Goal: Information Seeking & Learning: Compare options

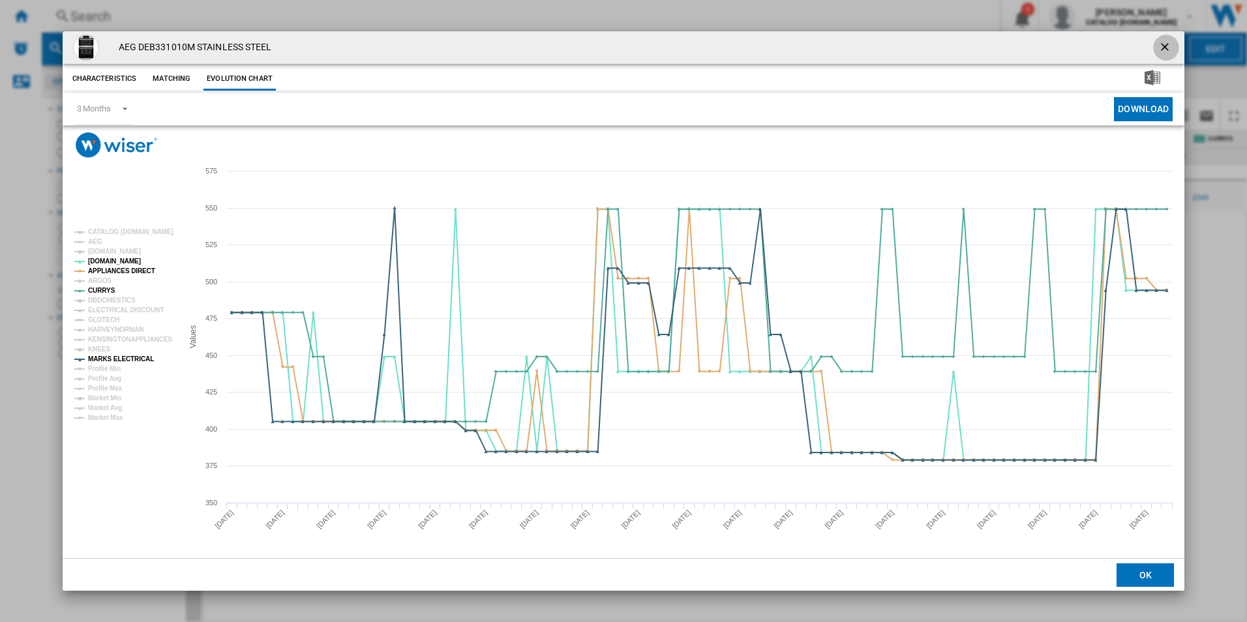
click at [1166, 44] on ng-md-icon "getI18NText('BUTTONS.CLOSE_DIALOG')" at bounding box center [1167, 48] width 16 height 16
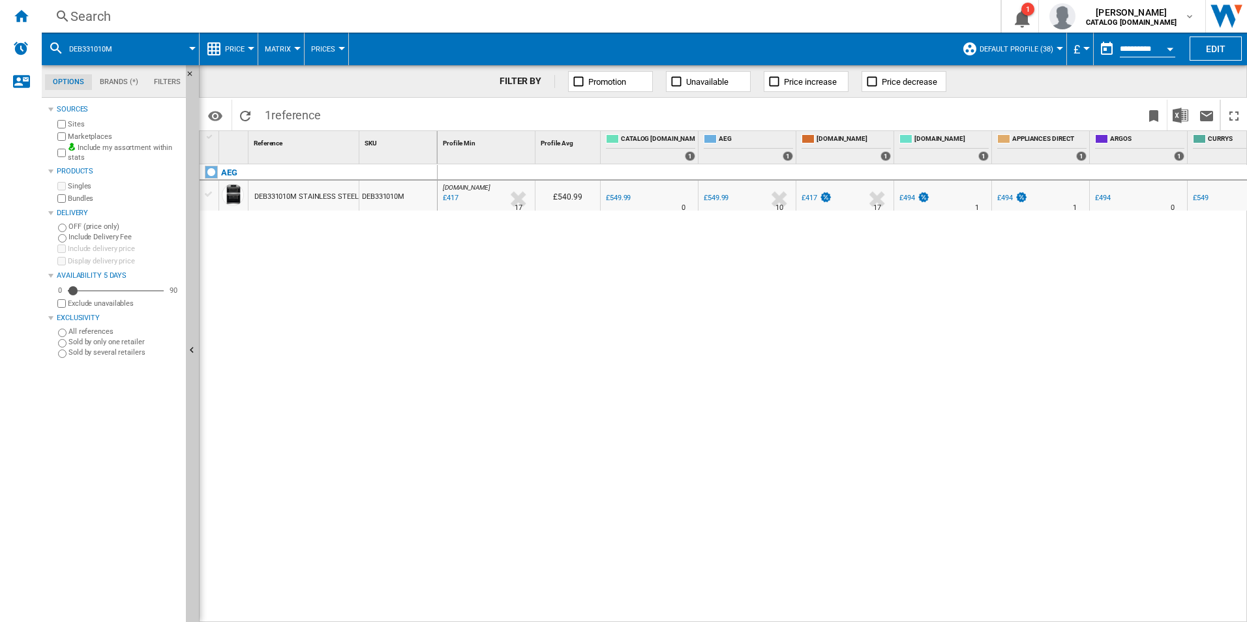
click at [553, 13] on div "Search" at bounding box center [518, 16] width 896 height 18
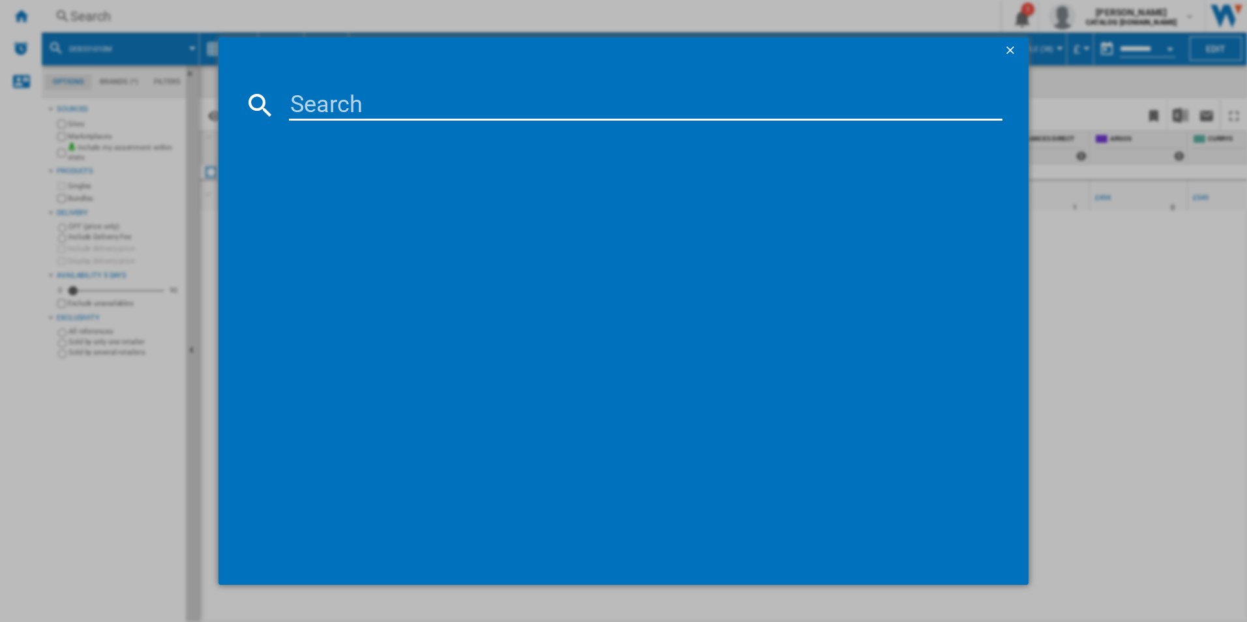
click at [373, 103] on input at bounding box center [646, 104] width 714 height 31
type input "DBX3650M"
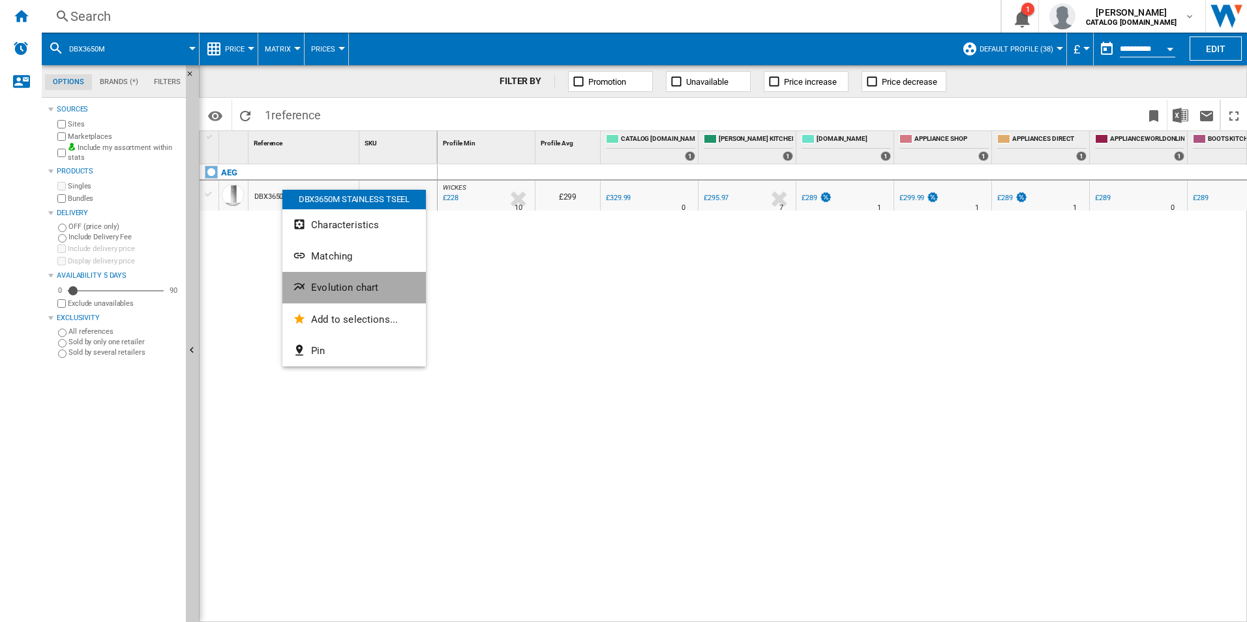
click at [294, 281] on ng-md-icon "Evolution chart" at bounding box center [301, 289] width 16 height 16
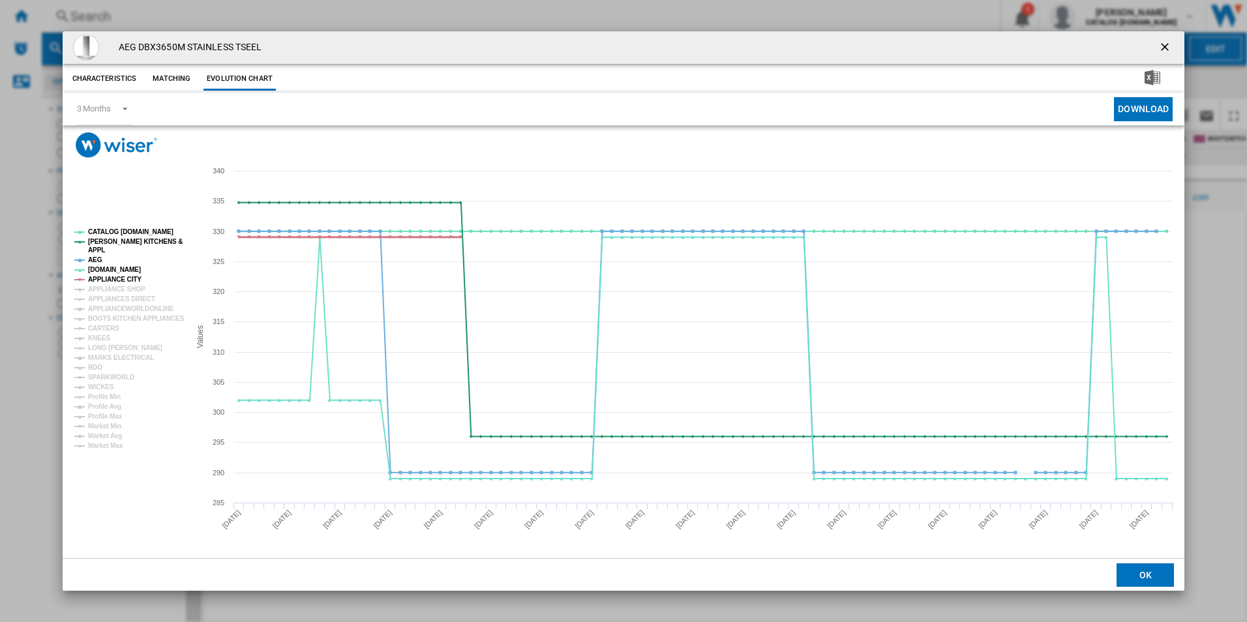
click at [114, 277] on tspan "APPLIANCE CITY" at bounding box center [114, 279] width 53 height 7
click at [89, 248] on tspan "APPL" at bounding box center [96, 250] width 17 height 7
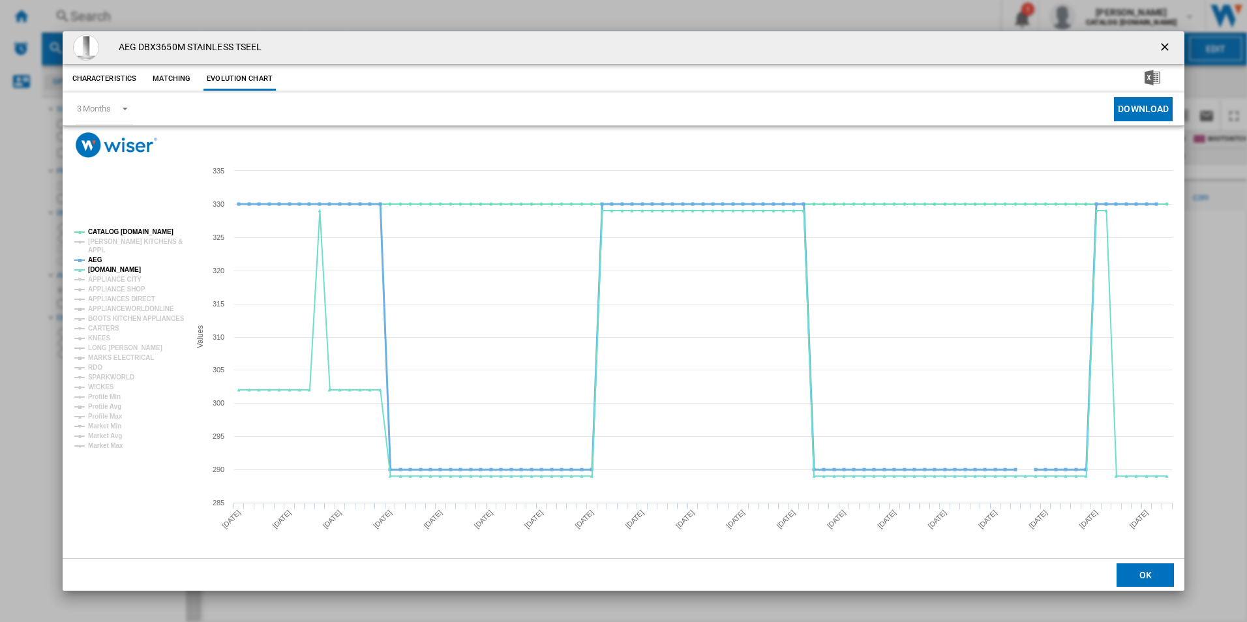
click at [91, 257] on tspan "AEG" at bounding box center [95, 259] width 14 height 7
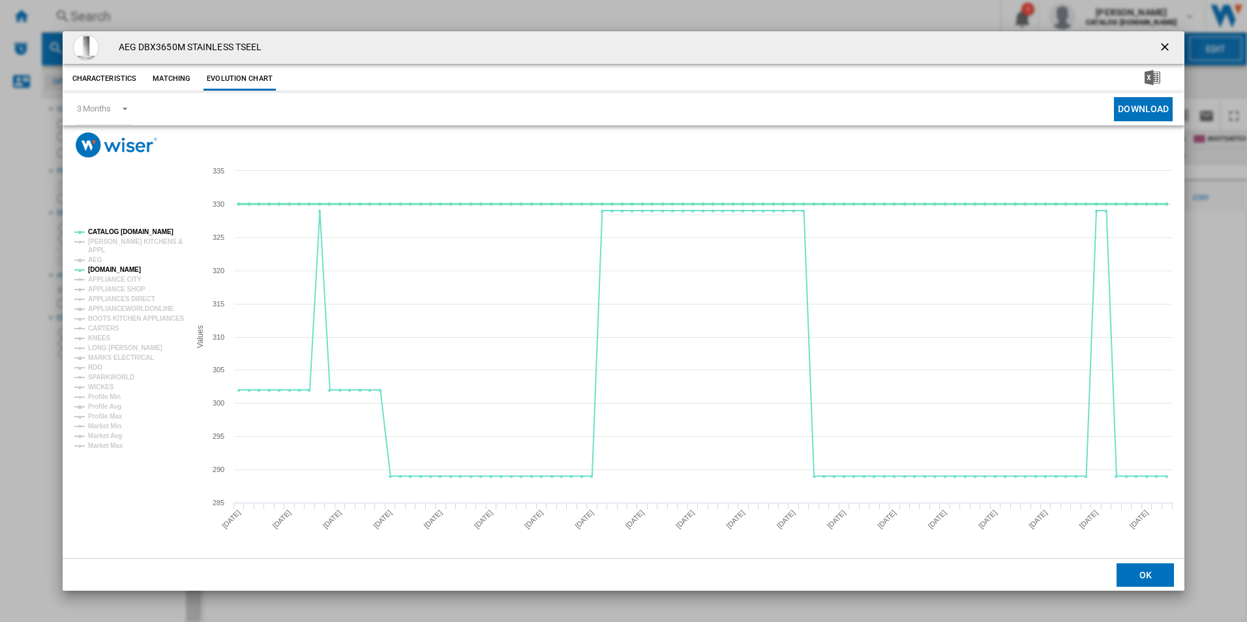
click at [129, 229] on tspan "CATALOG [DOMAIN_NAME]" at bounding box center [130, 231] width 85 height 7
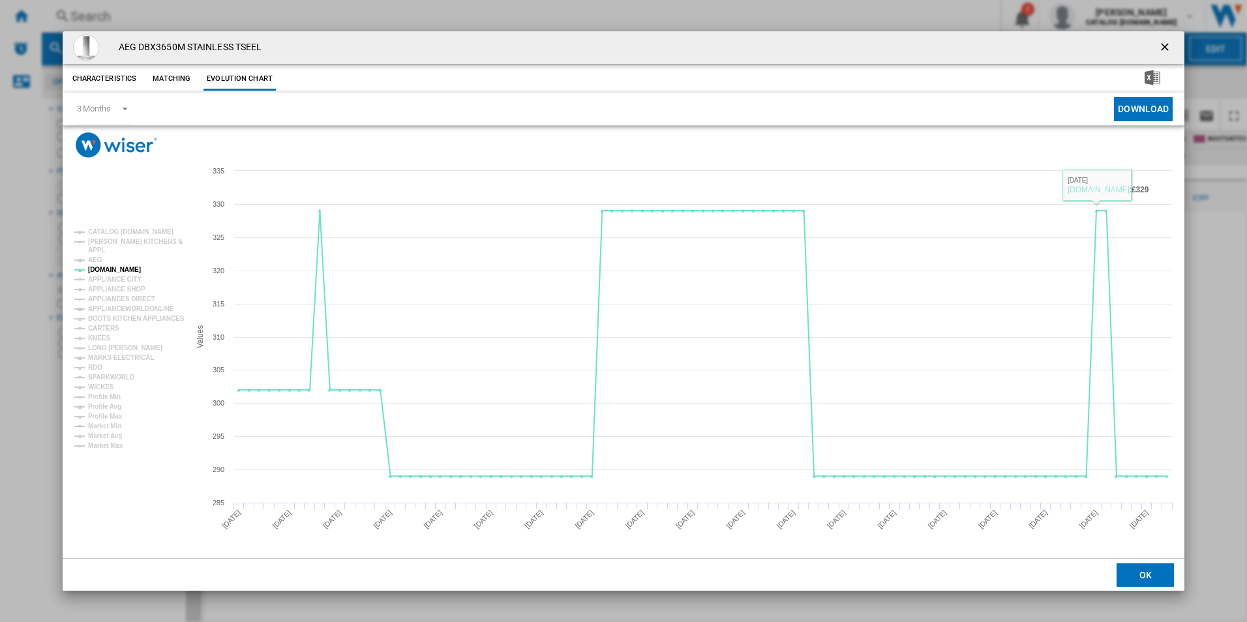
drag, startPoint x: 1166, startPoint y: 40, endPoint x: 883, endPoint y: 70, distance: 284.7
click at [1166, 40] on ng-md-icon "getI18NText('BUTTONS.CLOSE_DIALOG')" at bounding box center [1167, 48] width 16 height 16
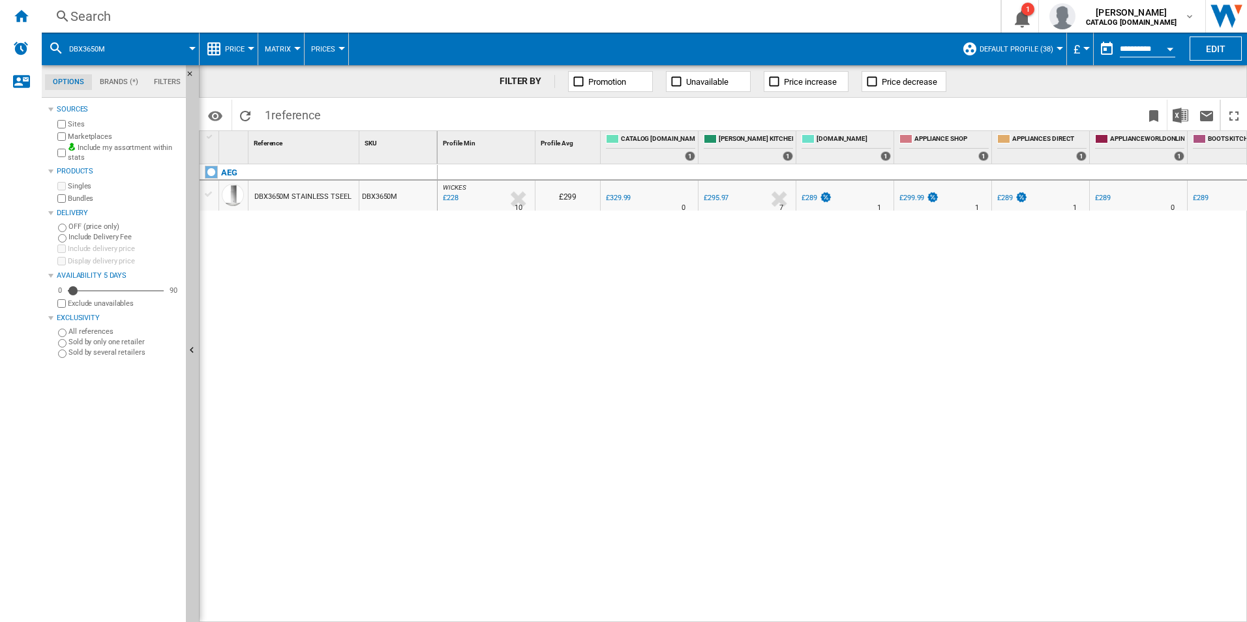
click at [628, 22] on div "Search" at bounding box center [518, 16] width 896 height 18
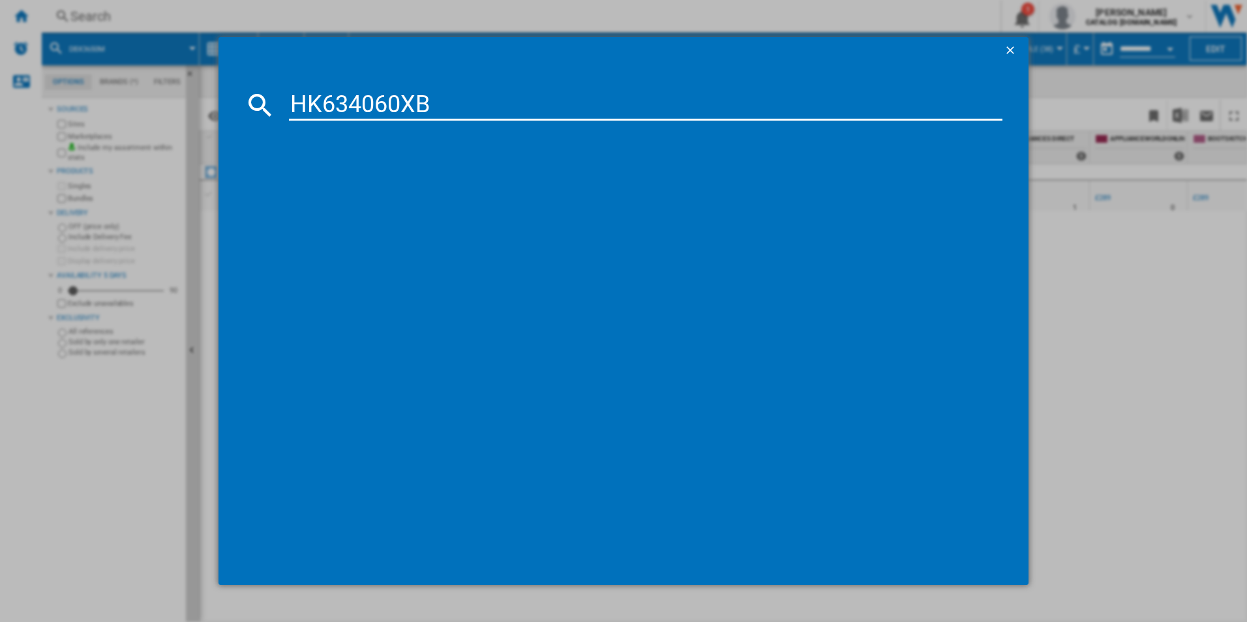
click at [483, 110] on input "HK634060XB" at bounding box center [646, 104] width 714 height 31
type input "HK634060XB"
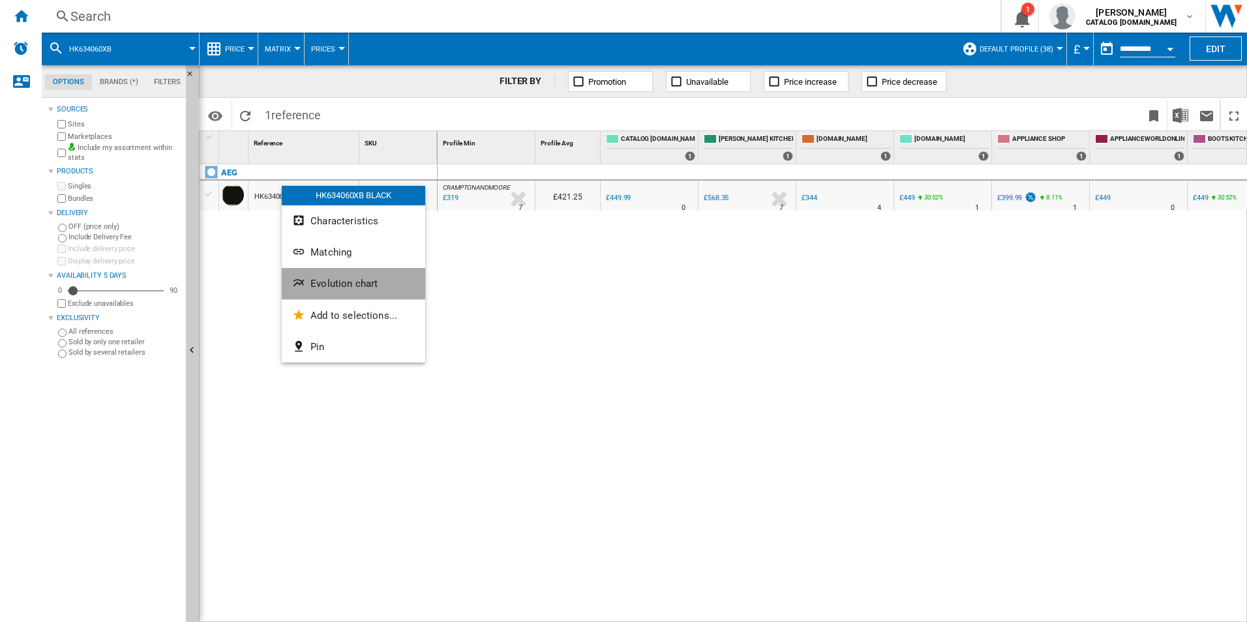
click at [297, 284] on ng-md-icon "Evolution chart" at bounding box center [300, 285] width 16 height 16
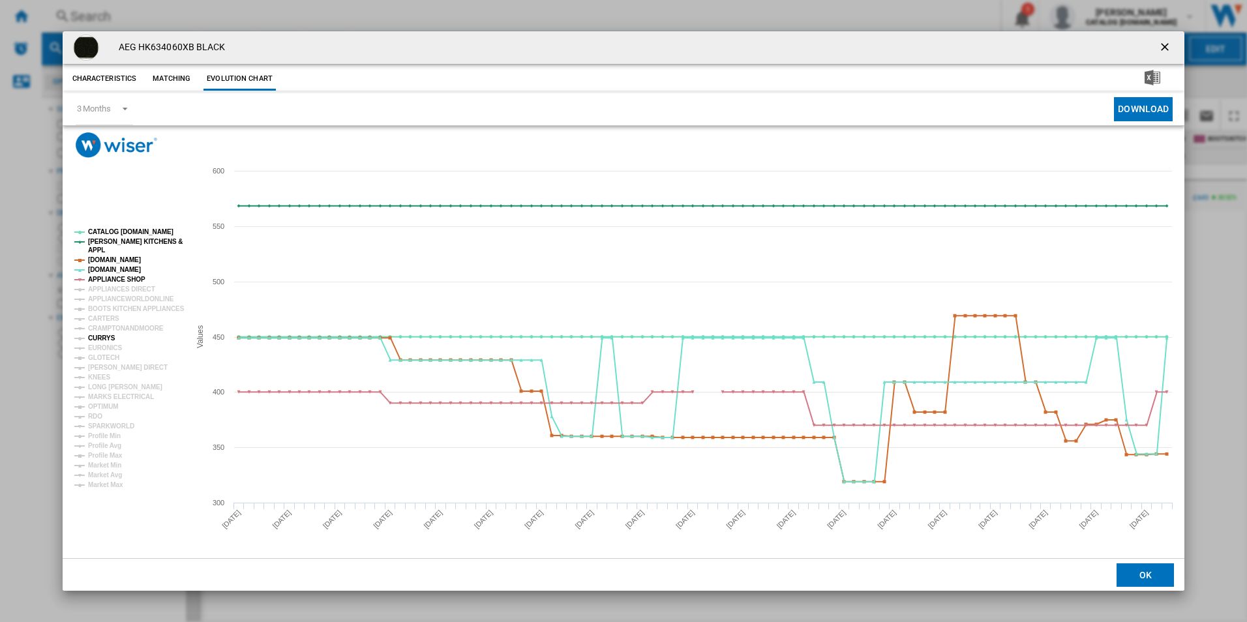
click at [103, 337] on tspan "CURRYS" at bounding box center [101, 338] width 27 height 7
click at [118, 276] on tspan "APPLIANCE SHOP" at bounding box center [116, 279] width 57 height 7
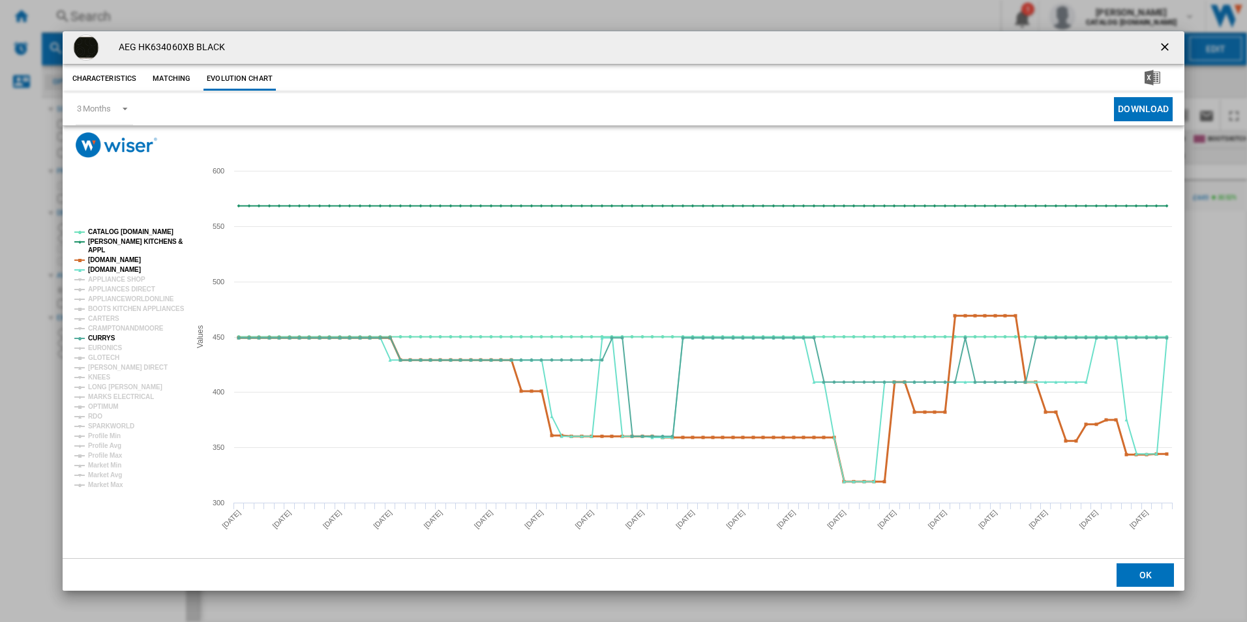
click at [117, 260] on tspan "[DOMAIN_NAME]" at bounding box center [114, 259] width 53 height 7
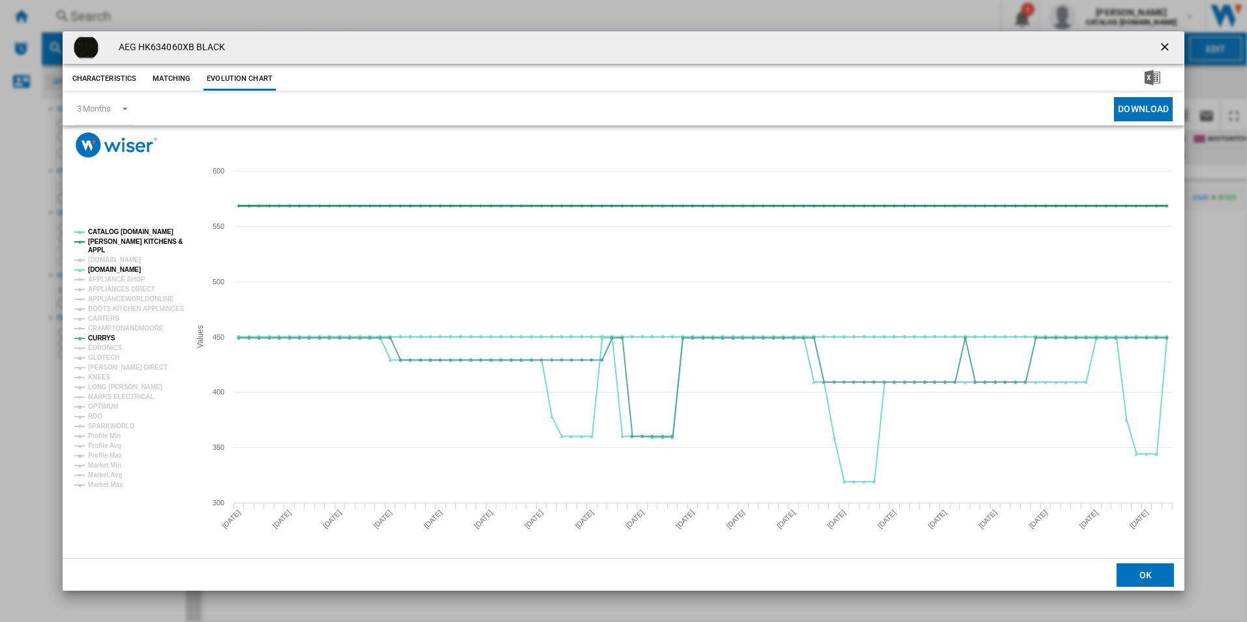
click at [112, 241] on tspan "[PERSON_NAME] KITCHENS &" at bounding box center [135, 241] width 95 height 7
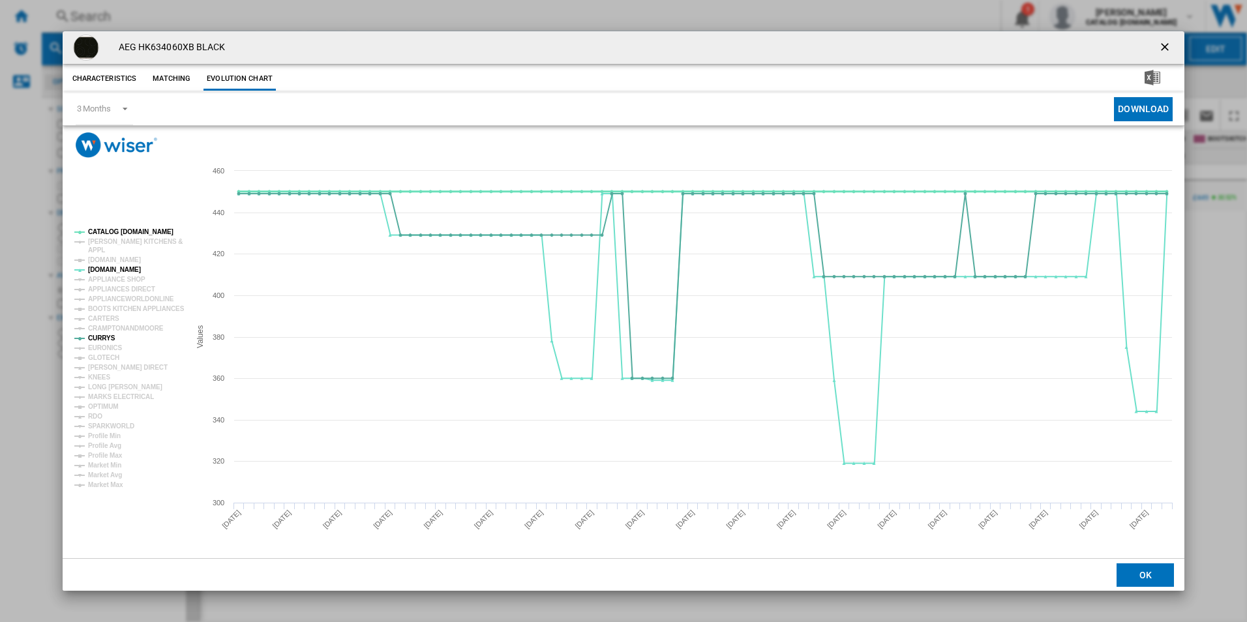
click at [116, 229] on tspan "CATALOG [DOMAIN_NAME]" at bounding box center [130, 231] width 85 height 7
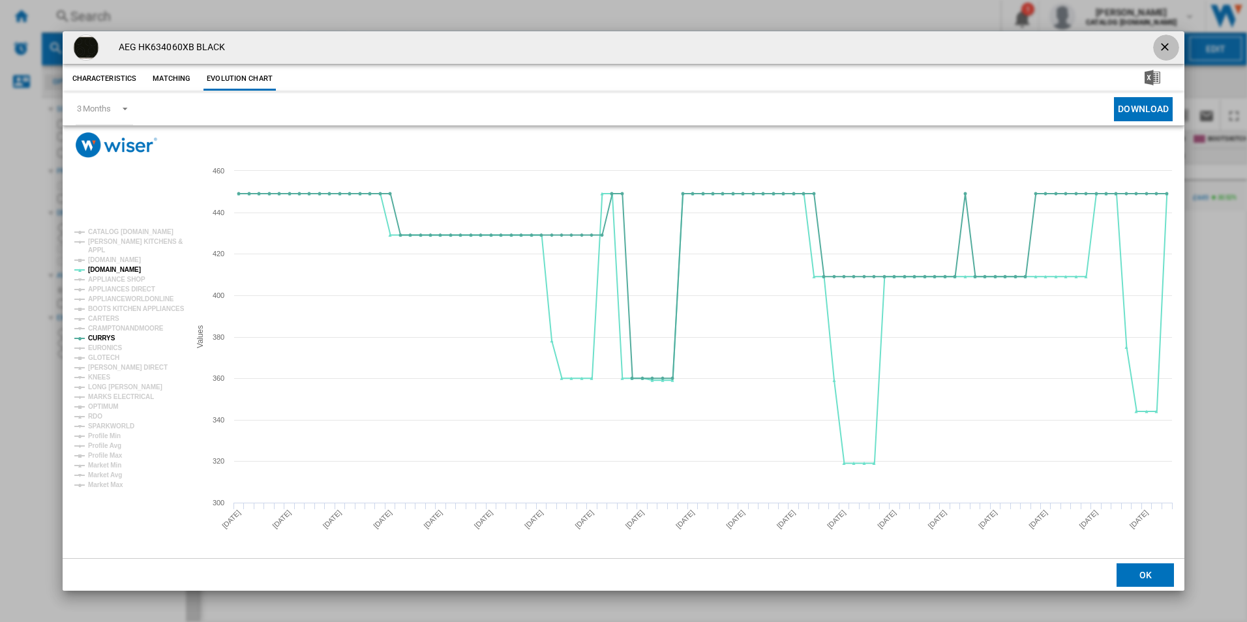
click at [1170, 43] on ng-md-icon "getI18NText('BUTTONS.CLOSE_DIALOG')" at bounding box center [1167, 48] width 16 height 16
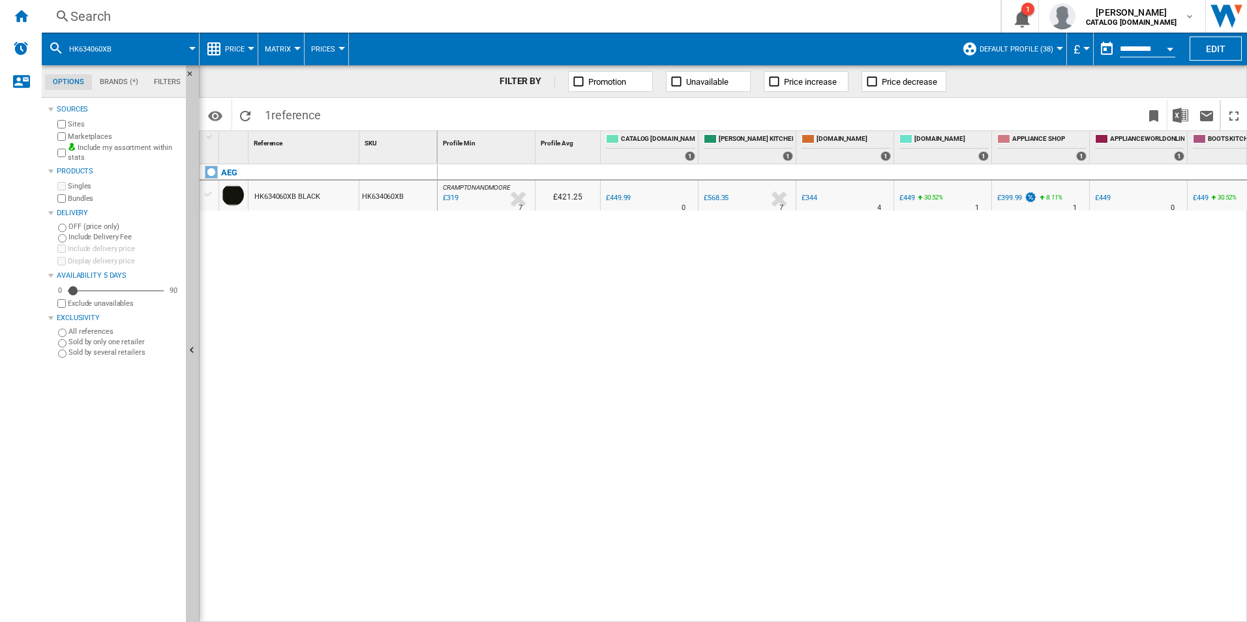
click at [592, 20] on div "Search" at bounding box center [518, 16] width 896 height 18
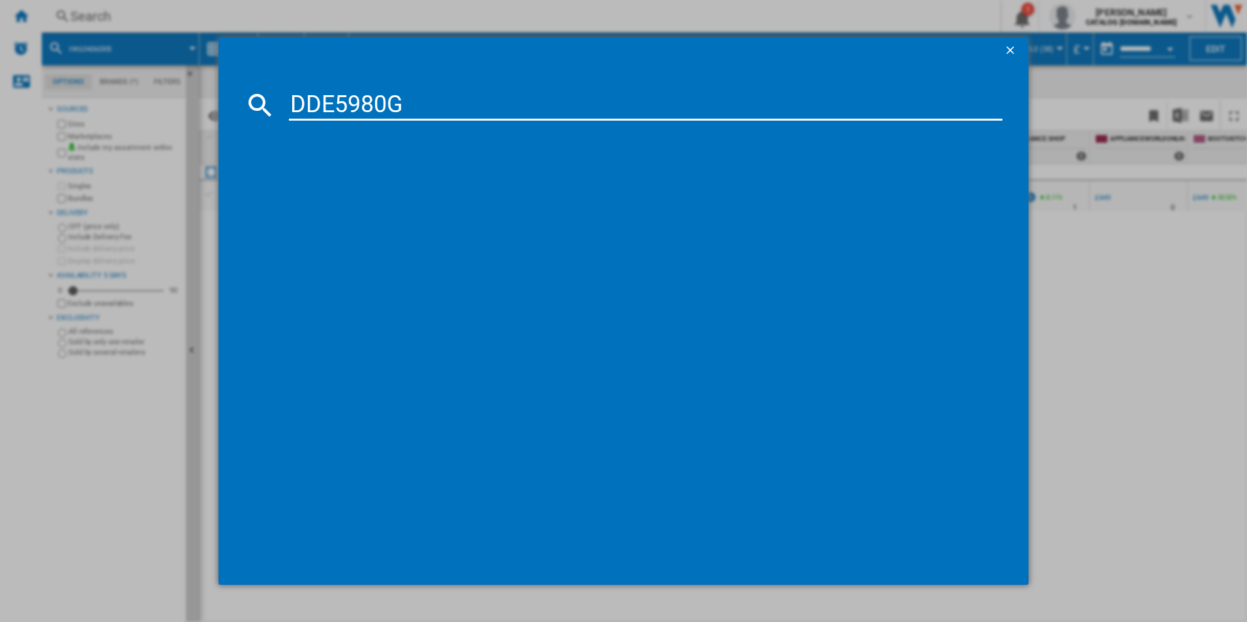
click at [378, 110] on input "DDE5980G" at bounding box center [646, 104] width 714 height 31
type input "DDE5980G"
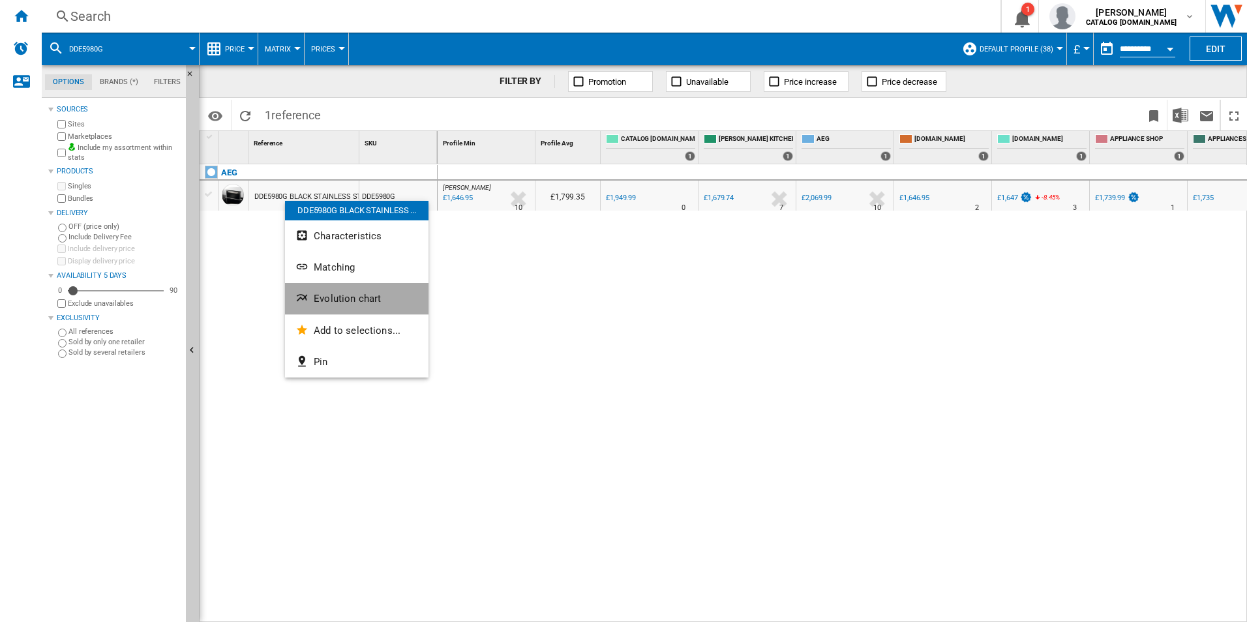
click at [315, 301] on span "Evolution chart" at bounding box center [347, 299] width 67 height 12
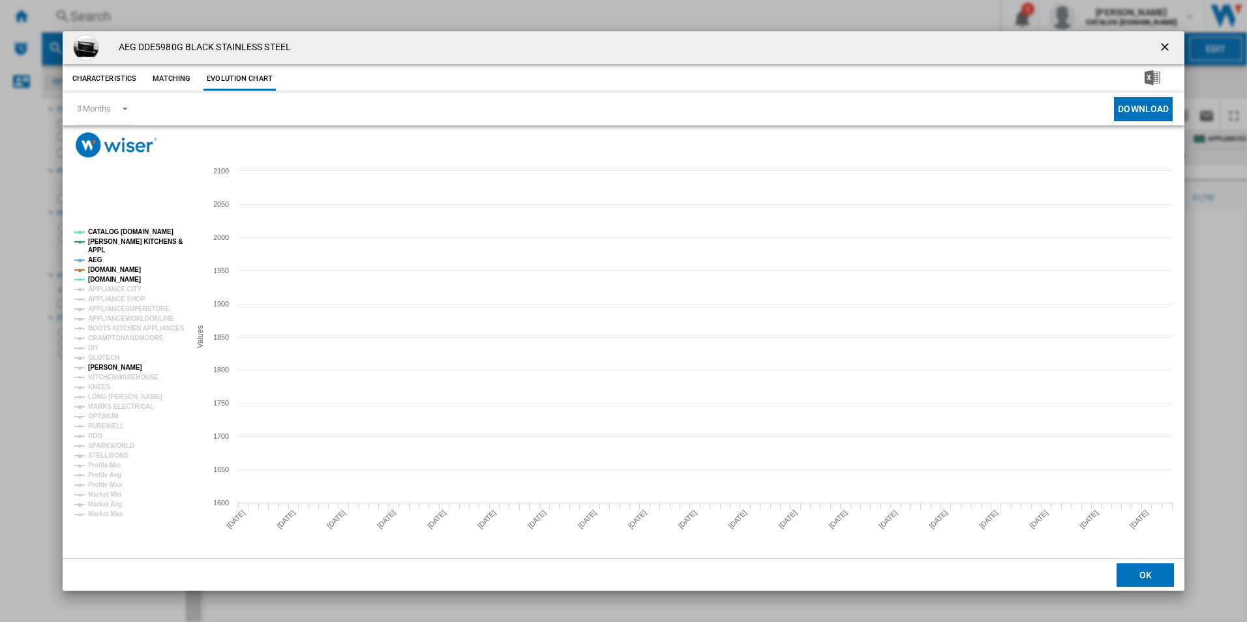
click at [110, 368] on tspan "[PERSON_NAME]" at bounding box center [115, 367] width 54 height 7
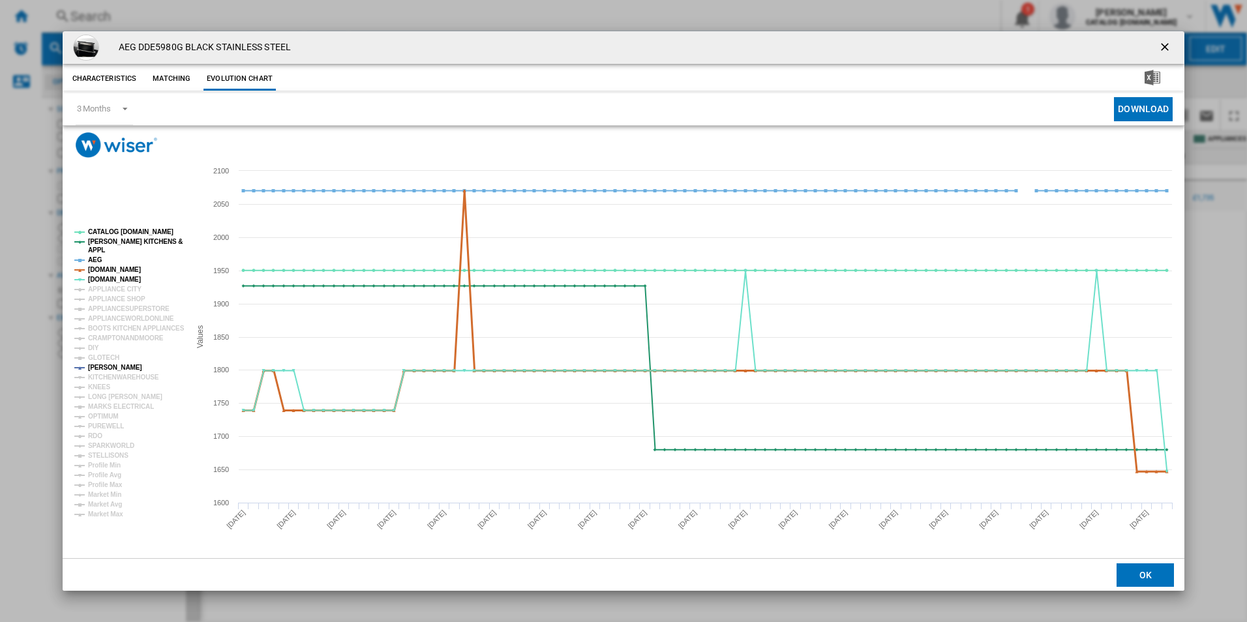
click at [115, 269] on tspan "[DOMAIN_NAME]" at bounding box center [114, 269] width 53 height 7
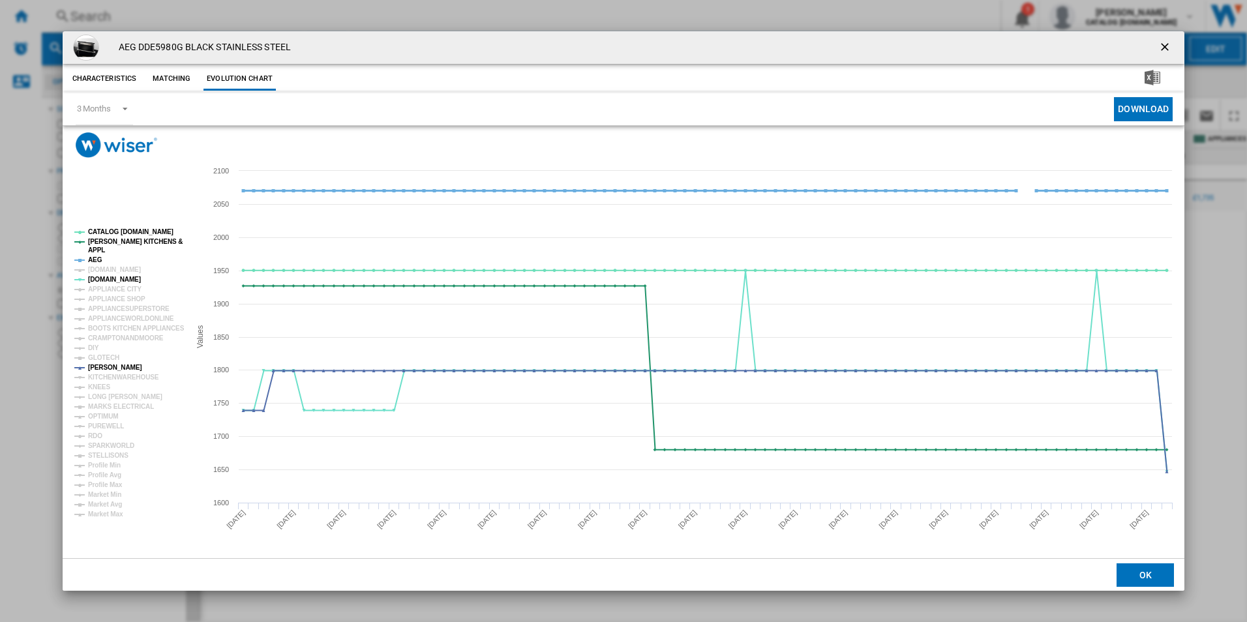
click at [97, 259] on tspan "AEG" at bounding box center [95, 259] width 14 height 7
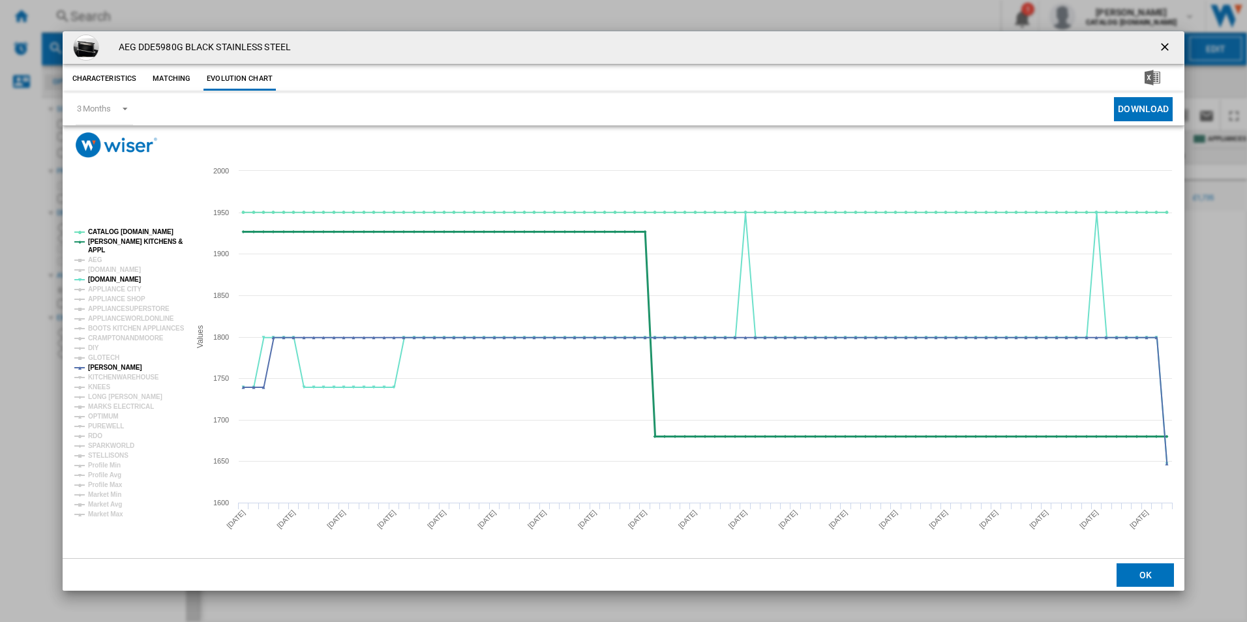
click at [135, 240] on tspan "[PERSON_NAME] KITCHENS &" at bounding box center [135, 241] width 95 height 7
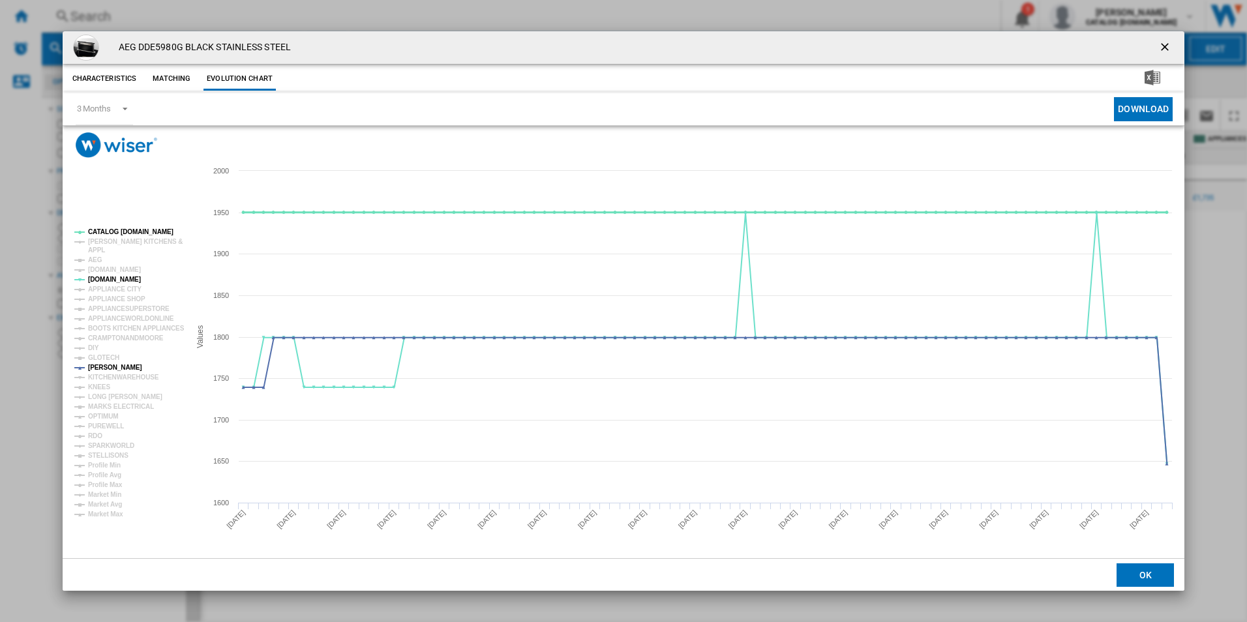
click at [136, 232] on tspan "CATALOG [DOMAIN_NAME]" at bounding box center [130, 231] width 85 height 7
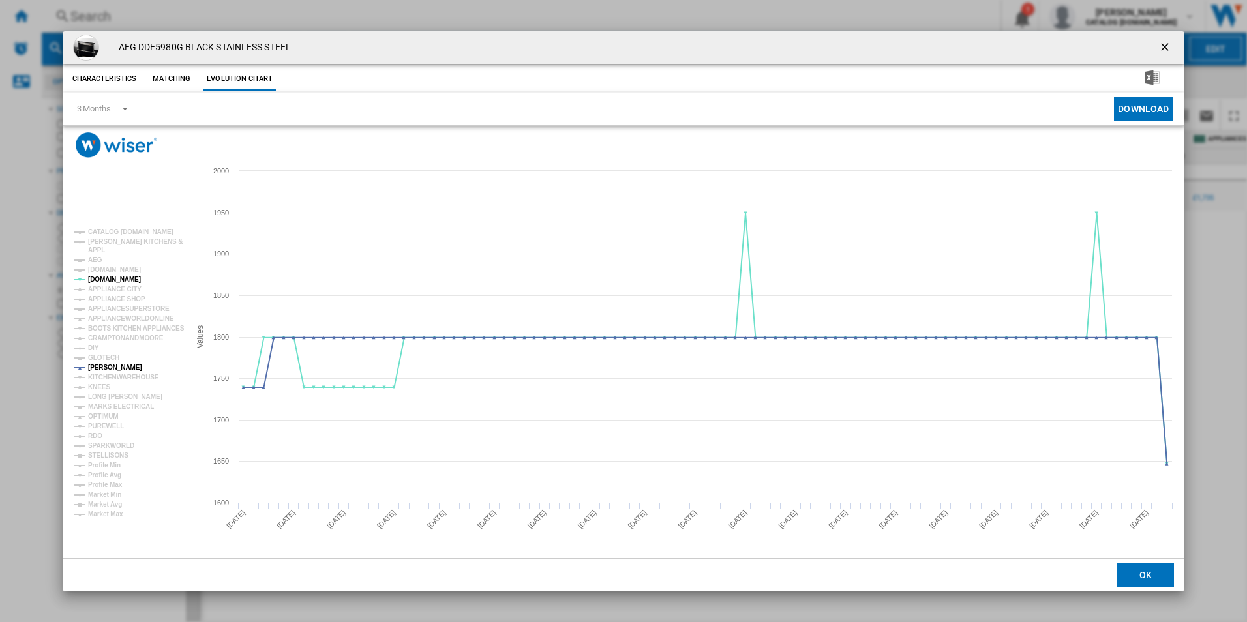
click at [1159, 50] on ng-md-icon "getI18NText('BUTTONS.CLOSE_DIALOG')" at bounding box center [1167, 48] width 16 height 16
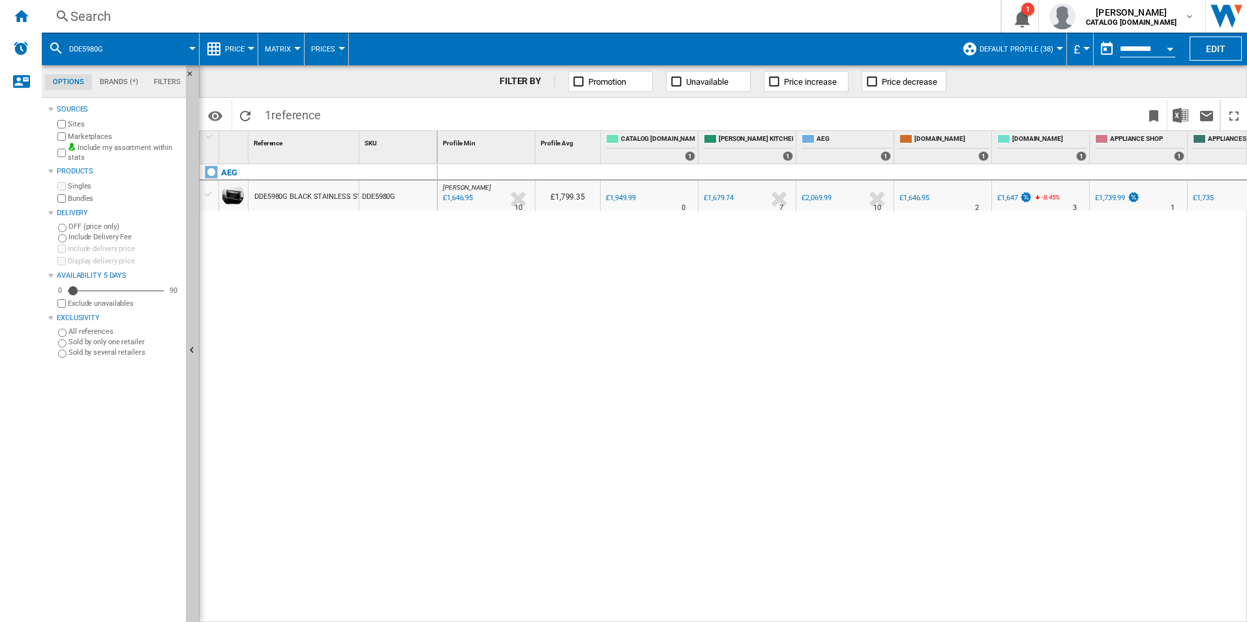
click at [568, 18] on div "Search" at bounding box center [518, 16] width 896 height 18
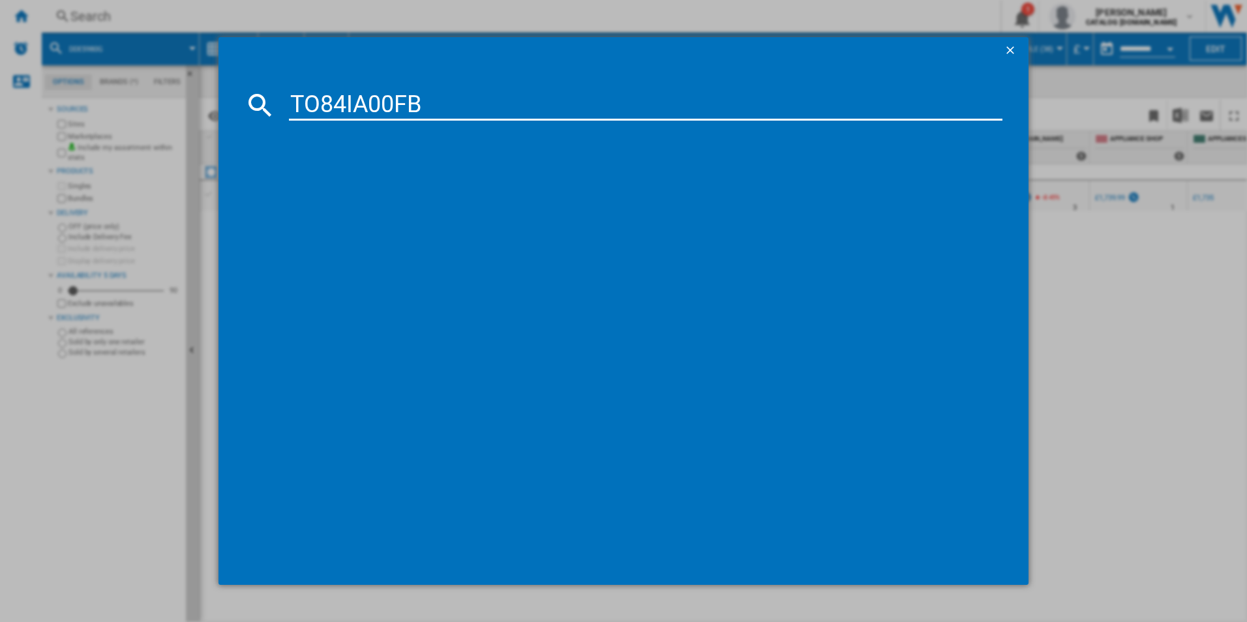
click at [349, 104] on input "TO84IA00FB" at bounding box center [646, 104] width 714 height 31
type input "TO84IA00FB"
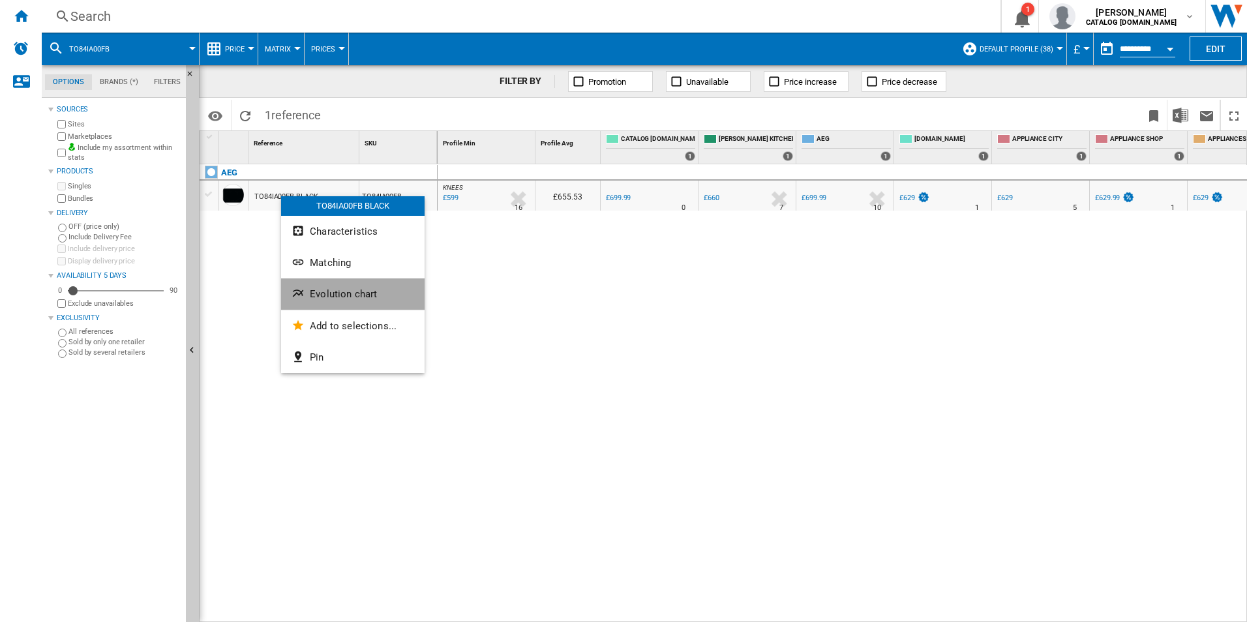
click at [311, 288] on button "Evolution chart" at bounding box center [353, 294] width 144 height 31
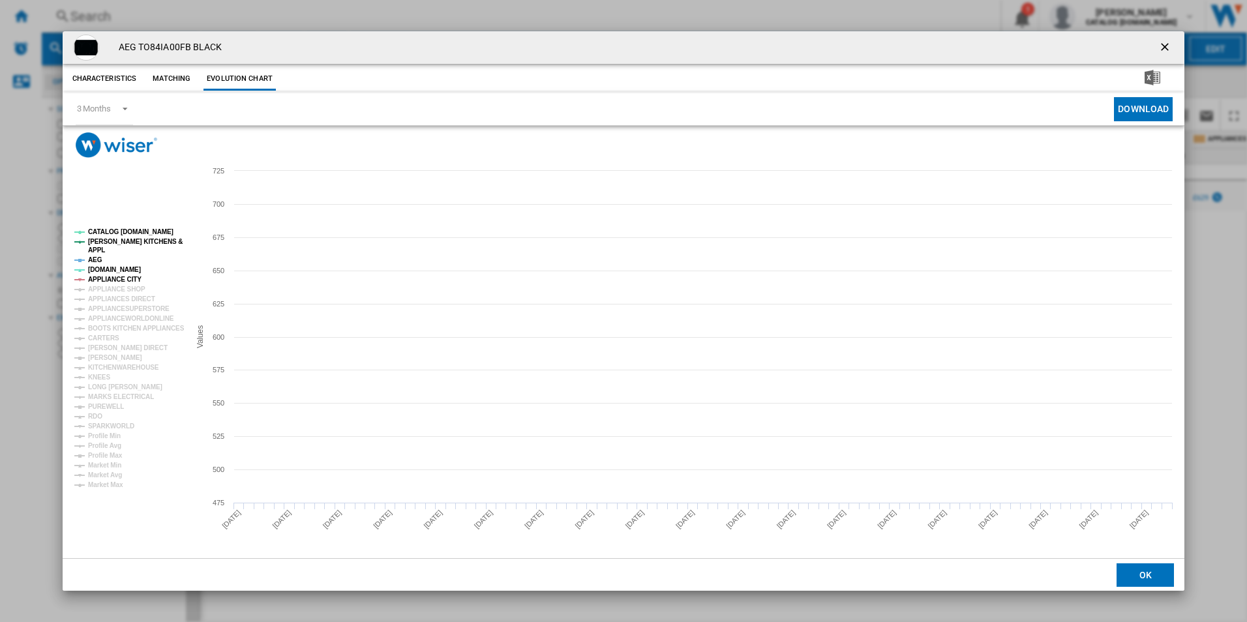
click at [105, 276] on tspan "APPLIANCE CITY" at bounding box center [114, 279] width 53 height 7
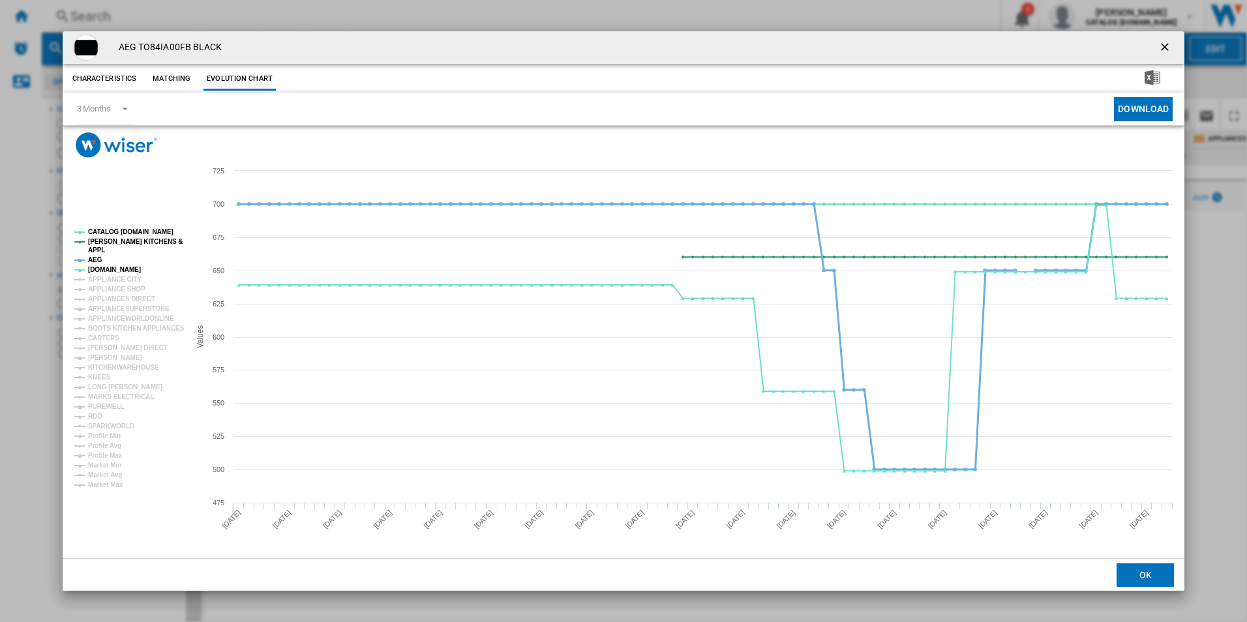
click at [99, 262] on tspan "AEG" at bounding box center [95, 259] width 14 height 7
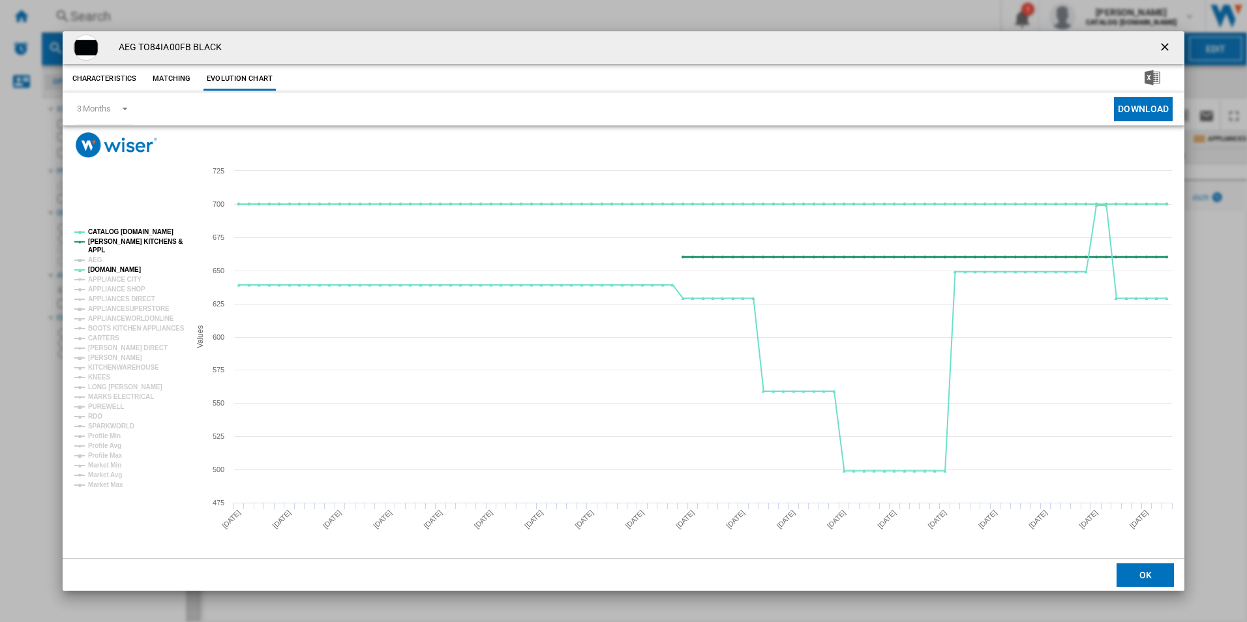
click at [127, 239] on tspan "[PERSON_NAME] KITCHENS &" at bounding box center [135, 241] width 95 height 7
click at [127, 232] on tspan "CATALOG [DOMAIN_NAME]" at bounding box center [130, 231] width 85 height 7
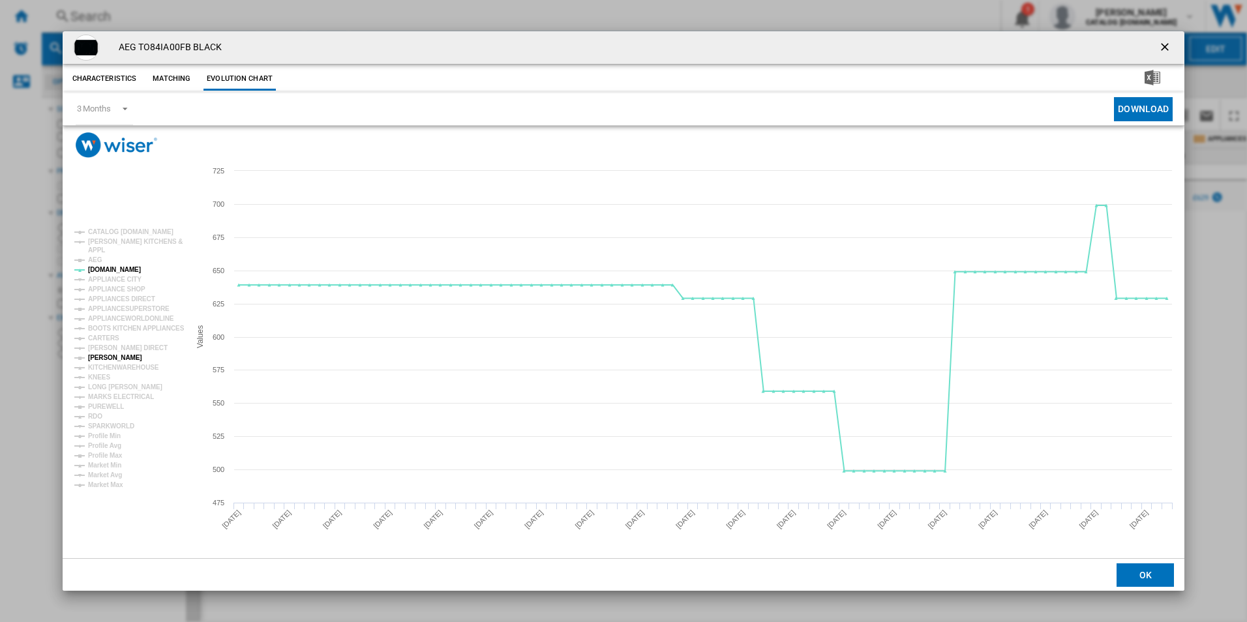
click at [99, 356] on tspan "[PERSON_NAME]" at bounding box center [115, 357] width 54 height 7
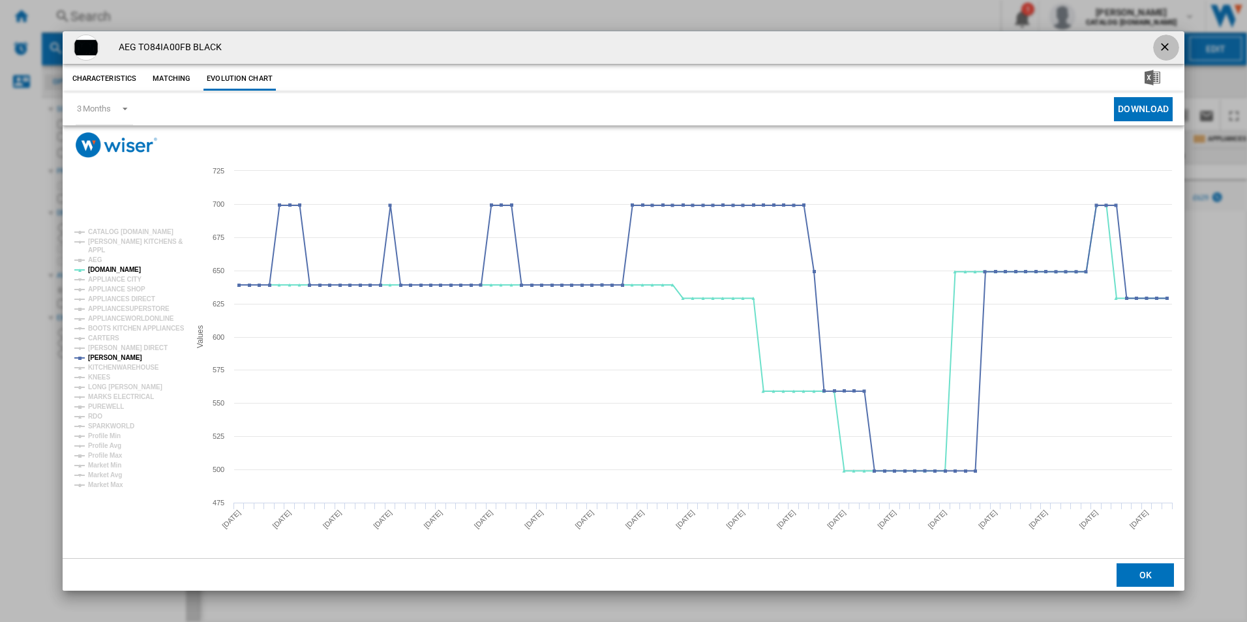
click at [1163, 44] on ng-md-icon "getI18NText('BUTTONS.CLOSE_DIALOG')" at bounding box center [1167, 48] width 16 height 16
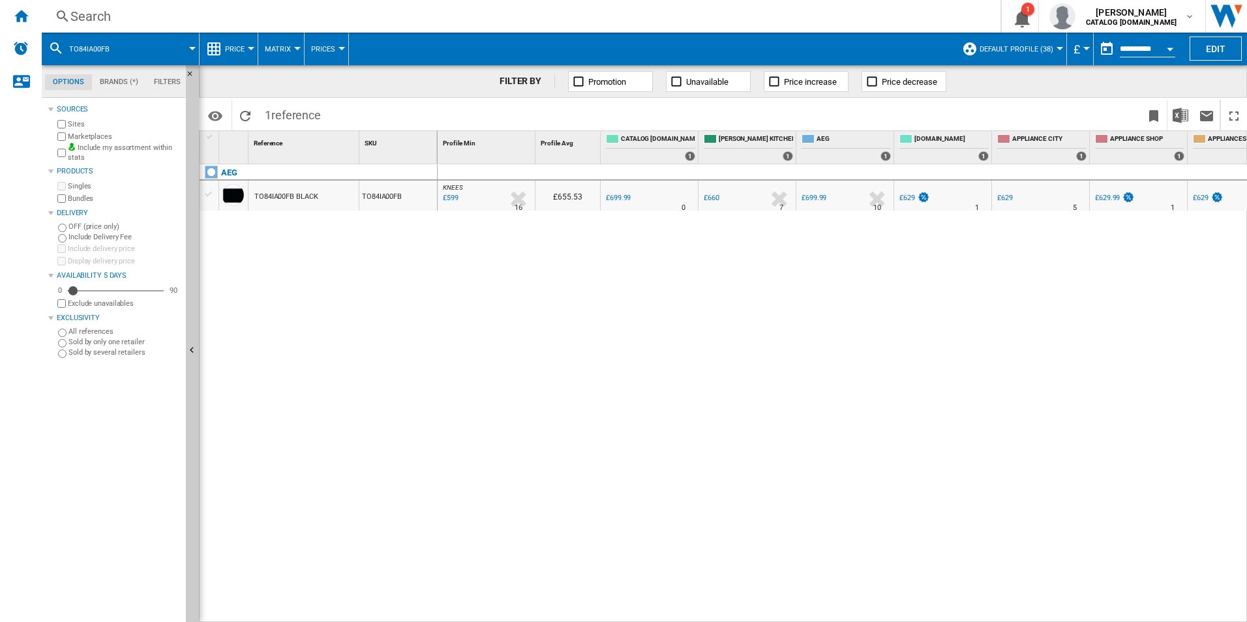
click at [578, 23] on div "Search" at bounding box center [518, 16] width 896 height 18
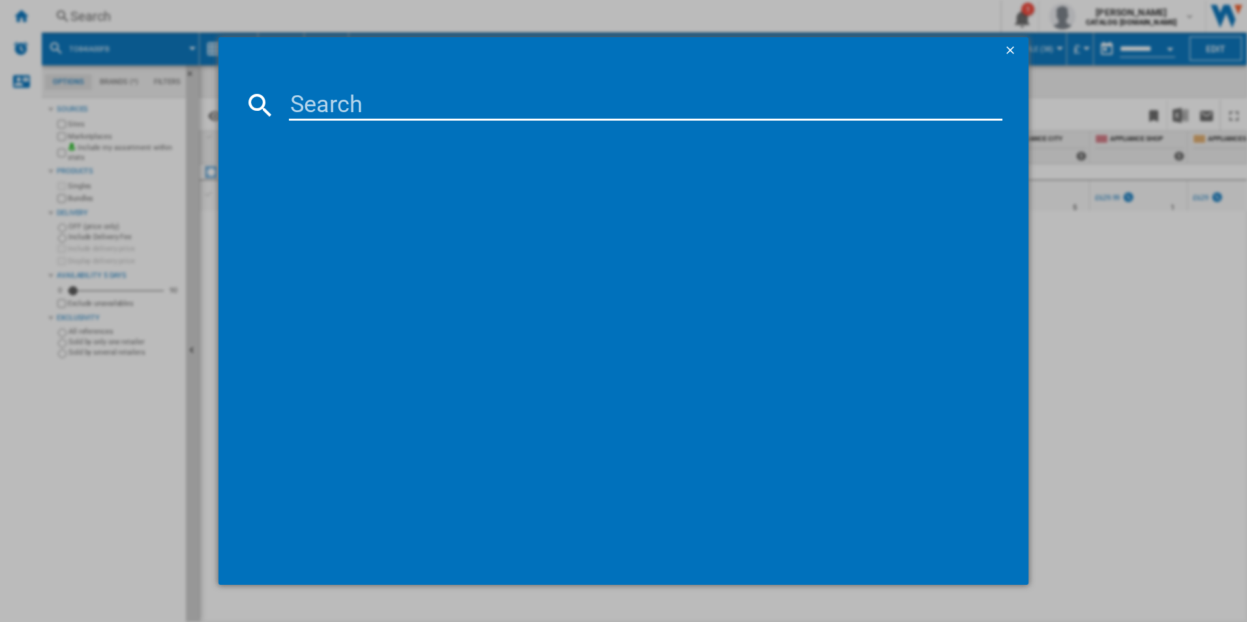
click at [410, 107] on input at bounding box center [646, 104] width 714 height 31
type input "HKB64450NB"
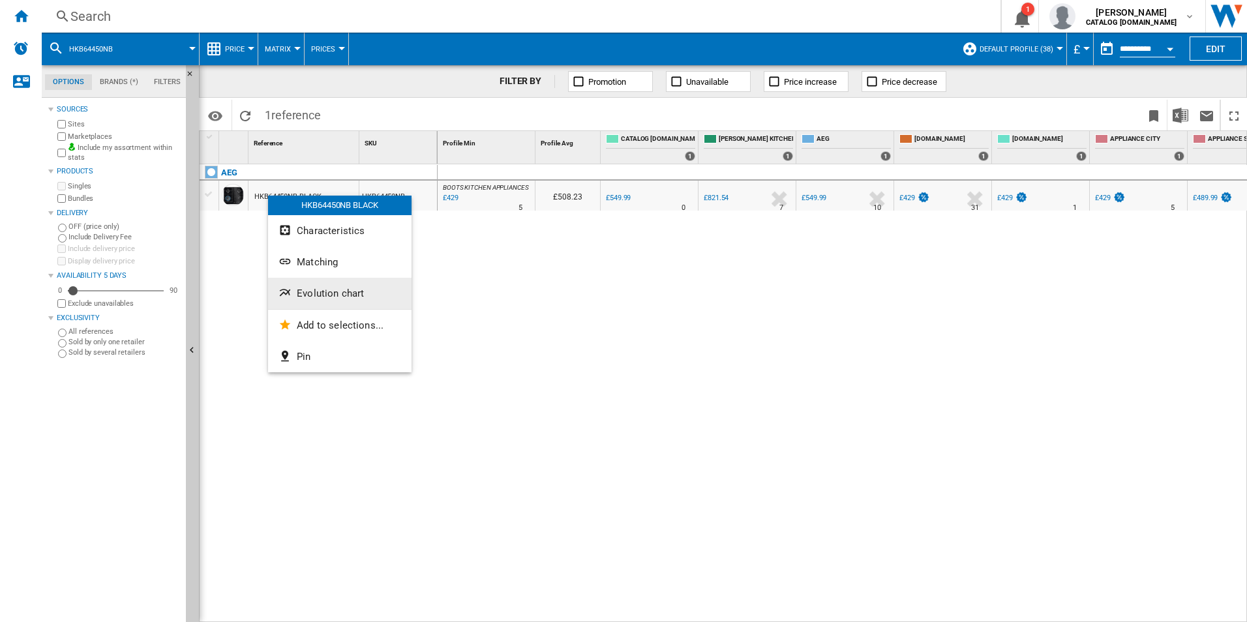
click at [299, 294] on span "Evolution chart" at bounding box center [330, 294] width 67 height 12
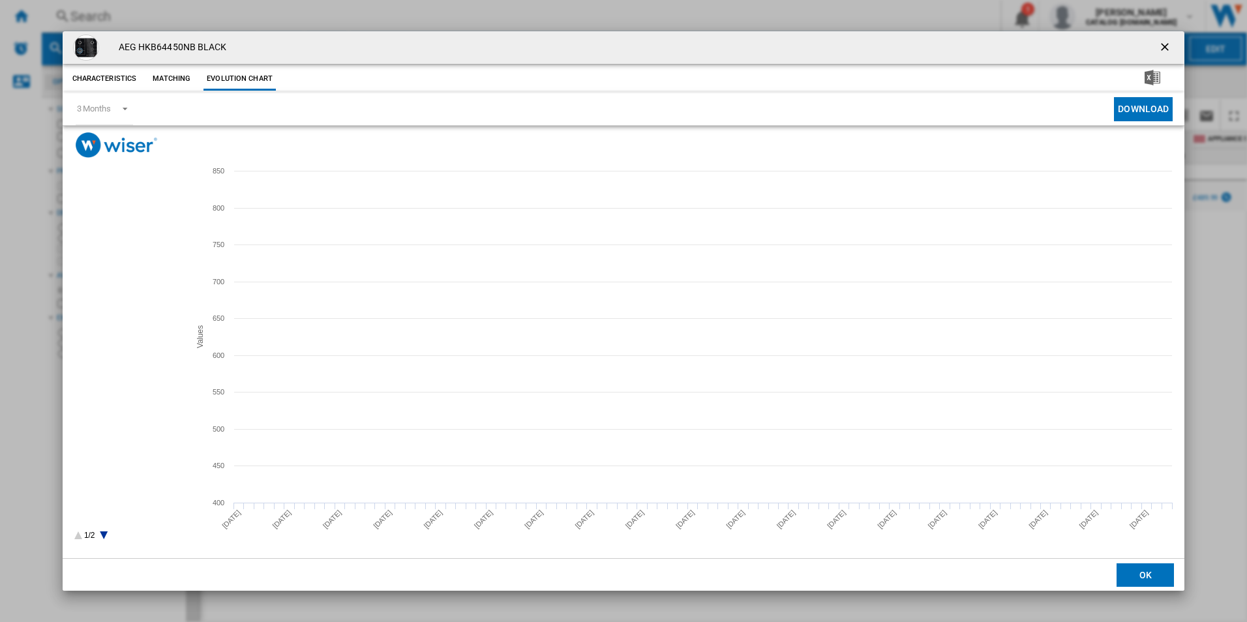
click at [111, 407] on tspan "[PERSON_NAME]" at bounding box center [115, 406] width 54 height 7
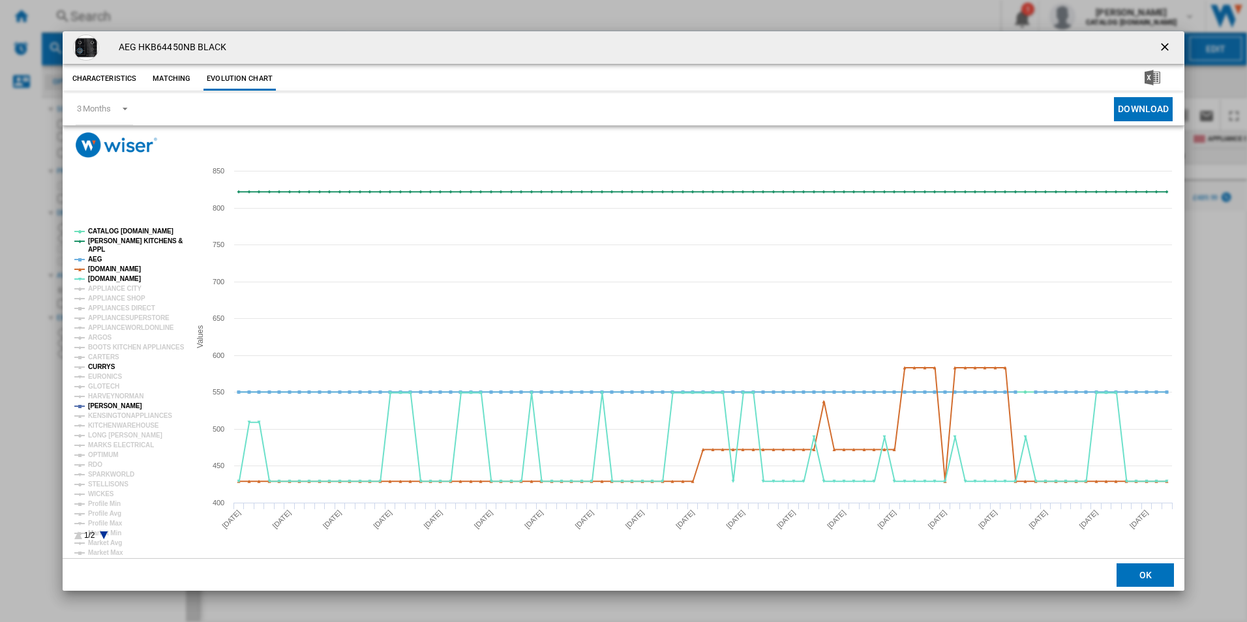
click at [102, 364] on tspan "CURRYS" at bounding box center [101, 366] width 27 height 7
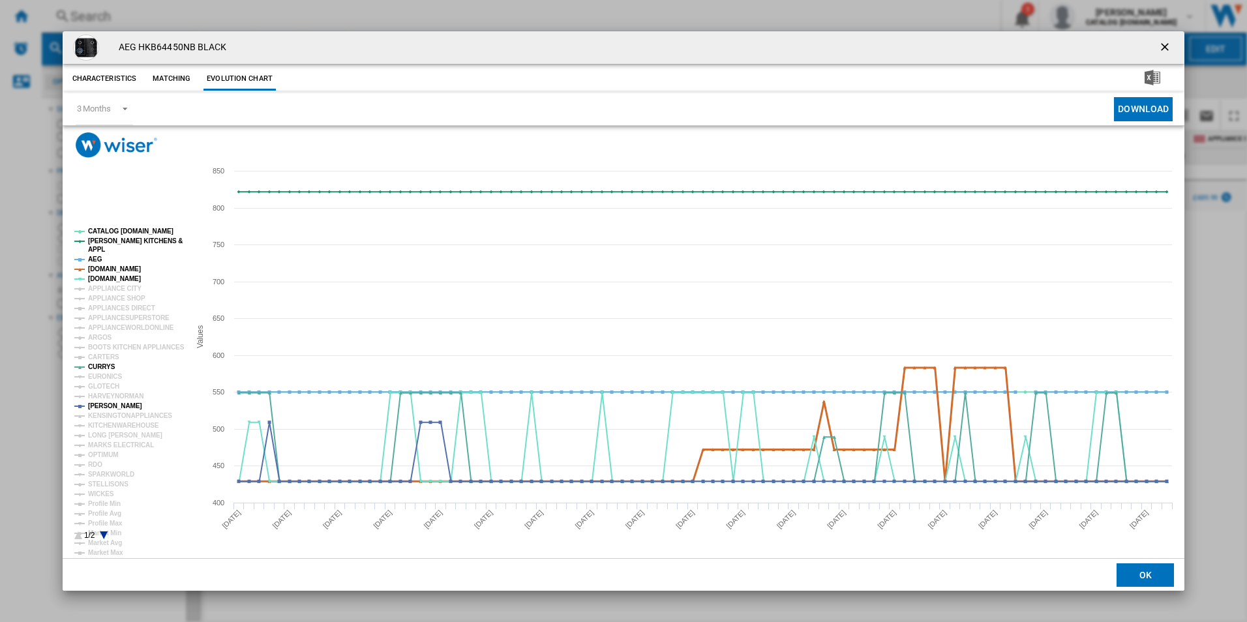
click at [119, 267] on tspan "[DOMAIN_NAME]" at bounding box center [114, 269] width 53 height 7
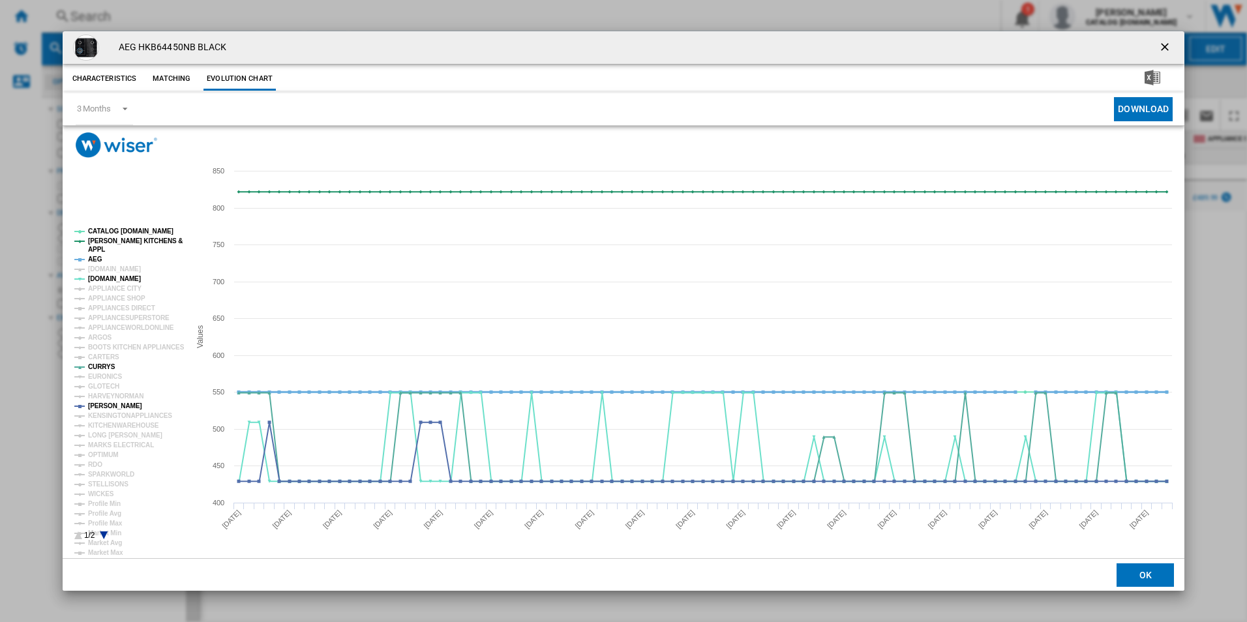
click at [93, 259] on tspan "AEG" at bounding box center [95, 259] width 14 height 7
click at [130, 241] on tspan "[PERSON_NAME] KITCHENS &" at bounding box center [135, 240] width 95 height 7
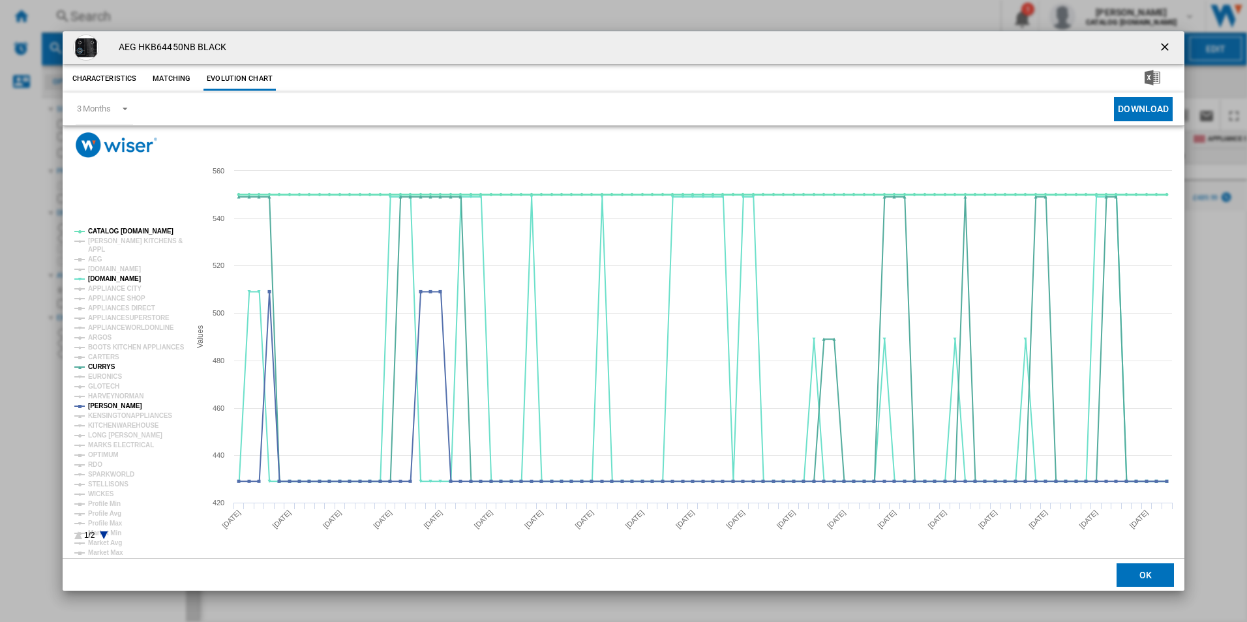
click at [129, 230] on tspan "CATALOG [DOMAIN_NAME]" at bounding box center [130, 231] width 85 height 7
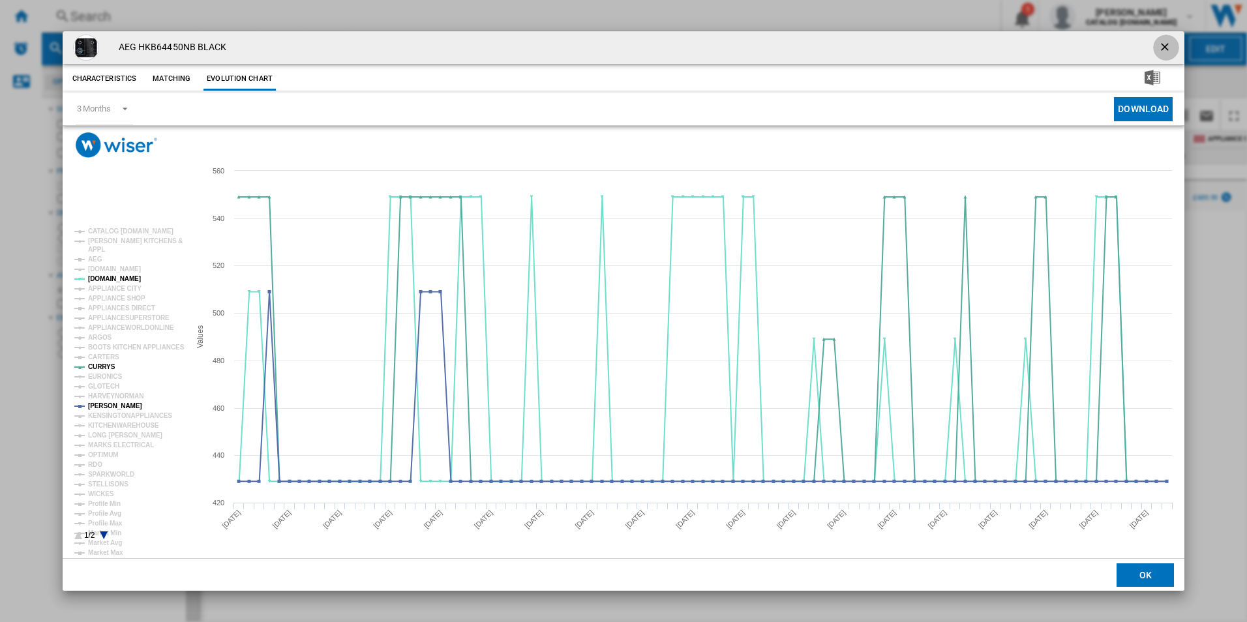
click at [1171, 43] on ng-md-icon "getI18NText('BUTTONS.CLOSE_DIALOG')" at bounding box center [1167, 48] width 16 height 16
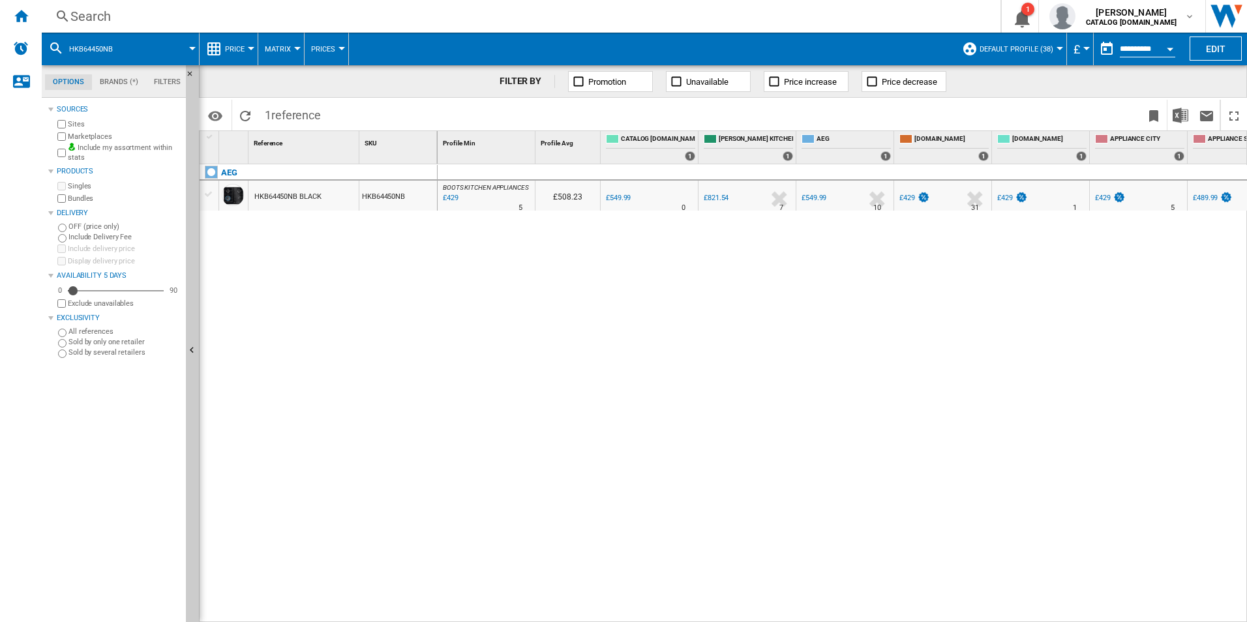
click at [707, 12] on div "Search" at bounding box center [518, 16] width 896 height 18
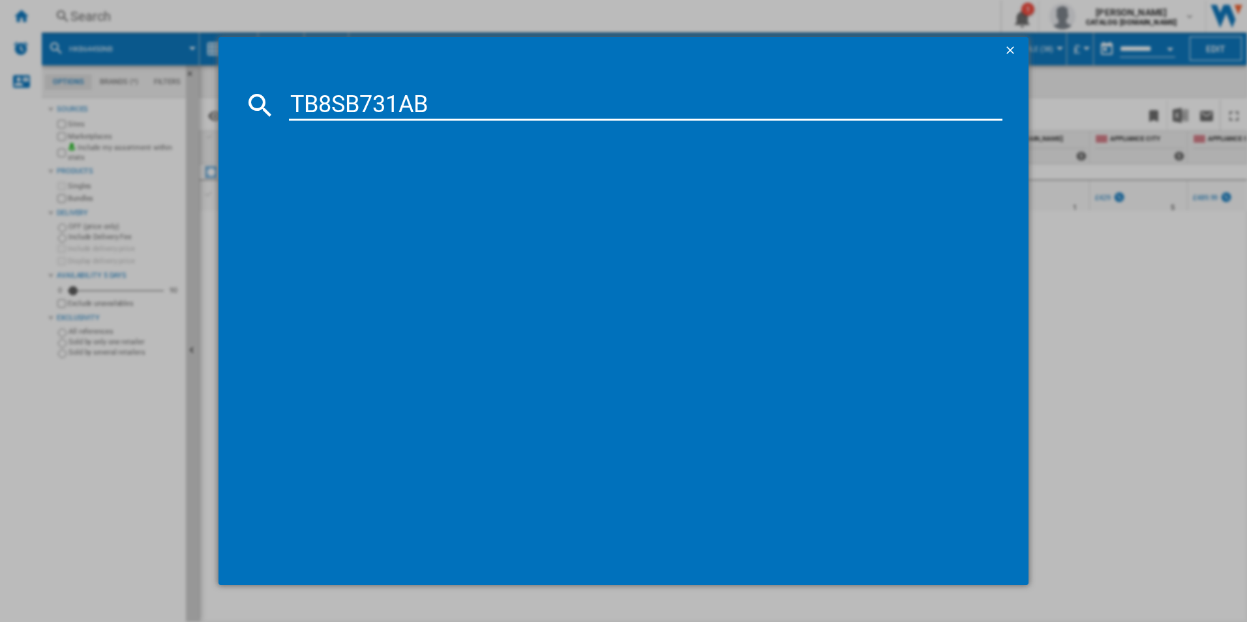
click at [435, 99] on input "TB8SB731AB" at bounding box center [646, 104] width 714 height 31
type input "TB8SB731AB"
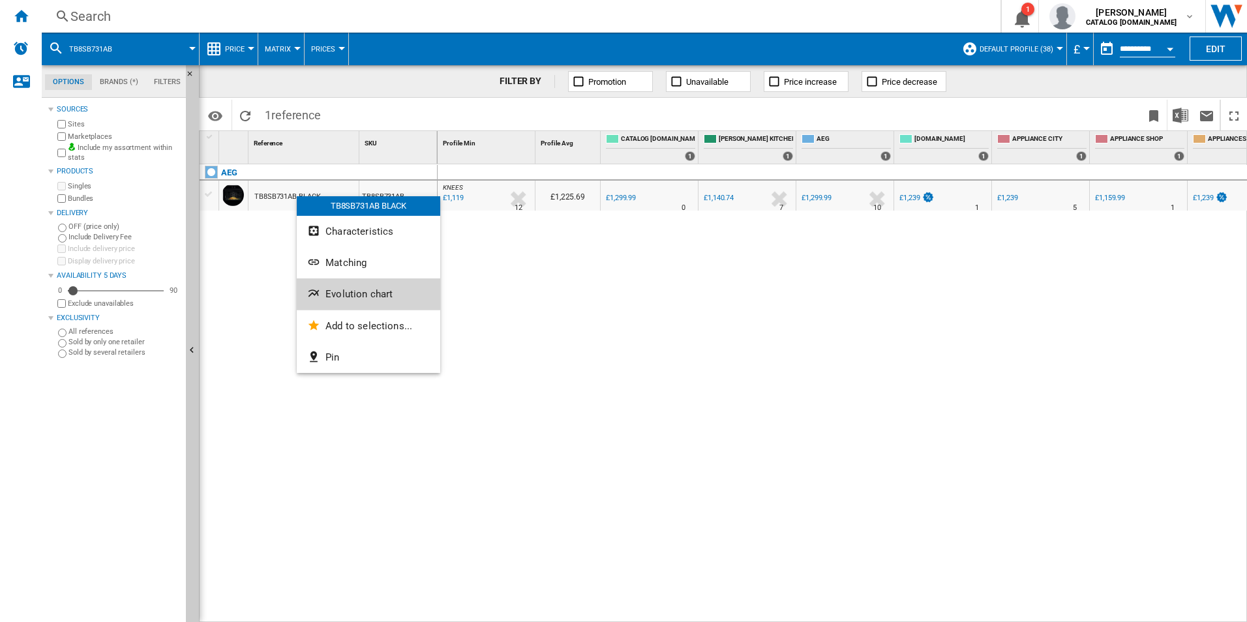
click at [322, 295] on ng-md-icon "Evolution chart" at bounding box center [315, 295] width 16 height 16
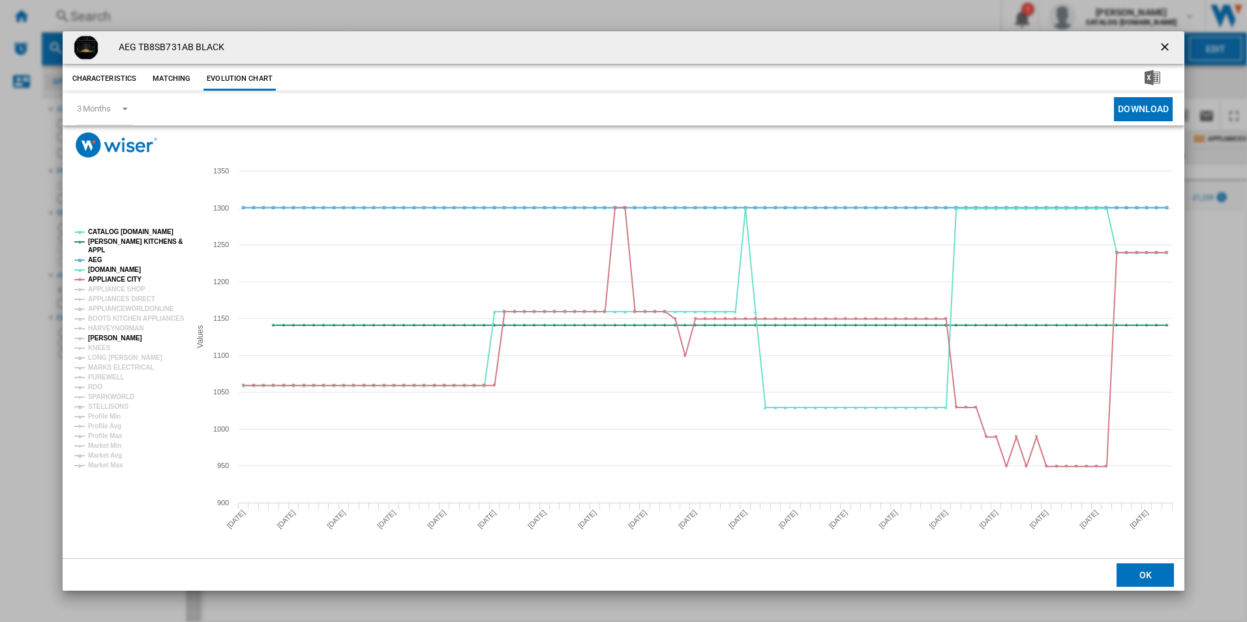
click at [102, 336] on tspan "[PERSON_NAME]" at bounding box center [115, 338] width 54 height 7
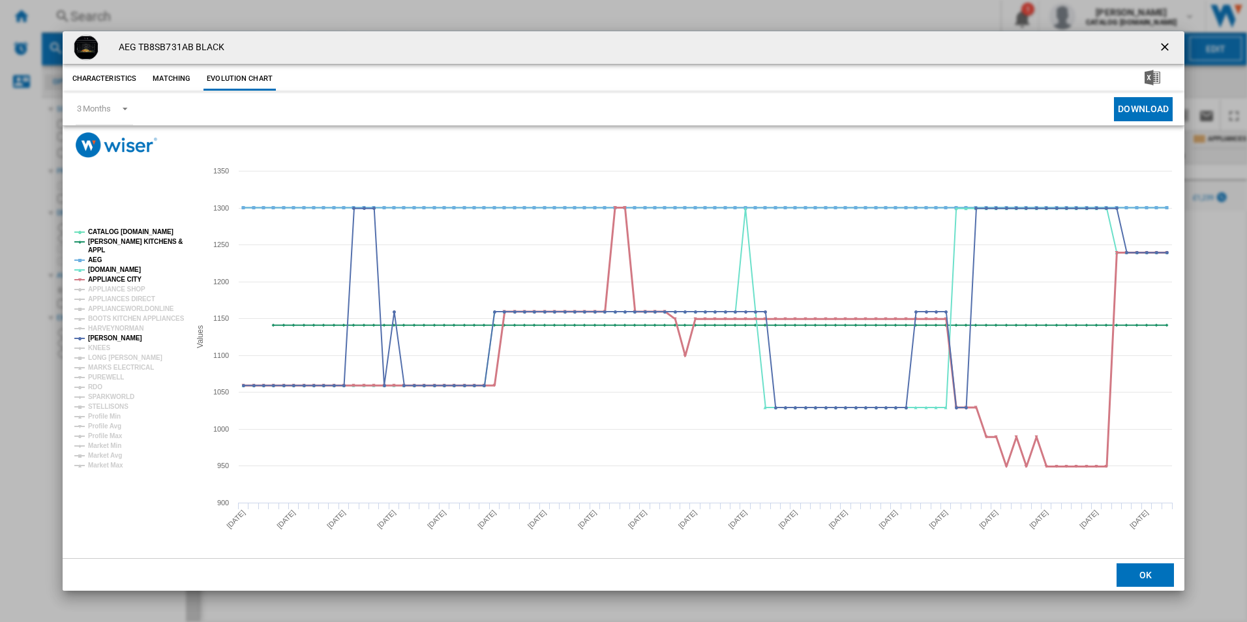
click at [115, 276] on tspan "APPLIANCE CITY" at bounding box center [114, 279] width 53 height 7
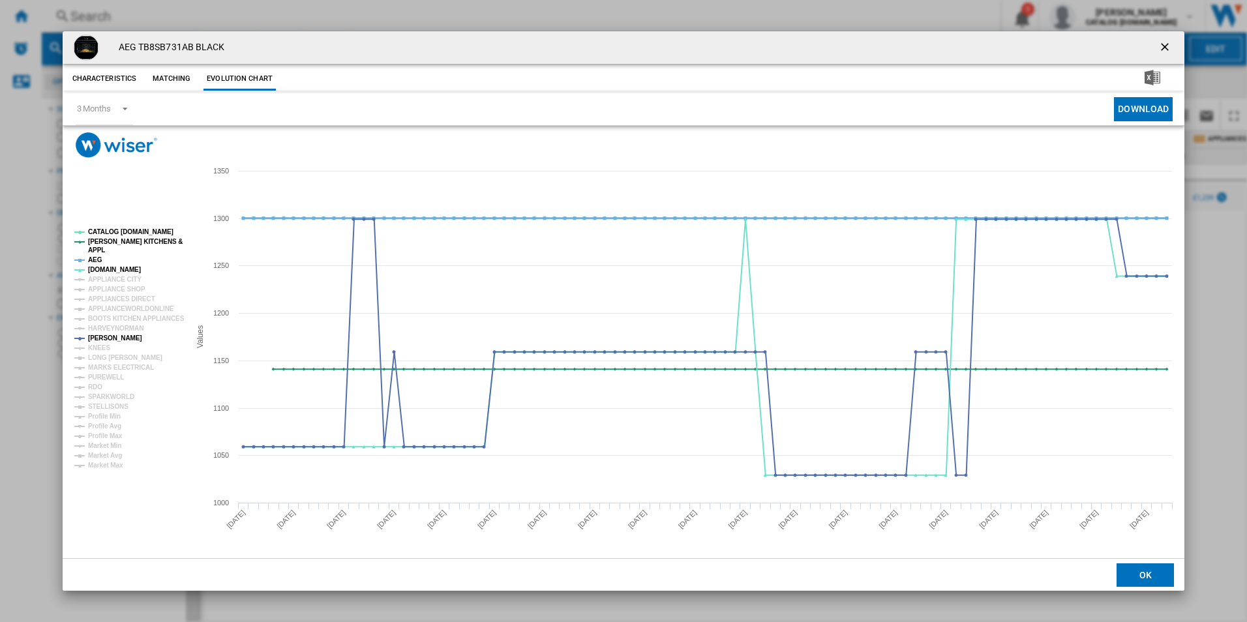
click at [91, 256] on tspan "AEG" at bounding box center [95, 259] width 14 height 7
click at [102, 243] on tspan "[PERSON_NAME] KITCHENS &" at bounding box center [135, 241] width 95 height 7
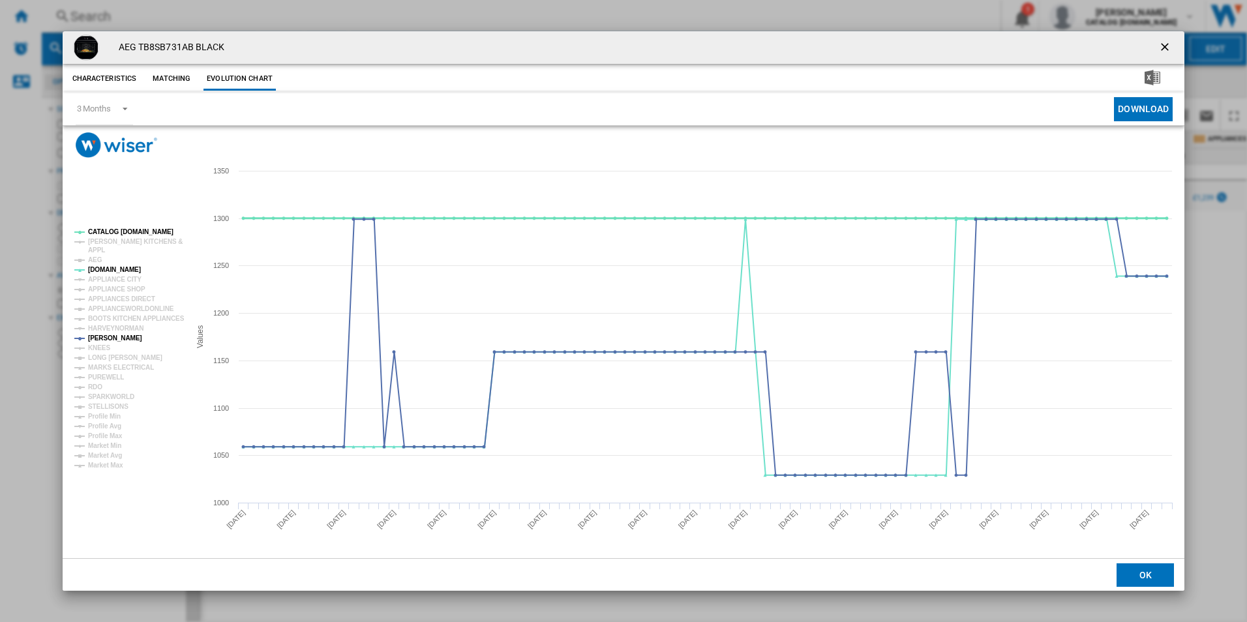
click at [121, 232] on tspan "CATALOG [DOMAIN_NAME]" at bounding box center [130, 231] width 85 height 7
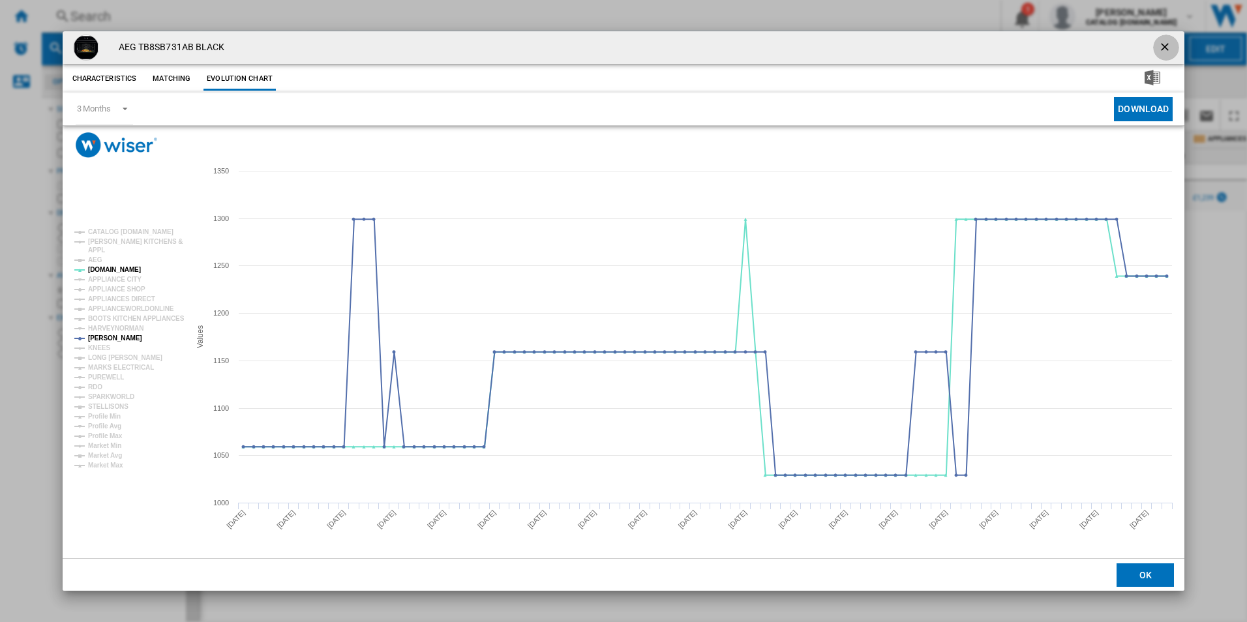
click at [1164, 46] on ng-md-icon "getI18NText('BUTTONS.CLOSE_DIALOG')" at bounding box center [1167, 48] width 16 height 16
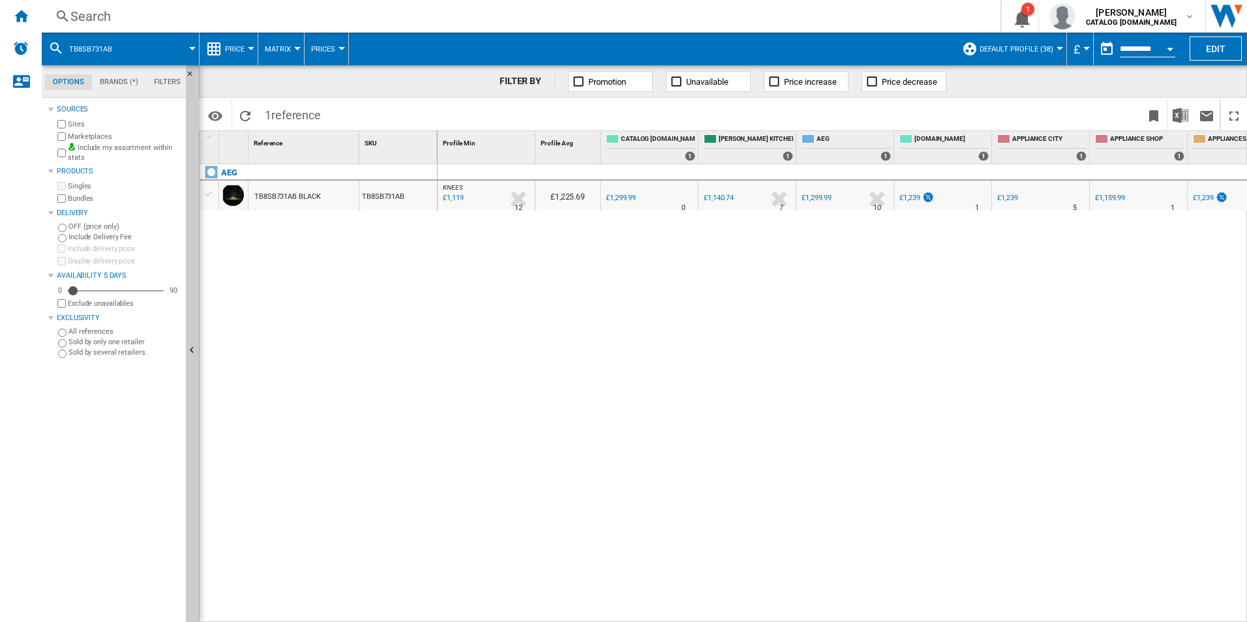
click at [725, 22] on div "Search" at bounding box center [518, 16] width 896 height 18
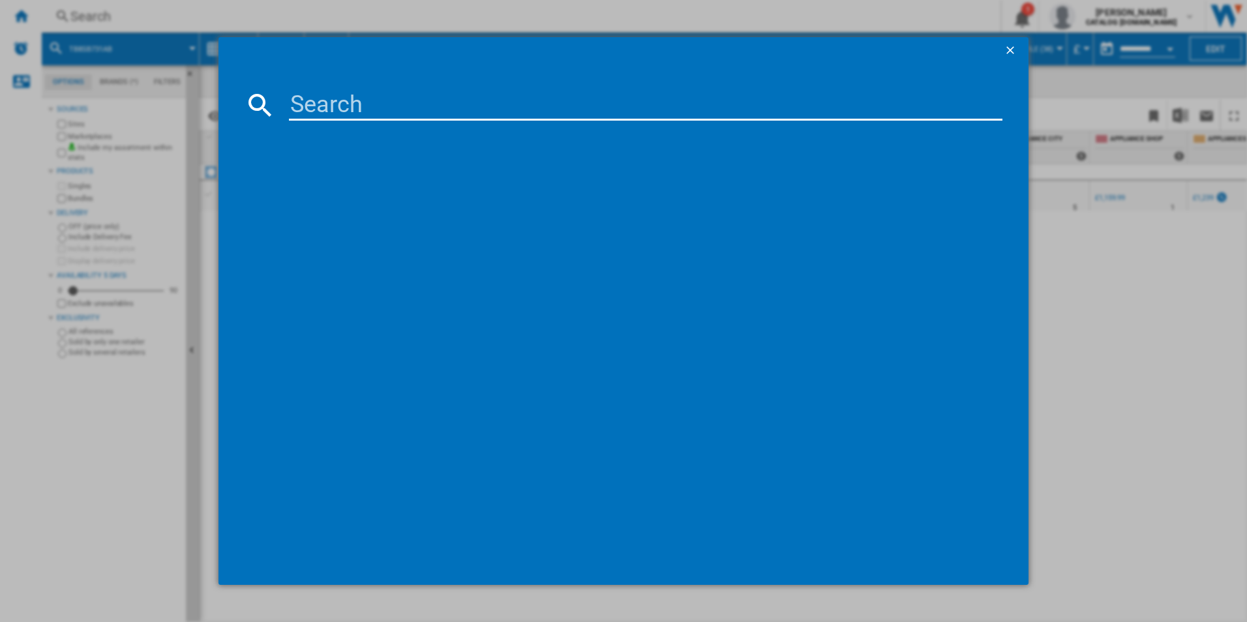
click at [429, 112] on input at bounding box center [646, 104] width 714 height 31
type input "TC8NK7B"
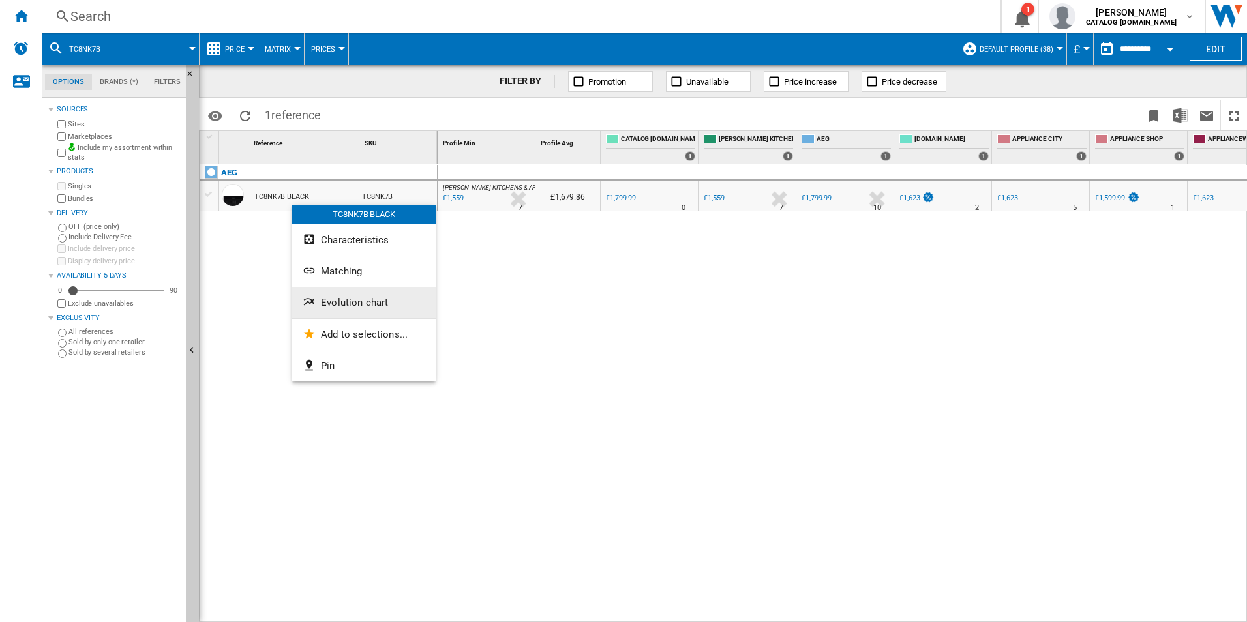
click at [316, 292] on button "Evolution chart" at bounding box center [364, 302] width 144 height 31
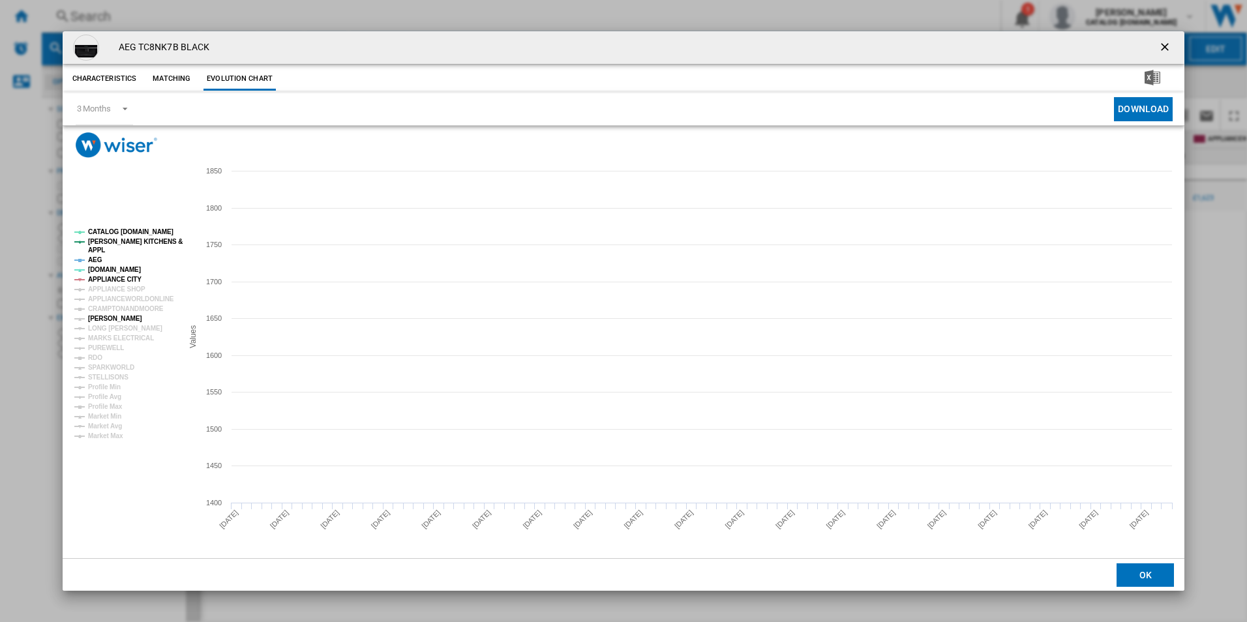
click at [102, 316] on tspan "[PERSON_NAME]" at bounding box center [115, 318] width 54 height 7
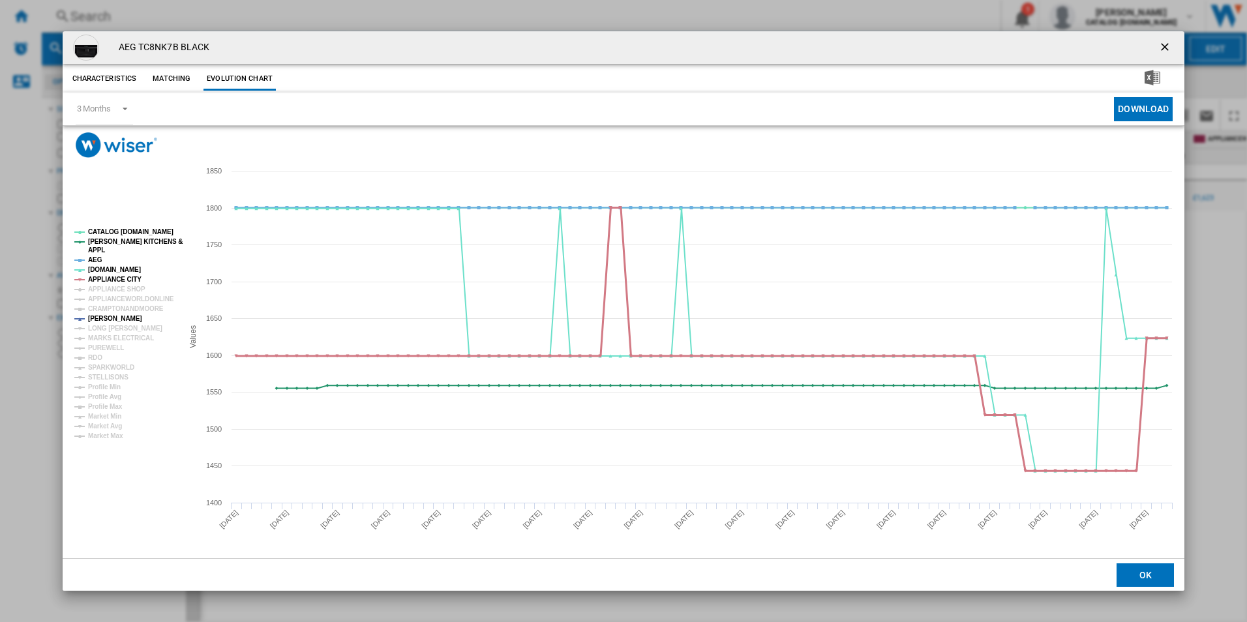
click at [124, 280] on tspan "APPLIANCE CITY" at bounding box center [114, 279] width 53 height 7
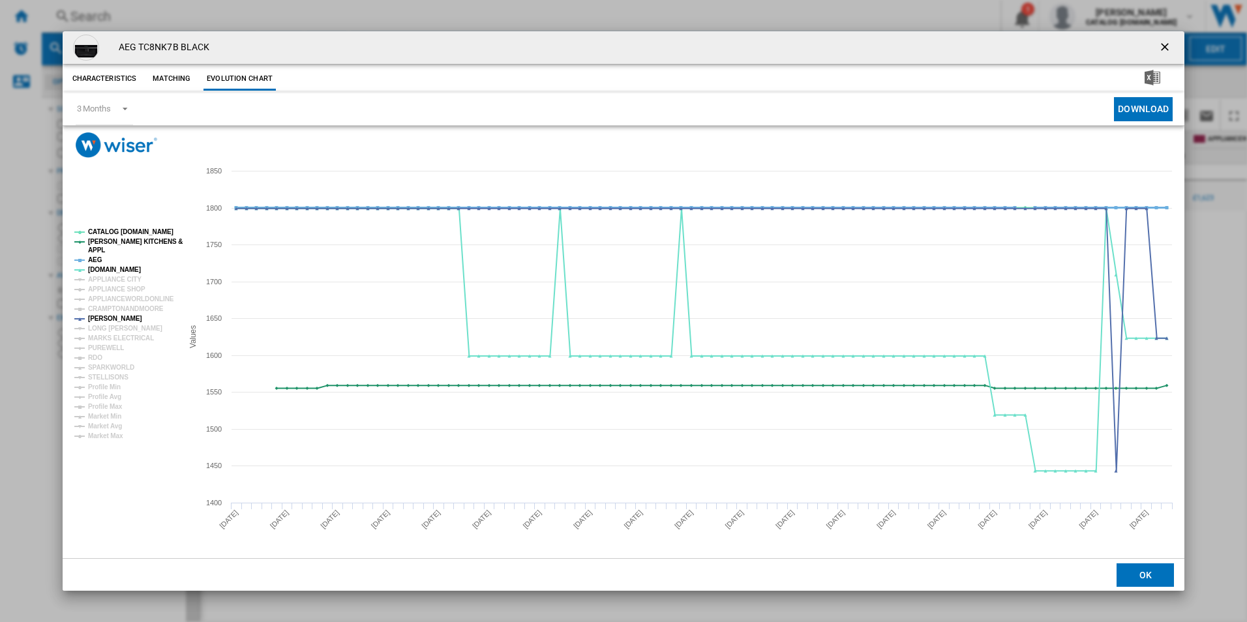
click at [98, 259] on tspan "AEG" at bounding box center [95, 259] width 14 height 7
click at [126, 239] on tspan "[PERSON_NAME] KITCHENS &" at bounding box center [135, 241] width 95 height 7
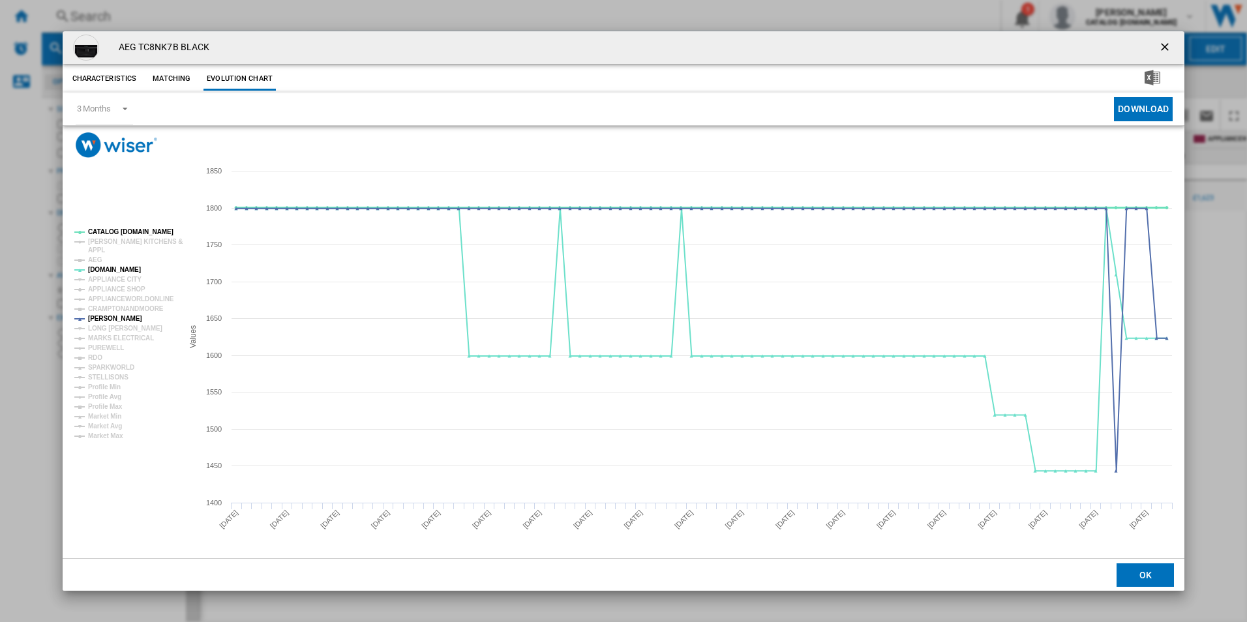
click at [132, 232] on tspan "CATALOG [DOMAIN_NAME]" at bounding box center [130, 231] width 85 height 7
click at [1163, 37] on button "Product popup" at bounding box center [1166, 48] width 26 height 26
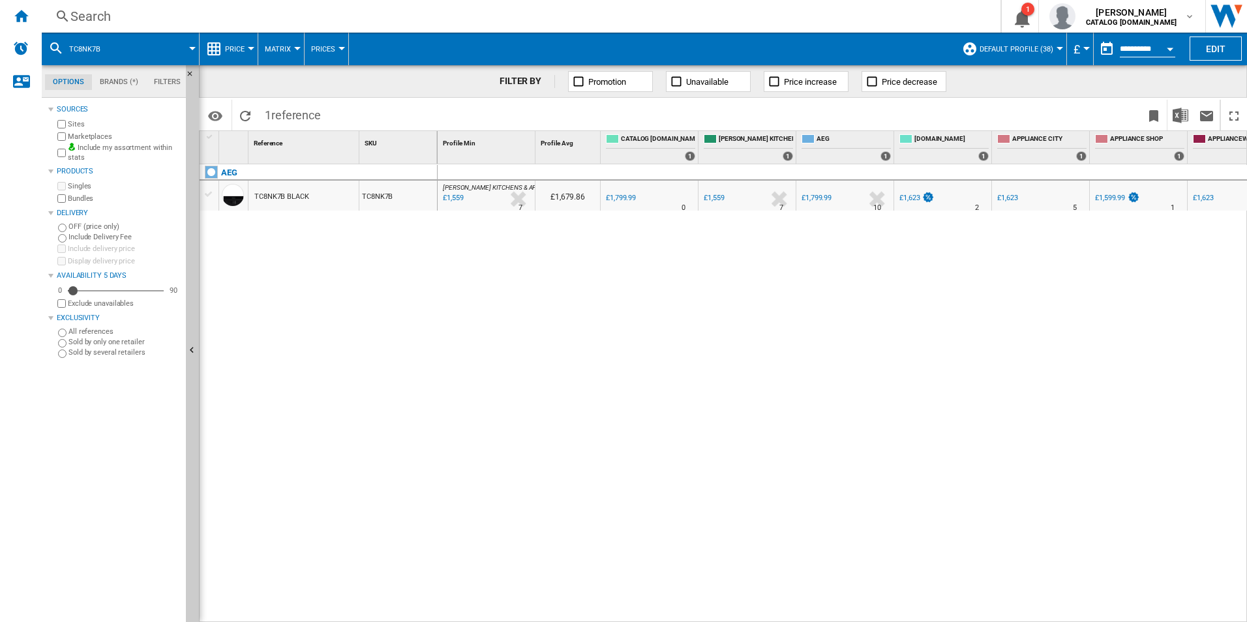
click at [616, 9] on div "Search" at bounding box center [518, 16] width 896 height 18
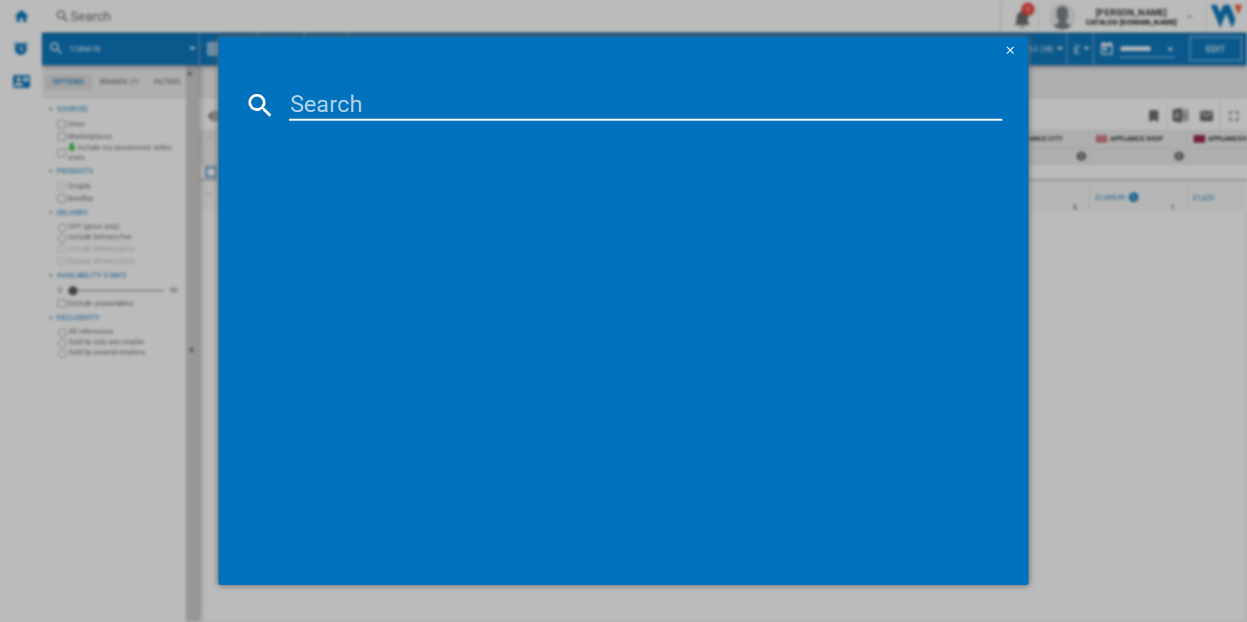
click at [326, 105] on input at bounding box center [646, 104] width 714 height 31
type input "TT9PB831AT"
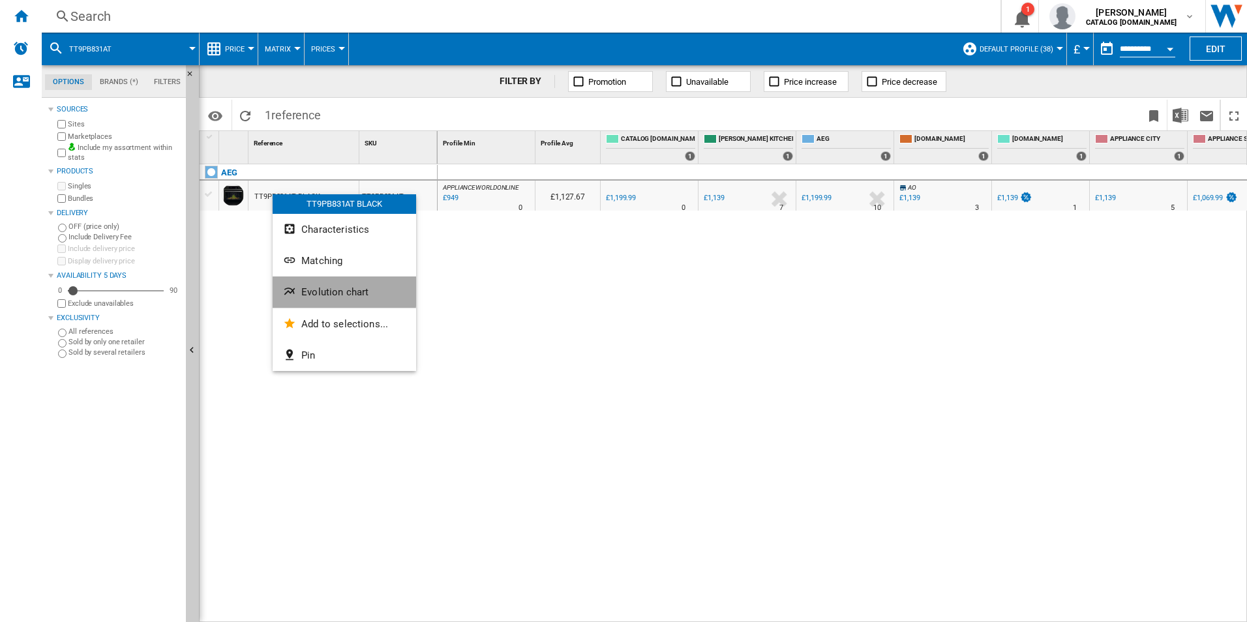
click at [309, 290] on span "Evolution chart" at bounding box center [334, 292] width 67 height 12
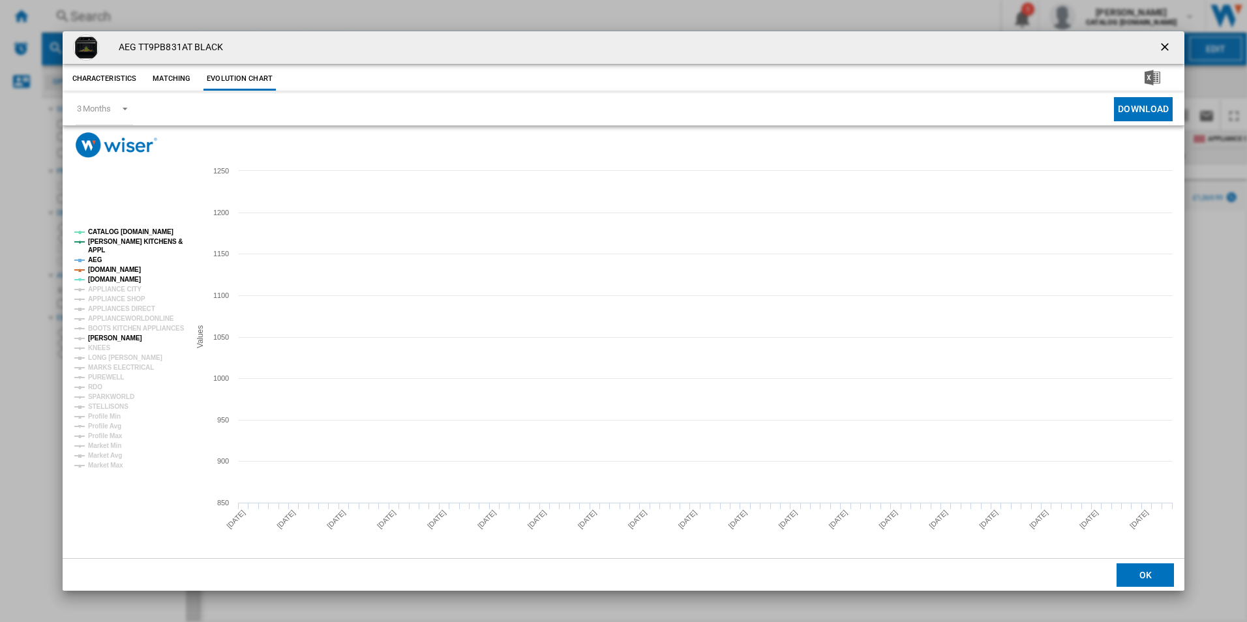
click at [106, 340] on tspan "[PERSON_NAME]" at bounding box center [115, 338] width 54 height 7
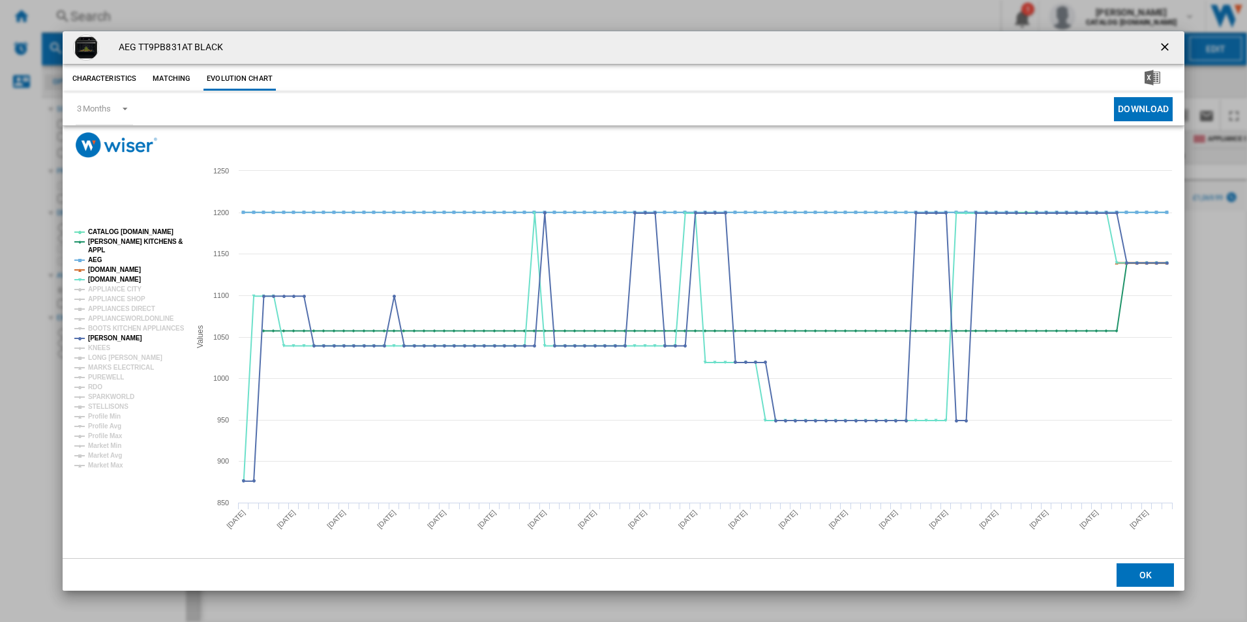
click at [111, 267] on tspan "[DOMAIN_NAME]" at bounding box center [114, 269] width 53 height 7
click at [97, 256] on tspan "AEG" at bounding box center [95, 259] width 14 height 7
click at [114, 239] on tspan "[PERSON_NAME] KITCHENS &" at bounding box center [135, 241] width 95 height 7
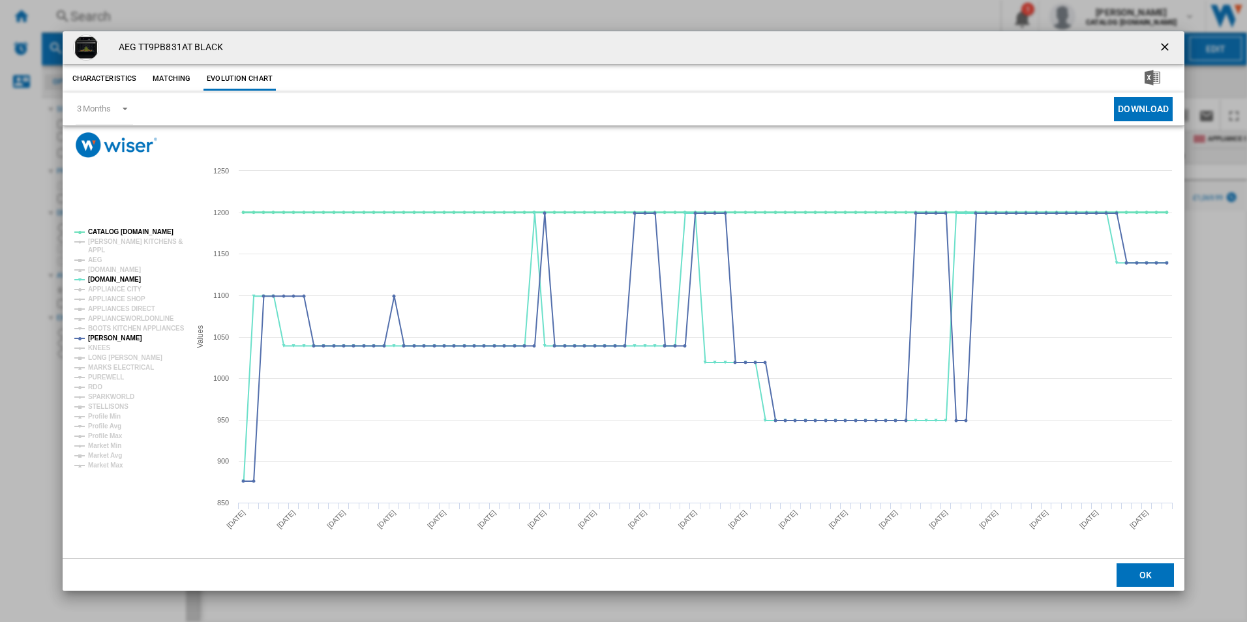
click at [129, 228] on tspan "CATALOG [DOMAIN_NAME]" at bounding box center [130, 231] width 85 height 7
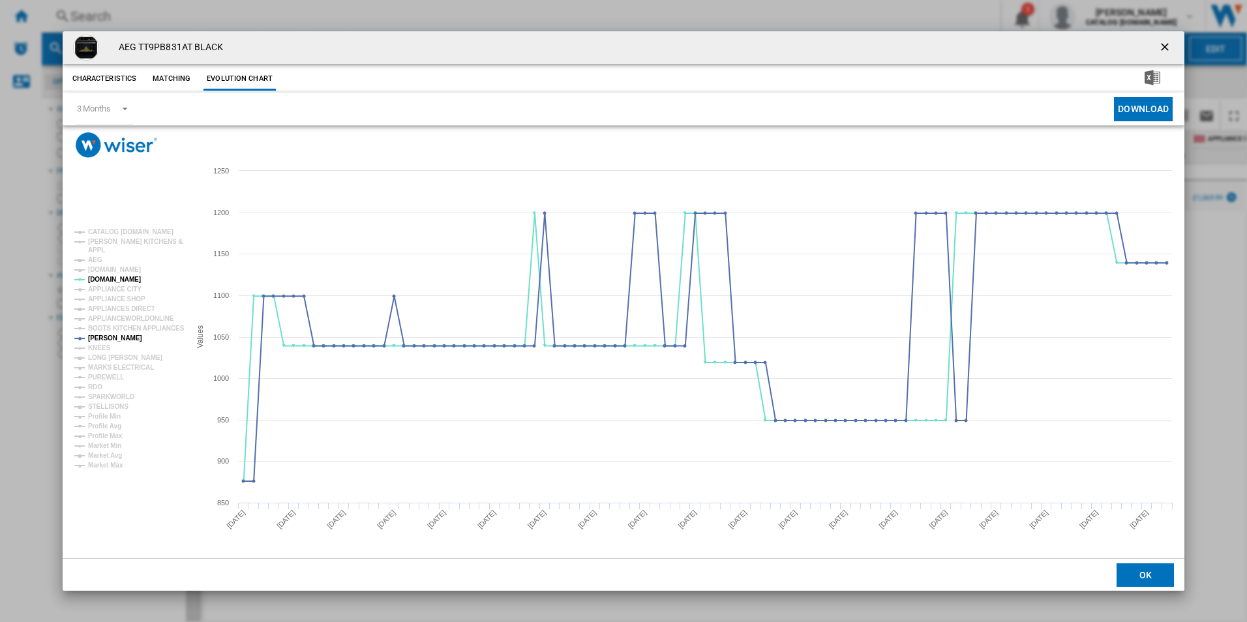
click at [1164, 40] on ng-md-icon "getI18NText('BUTTONS.CLOSE_DIALOG')" at bounding box center [1167, 48] width 16 height 16
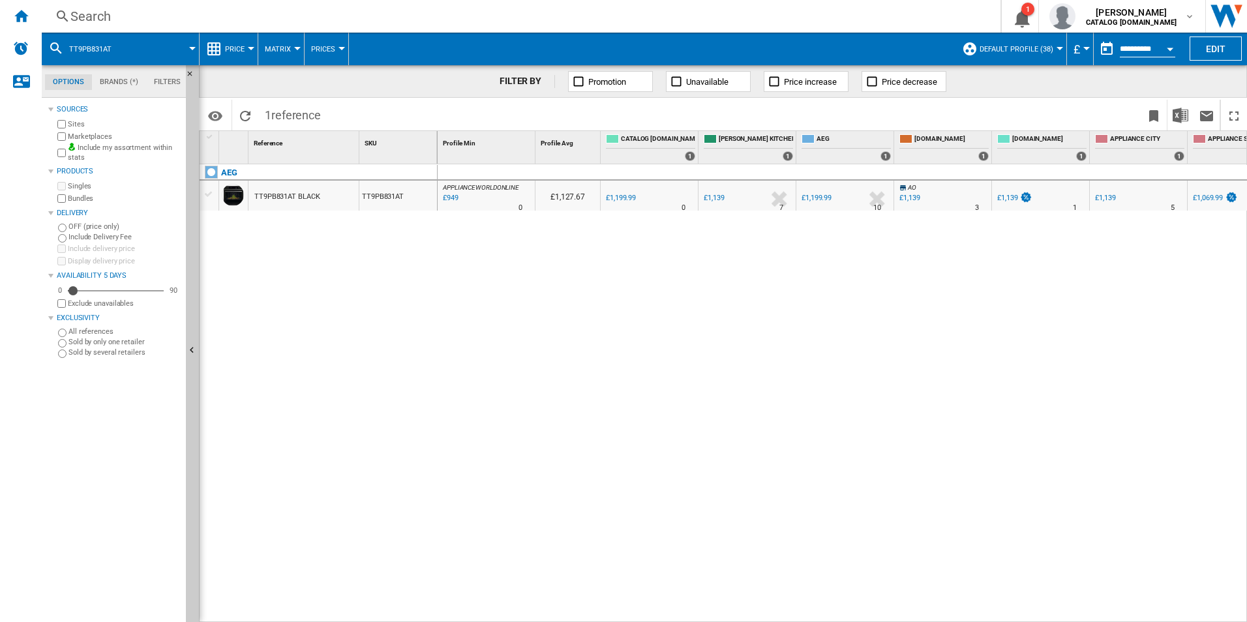
click at [560, 22] on div "Search" at bounding box center [518, 16] width 896 height 18
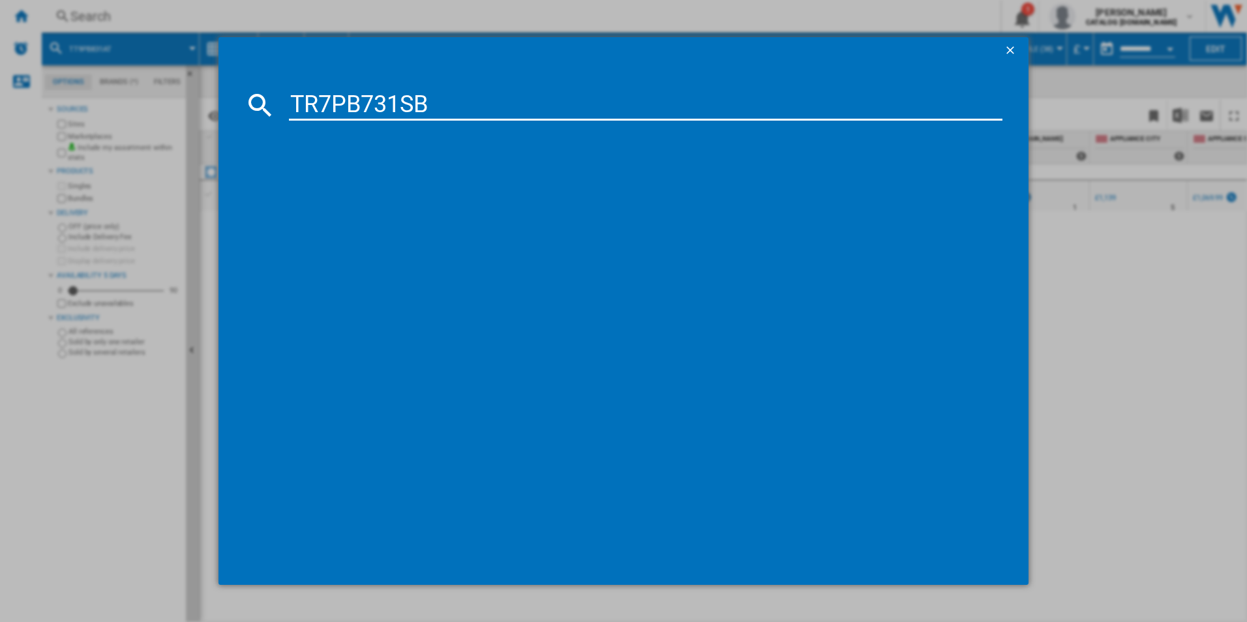
click at [493, 98] on input "TR7PB731SB" at bounding box center [646, 104] width 714 height 31
type input "TR7PB731SB"
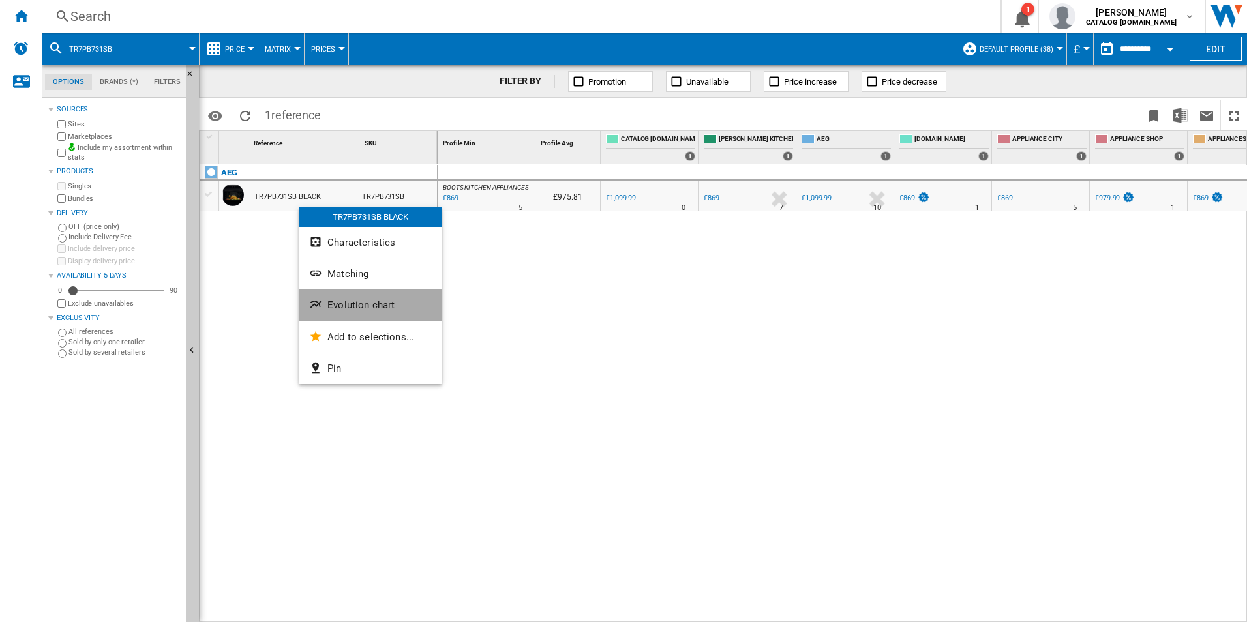
click at [324, 309] on ng-md-icon "Evolution chart" at bounding box center [317, 306] width 16 height 16
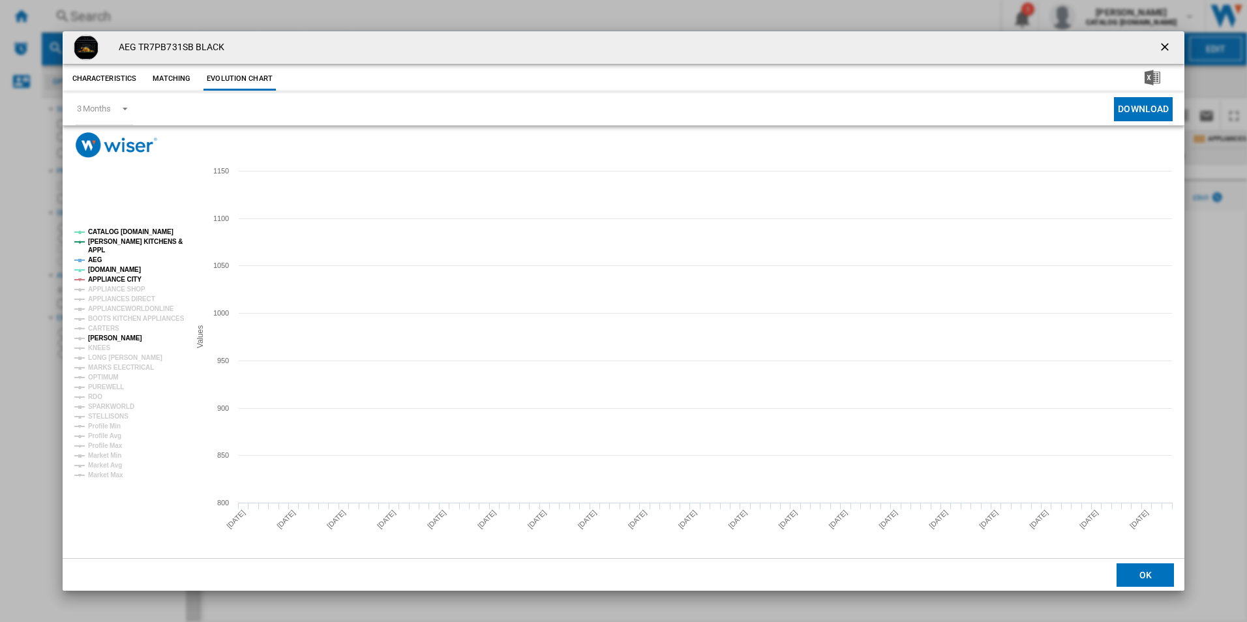
click at [104, 337] on tspan "[PERSON_NAME]" at bounding box center [115, 338] width 54 height 7
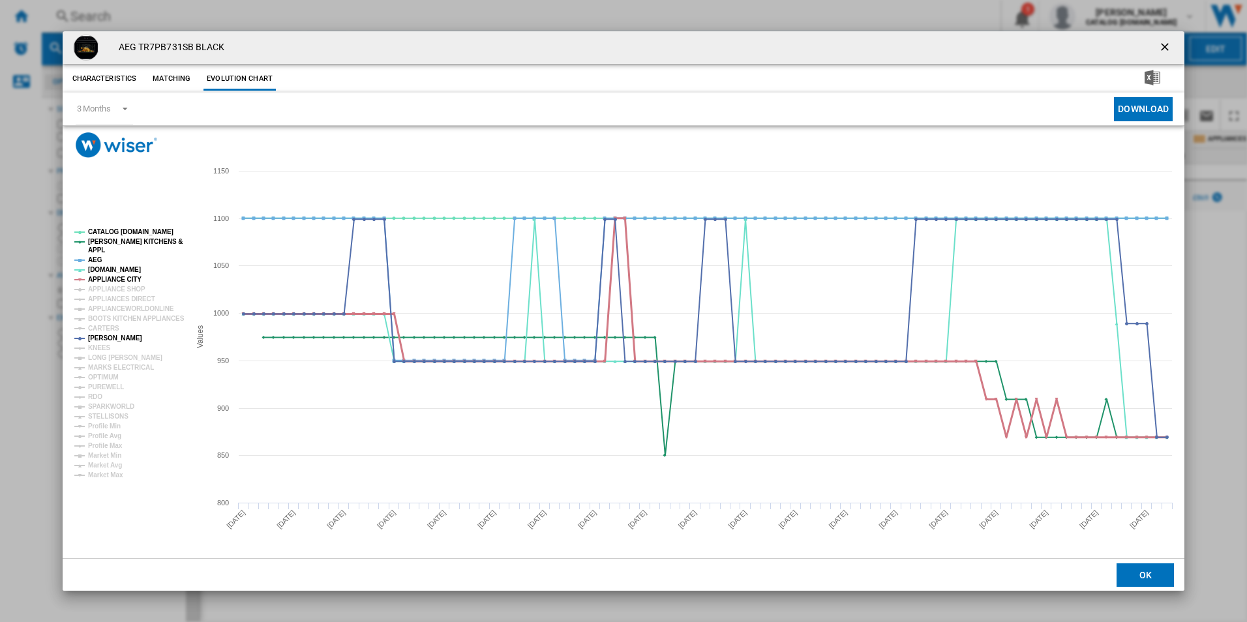
click at [123, 276] on tspan "APPLIANCE CITY" at bounding box center [114, 279] width 53 height 7
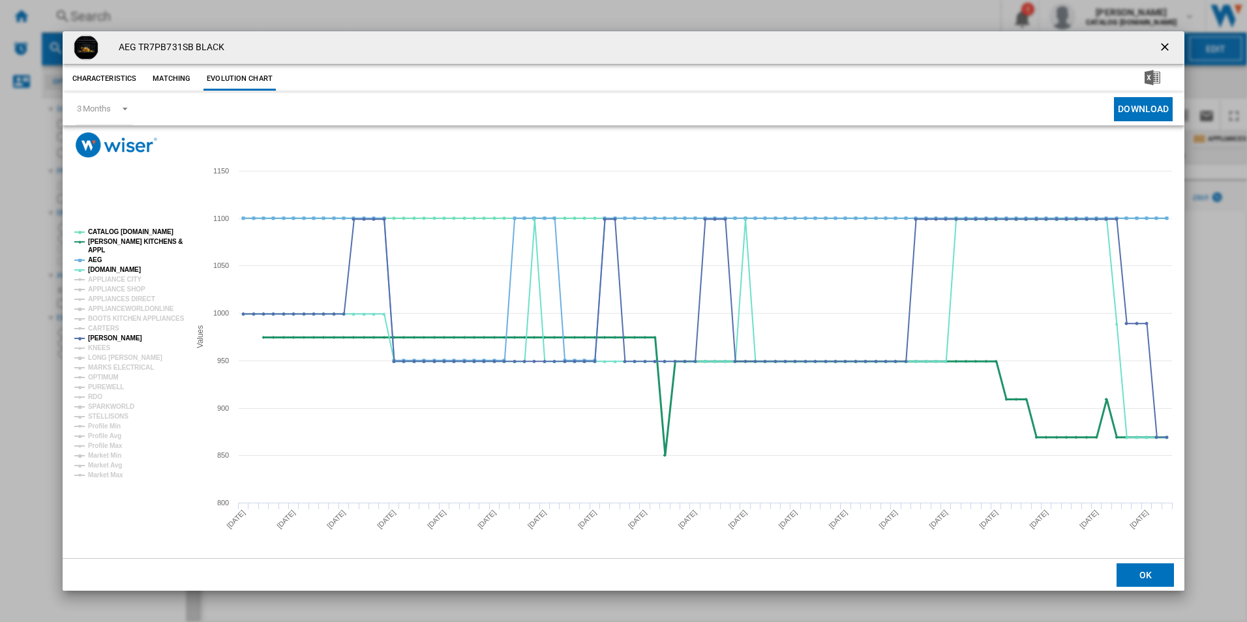
drag, startPoint x: 95, startPoint y: 256, endPoint x: 136, endPoint y: 236, distance: 46.1
click at [136, 236] on g "CATALOG [DOMAIN_NAME] [PERSON_NAME] KITCHENS & APPL AEG [DOMAIN_NAME] APPLIANCE…" at bounding box center [129, 353] width 110 height 251
click at [136, 236] on tspan "CATALOG [DOMAIN_NAME]" at bounding box center [130, 231] width 85 height 7
click at [127, 241] on tspan "[PERSON_NAME] KITCHENS &" at bounding box center [135, 241] width 95 height 7
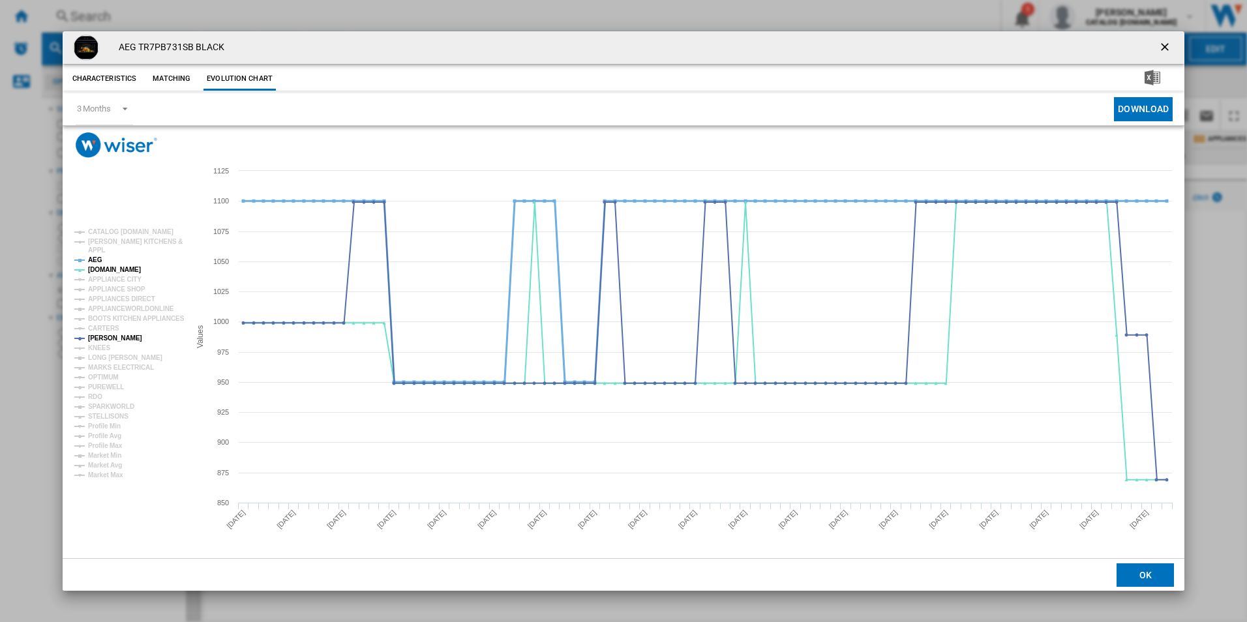
click at [97, 263] on tspan "AEG" at bounding box center [95, 259] width 14 height 7
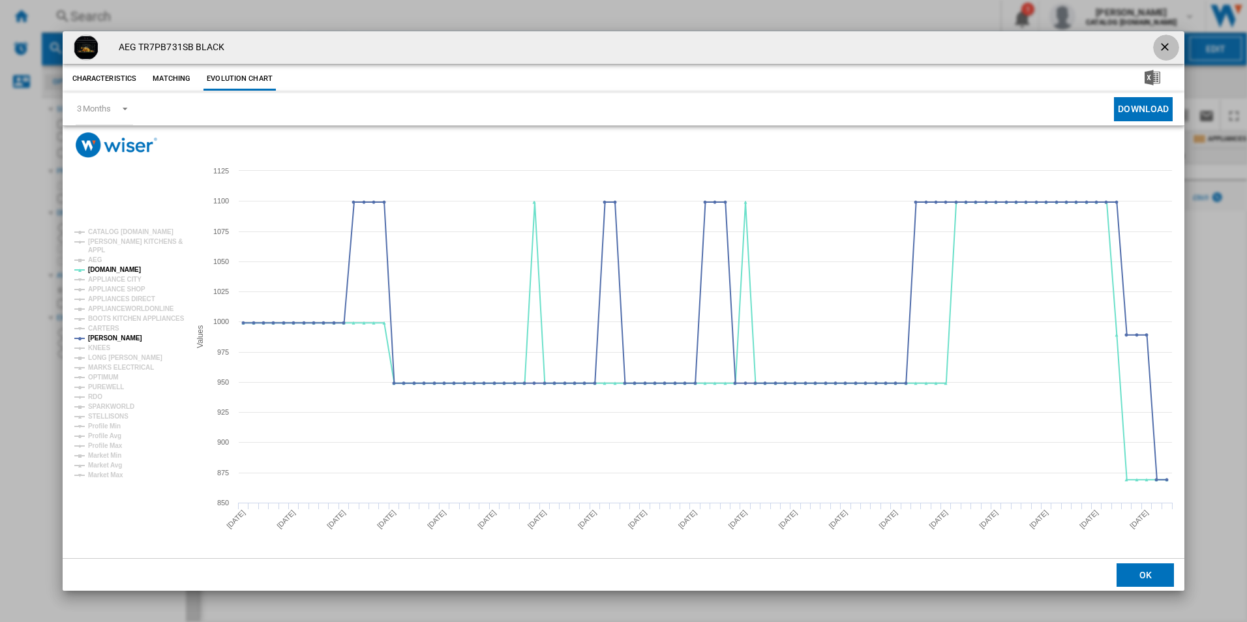
click at [1163, 41] on ng-md-icon "getI18NText('BUTTONS.CLOSE_DIALOG')" at bounding box center [1167, 48] width 16 height 16
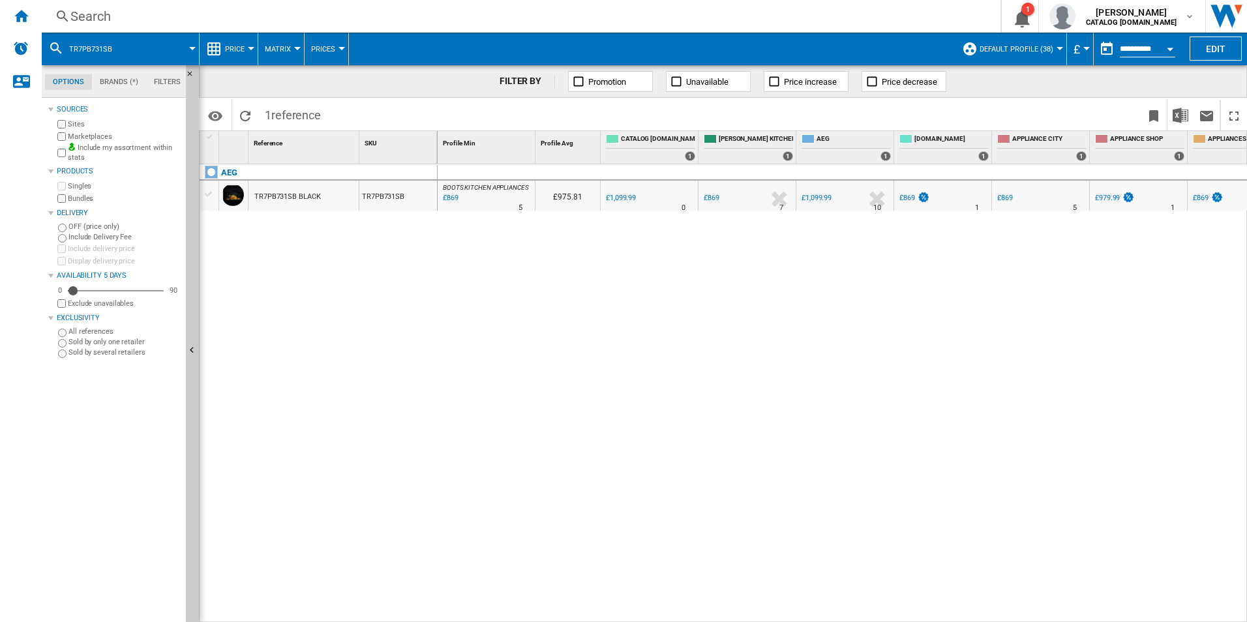
click at [592, 16] on div "Search" at bounding box center [518, 16] width 896 height 18
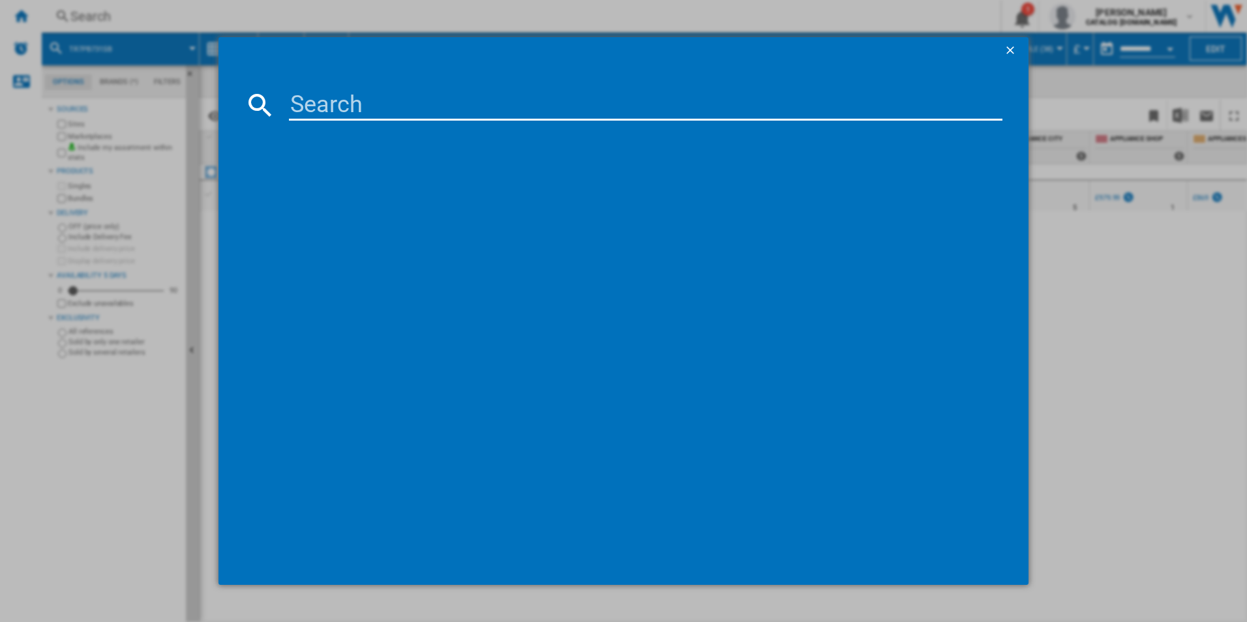
click at [464, 107] on input at bounding box center [646, 104] width 714 height 31
type input "CIX6540ACB"
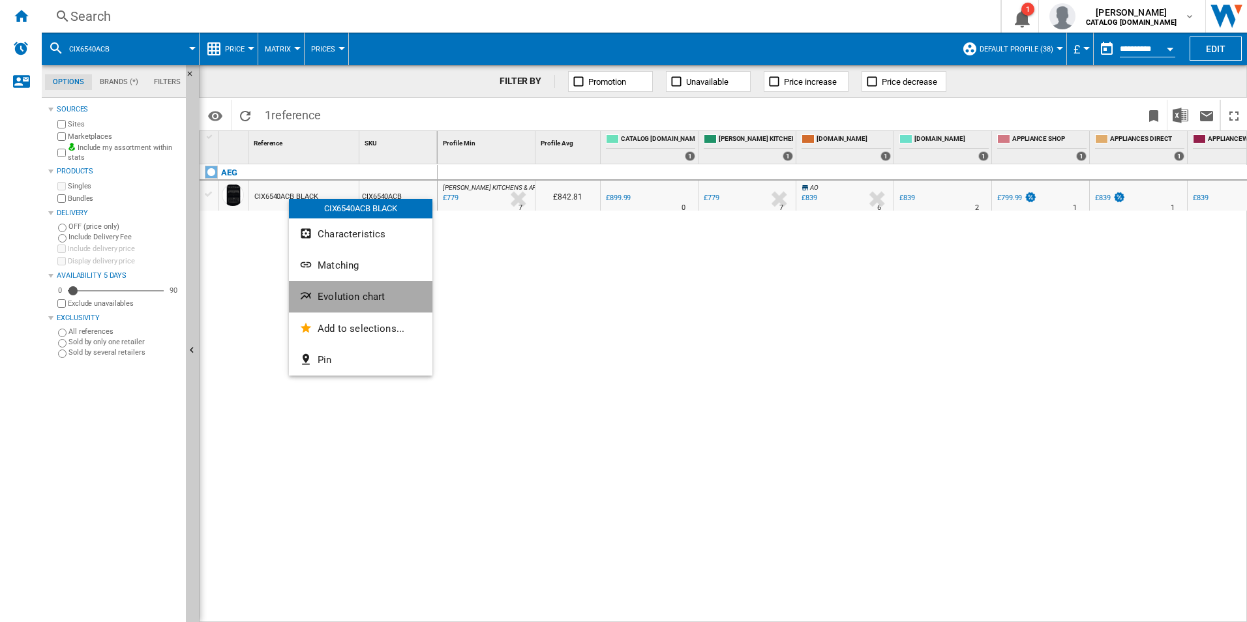
click at [321, 286] on button "Evolution chart" at bounding box center [361, 296] width 144 height 31
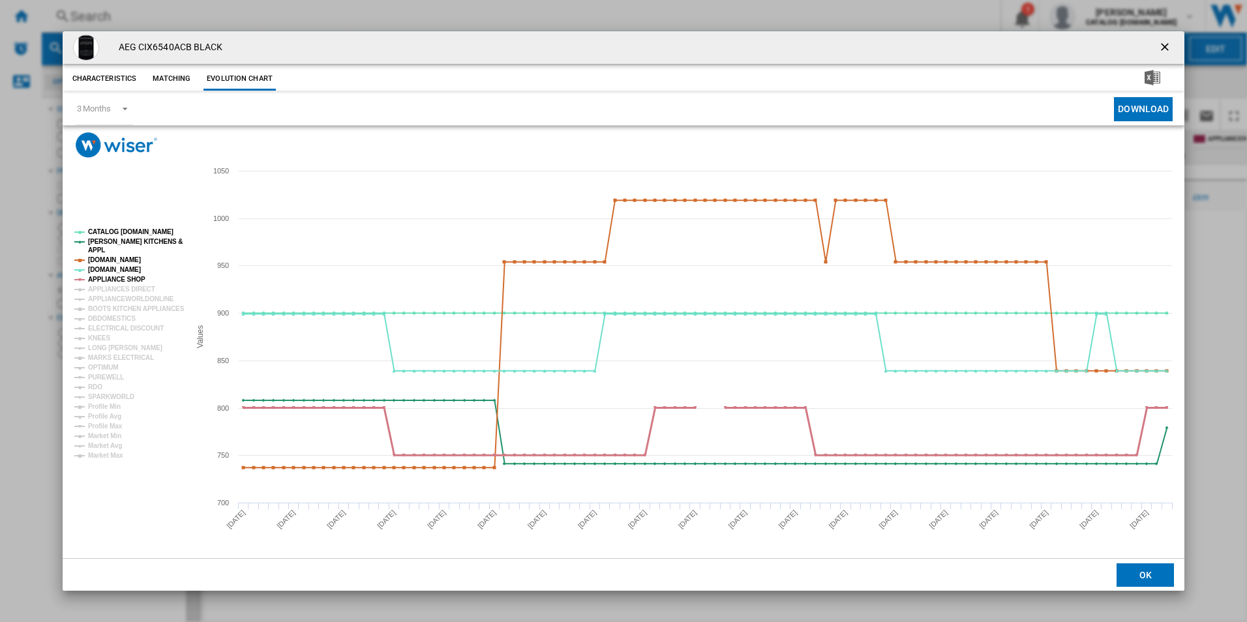
click at [111, 279] on tspan "APPLIANCE SHOP" at bounding box center [116, 279] width 57 height 7
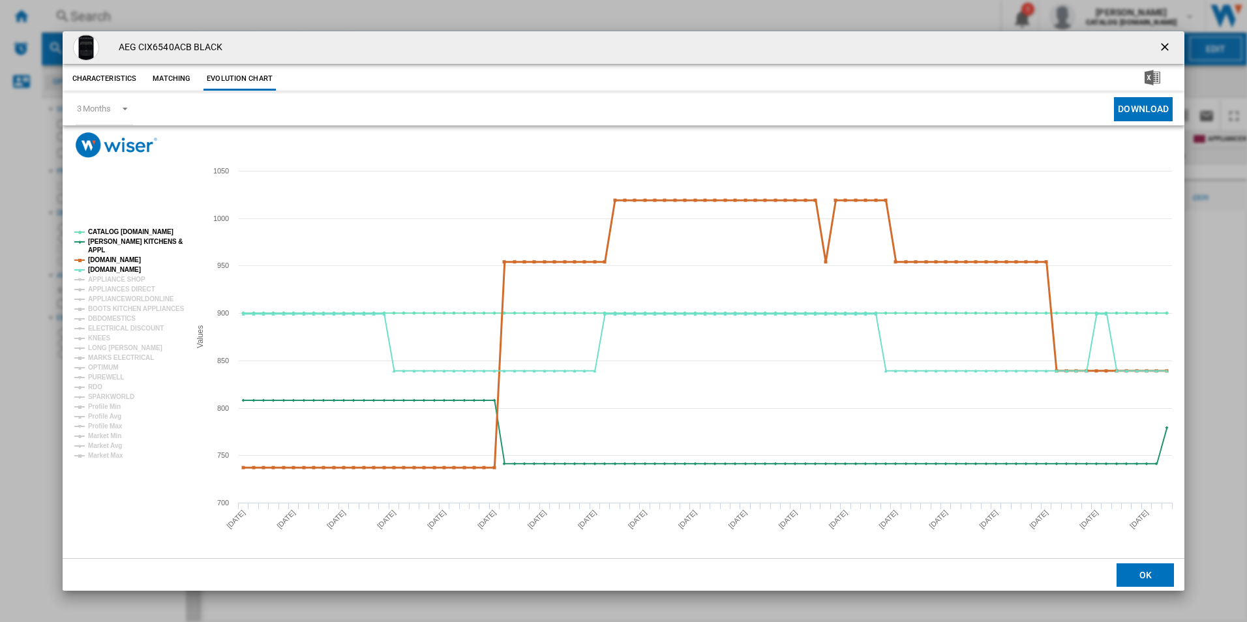
click at [113, 260] on tspan "[DOMAIN_NAME]" at bounding box center [114, 259] width 53 height 7
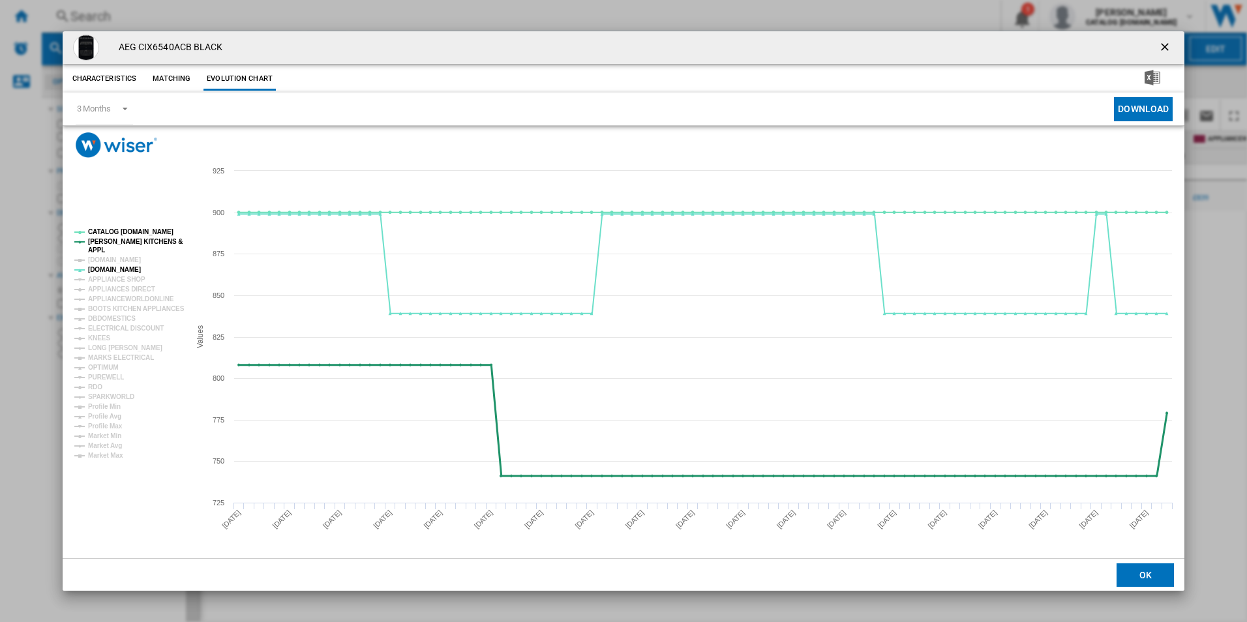
click at [121, 240] on tspan "[PERSON_NAME] KITCHENS &" at bounding box center [135, 241] width 95 height 7
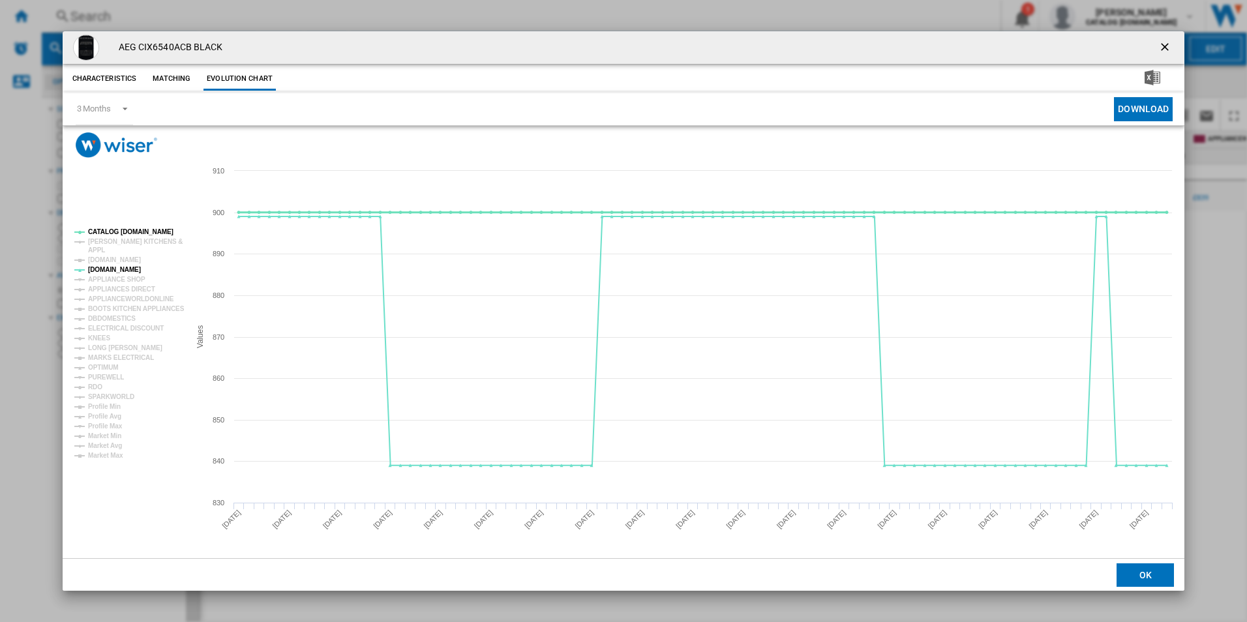
click at [123, 231] on tspan "CATALOG [DOMAIN_NAME]" at bounding box center [130, 231] width 85 height 7
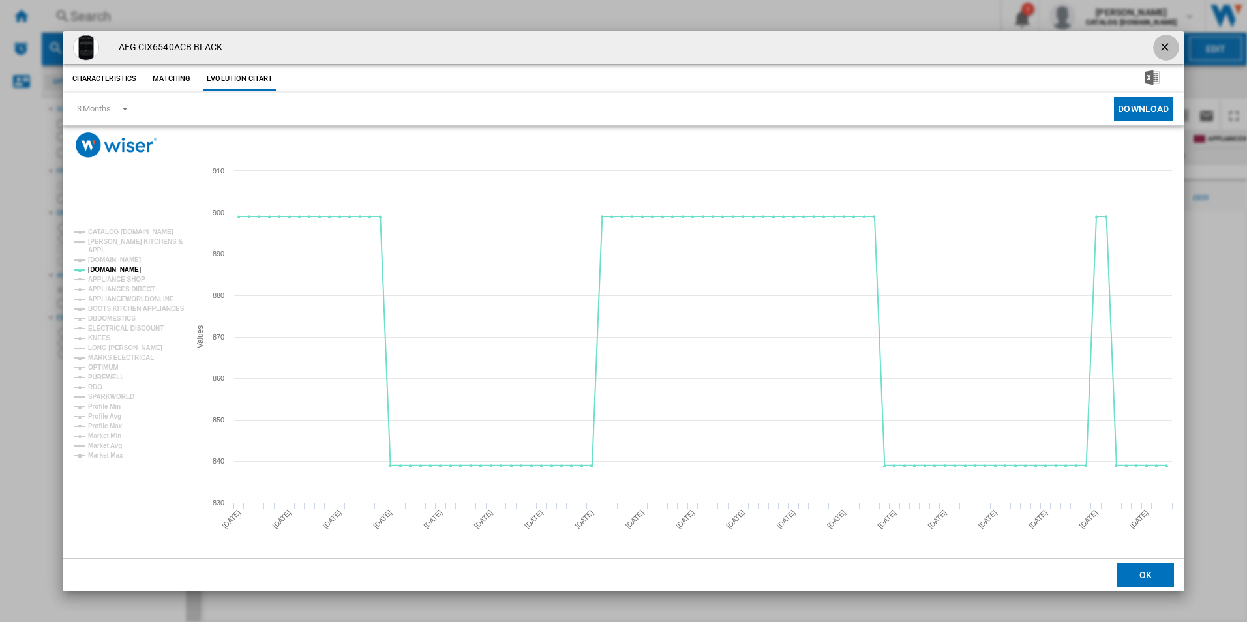
click at [1164, 46] on ng-md-icon "getI18NText('BUTTONS.CLOSE_DIALOG')" at bounding box center [1167, 48] width 16 height 16
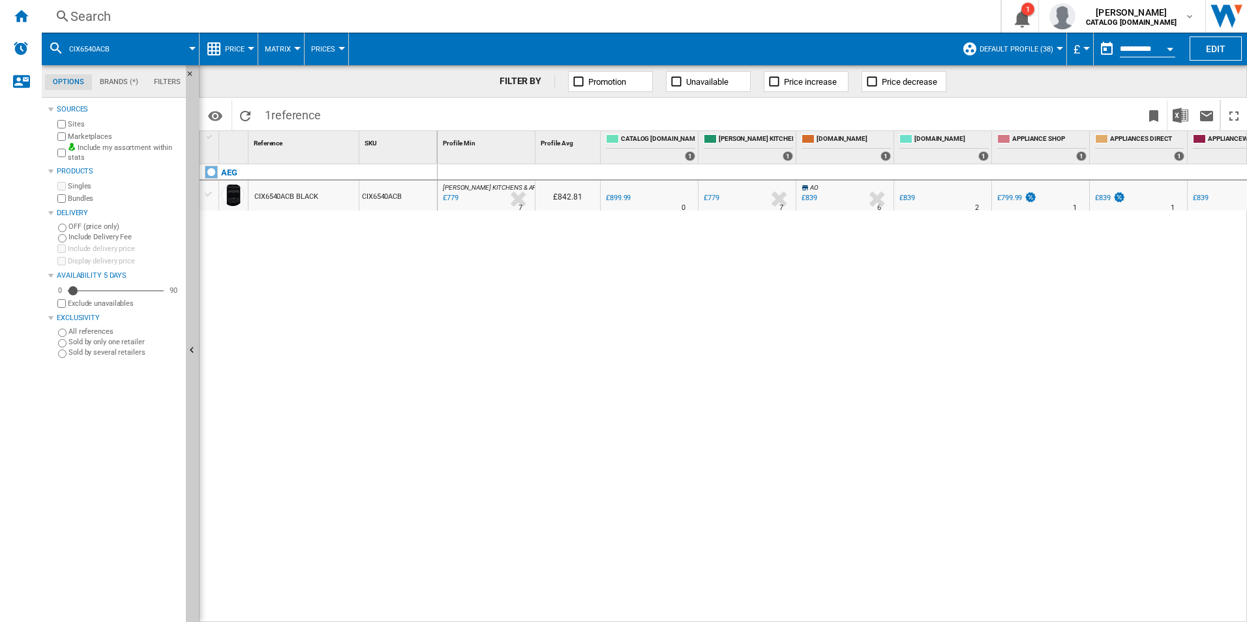
click at [675, 23] on div "Search" at bounding box center [518, 16] width 896 height 18
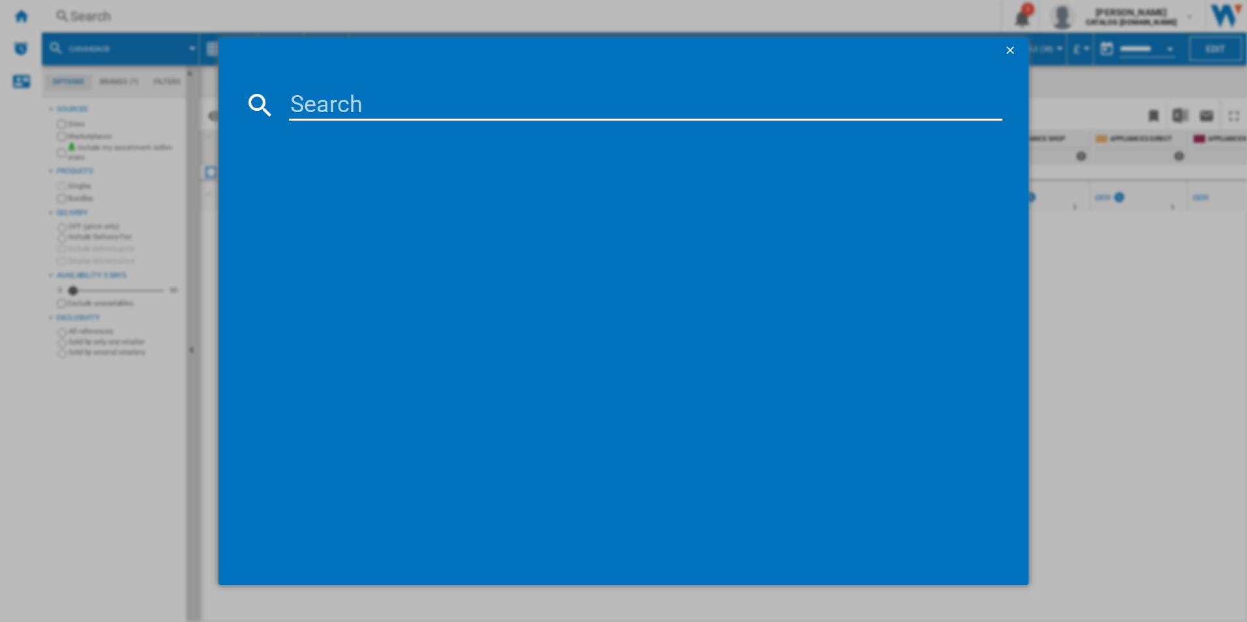
click at [446, 100] on input at bounding box center [646, 104] width 714 height 31
type input "LFX50844B"
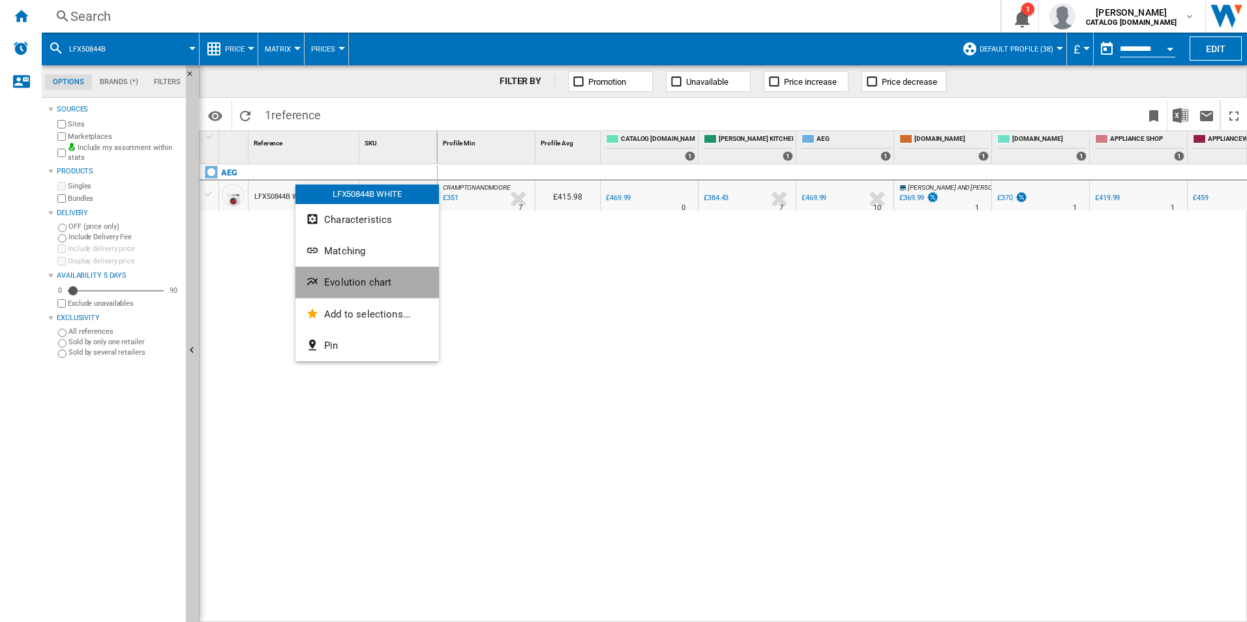
click at [315, 277] on ng-md-icon "Evolution chart" at bounding box center [314, 283] width 16 height 16
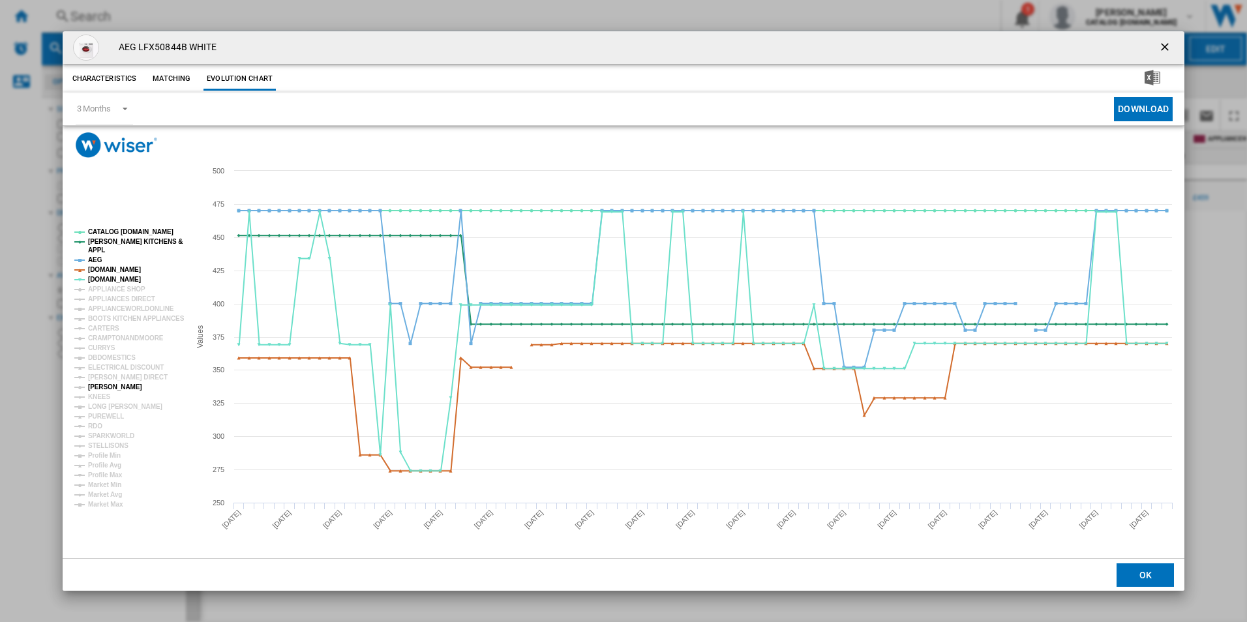
click at [111, 385] on tspan "[PERSON_NAME]" at bounding box center [115, 387] width 54 height 7
click at [104, 350] on tspan "CURRYS" at bounding box center [101, 347] width 27 height 7
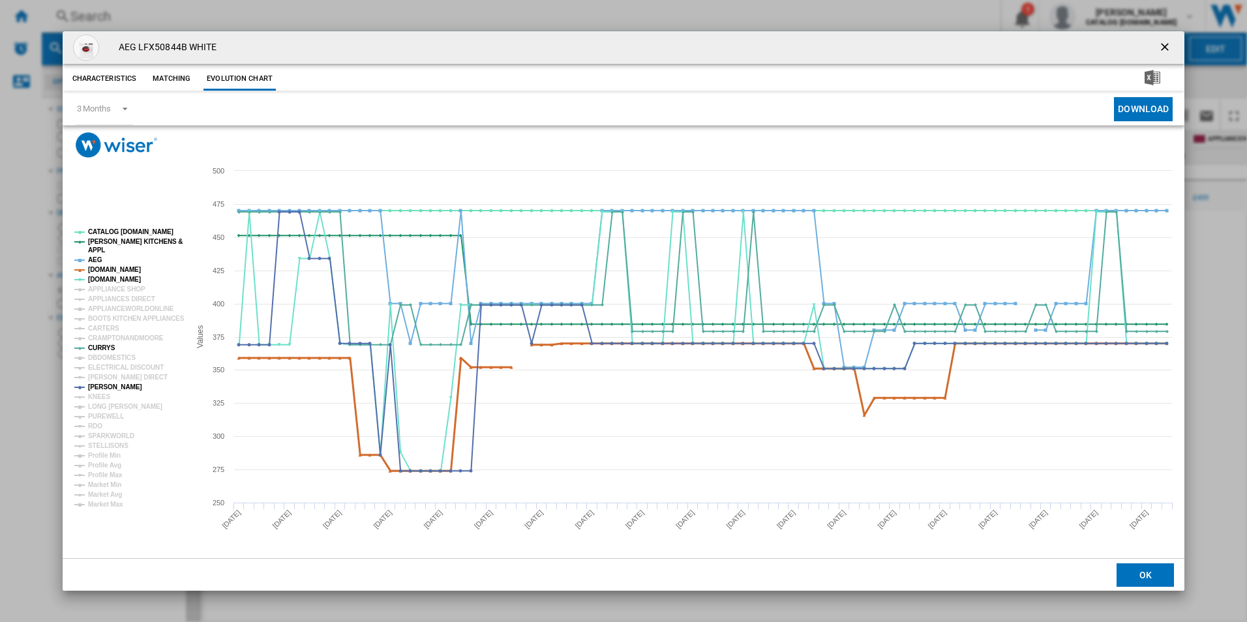
click at [119, 267] on tspan "[DOMAIN_NAME]" at bounding box center [114, 269] width 53 height 7
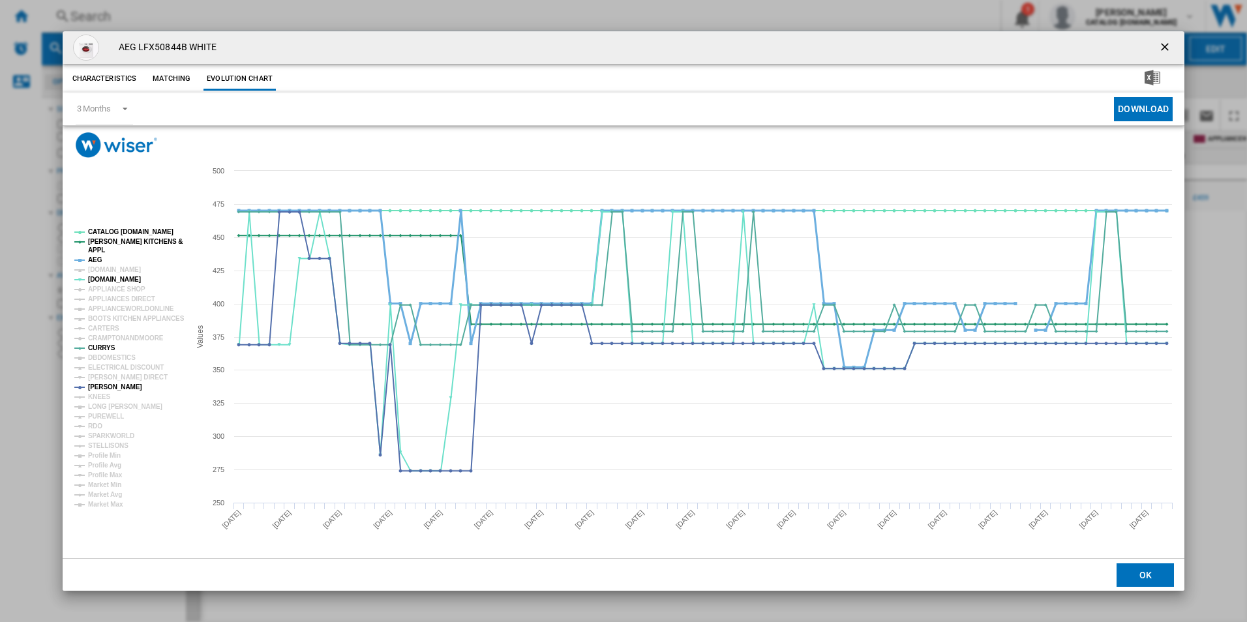
click at [94, 259] on tspan "AEG" at bounding box center [95, 259] width 14 height 7
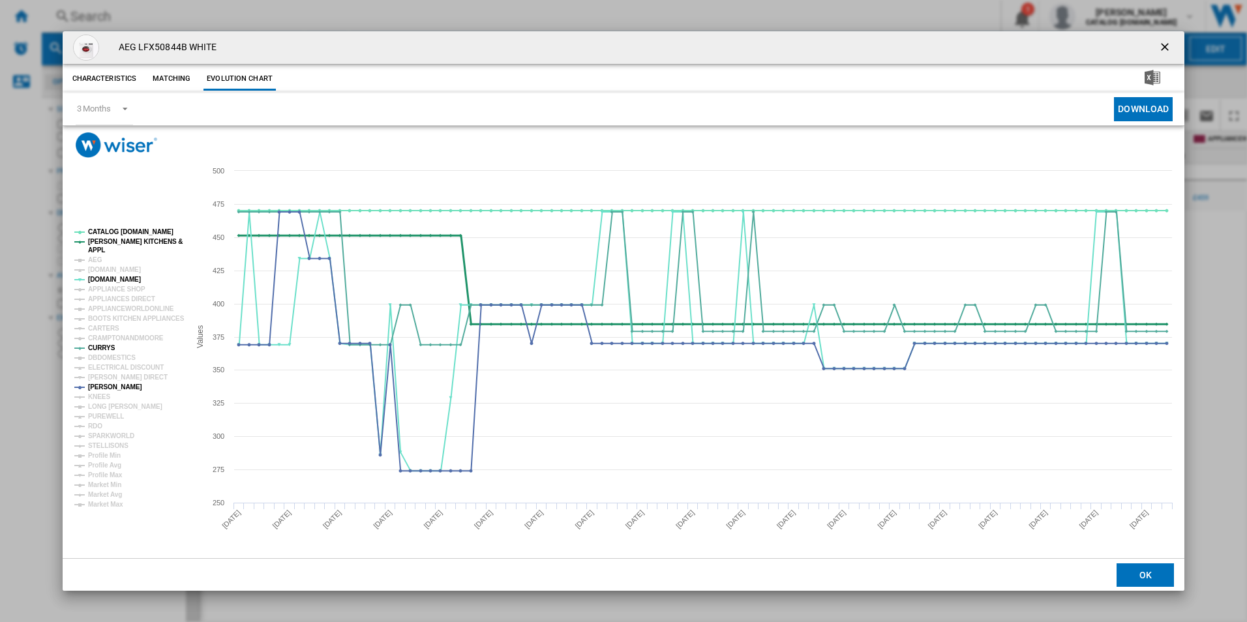
click at [131, 238] on tspan "[PERSON_NAME] KITCHENS &" at bounding box center [135, 241] width 95 height 7
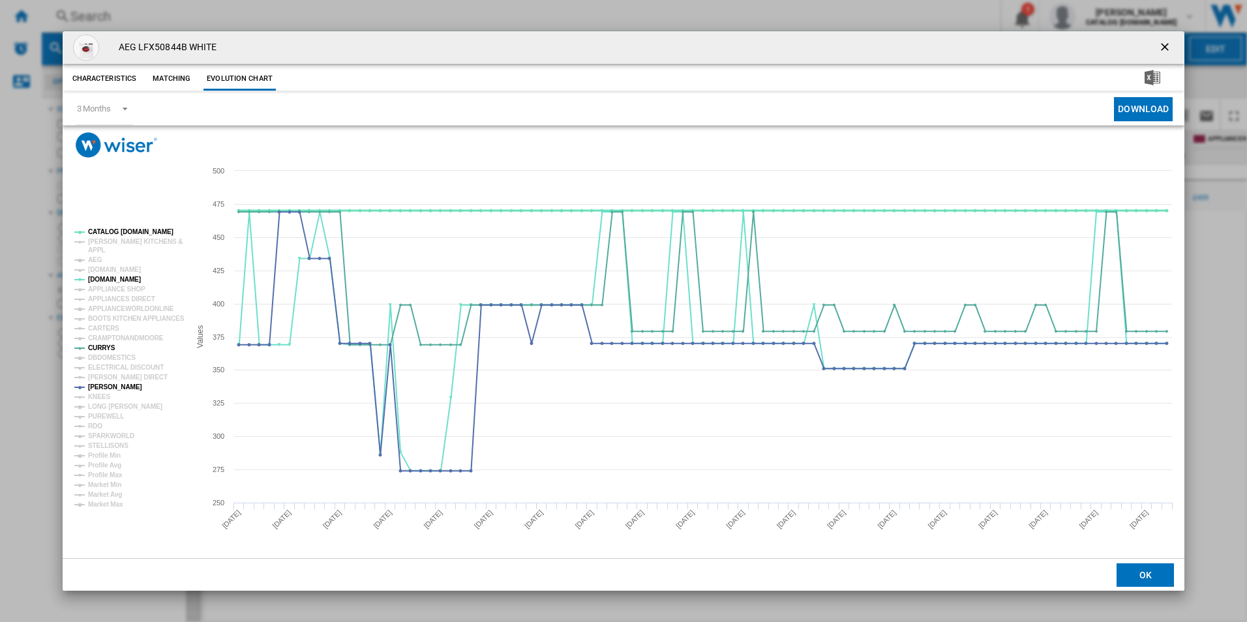
click at [132, 230] on tspan "CATALOG [DOMAIN_NAME]" at bounding box center [130, 231] width 85 height 7
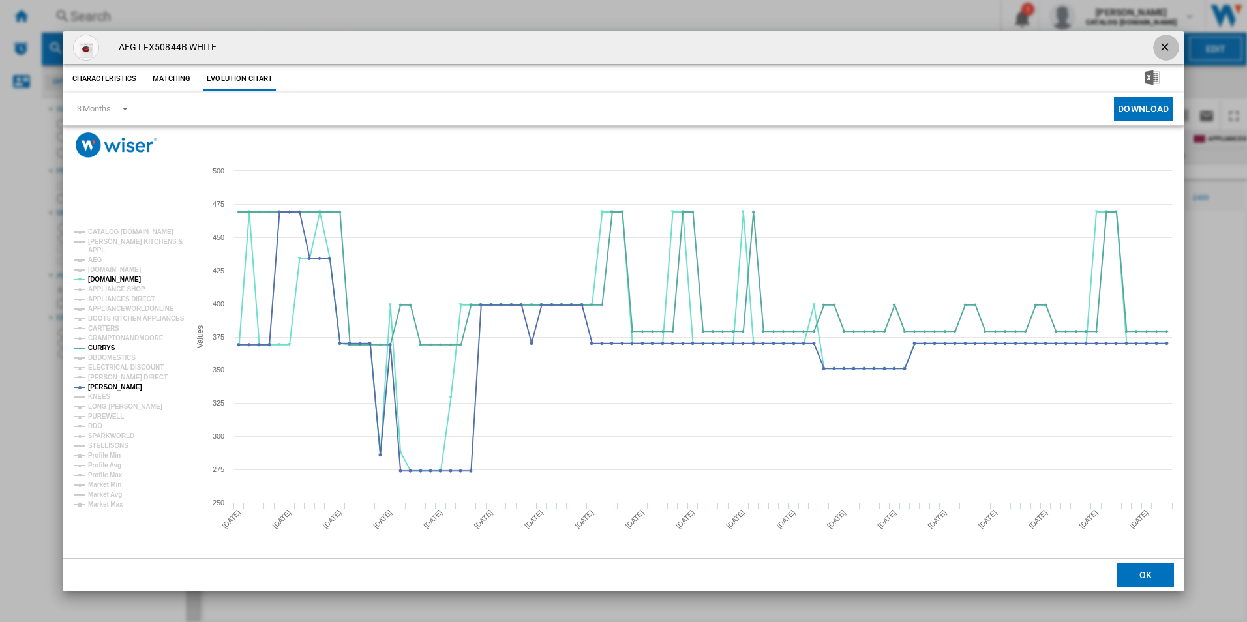
click at [1163, 50] on ng-md-icon "getI18NText('BUTTONS.CLOSE_DIALOG')" at bounding box center [1167, 48] width 16 height 16
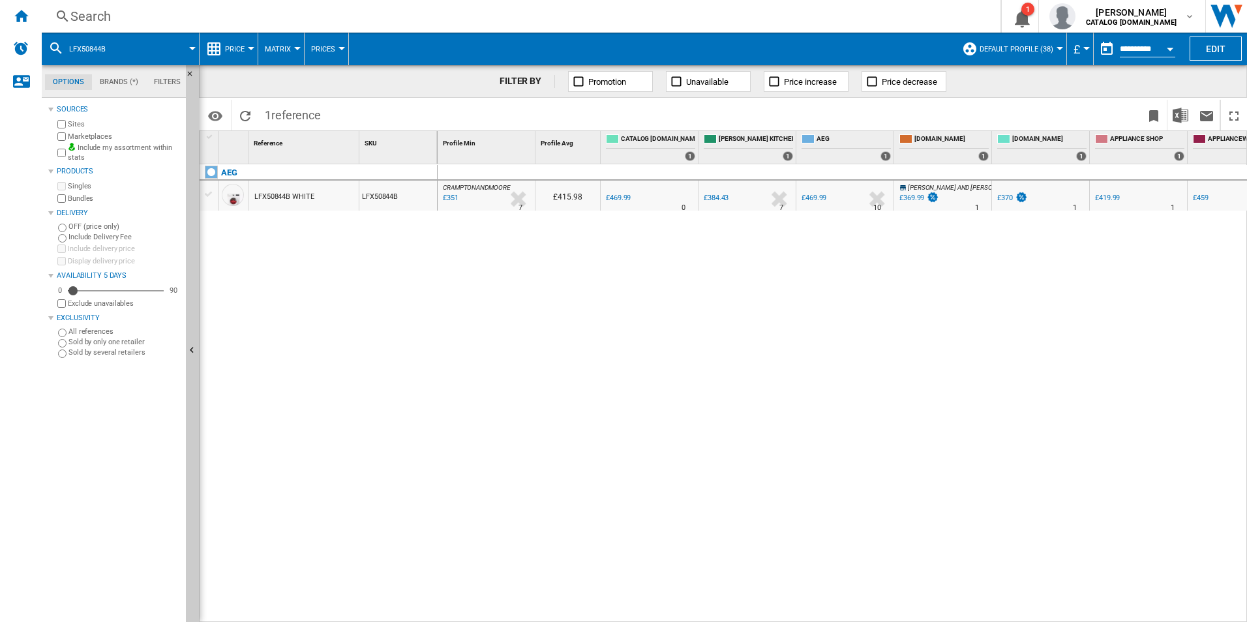
click at [637, 23] on div "Search" at bounding box center [518, 16] width 896 height 18
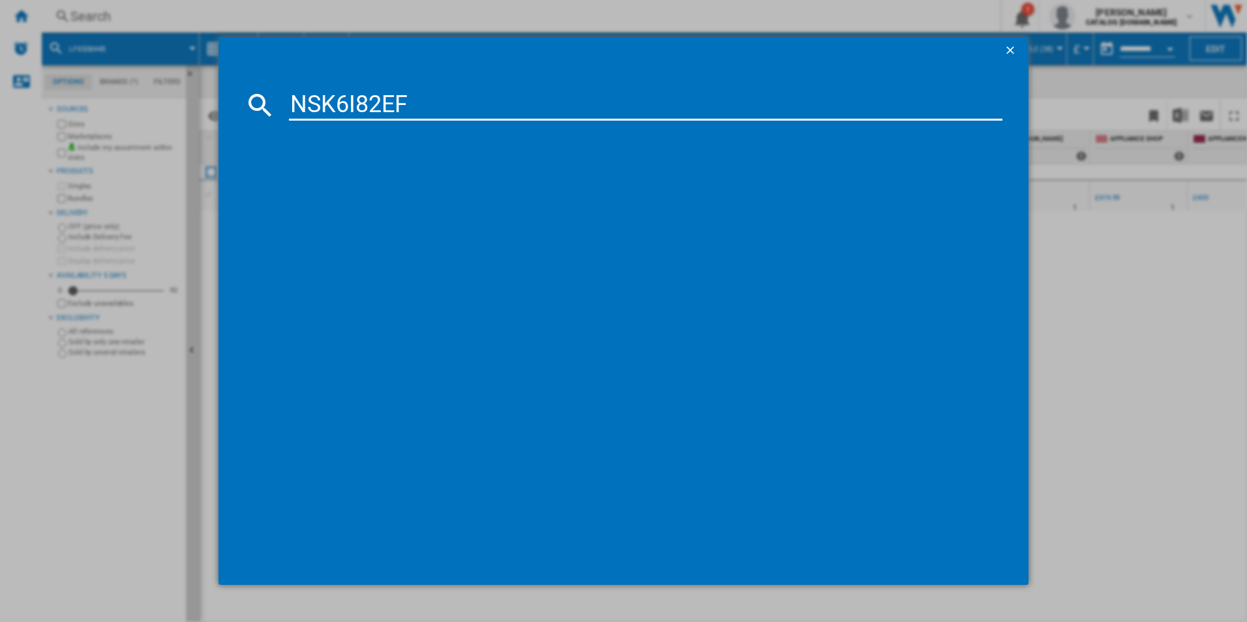
click at [492, 107] on input "NSK6I82EF" at bounding box center [646, 104] width 714 height 31
type input "NSK6I82EF"
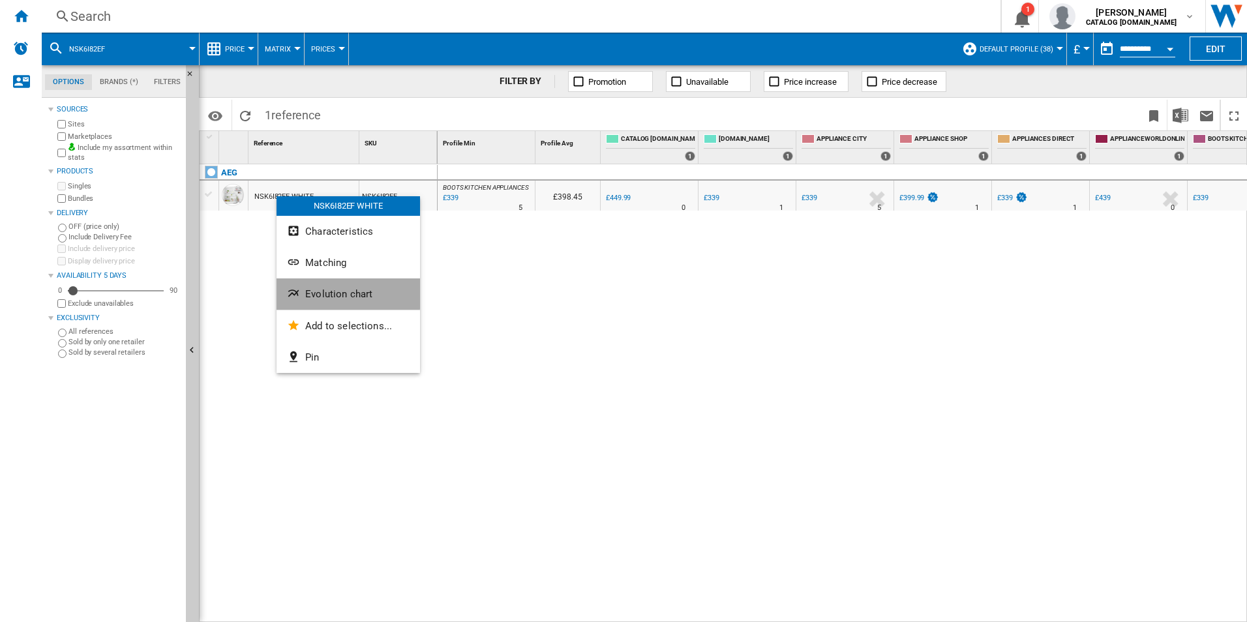
click at [294, 281] on button "Evolution chart" at bounding box center [349, 294] width 144 height 31
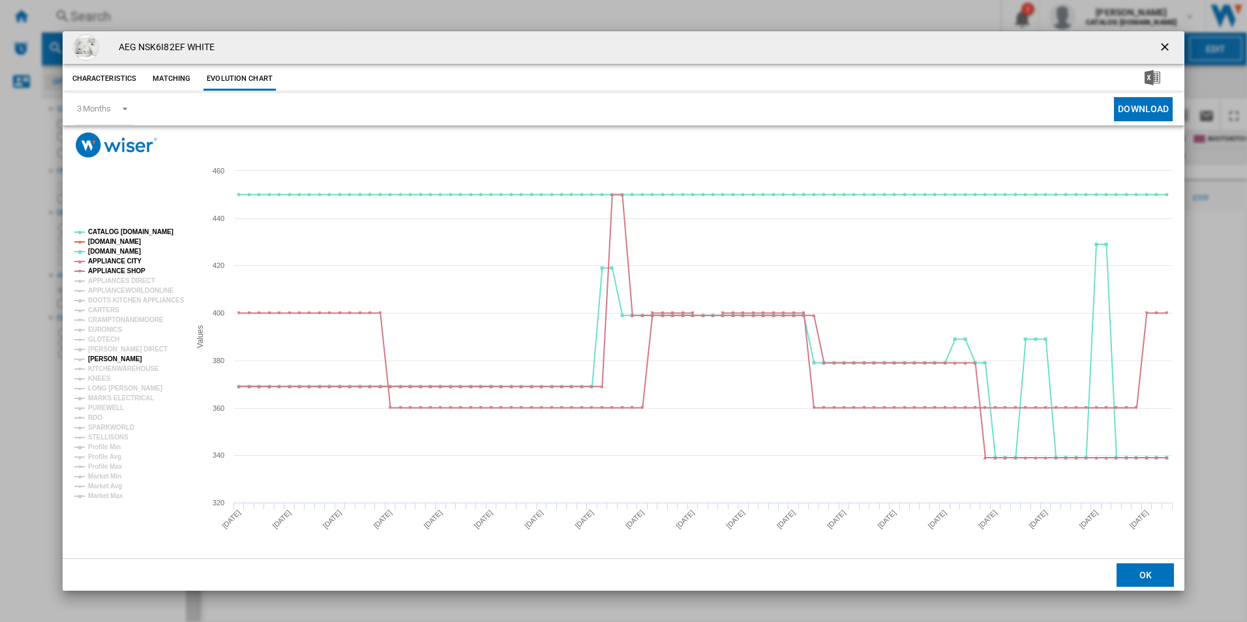
click at [112, 358] on tspan "[PERSON_NAME]" at bounding box center [115, 359] width 54 height 7
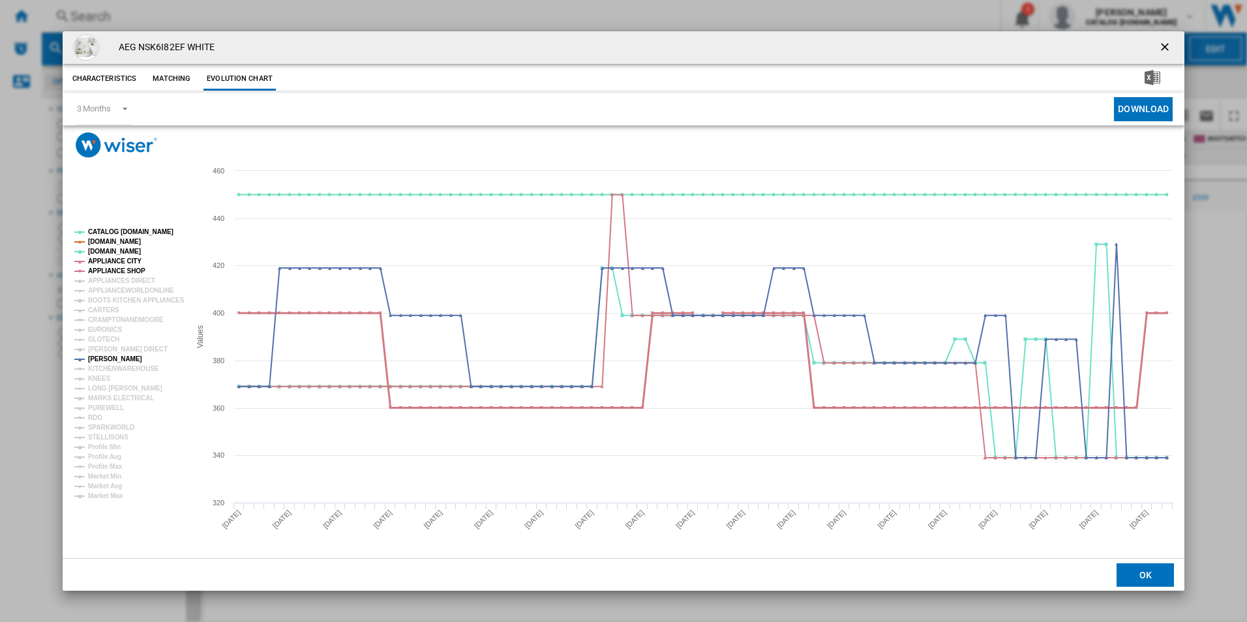
click at [128, 269] on tspan "APPLIANCE SHOP" at bounding box center [116, 270] width 57 height 7
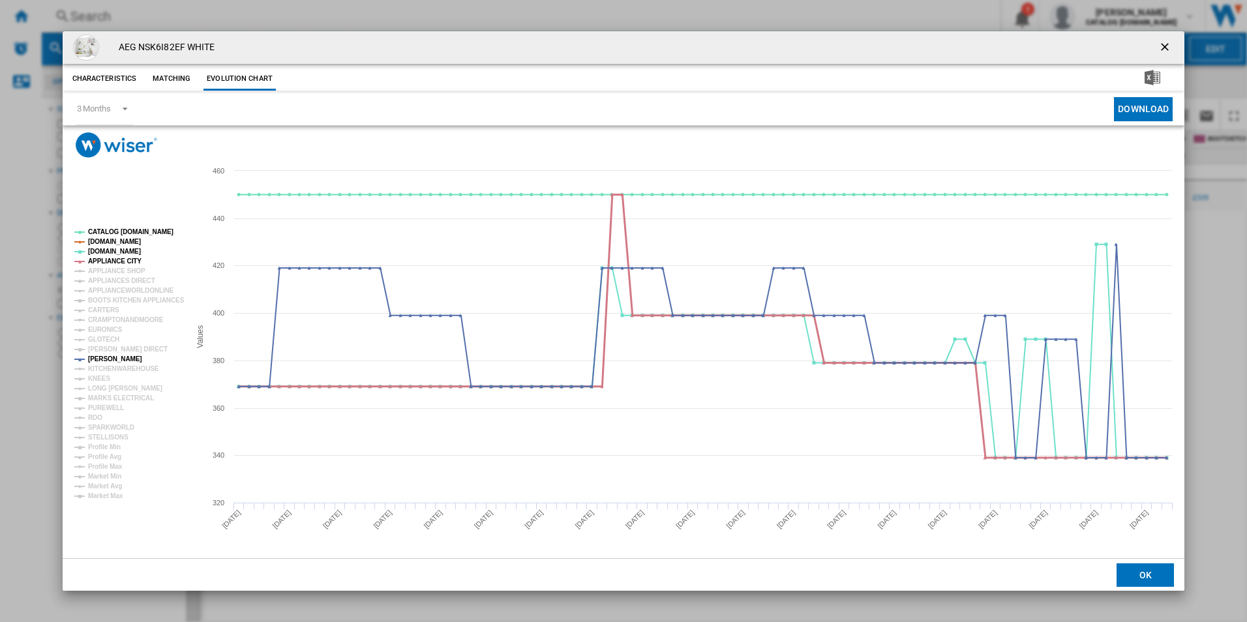
click at [127, 261] on tspan "APPLIANCE CITY" at bounding box center [114, 261] width 53 height 7
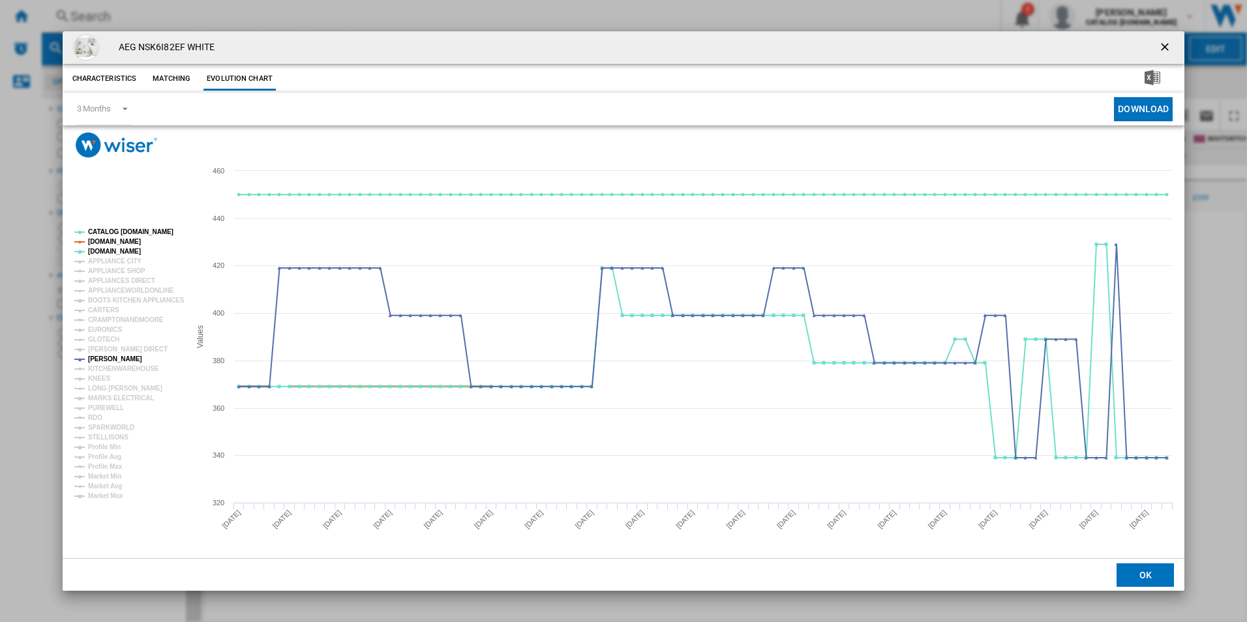
click at [129, 238] on tspan "[DOMAIN_NAME]" at bounding box center [114, 241] width 53 height 7
click at [130, 232] on tspan "CATALOG [DOMAIN_NAME]" at bounding box center [130, 231] width 85 height 7
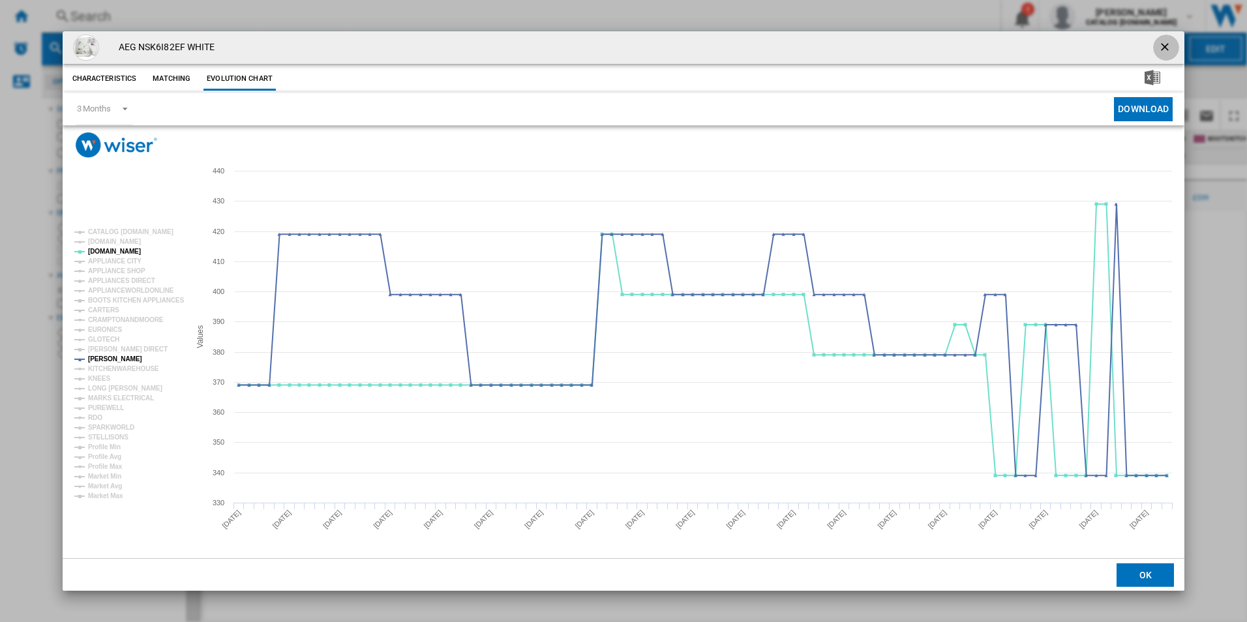
click at [1161, 41] on ng-md-icon "getI18NText('BUTTONS.CLOSE_DIALOG')" at bounding box center [1167, 48] width 16 height 16
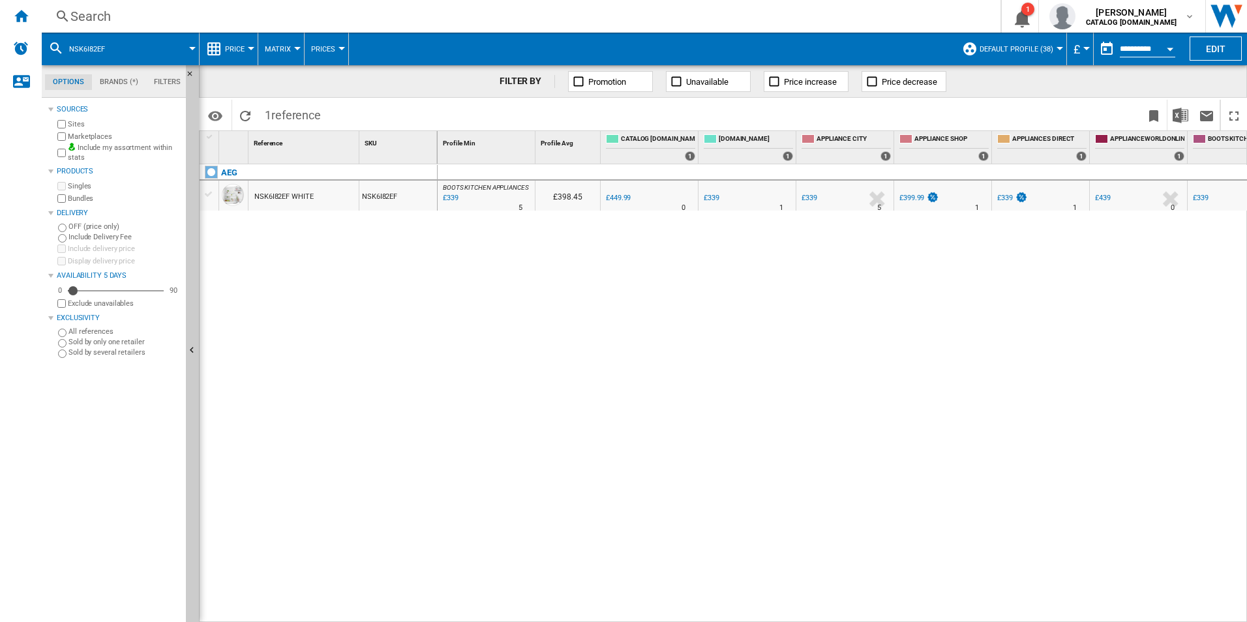
click at [556, 22] on div "Search" at bounding box center [518, 16] width 896 height 18
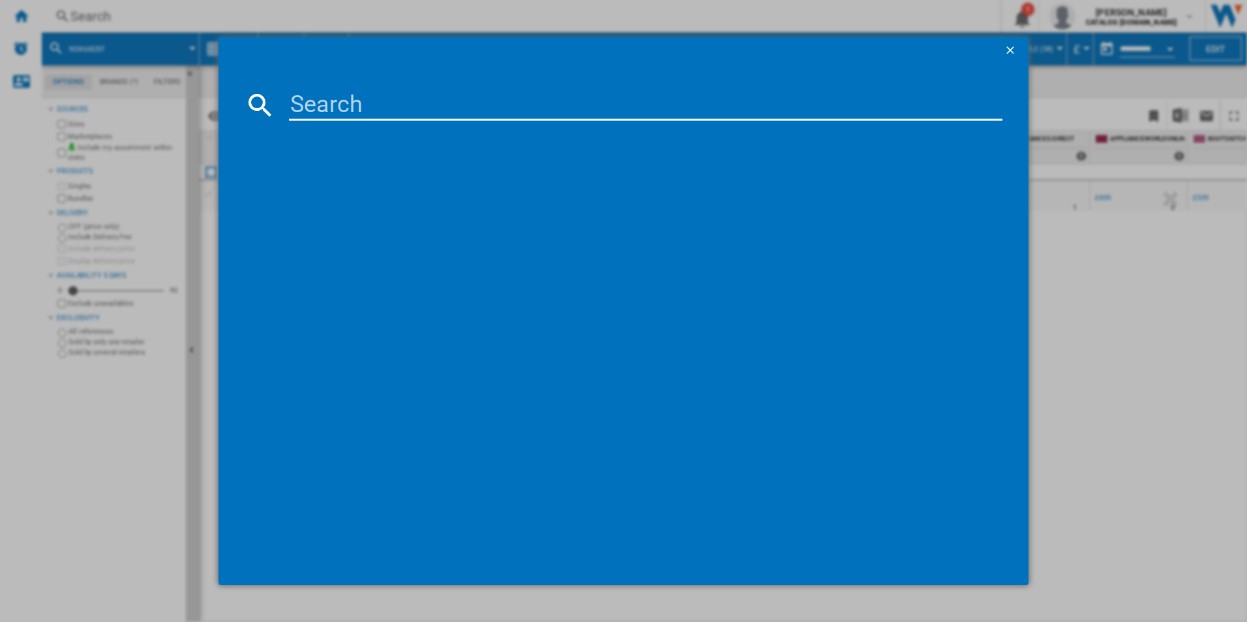
click at [375, 102] on input at bounding box center [646, 104] width 714 height 31
type input "NSC8M191DS"
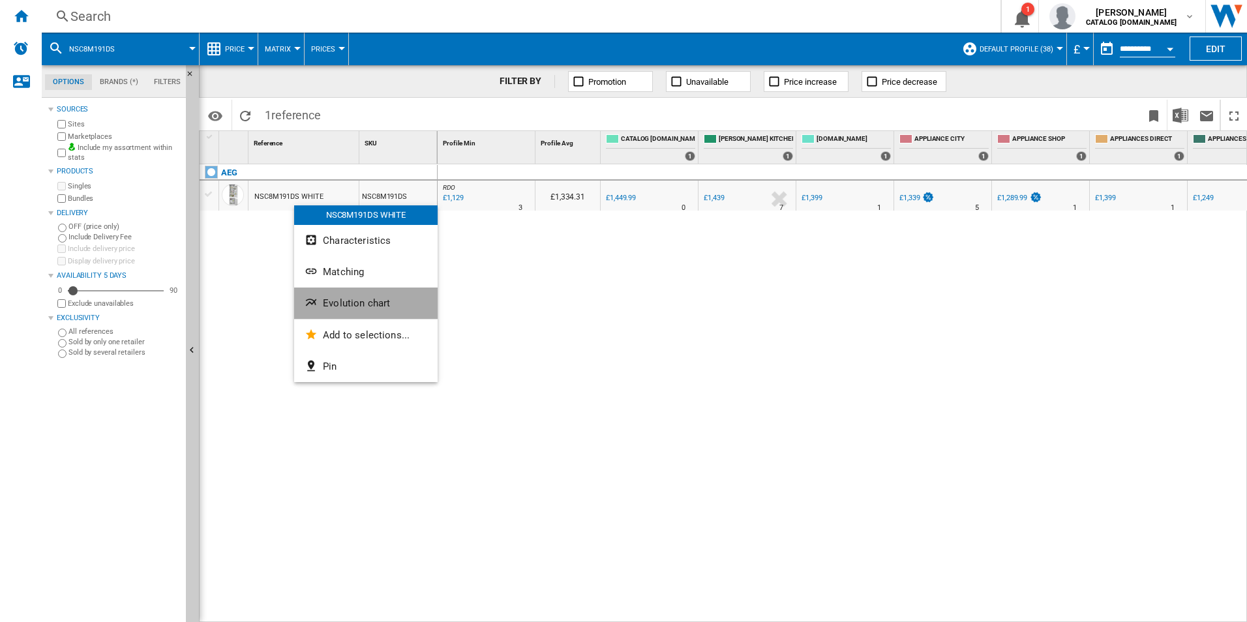
click at [335, 306] on span "Evolution chart" at bounding box center [356, 303] width 67 height 12
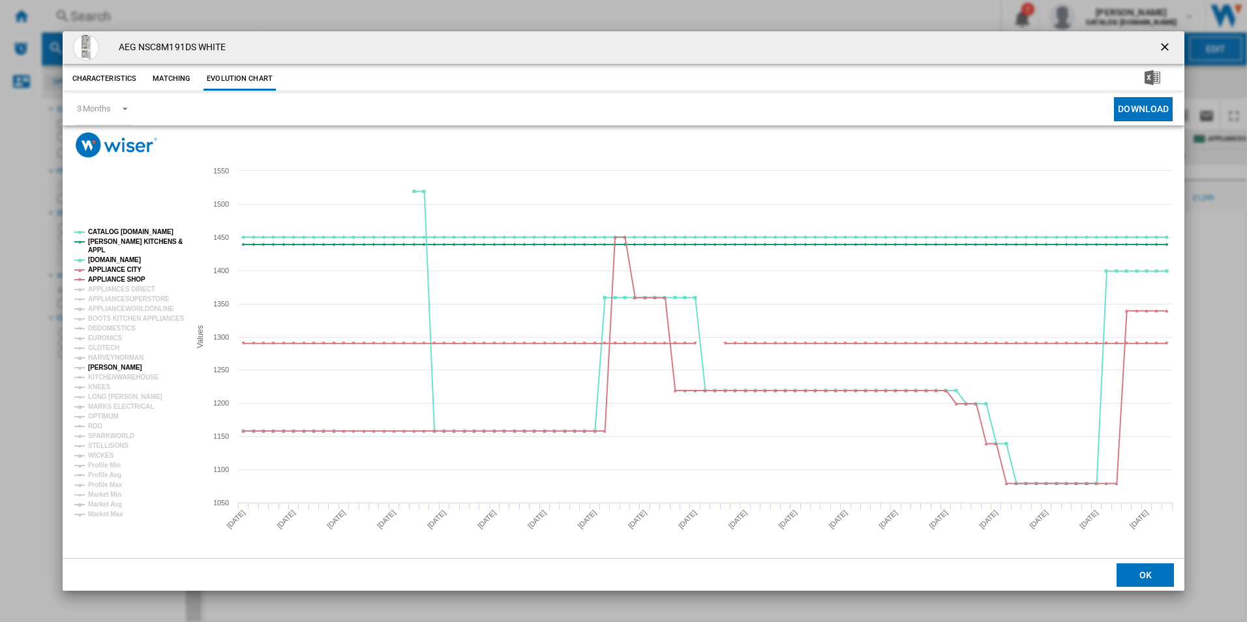
click at [110, 365] on tspan "[PERSON_NAME]" at bounding box center [115, 367] width 54 height 7
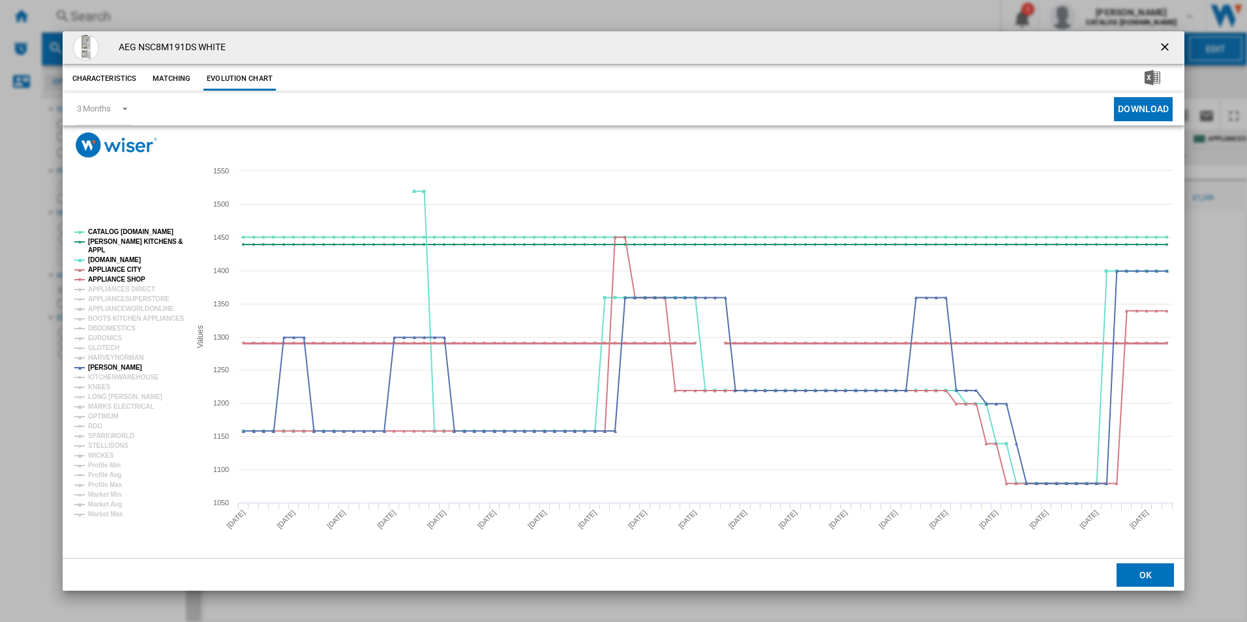
click at [115, 279] on tspan "APPLIANCE SHOP" at bounding box center [116, 279] width 57 height 7
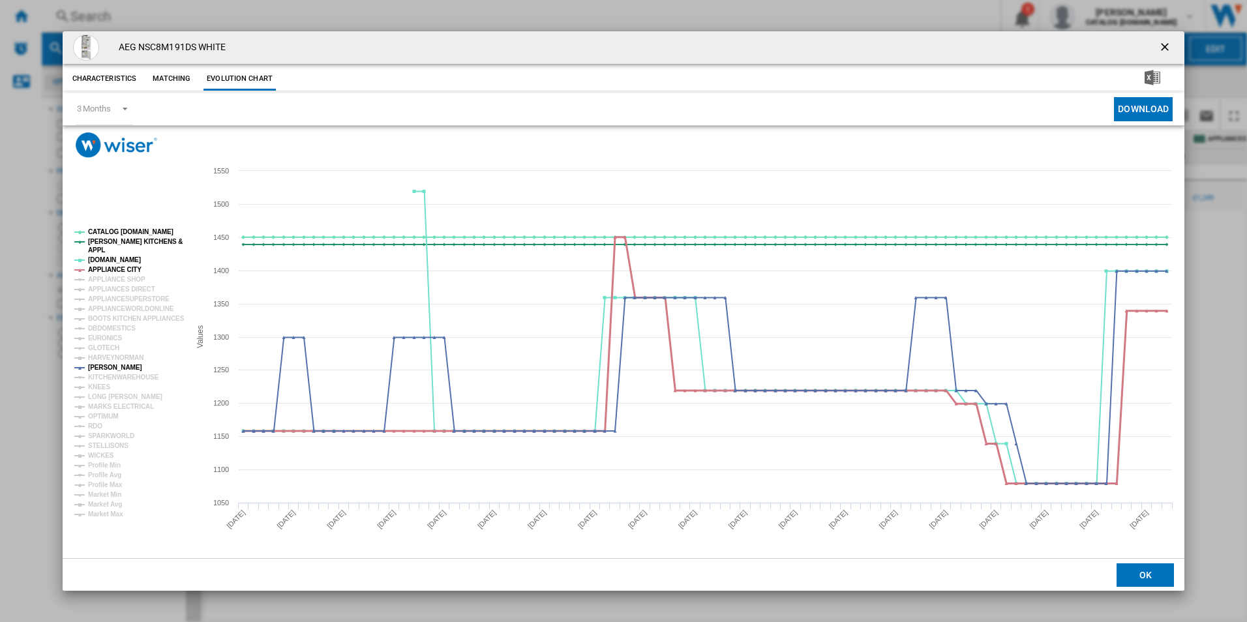
click at [115, 266] on tspan "APPLIANCE CITY" at bounding box center [114, 269] width 53 height 7
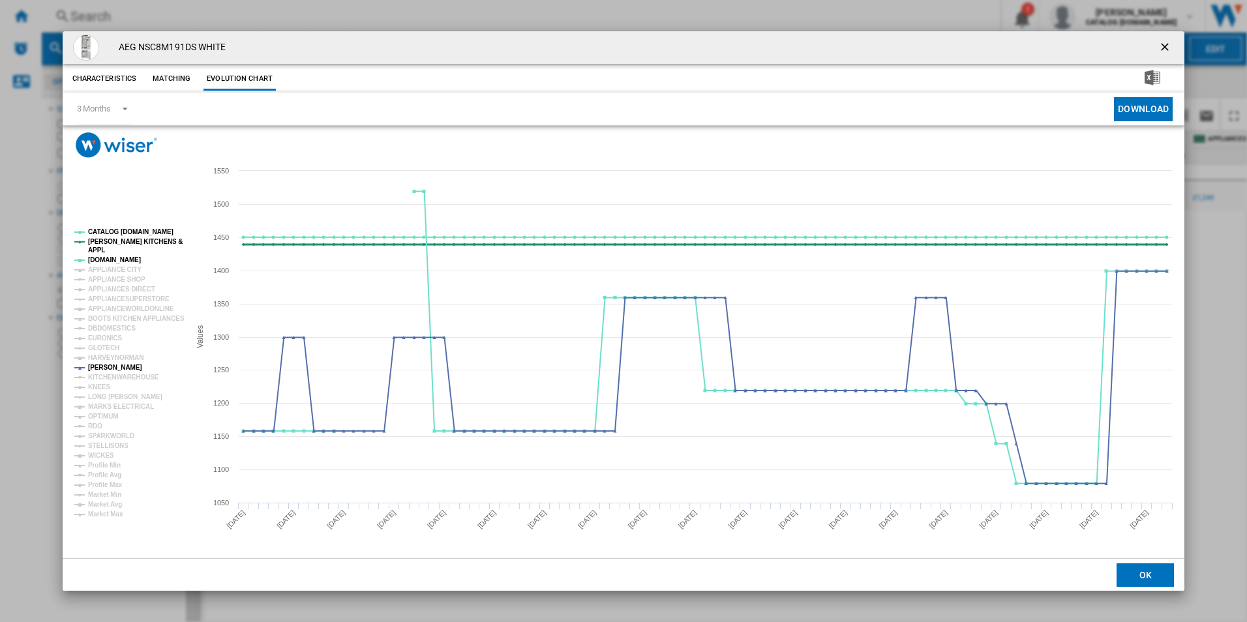
click at [121, 244] on tspan "[PERSON_NAME] KITCHENS &" at bounding box center [135, 241] width 95 height 7
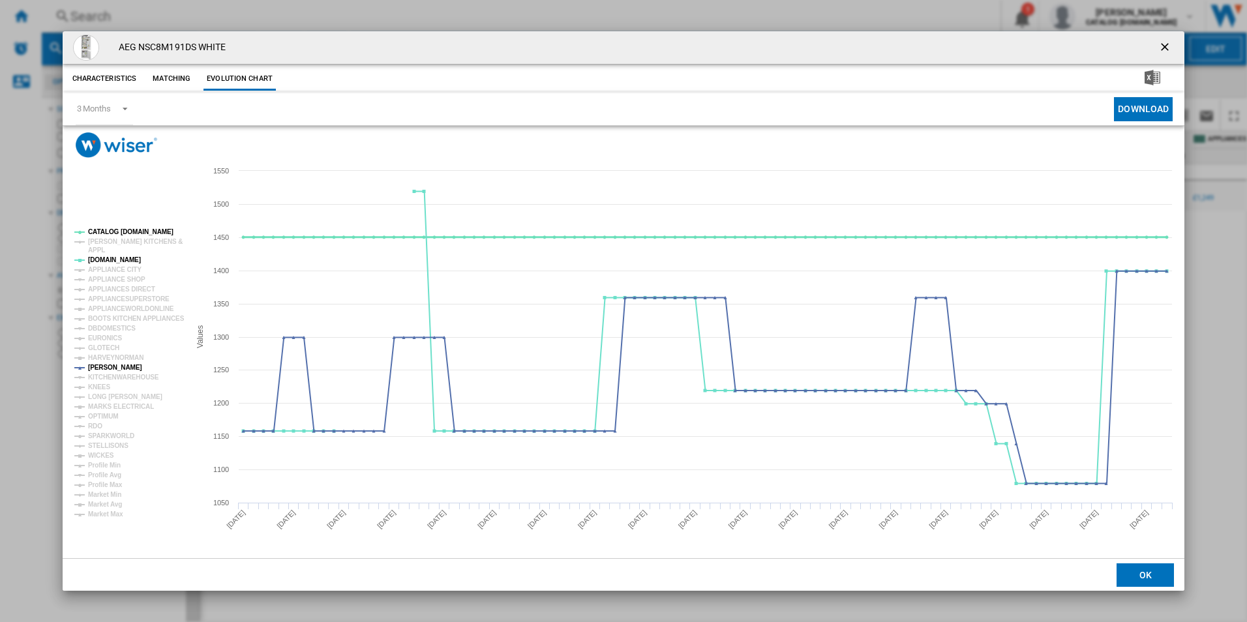
click at [133, 233] on tspan "CATALOG [DOMAIN_NAME]" at bounding box center [130, 231] width 85 height 7
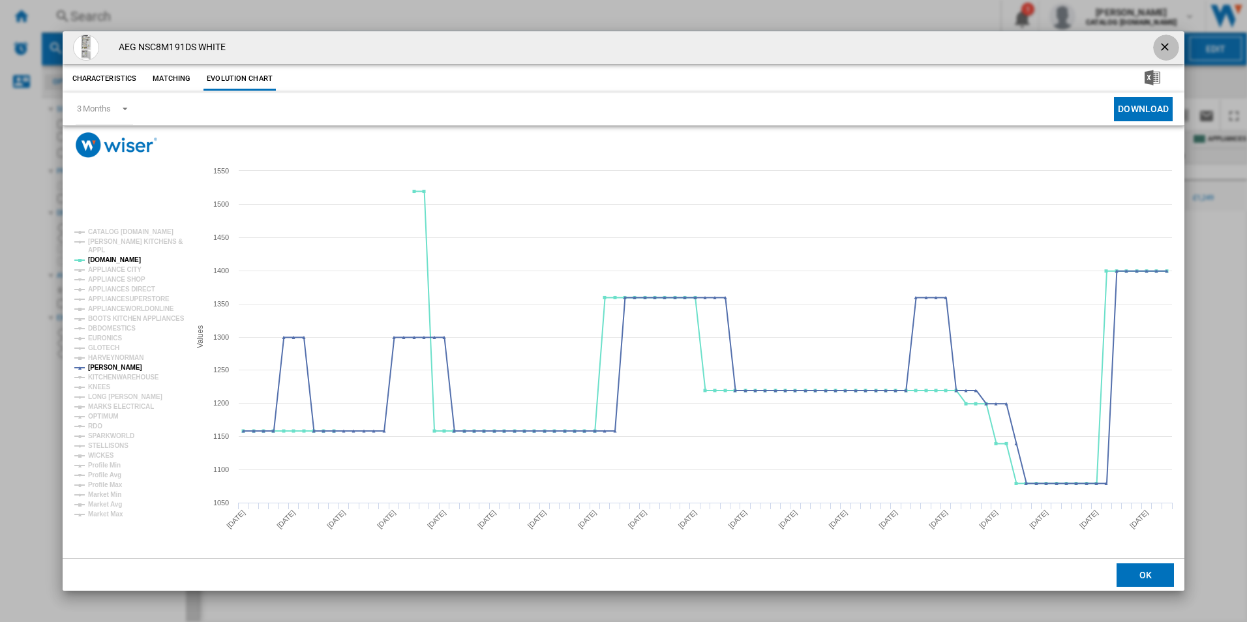
click at [1160, 44] on ng-md-icon "getI18NText('BUTTONS.CLOSE_DIALOG')" at bounding box center [1167, 48] width 16 height 16
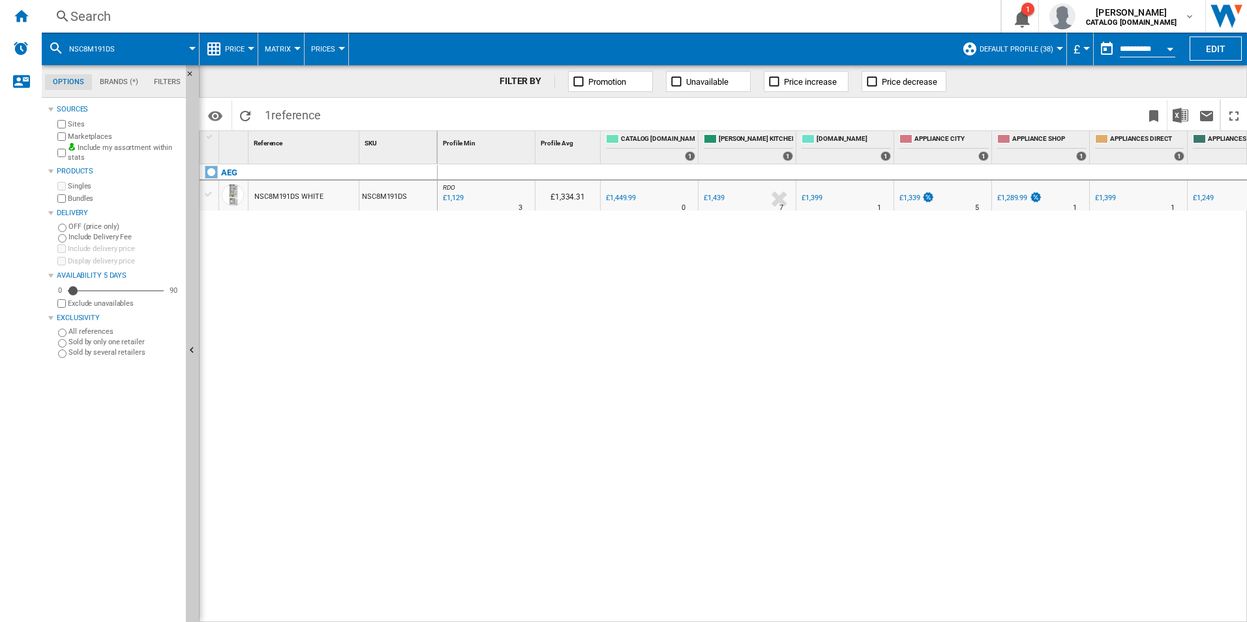
click at [586, 14] on div "Search" at bounding box center [518, 16] width 896 height 18
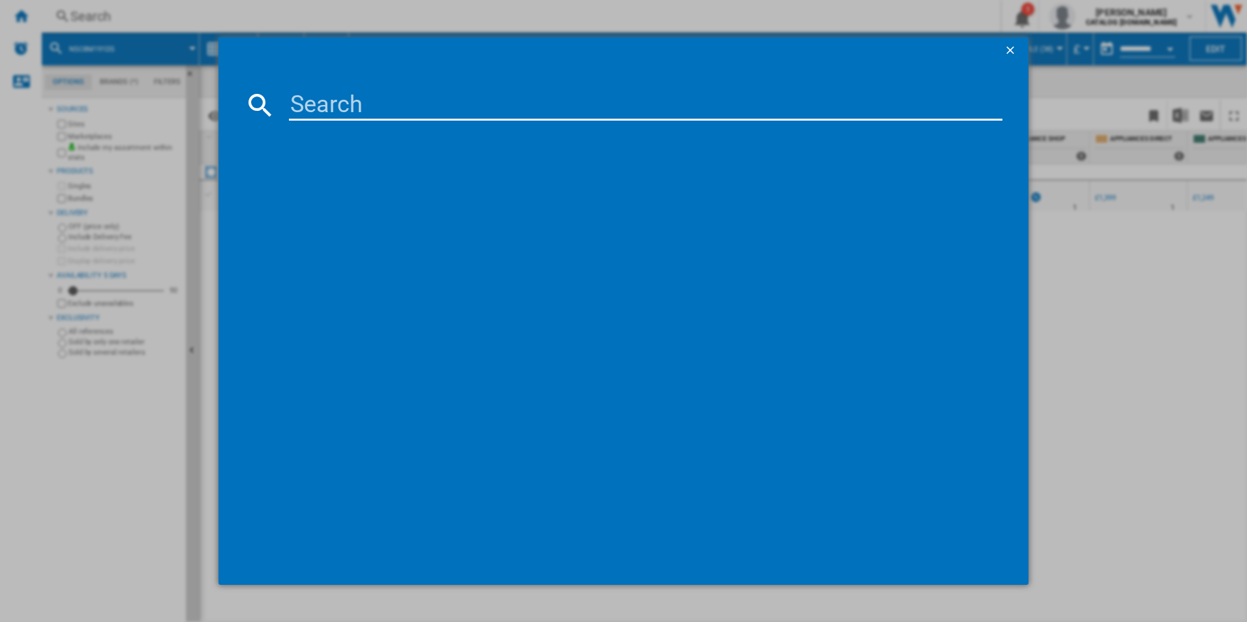
click at [410, 104] on input at bounding box center [646, 104] width 714 height 31
type input "NSC7G181DS"
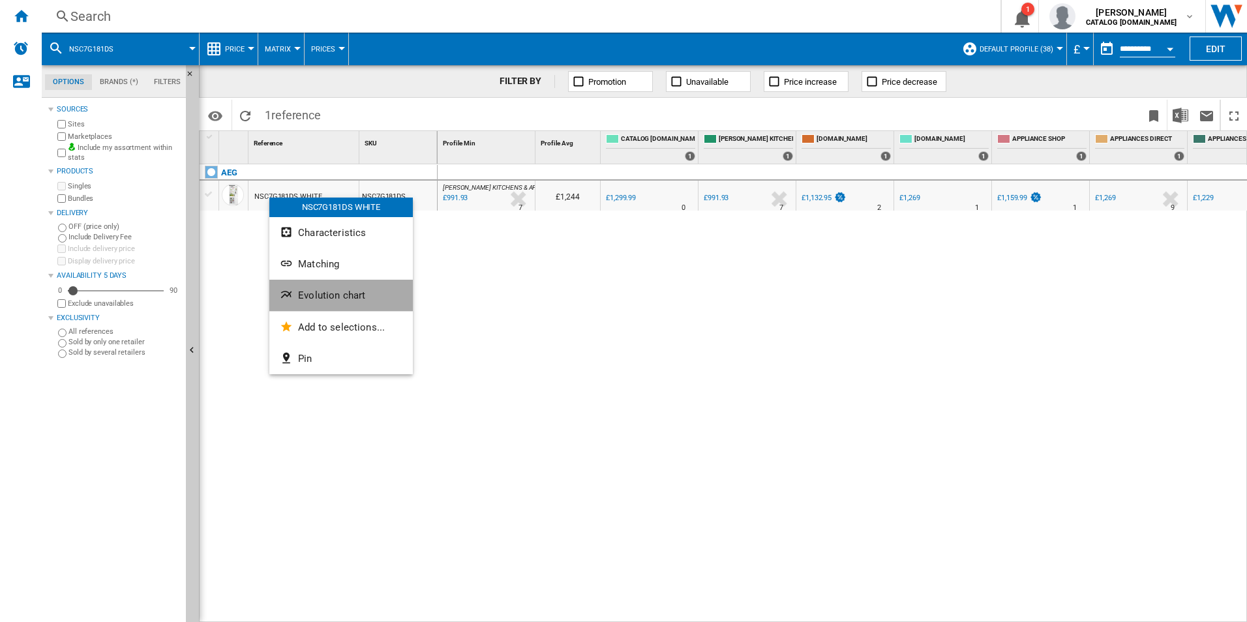
click at [303, 307] on button "Evolution chart" at bounding box center [341, 295] width 144 height 31
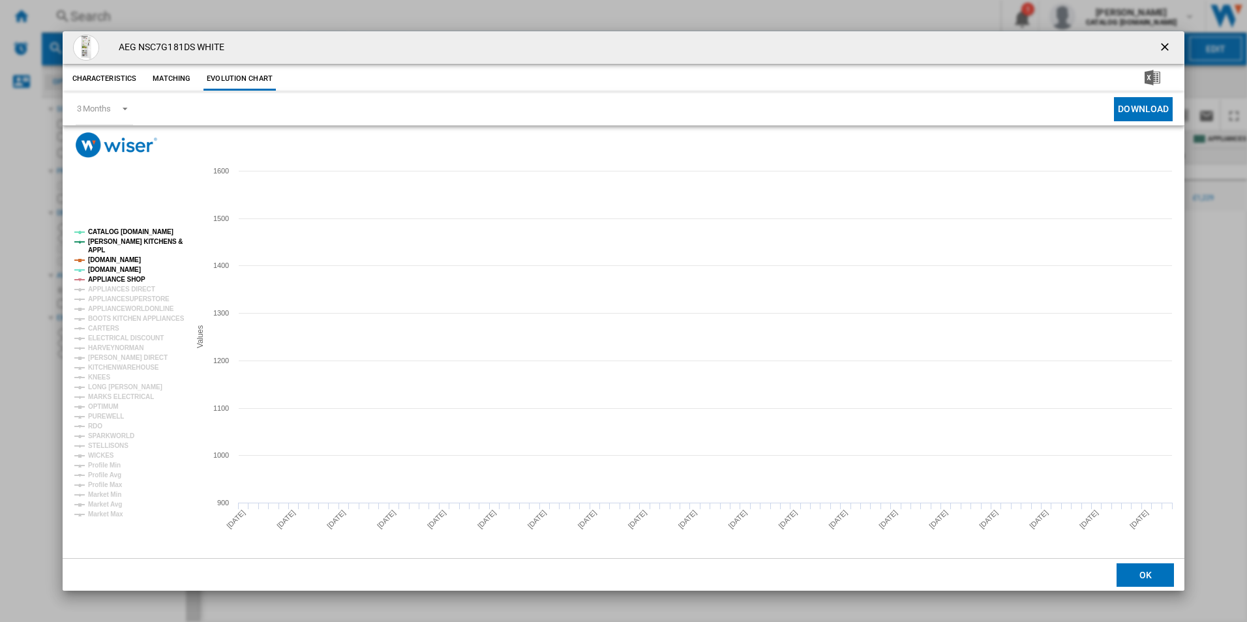
click at [129, 279] on tspan "APPLIANCE SHOP" at bounding box center [116, 279] width 57 height 7
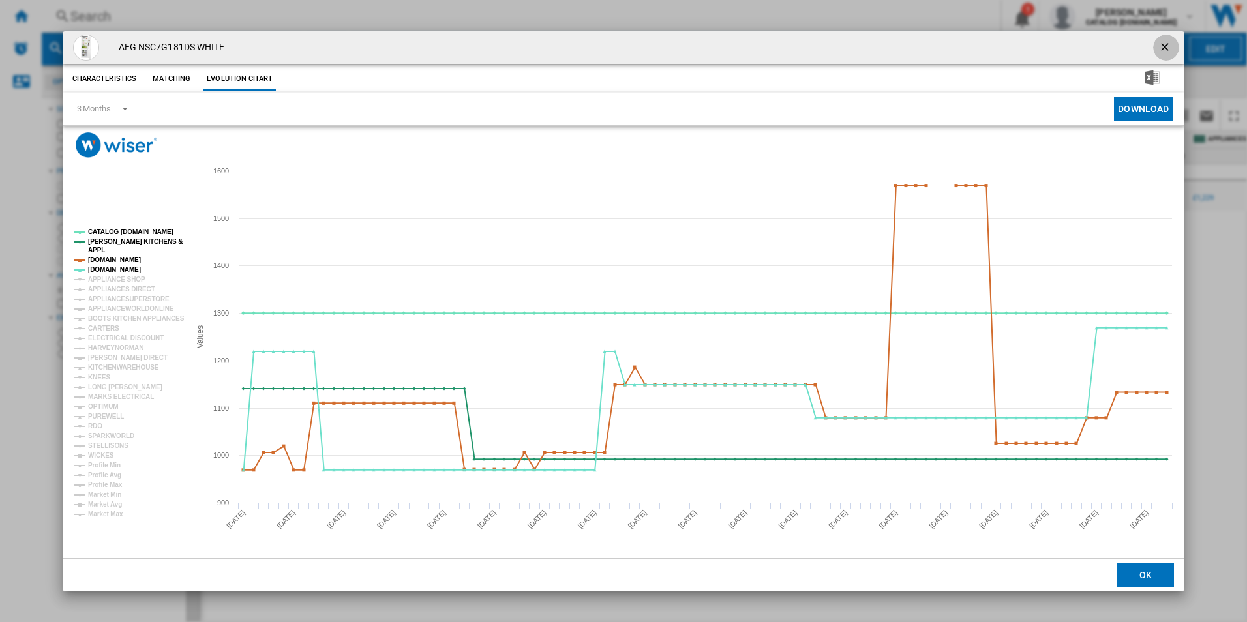
click at [1171, 46] on ng-md-icon "getI18NText('BUTTONS.CLOSE_DIALOG')" at bounding box center [1167, 48] width 16 height 16
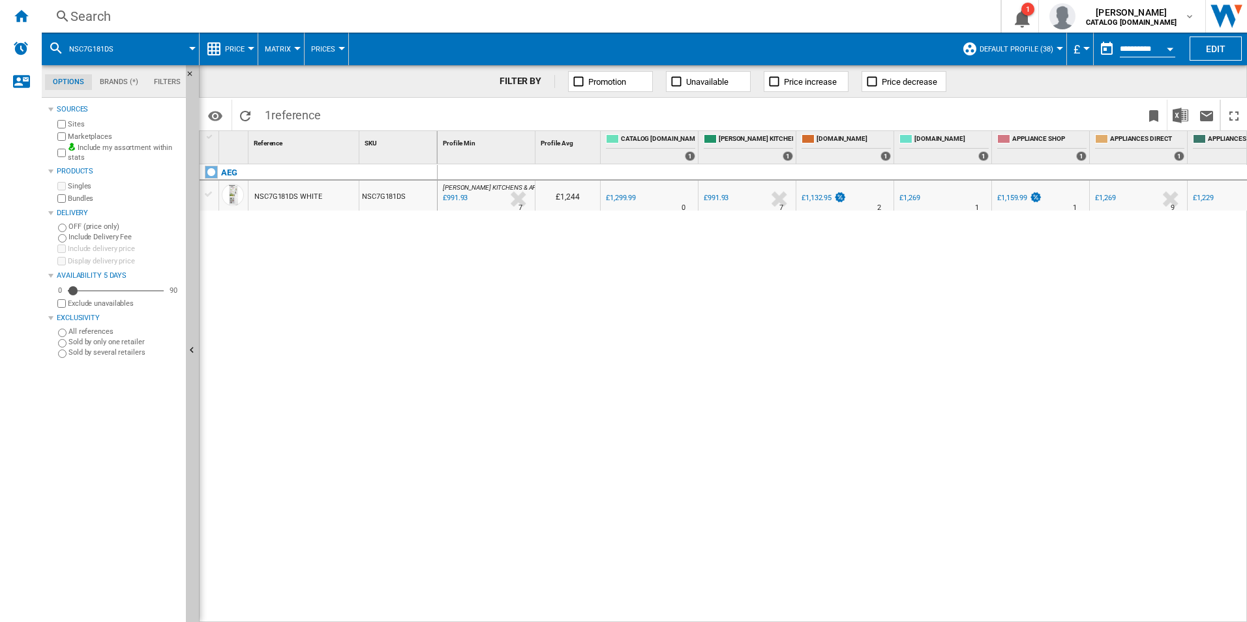
click at [502, 18] on div "Search" at bounding box center [518, 16] width 896 height 18
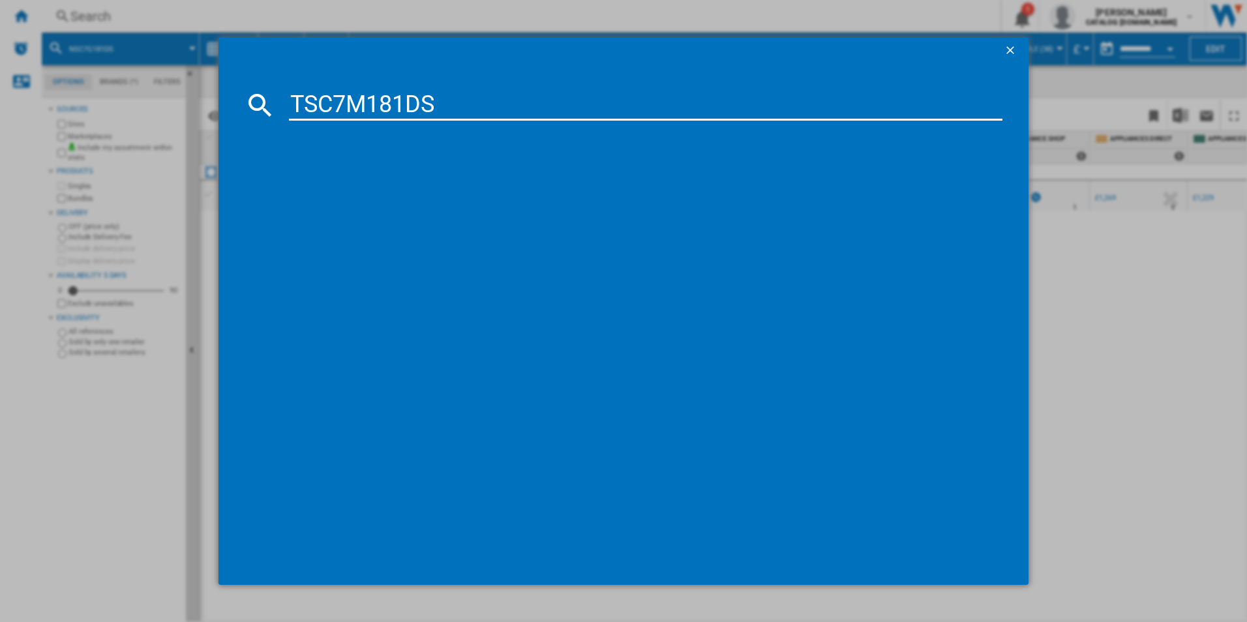
click at [329, 103] on input "TSC7M181DS" at bounding box center [646, 104] width 714 height 31
type input "TSC7M181DS"
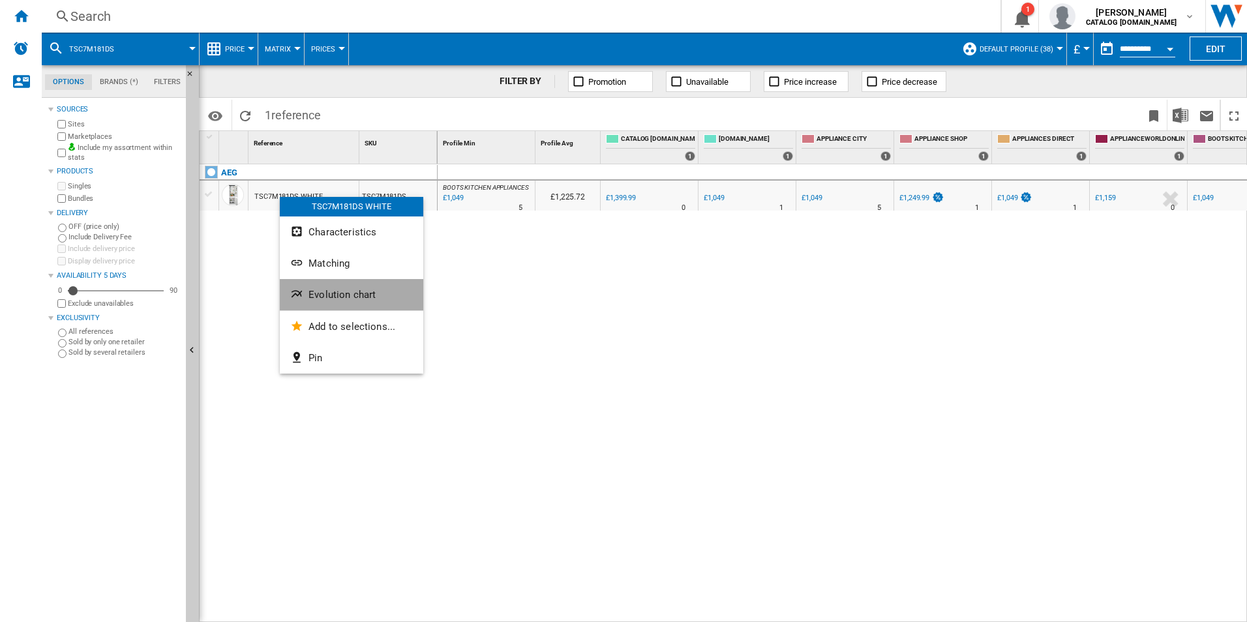
click at [315, 287] on button "Evolution chart" at bounding box center [352, 294] width 144 height 31
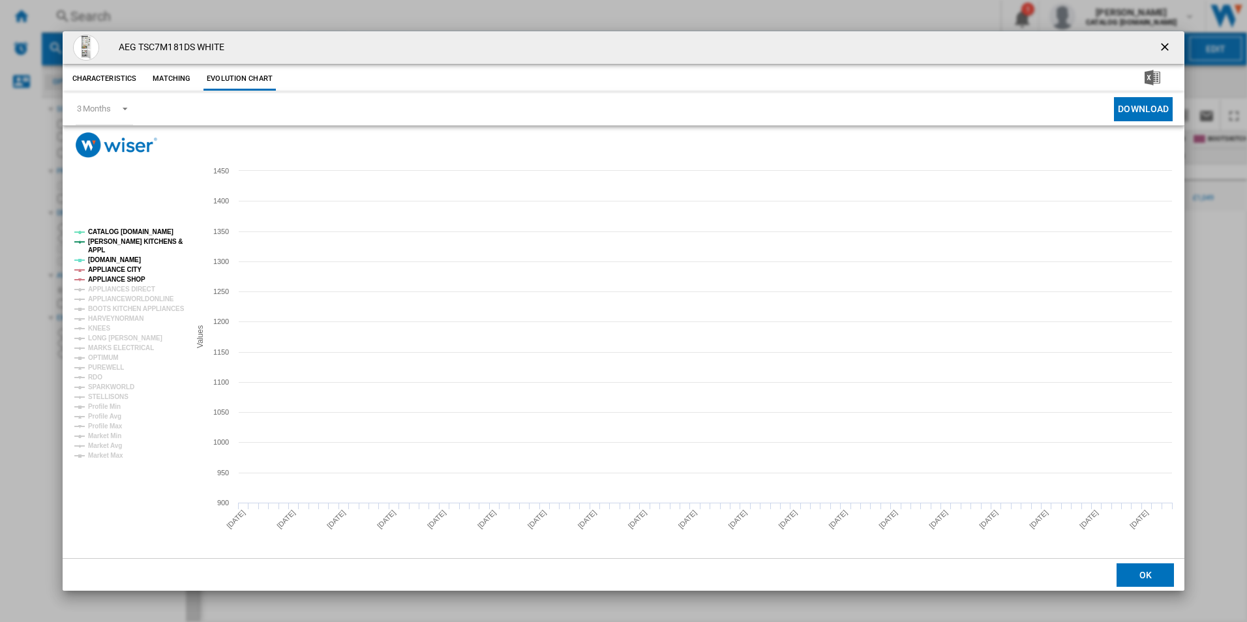
click at [124, 276] on tspan "APPLIANCE SHOP" at bounding box center [116, 279] width 57 height 7
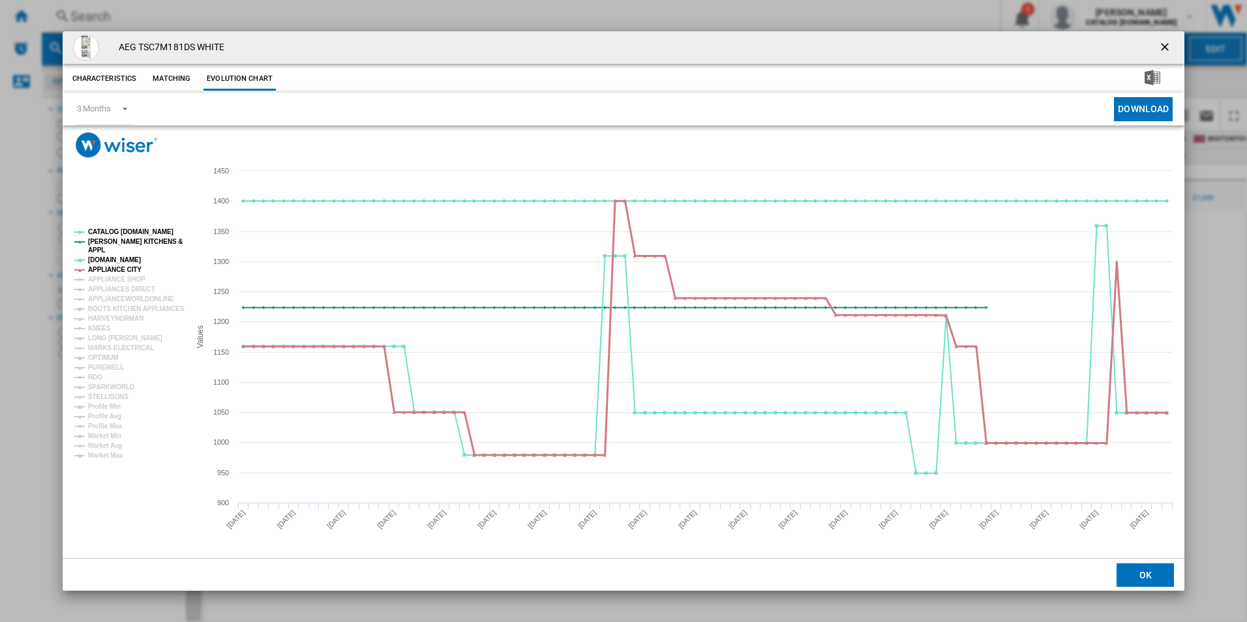
click at [124, 269] on tspan "APPLIANCE CITY" at bounding box center [114, 269] width 53 height 7
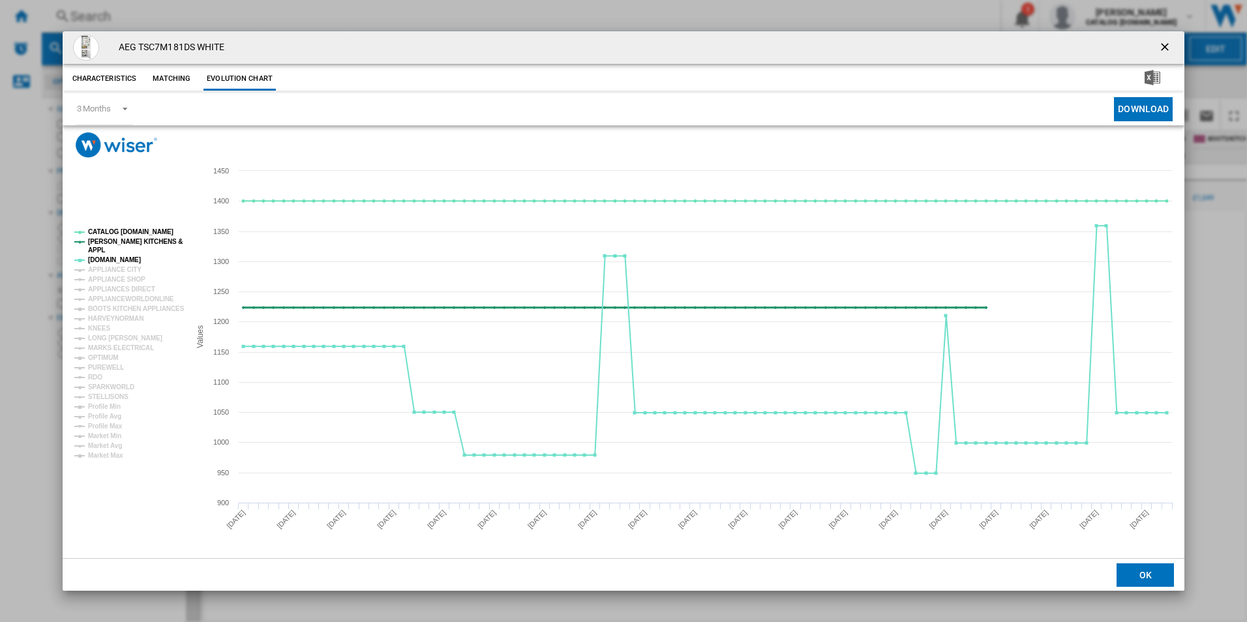
click at [136, 238] on tspan "[PERSON_NAME] KITCHENS &" at bounding box center [135, 241] width 95 height 7
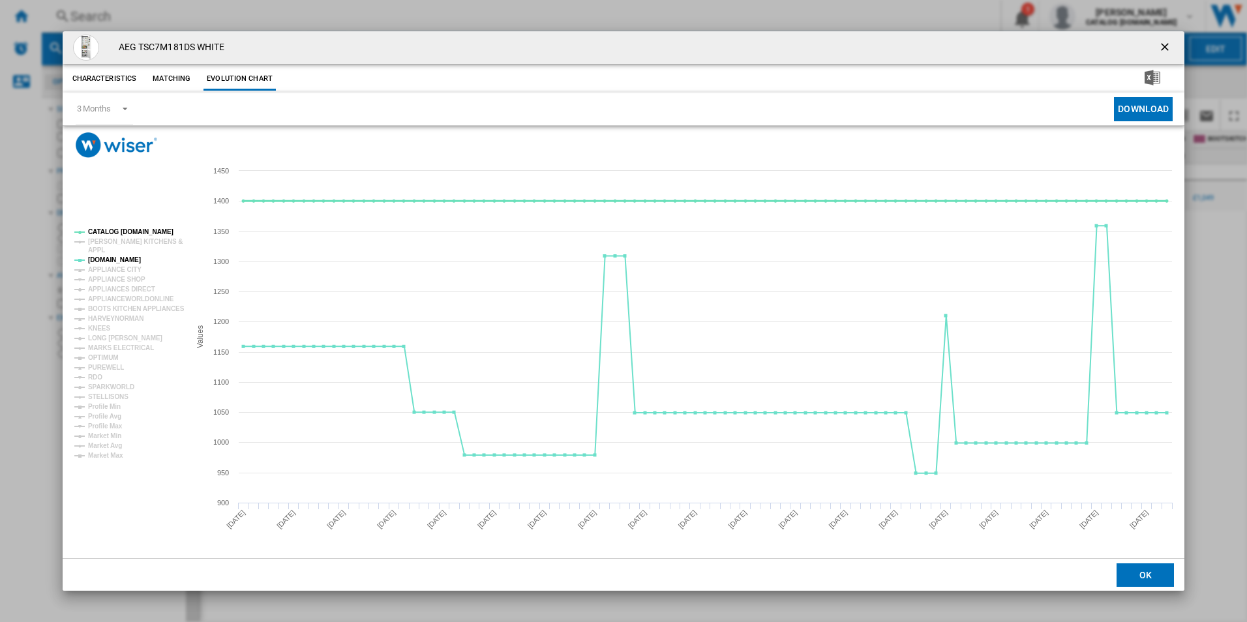
click at [136, 232] on tspan "CATALOG [DOMAIN_NAME]" at bounding box center [130, 231] width 85 height 7
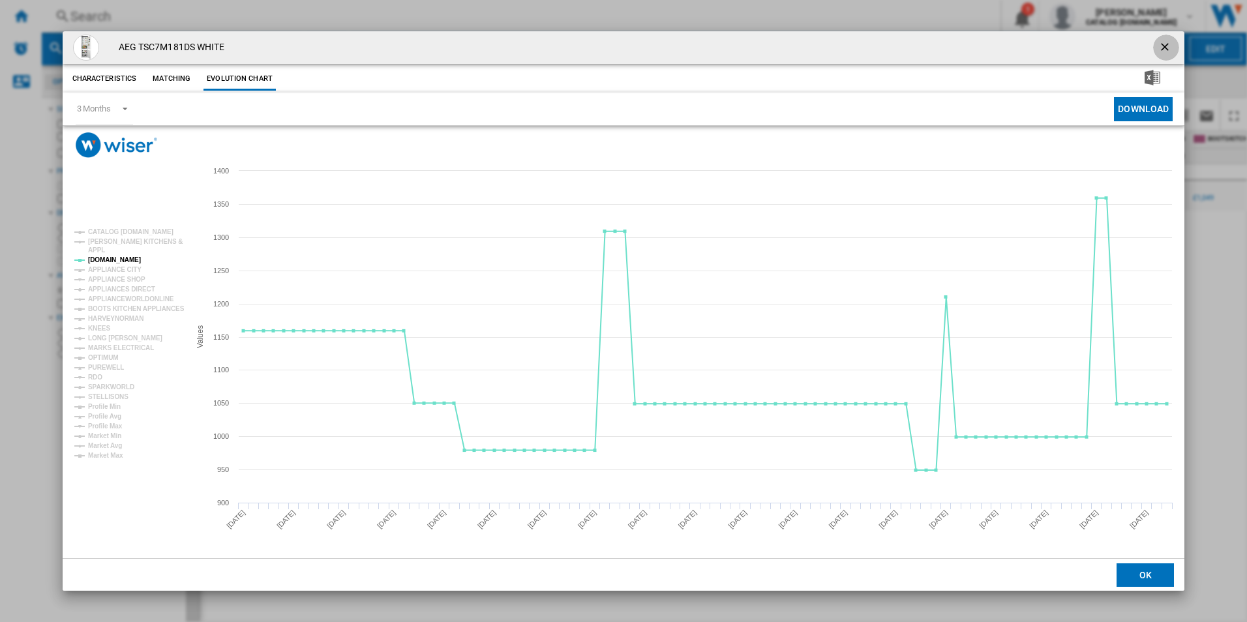
click at [1163, 52] on ng-md-icon "getI18NText('BUTTONS.CLOSE_DIALOG')" at bounding box center [1167, 48] width 16 height 16
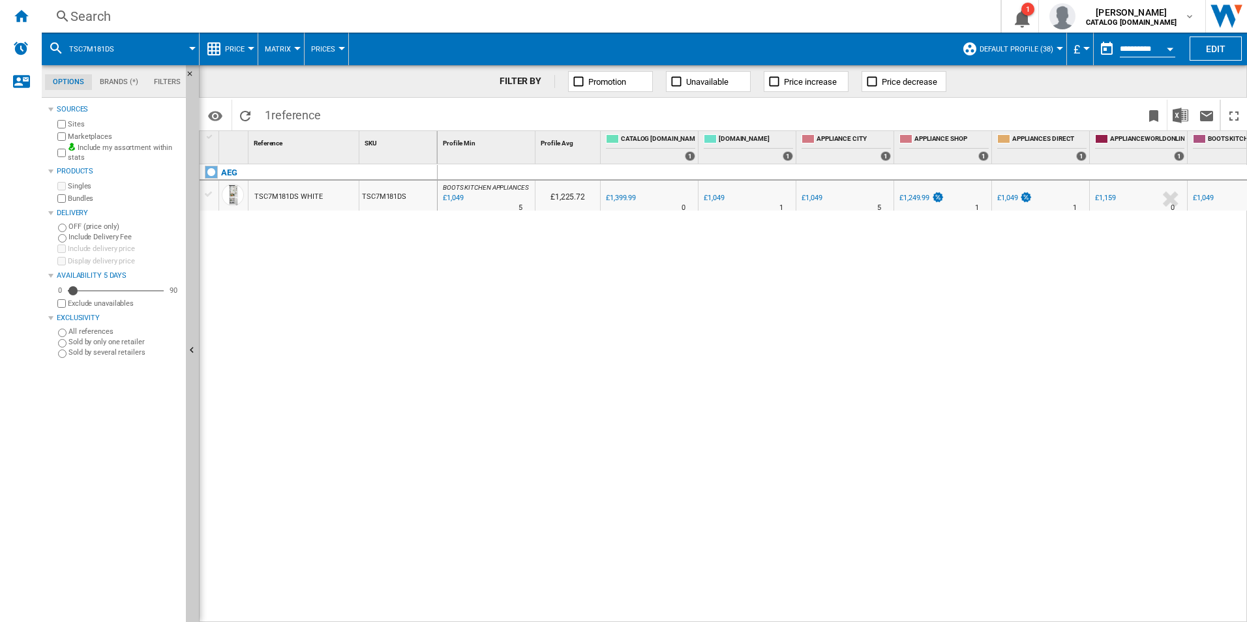
click at [647, 23] on div "Search" at bounding box center [518, 16] width 896 height 18
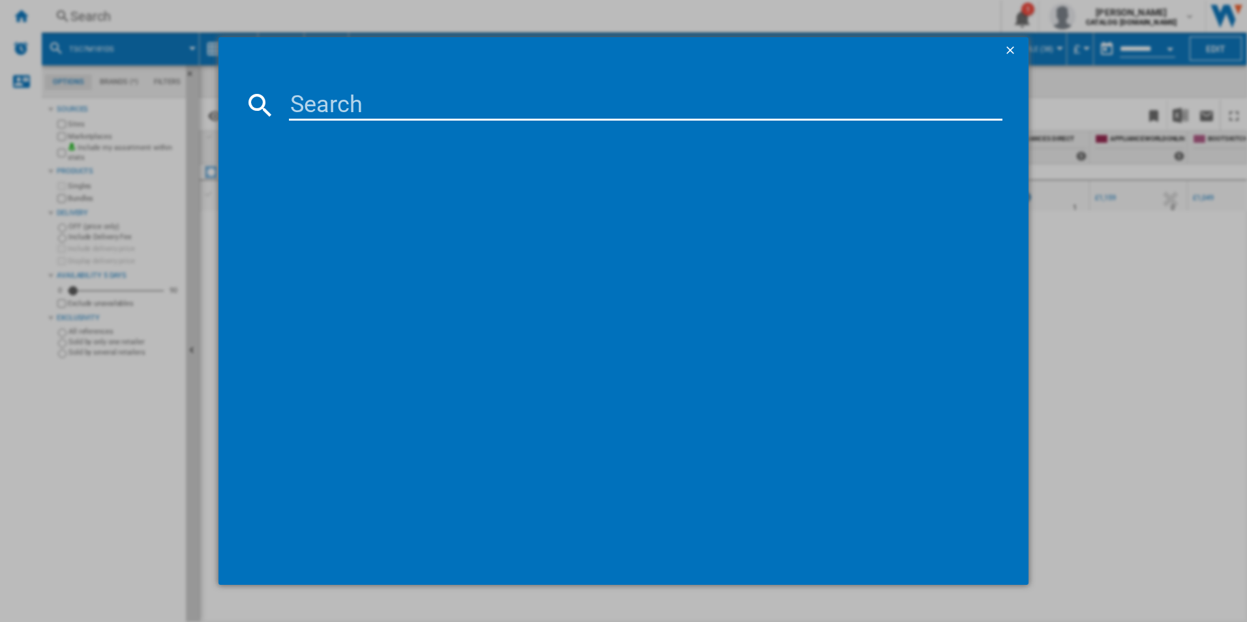
click at [464, 112] on input at bounding box center [646, 104] width 714 height 31
type input "ORC5S331EW"
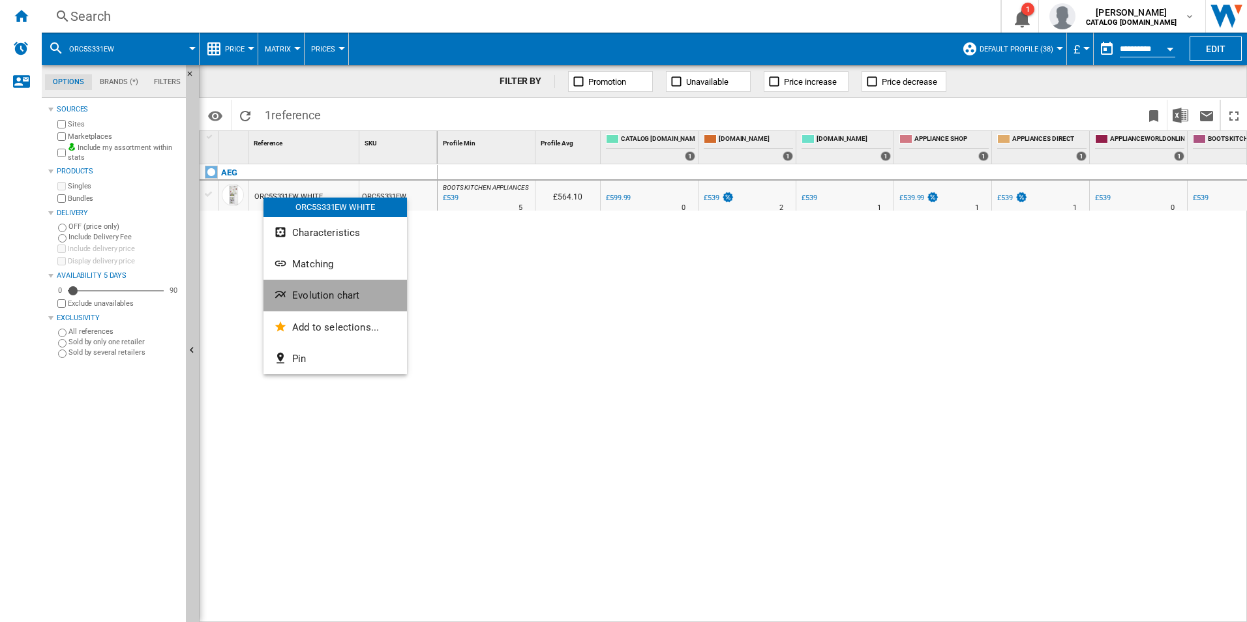
click at [286, 289] on ng-md-icon "Evolution chart" at bounding box center [282, 296] width 16 height 16
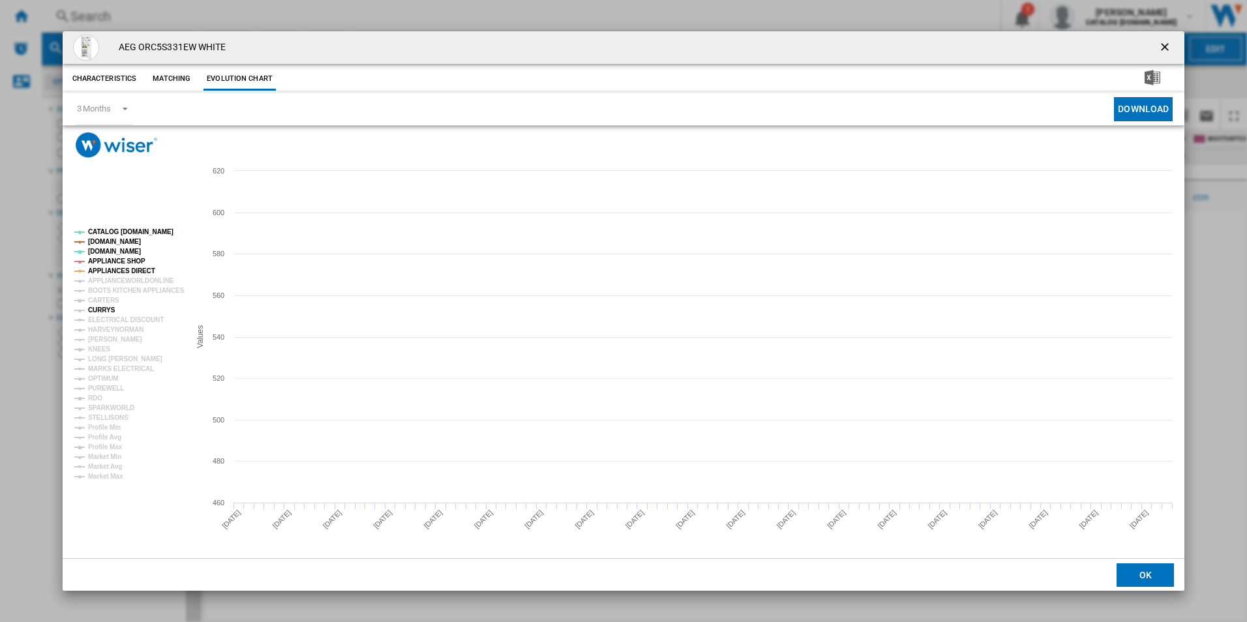
click at [108, 307] on tspan "CURRYS" at bounding box center [101, 310] width 27 height 7
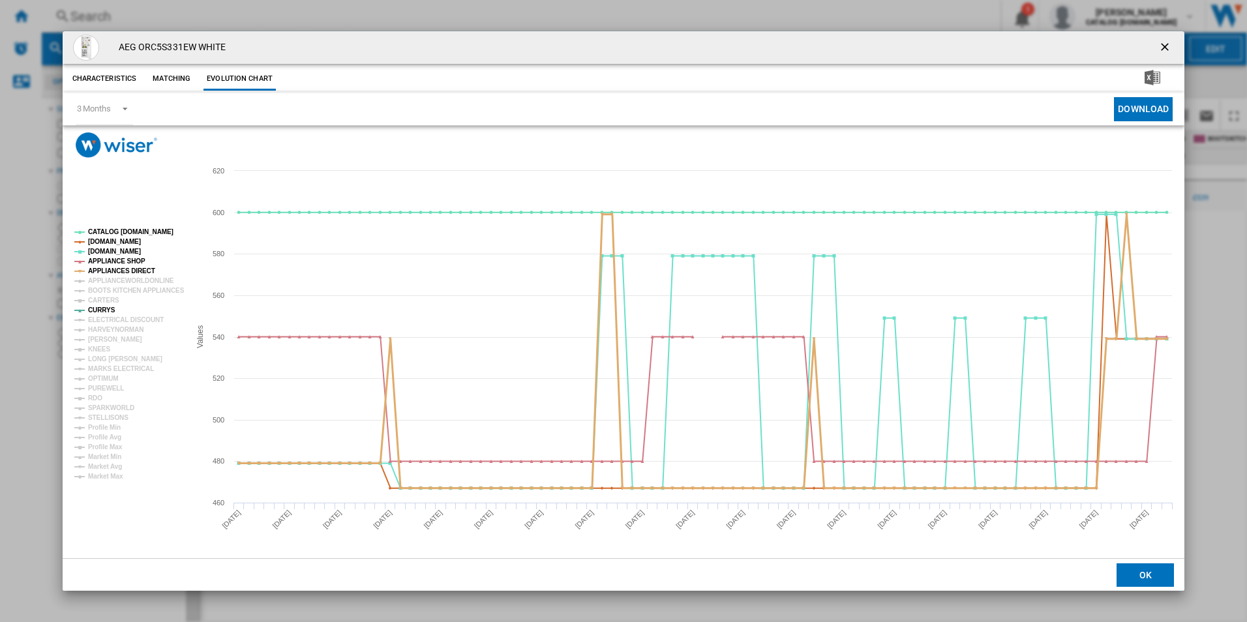
click at [145, 269] on tspan "APPLIANCES DIRECT" at bounding box center [121, 270] width 67 height 7
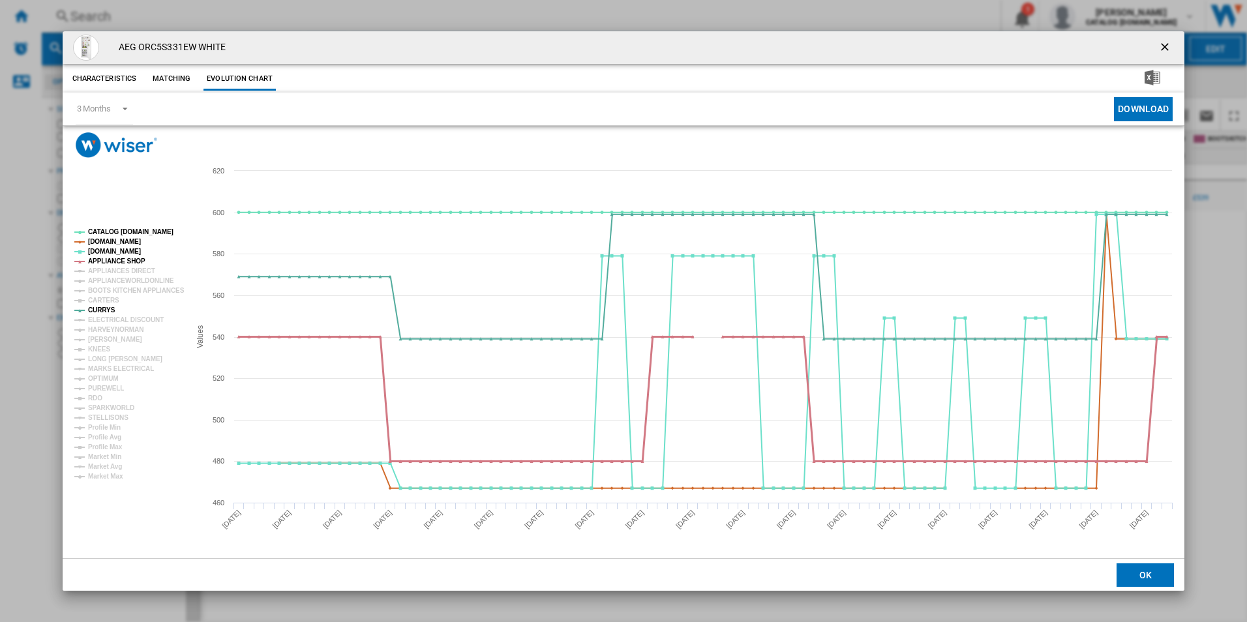
click at [135, 262] on tspan "APPLIANCE SHOP" at bounding box center [116, 261] width 57 height 7
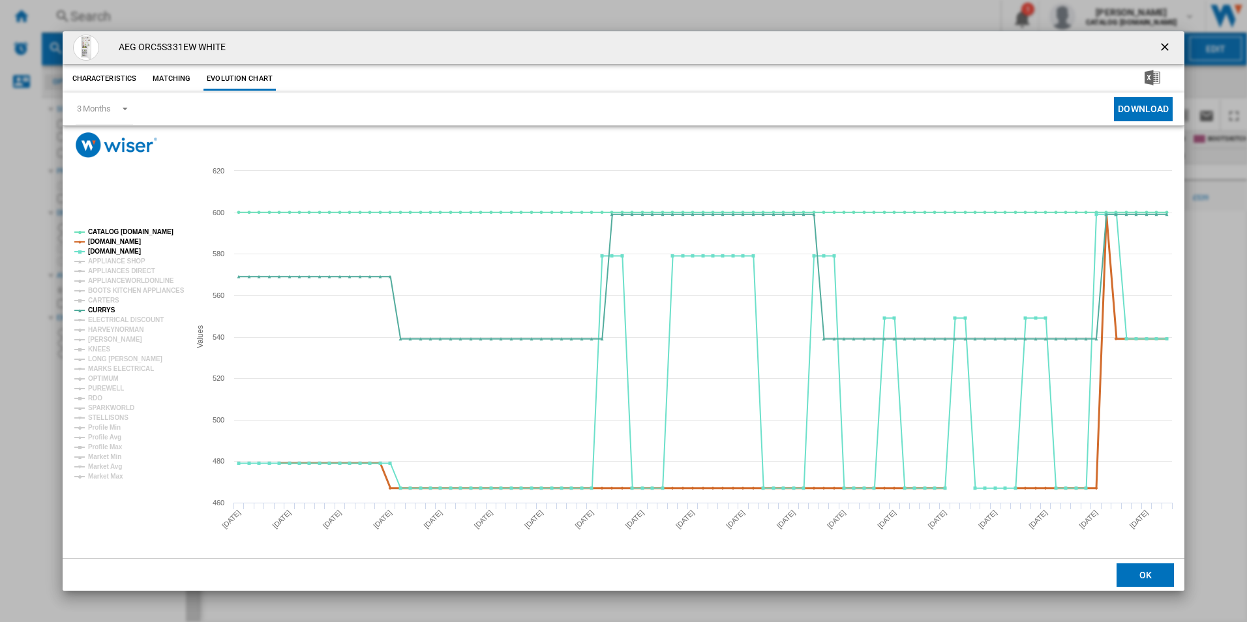
click at [132, 243] on tspan "[DOMAIN_NAME]" at bounding box center [114, 241] width 53 height 7
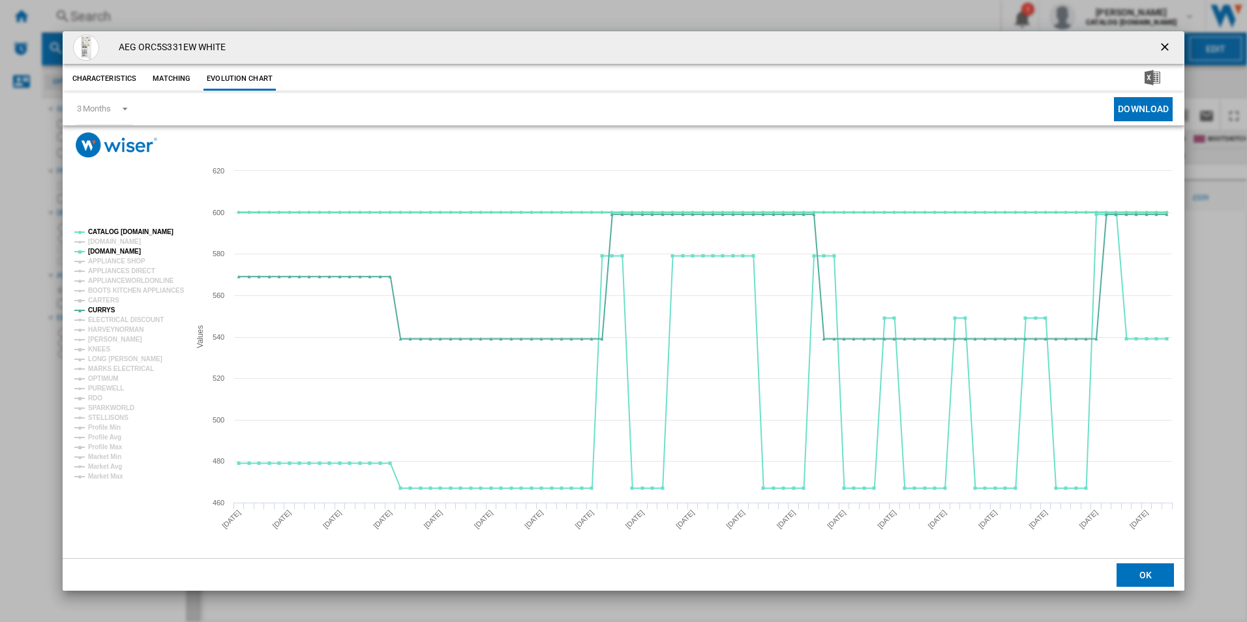
click at [149, 230] on tspan "CATALOG [DOMAIN_NAME]" at bounding box center [130, 231] width 85 height 7
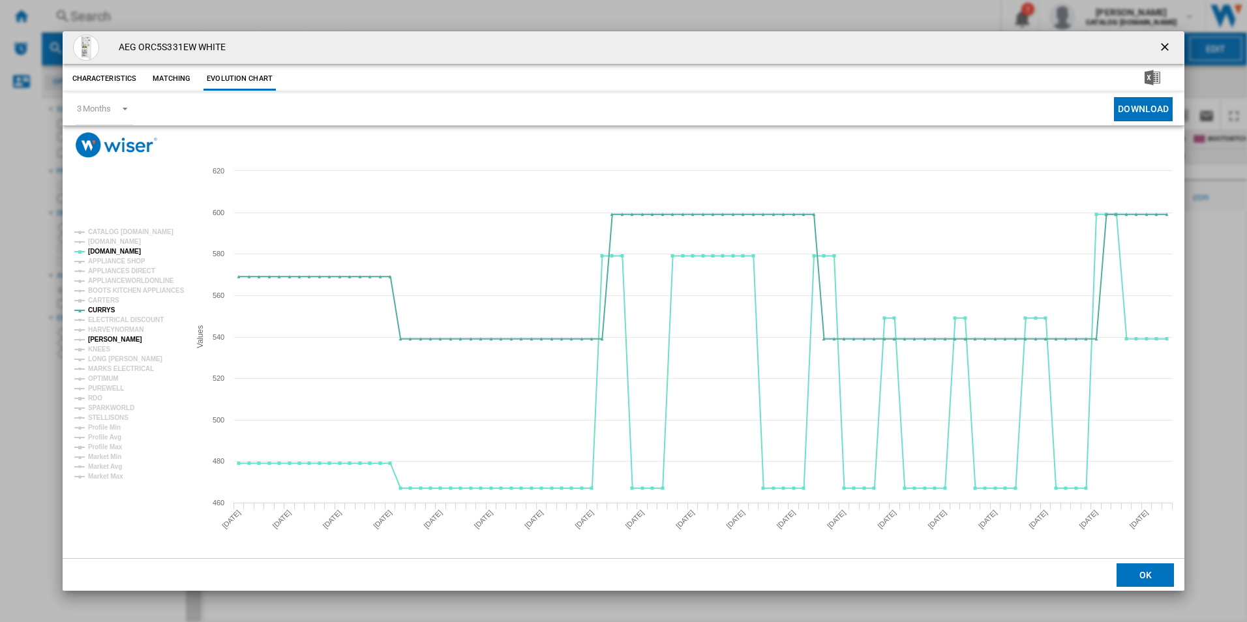
drag, startPoint x: 117, startPoint y: 338, endPoint x: 943, endPoint y: 305, distance: 825.9
click at [943, 305] on icon "Created with Highcharts 5.0.14 Values 500 600 460 480 520 540 560 580 620 CATAL…" at bounding box center [624, 358] width 1123 height 401
click at [1168, 40] on ng-md-icon "getI18NText('BUTTONS.CLOSE_DIALOG')" at bounding box center [1167, 48] width 16 height 16
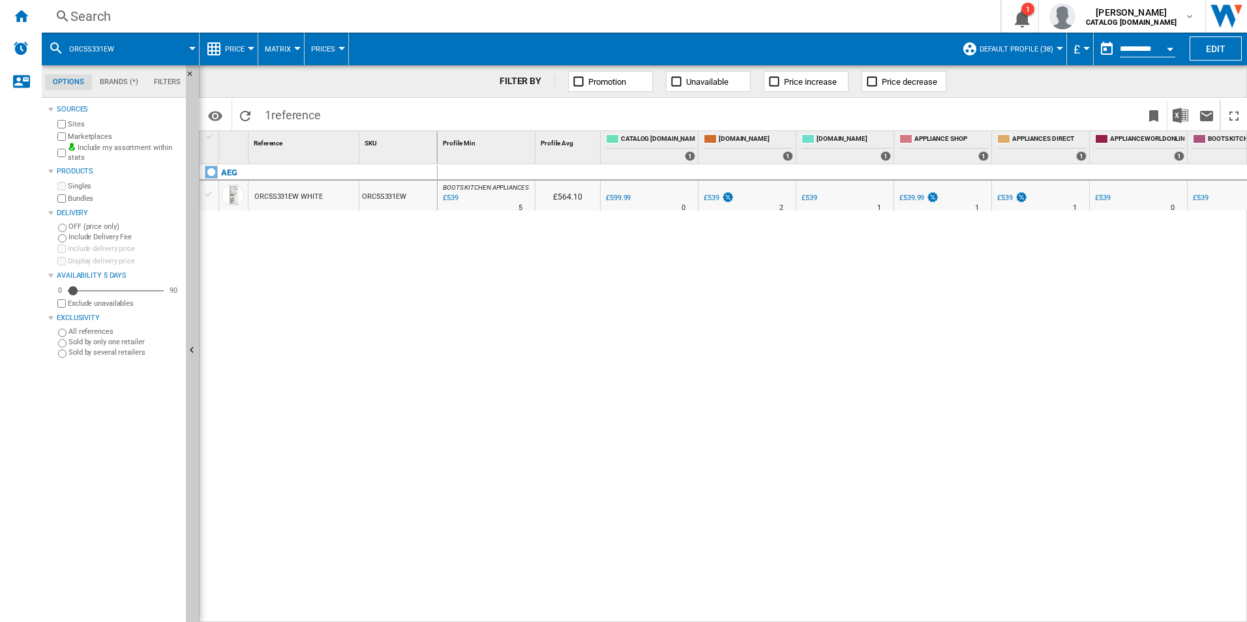
click at [553, 15] on div "Search" at bounding box center [518, 16] width 896 height 18
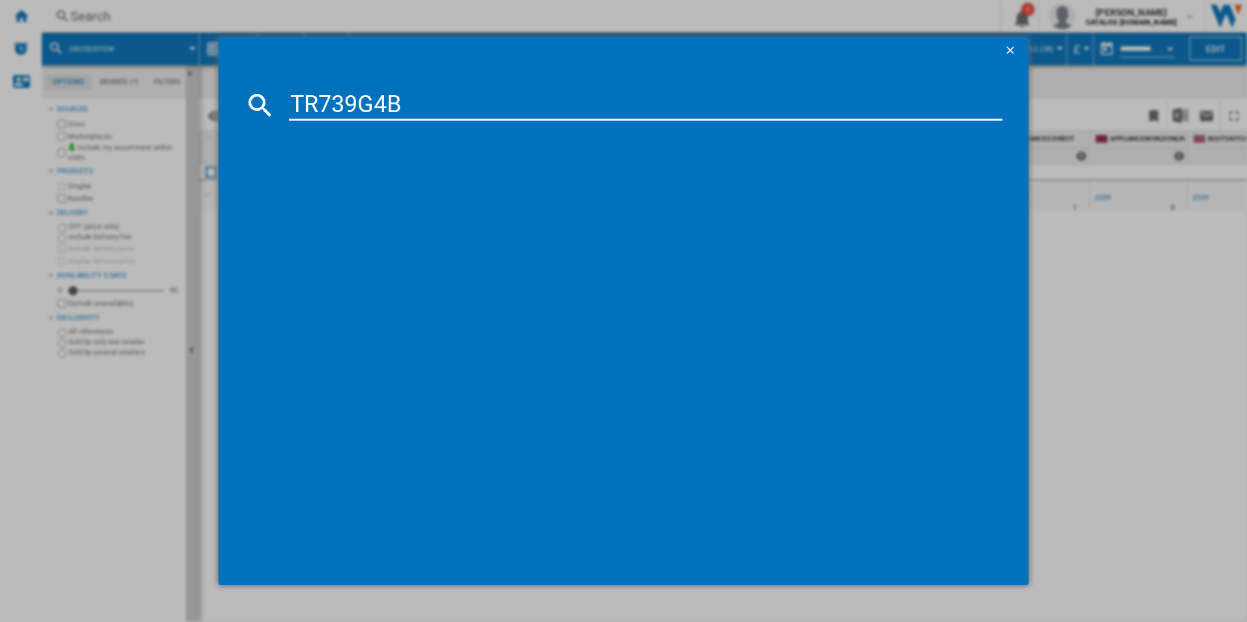
click at [396, 100] on input "TR739G4B" at bounding box center [646, 104] width 714 height 31
type input "TR739G4B"
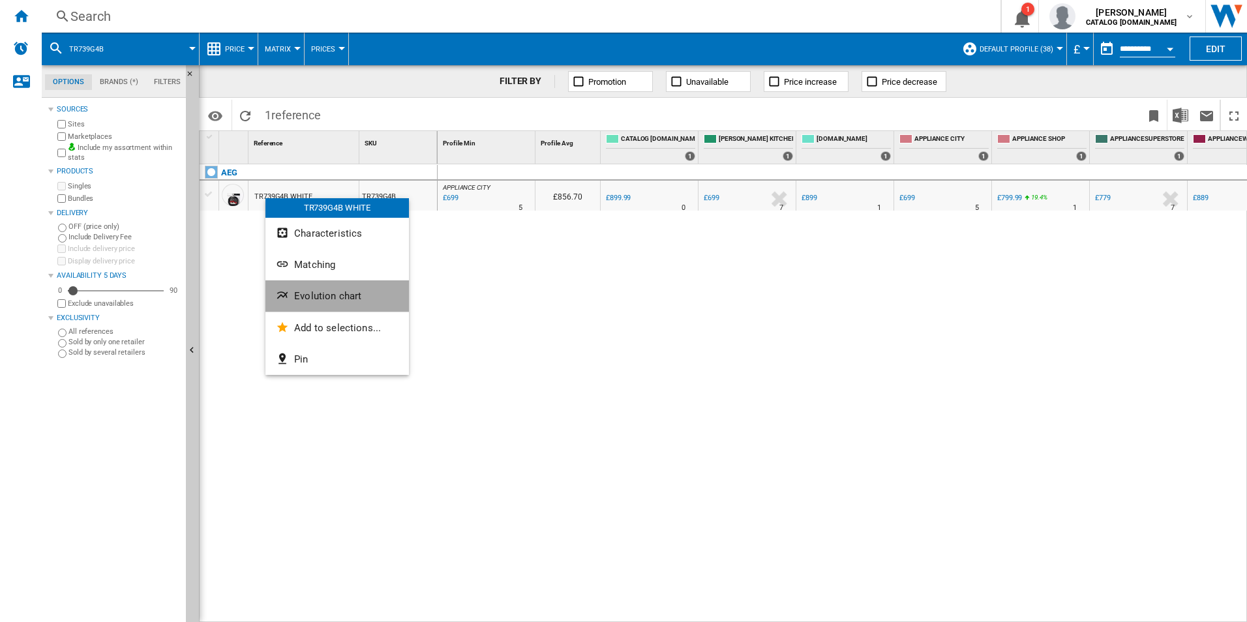
click at [292, 288] on button "Evolution chart" at bounding box center [338, 296] width 144 height 31
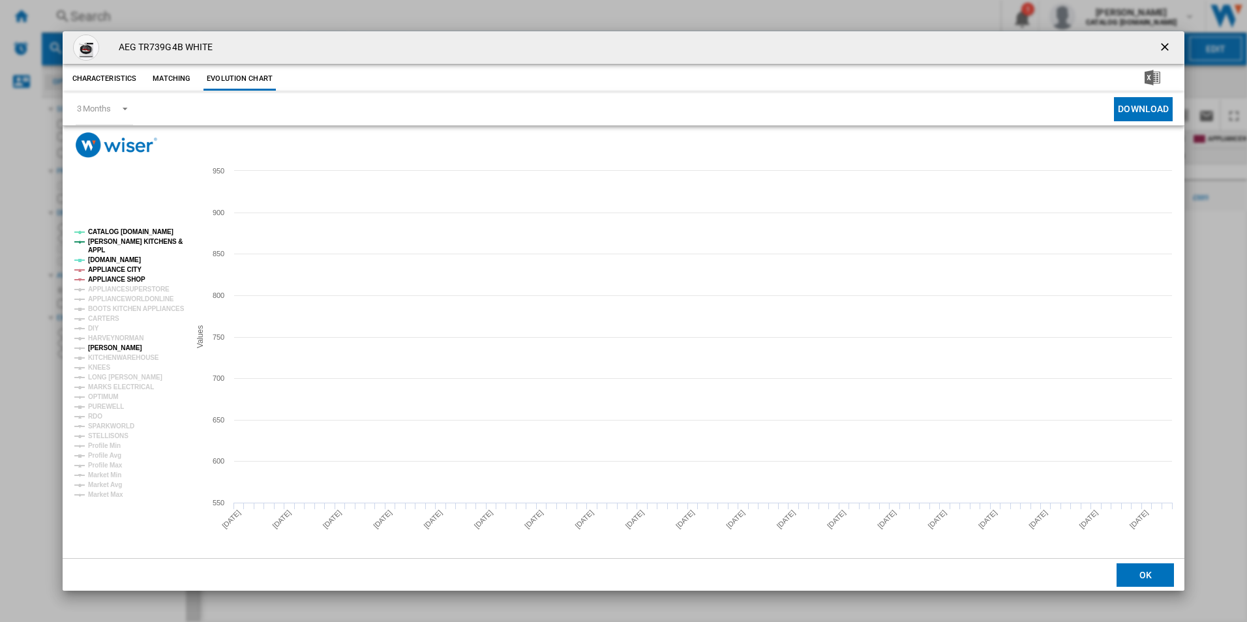
click at [107, 348] on tspan "[PERSON_NAME]" at bounding box center [115, 347] width 54 height 7
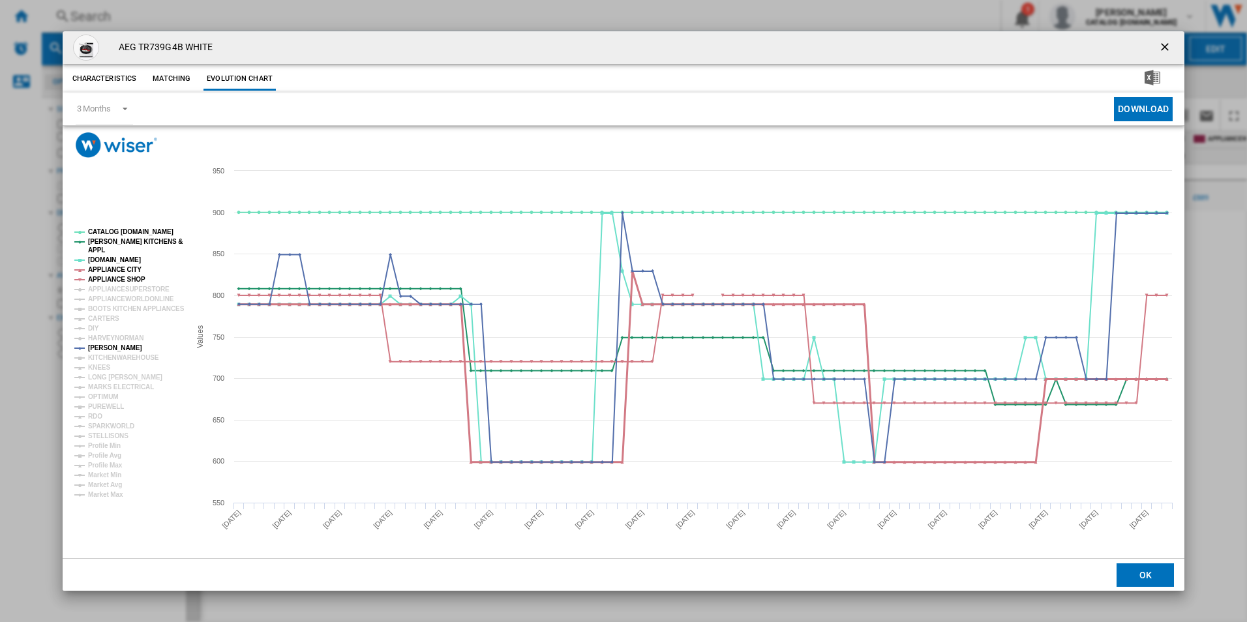
drag, startPoint x: 114, startPoint y: 270, endPoint x: 115, endPoint y: 281, distance: 10.6
click at [115, 281] on g "CATALOG [DOMAIN_NAME] [PERSON_NAME] KITCHENS & APPL [DOMAIN_NAME] APPLIANCE CIT…" at bounding box center [129, 363] width 110 height 270
click at [115, 281] on tspan "APPLIANCE SHOP" at bounding box center [116, 279] width 57 height 7
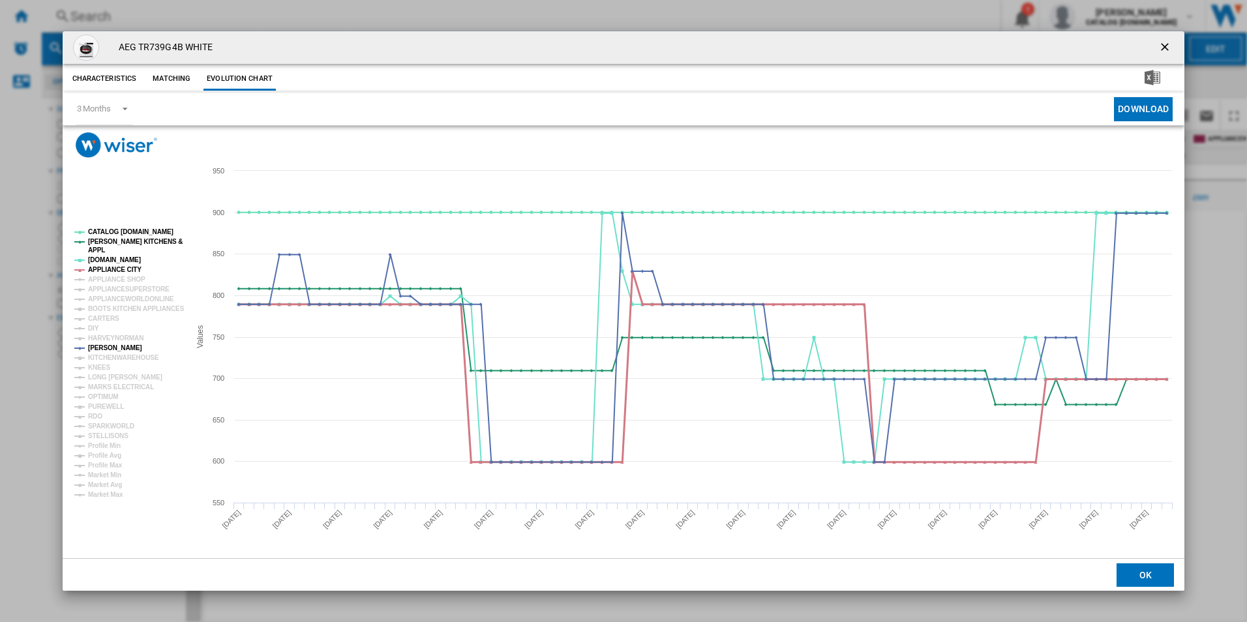
click at [116, 266] on tspan "APPLIANCE CITY" at bounding box center [114, 269] width 53 height 7
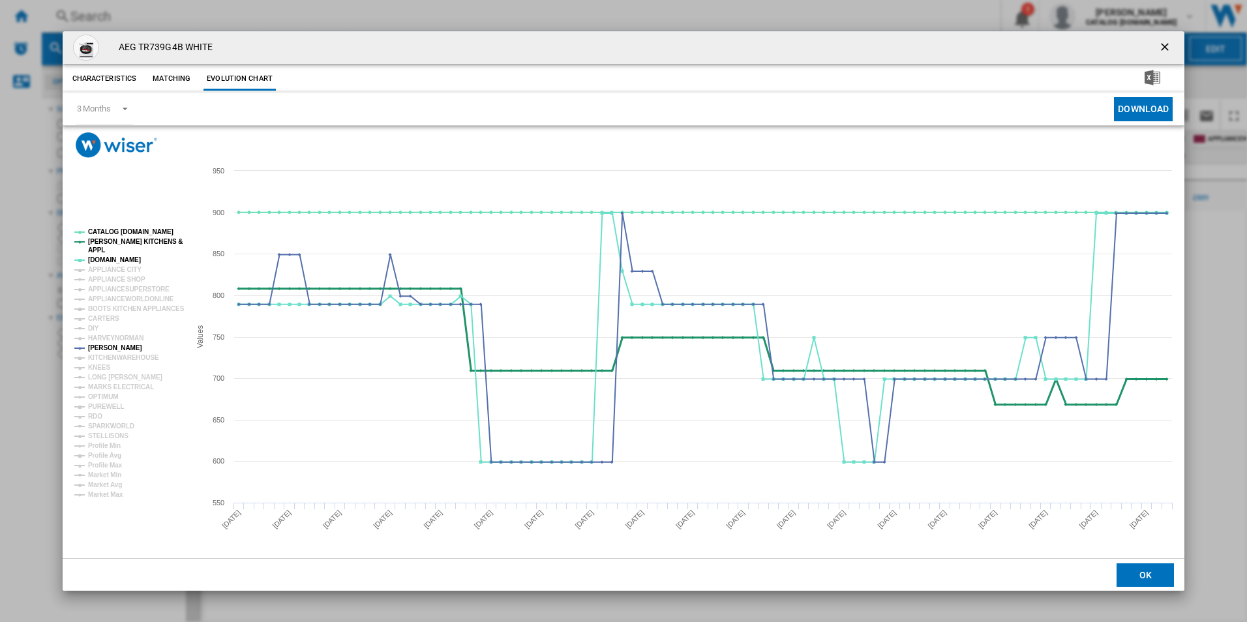
click at [117, 241] on tspan "[PERSON_NAME] KITCHENS &" at bounding box center [135, 241] width 95 height 7
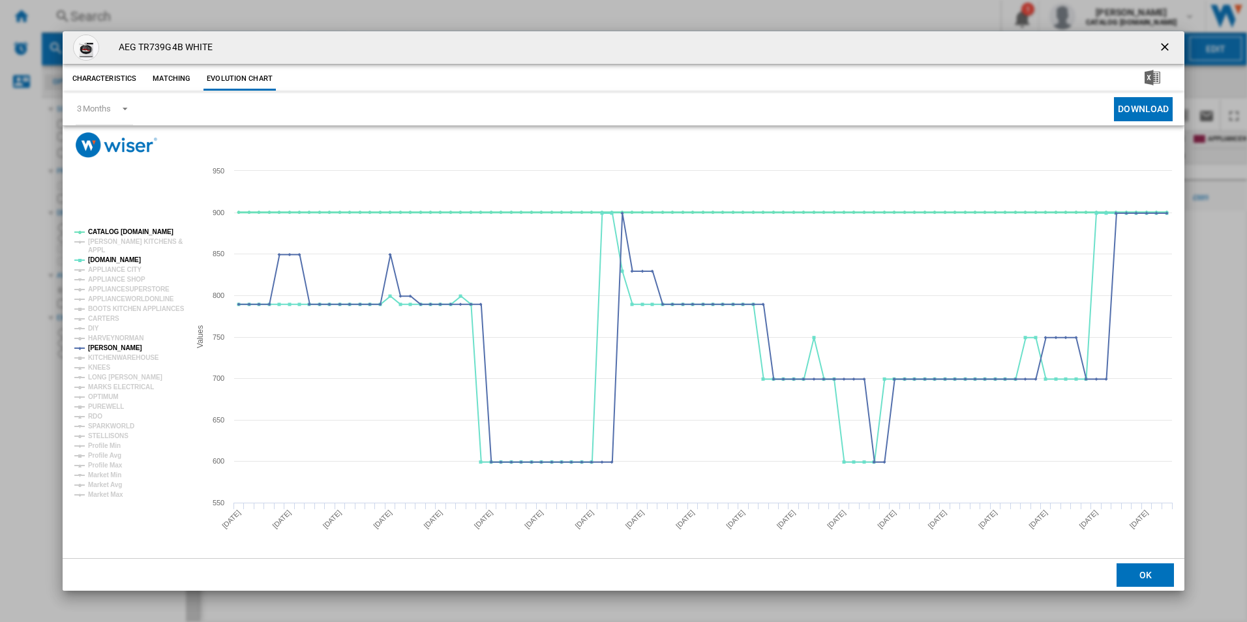
click at [121, 228] on tspan "CATALOG [DOMAIN_NAME]" at bounding box center [130, 231] width 85 height 7
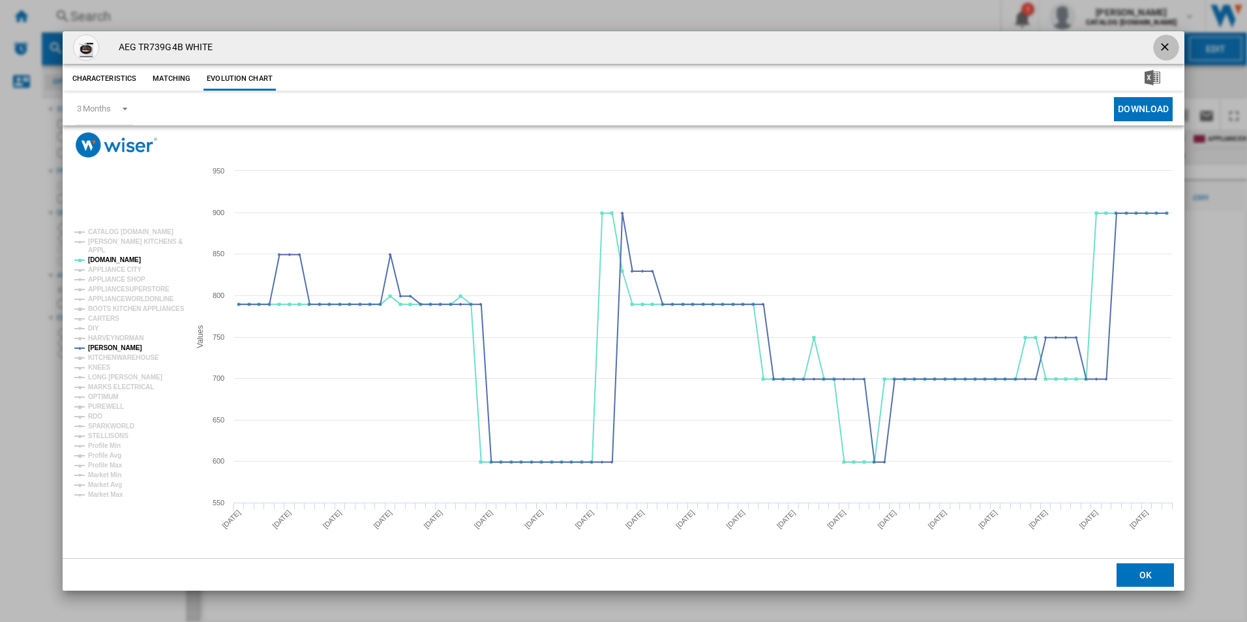
click at [1157, 46] on button "Product popup" at bounding box center [1166, 48] width 26 height 26
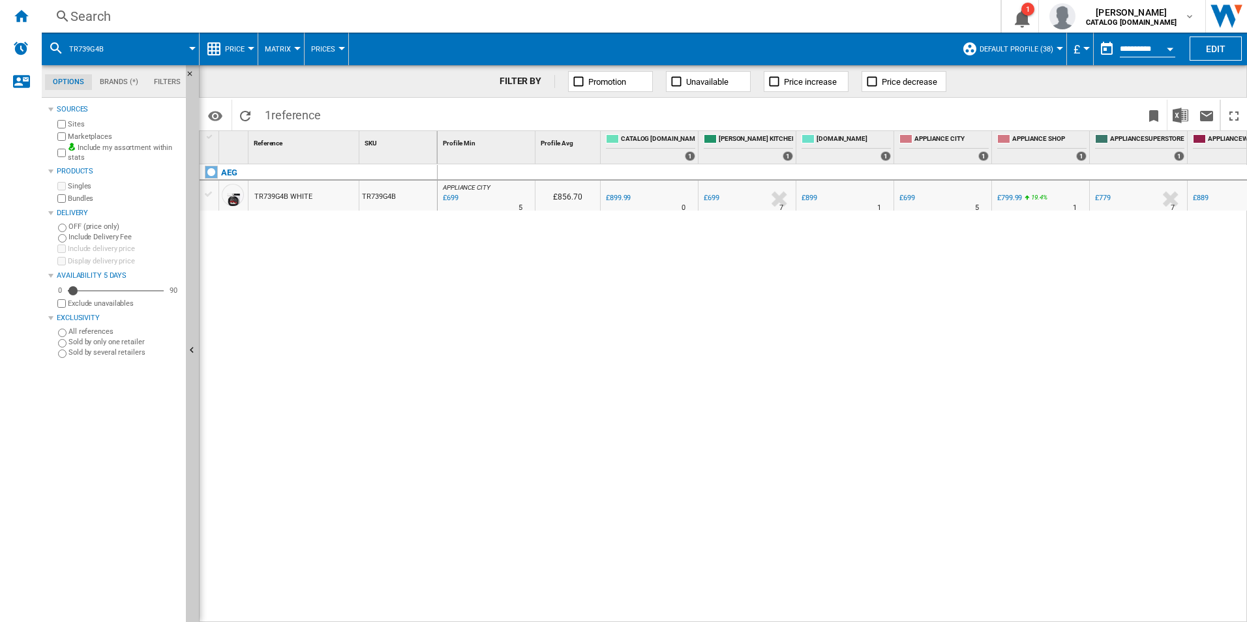
click at [577, 23] on div "Search" at bounding box center [518, 16] width 896 height 18
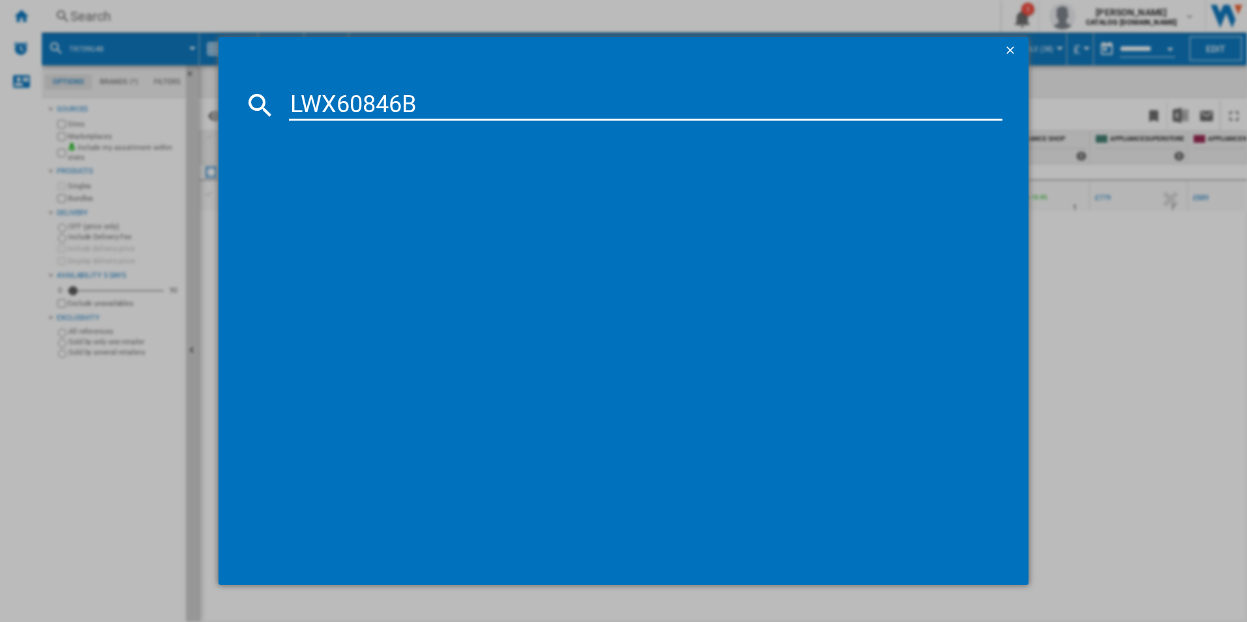
click at [467, 101] on input "LWX60846B" at bounding box center [646, 104] width 714 height 31
type input "LWX60846B"
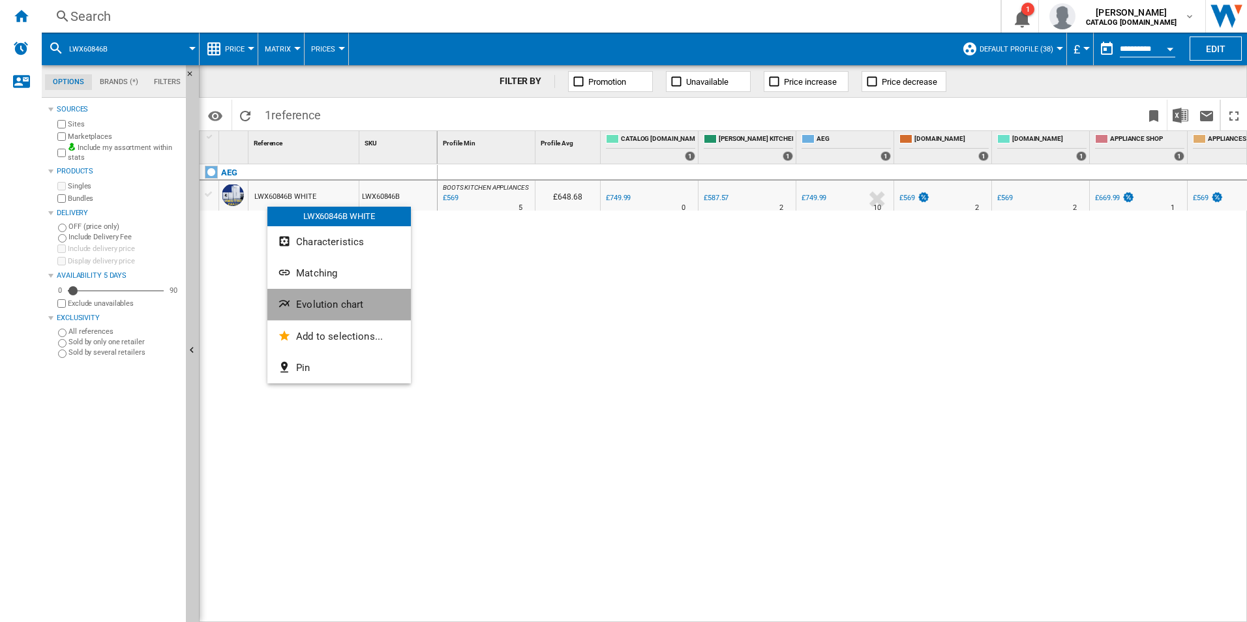
click at [298, 295] on button "Evolution chart" at bounding box center [339, 304] width 144 height 31
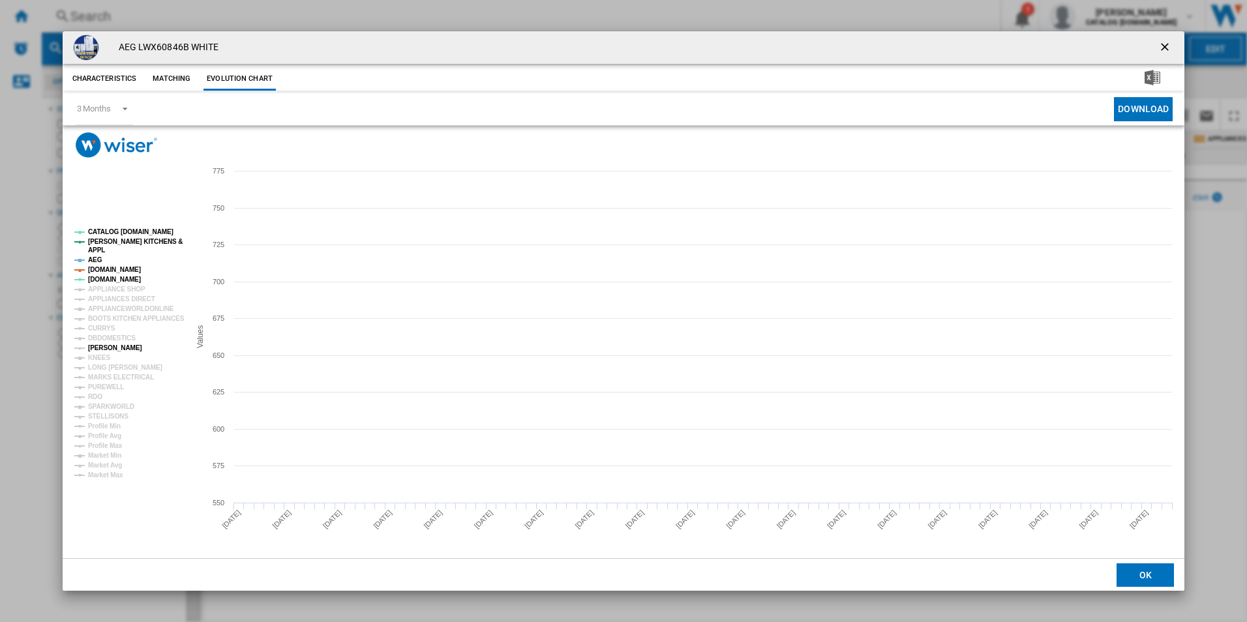
click at [110, 347] on tspan "[PERSON_NAME]" at bounding box center [115, 347] width 54 height 7
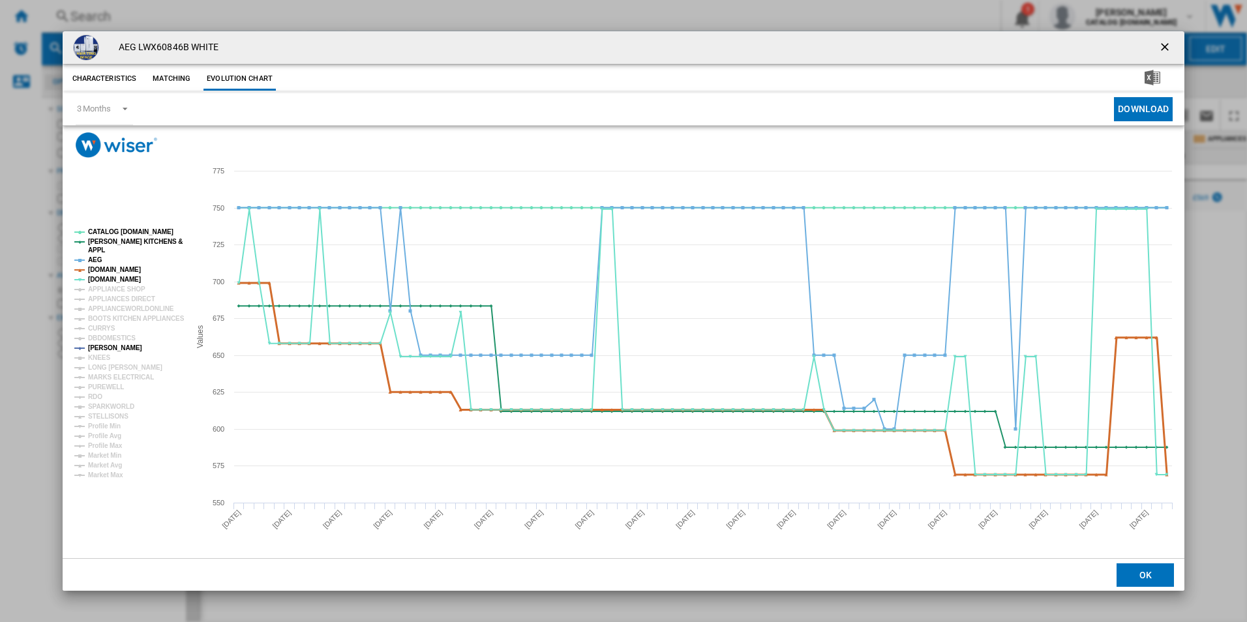
click at [121, 271] on tspan "[DOMAIN_NAME]" at bounding box center [114, 269] width 53 height 7
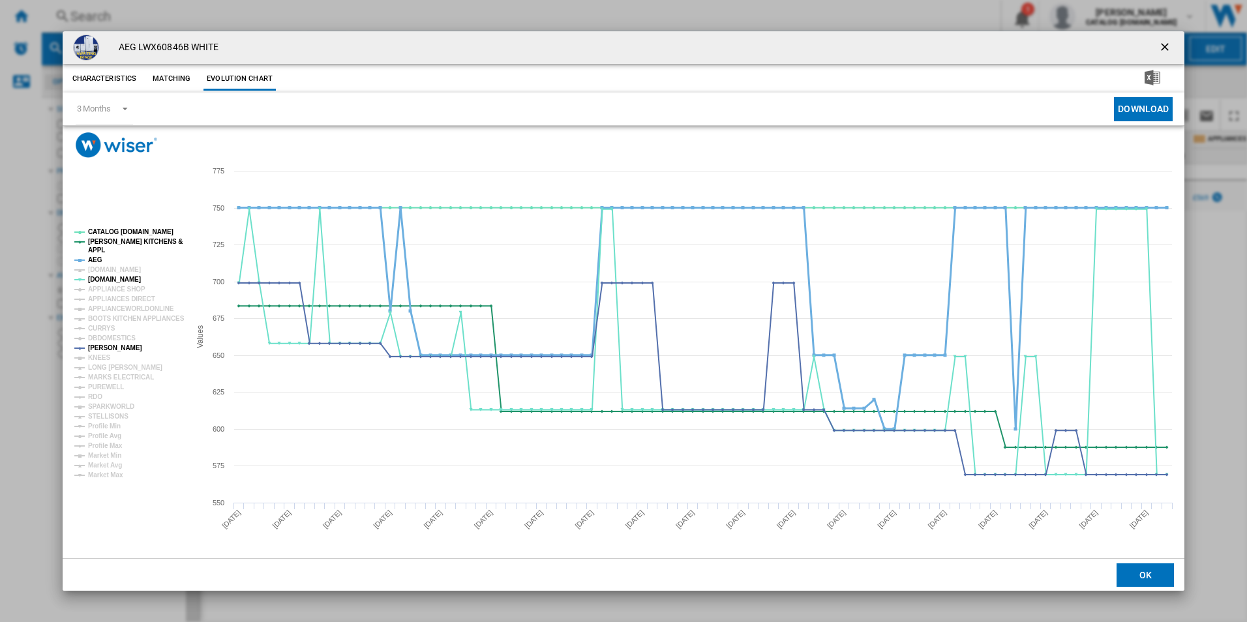
click at [99, 260] on tspan "AEG" at bounding box center [95, 259] width 14 height 7
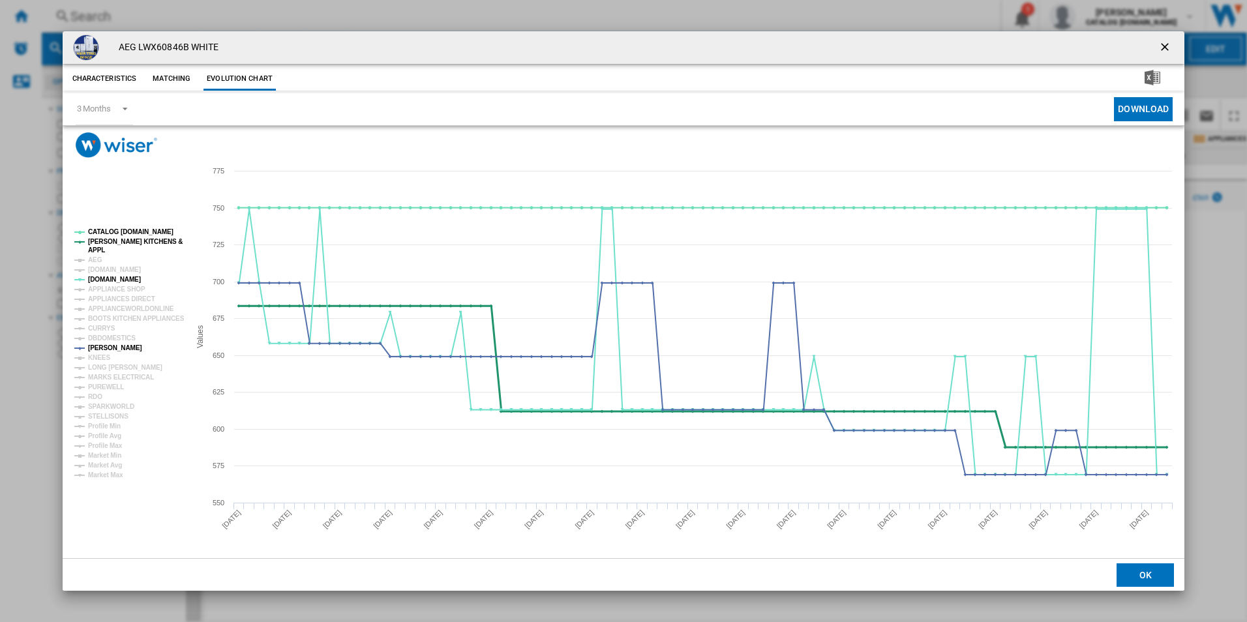
click at [127, 240] on tspan "[PERSON_NAME] KITCHENS &" at bounding box center [135, 241] width 95 height 7
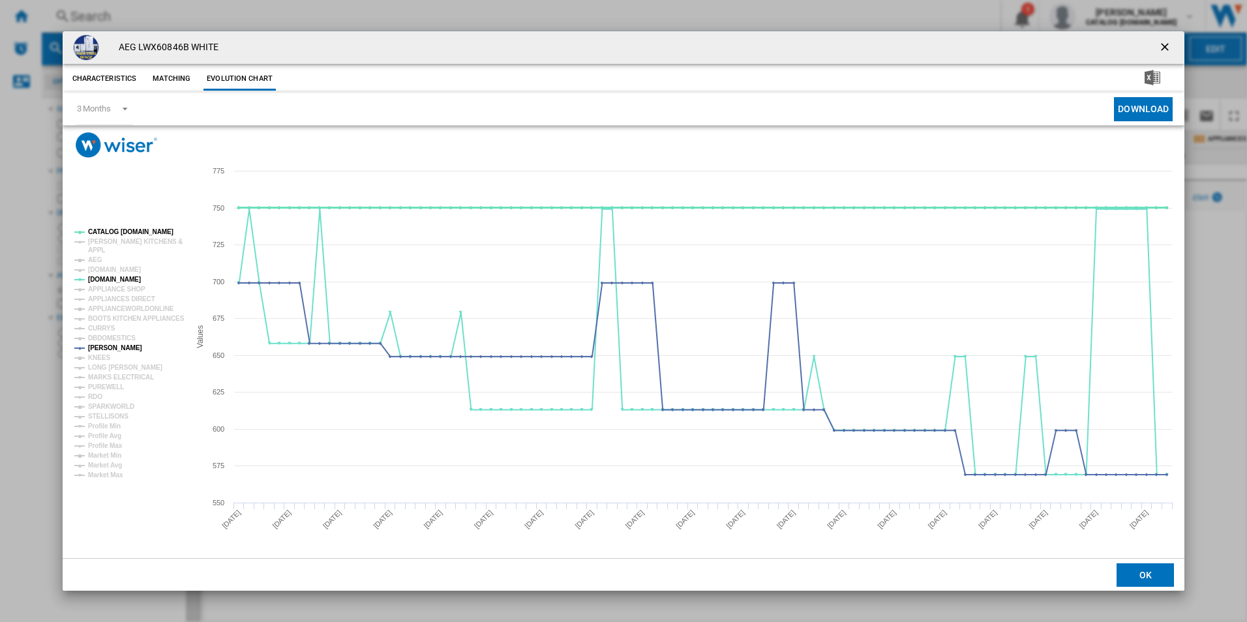
click at [133, 231] on tspan "CATALOG [DOMAIN_NAME]" at bounding box center [130, 231] width 85 height 7
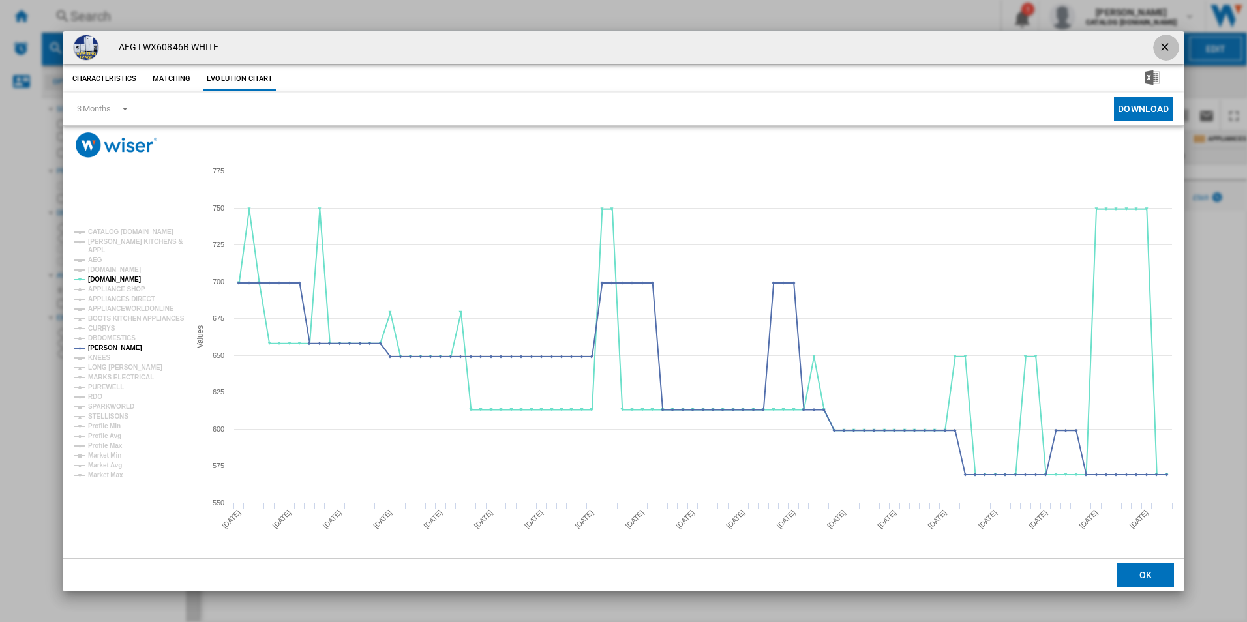
click at [1169, 42] on ng-md-icon "getI18NText('BUTTONS.CLOSE_DIALOG')" at bounding box center [1167, 48] width 16 height 16
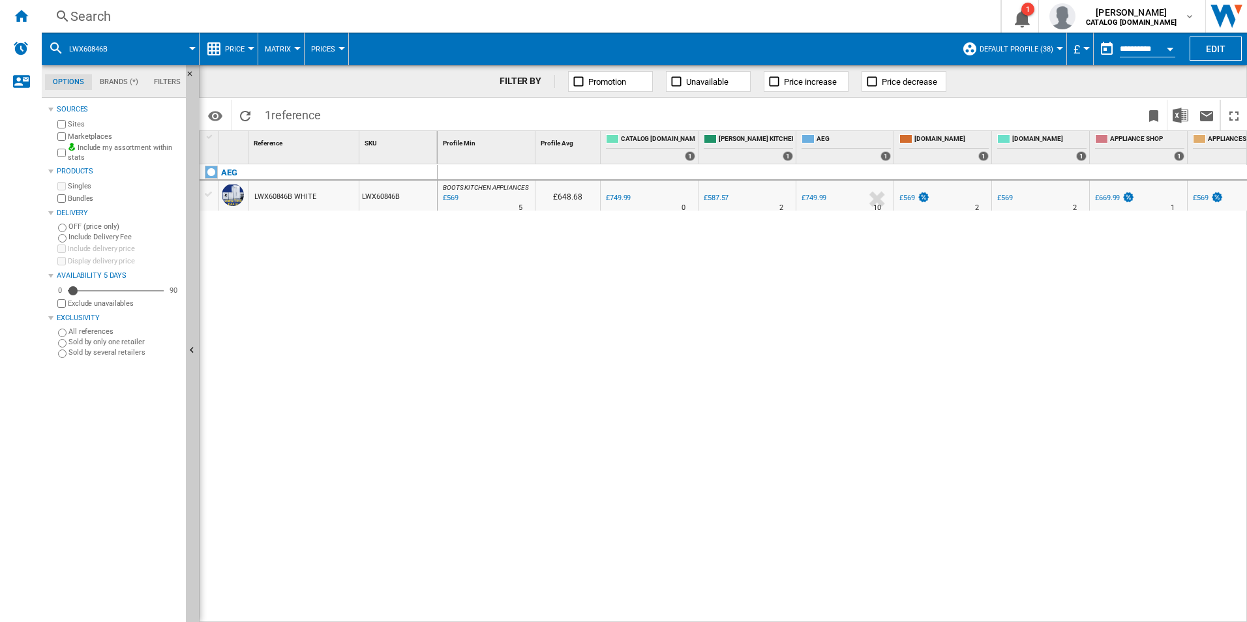
click at [595, 13] on div "Search" at bounding box center [518, 16] width 896 height 18
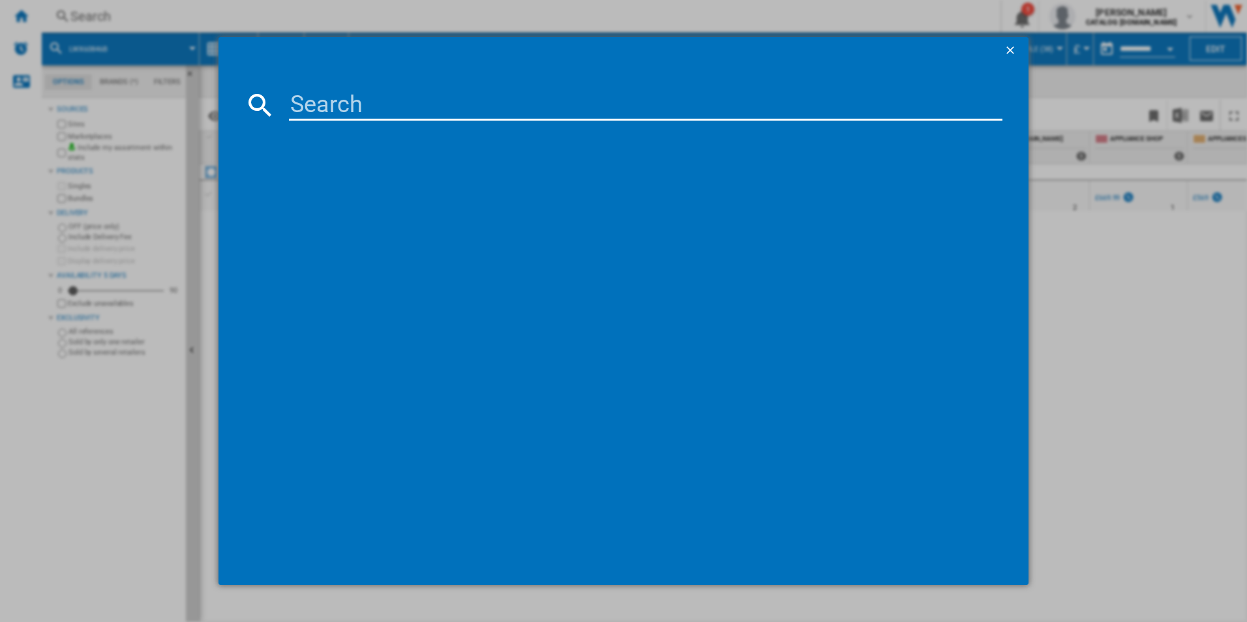
click at [401, 102] on input at bounding box center [646, 104] width 714 height 31
type input "FFB73727PM"
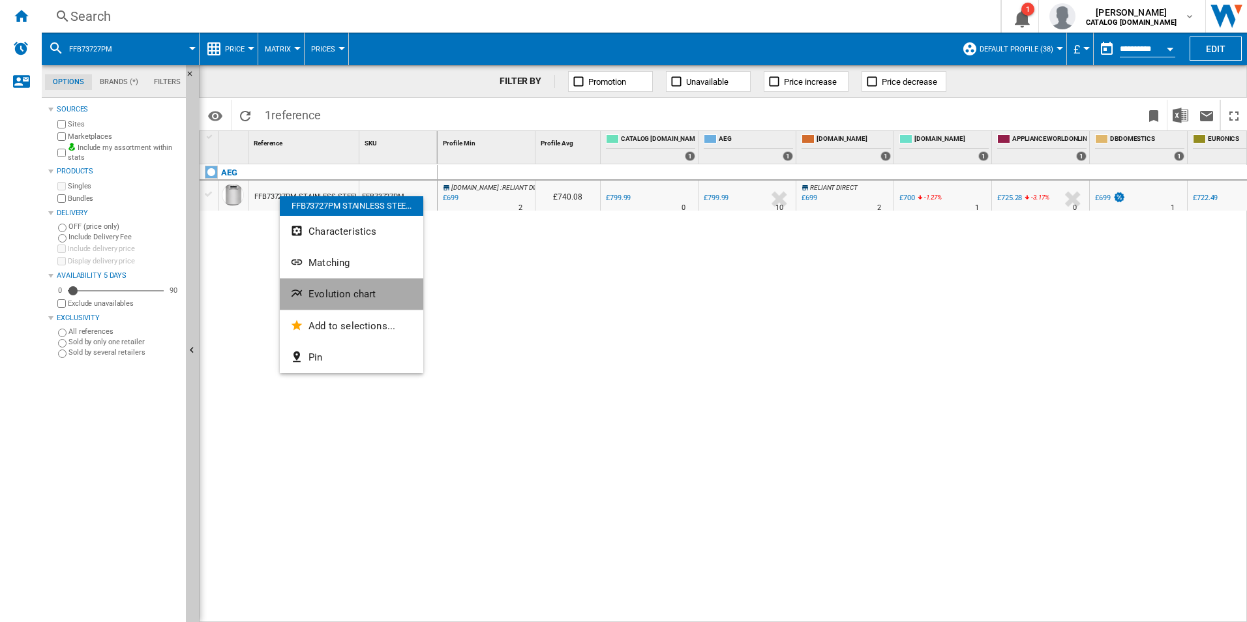
click at [292, 291] on ng-md-icon "Evolution chart" at bounding box center [298, 295] width 16 height 16
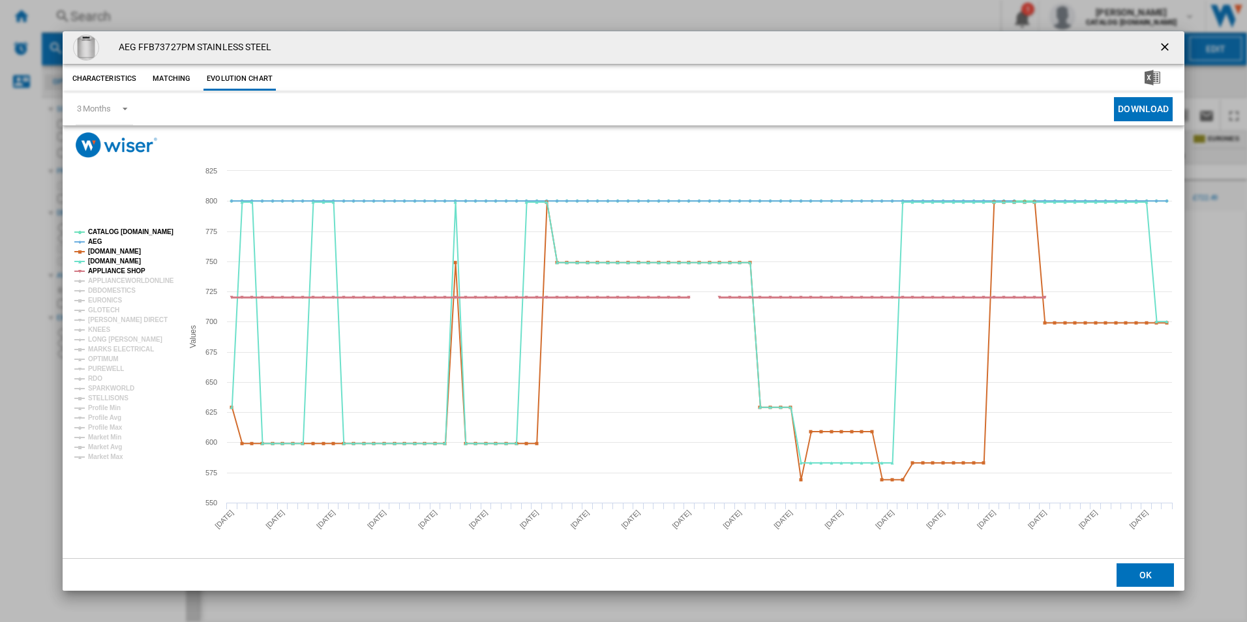
click at [115, 270] on tspan "APPLIANCE SHOP" at bounding box center [116, 270] width 57 height 7
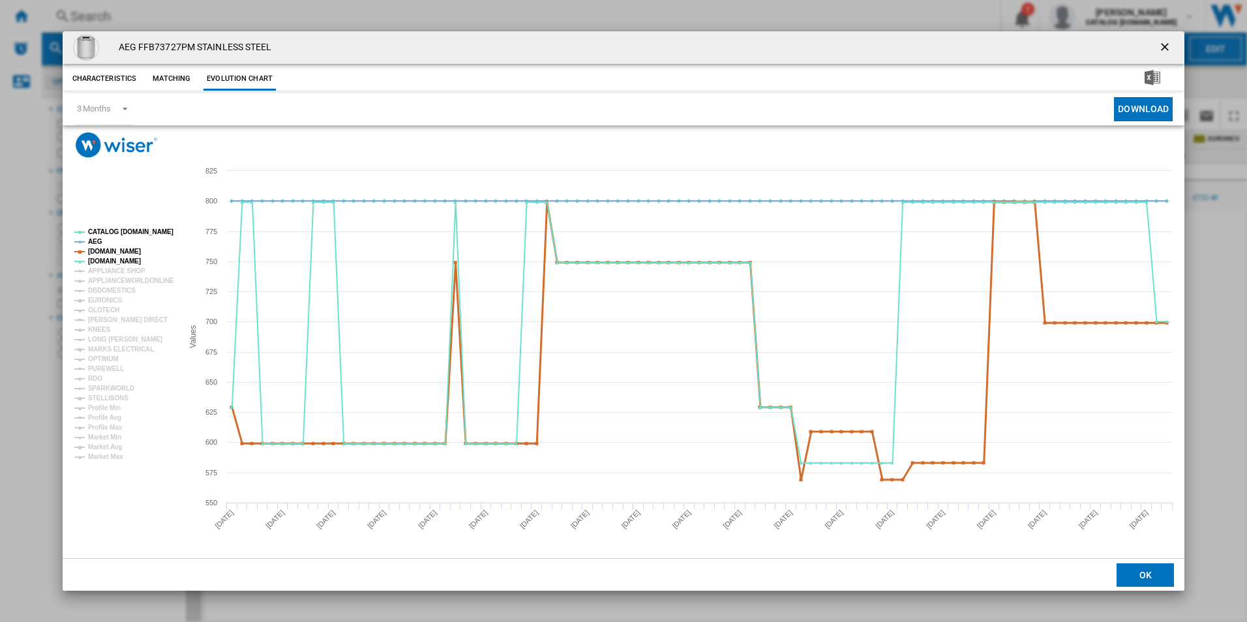
click at [122, 252] on tspan "[DOMAIN_NAME]" at bounding box center [114, 251] width 53 height 7
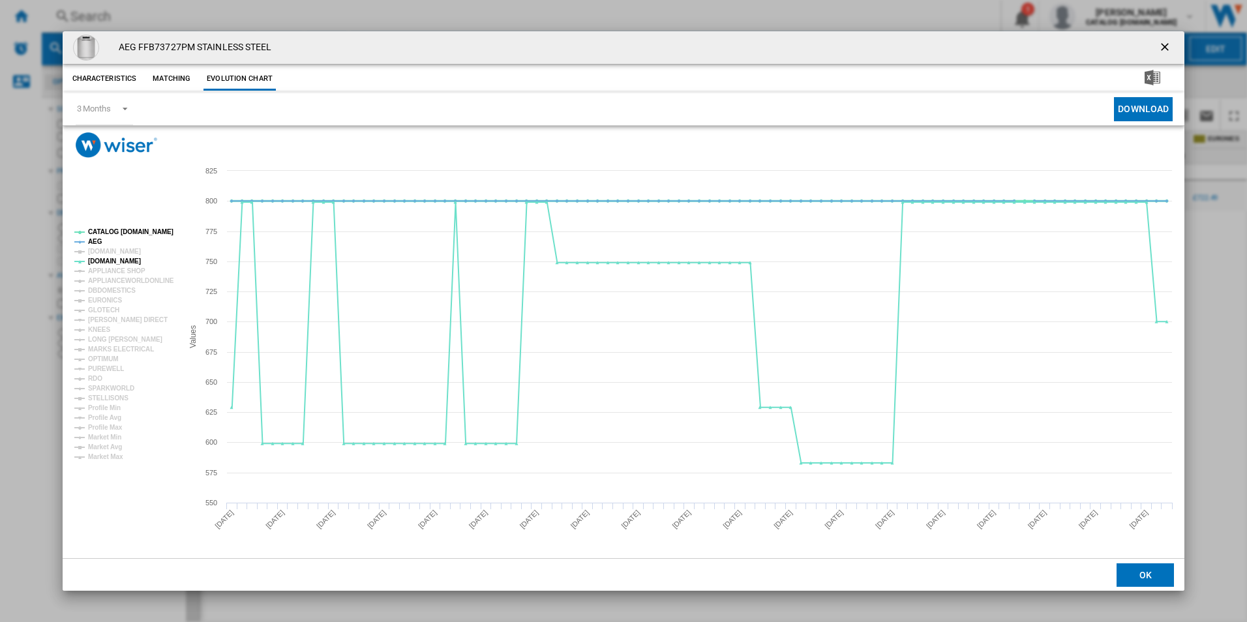
drag, startPoint x: 94, startPoint y: 242, endPoint x: 123, endPoint y: 231, distance: 30.8
click at [123, 231] on g "CATALOG [DOMAIN_NAME] AEG [DOMAIN_NAME] [DOMAIN_NAME] APPLIANCE SHOP APPLIANCEW…" at bounding box center [124, 344] width 100 height 232
click at [123, 231] on tspan "CATALOG [DOMAIN_NAME]" at bounding box center [130, 231] width 85 height 7
click at [93, 242] on tspan "AEG" at bounding box center [95, 241] width 14 height 7
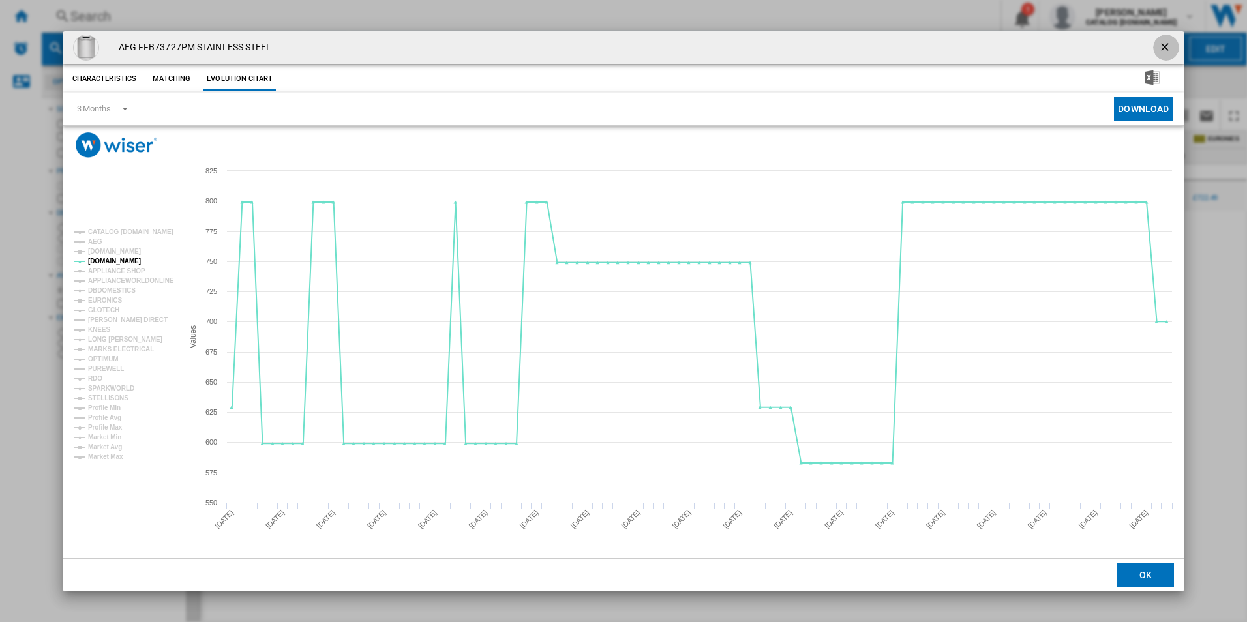
click at [1164, 38] on button "Product popup" at bounding box center [1166, 48] width 26 height 26
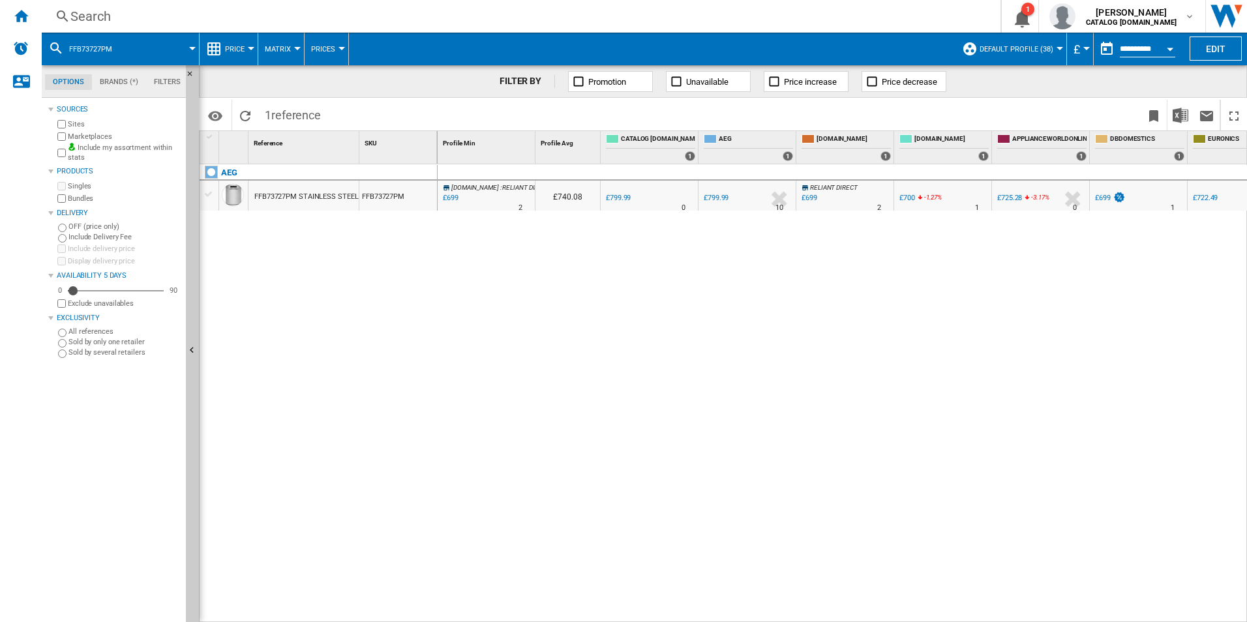
click at [654, 14] on div "Search" at bounding box center [518, 16] width 896 height 18
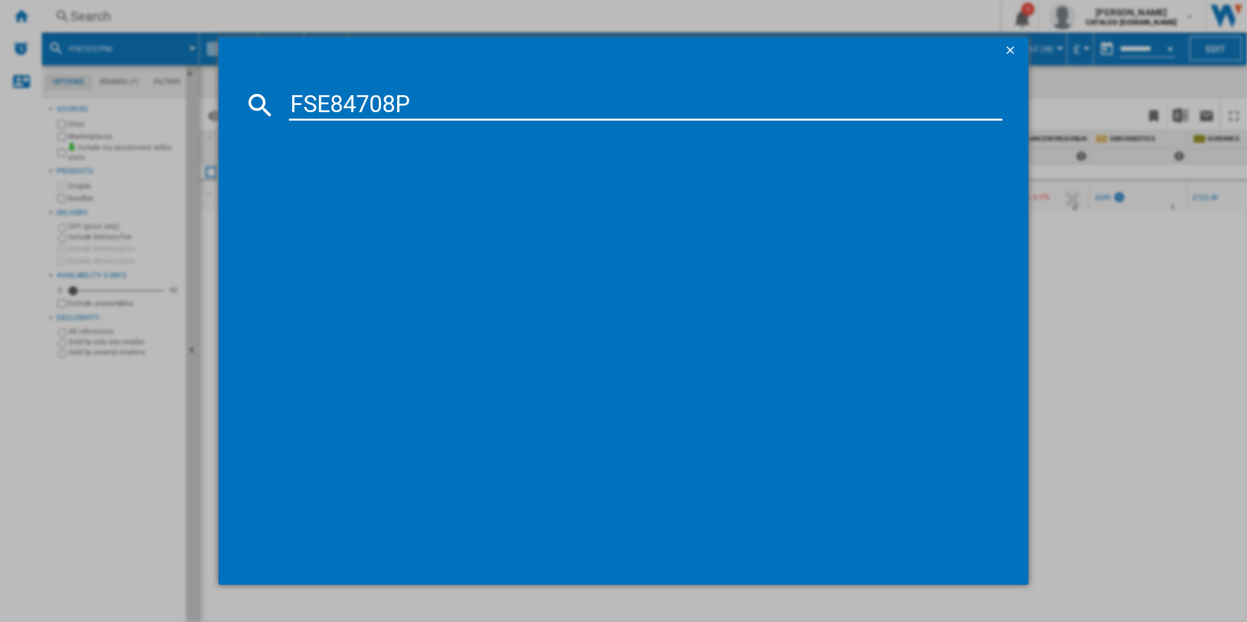
click at [408, 100] on input "FSE84708P" at bounding box center [646, 104] width 714 height 31
type input "FSE84708P"
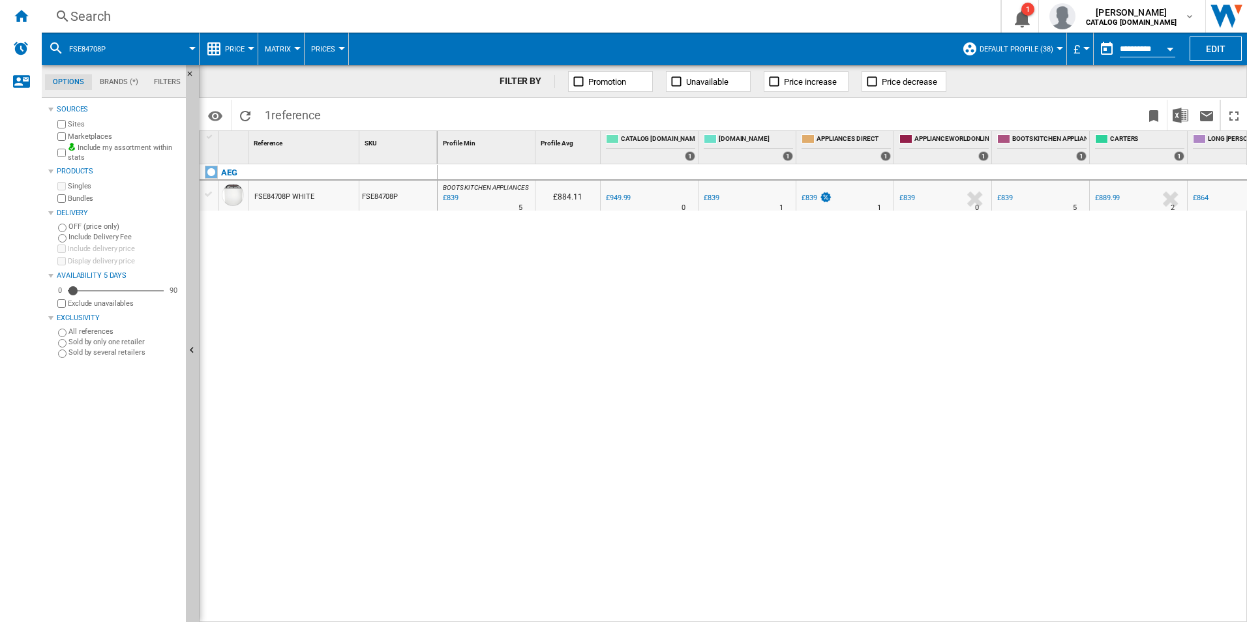
click at [255, 193] on div "FSE84708P WHITE" at bounding box center [284, 197] width 60 height 30
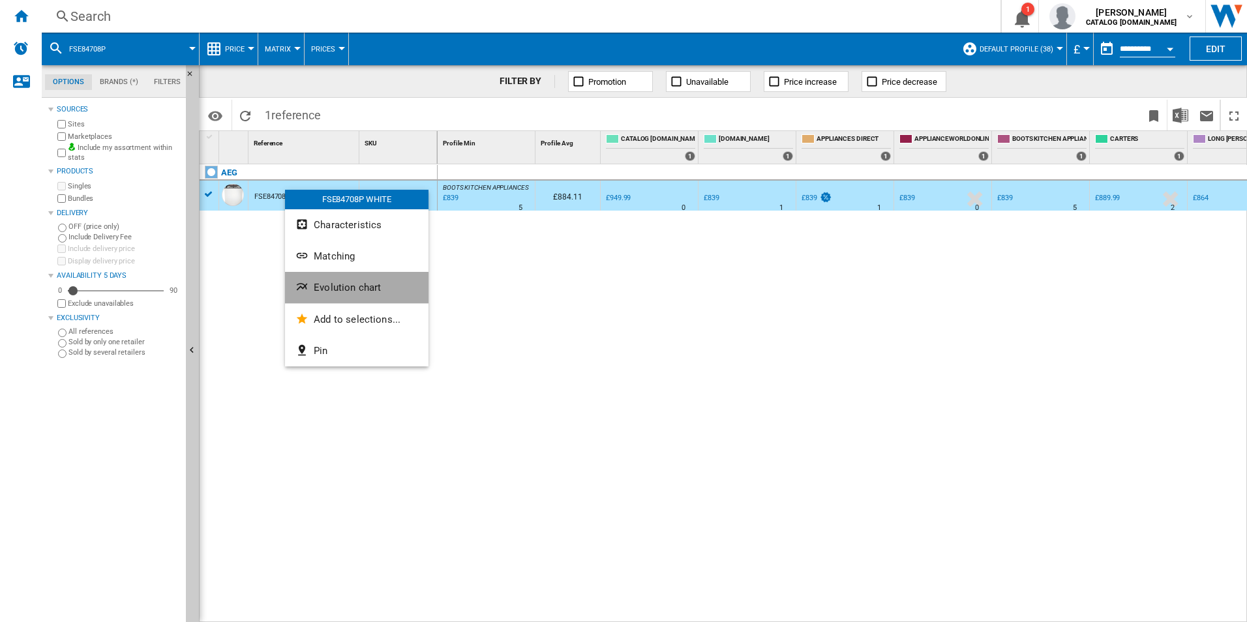
click at [305, 294] on ng-md-icon "Evolution chart" at bounding box center [304, 289] width 16 height 16
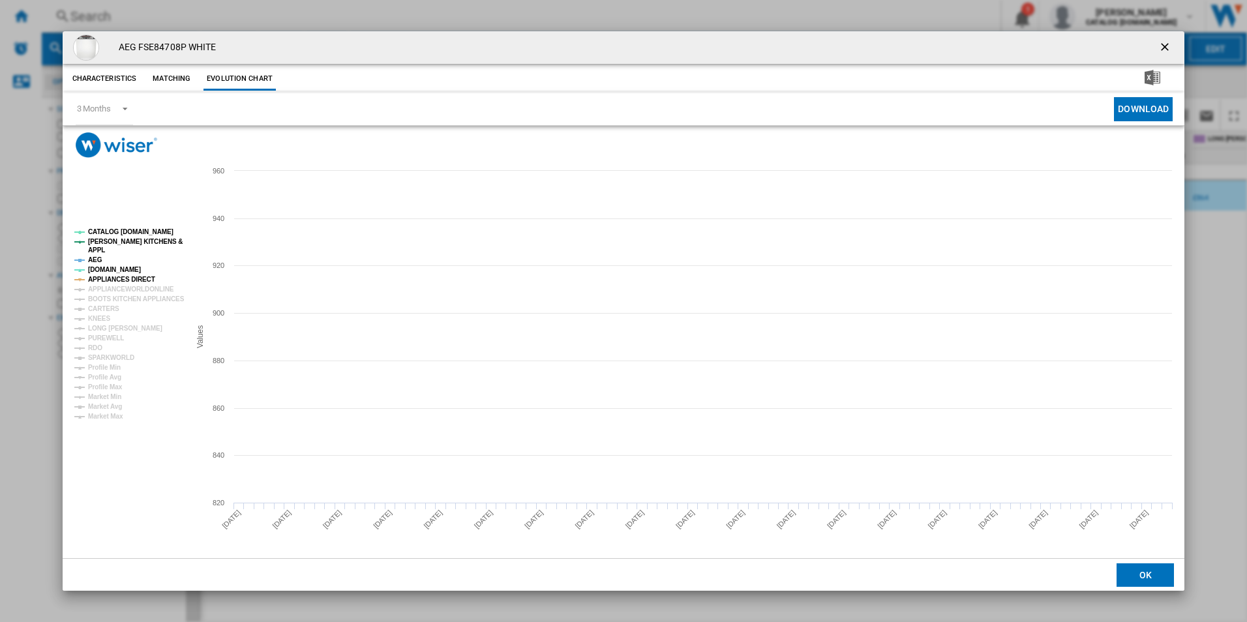
click at [124, 273] on rect "Product popup" at bounding box center [126, 324] width 115 height 202
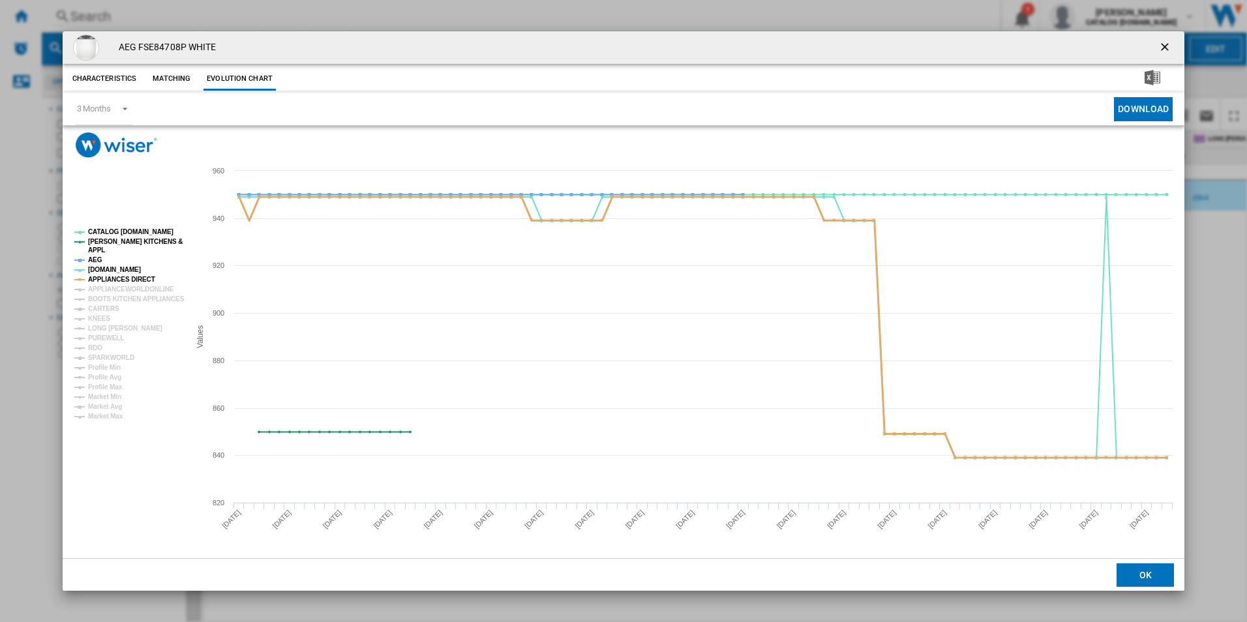
click at [124, 278] on tspan "APPLIANCES DIRECT" at bounding box center [121, 279] width 67 height 7
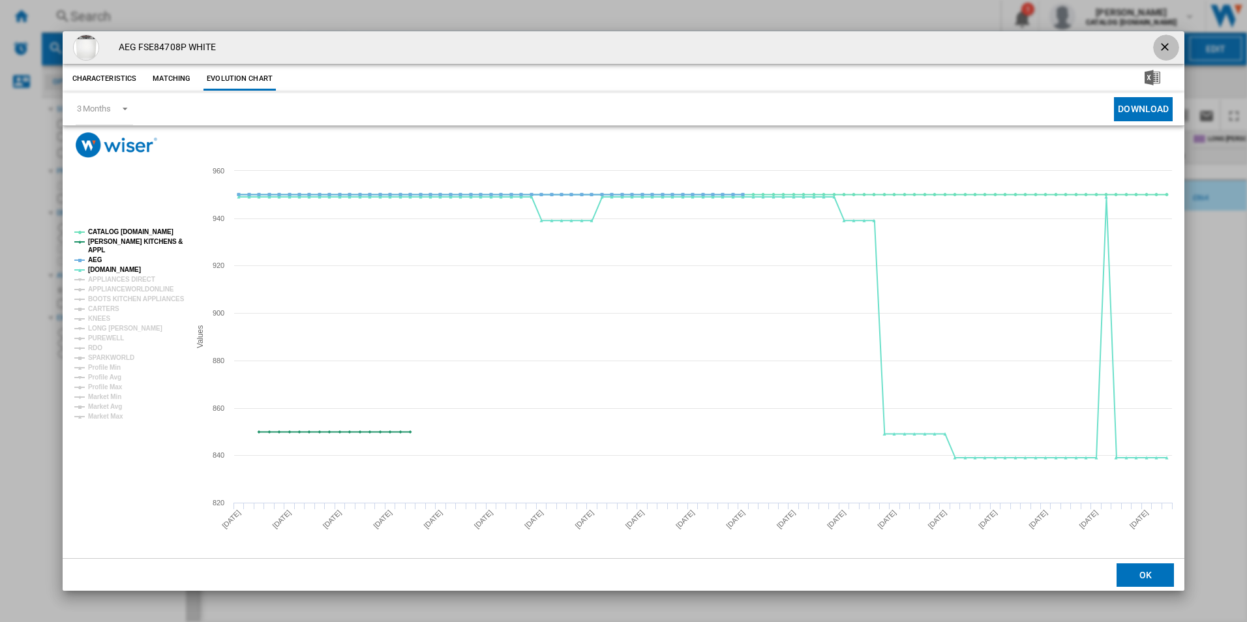
click at [1168, 38] on button "Product popup" at bounding box center [1166, 48] width 26 height 26
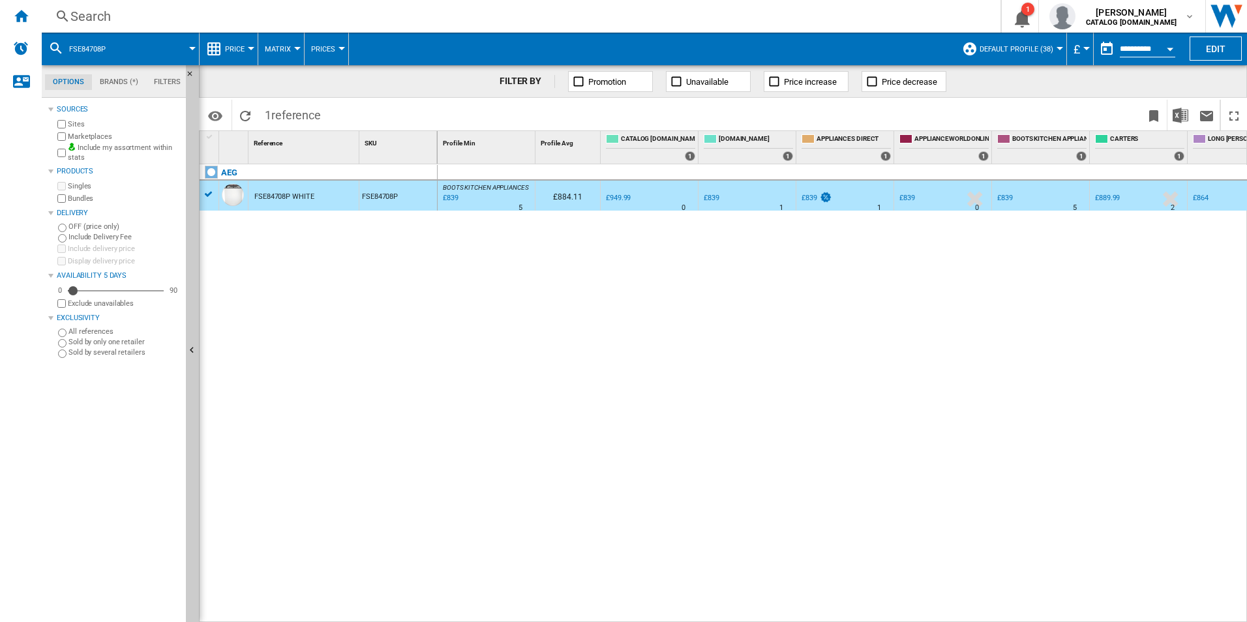
click at [501, 20] on div "Search" at bounding box center [518, 16] width 896 height 18
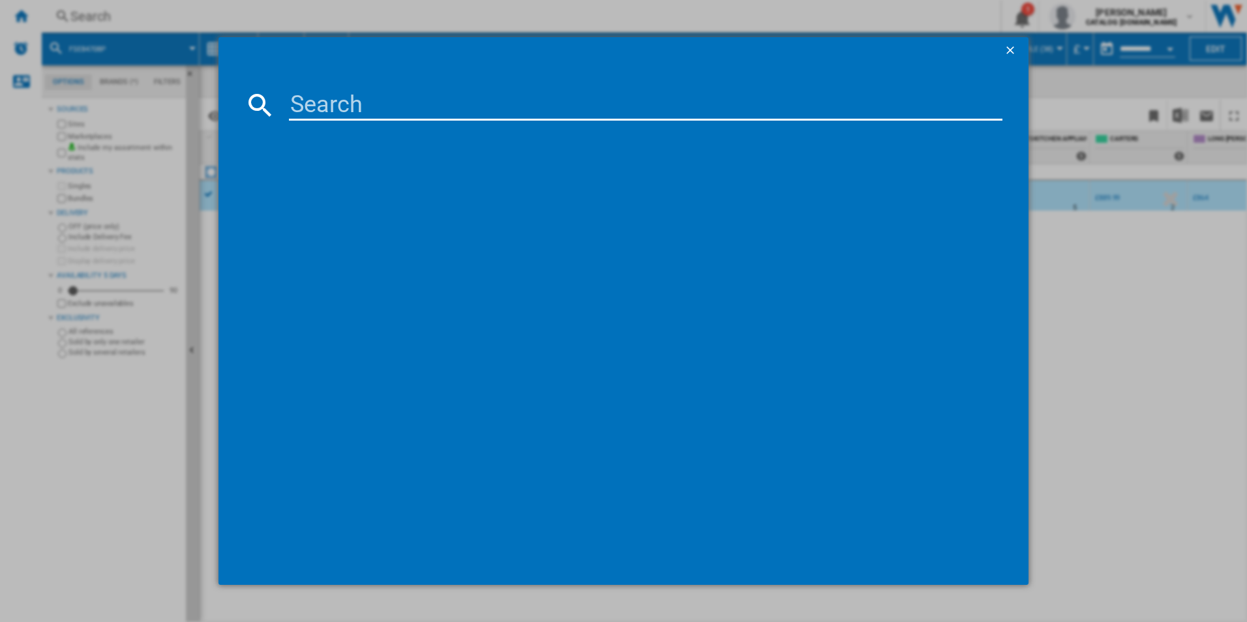
click at [428, 104] on input at bounding box center [646, 104] width 714 height 31
type input "FFB64627ZM"
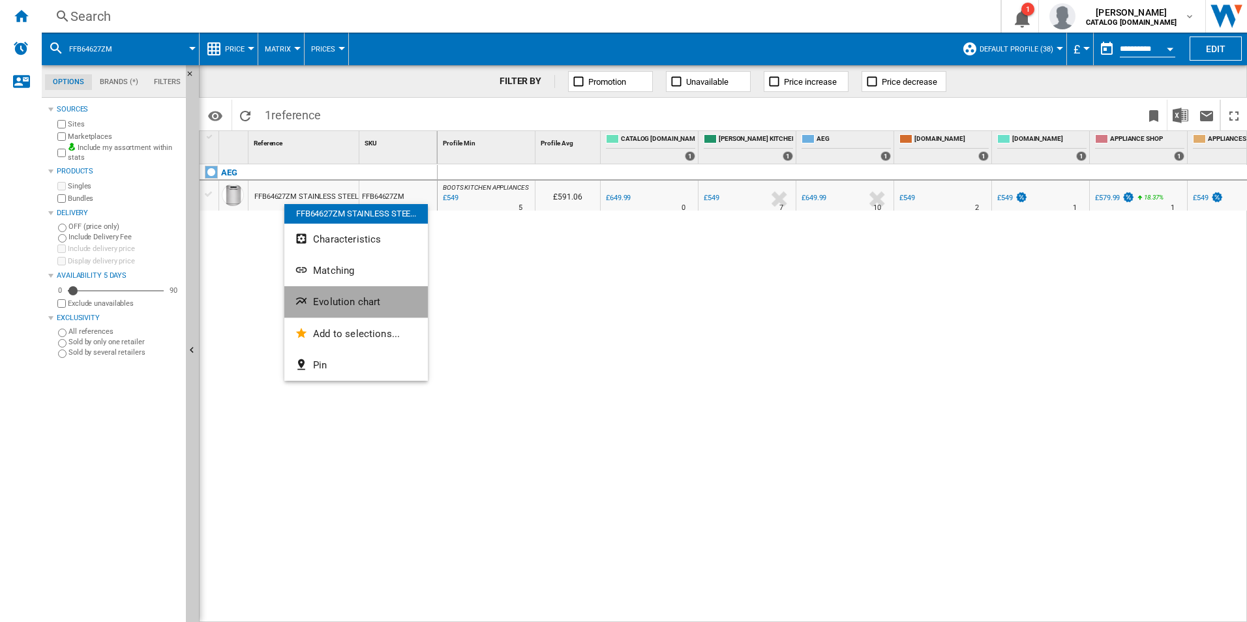
click at [317, 294] on button "Evolution chart" at bounding box center [356, 301] width 144 height 31
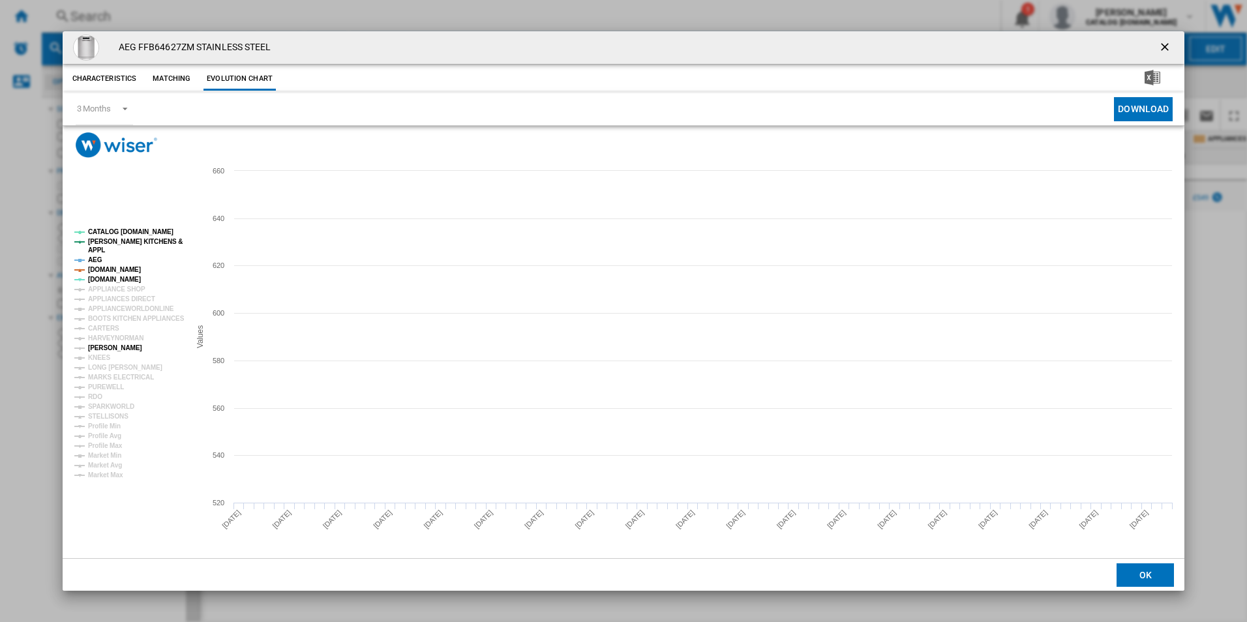
click at [102, 352] on tspan "[PERSON_NAME]" at bounding box center [115, 347] width 54 height 7
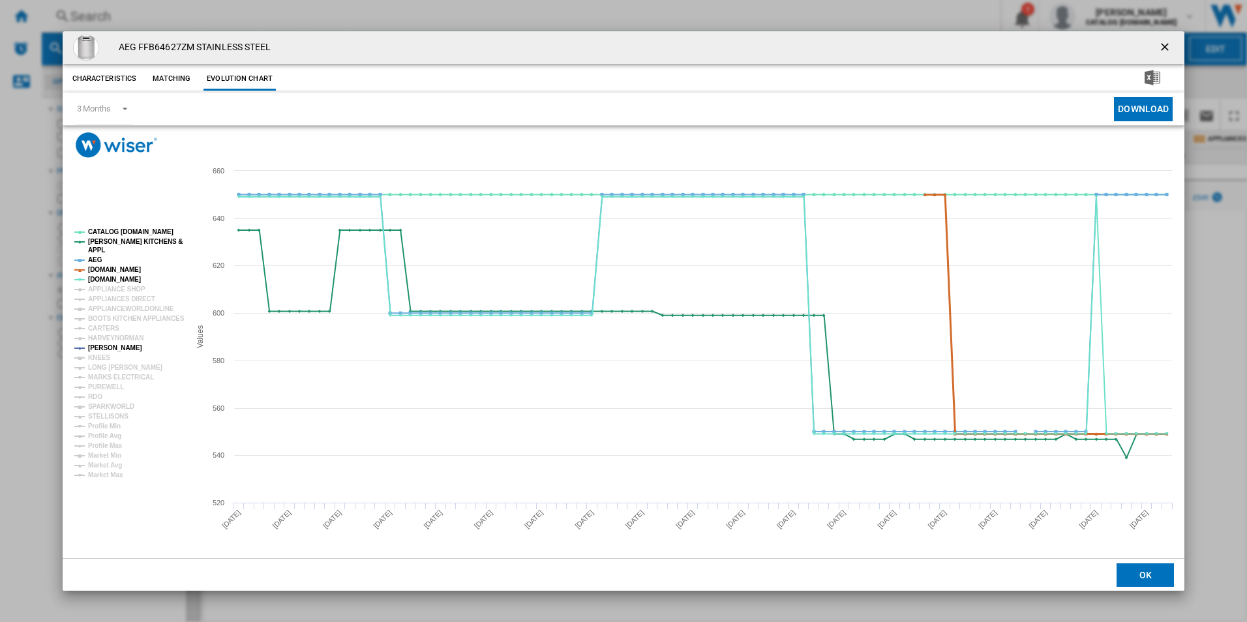
click at [114, 271] on tspan "[DOMAIN_NAME]" at bounding box center [114, 269] width 53 height 7
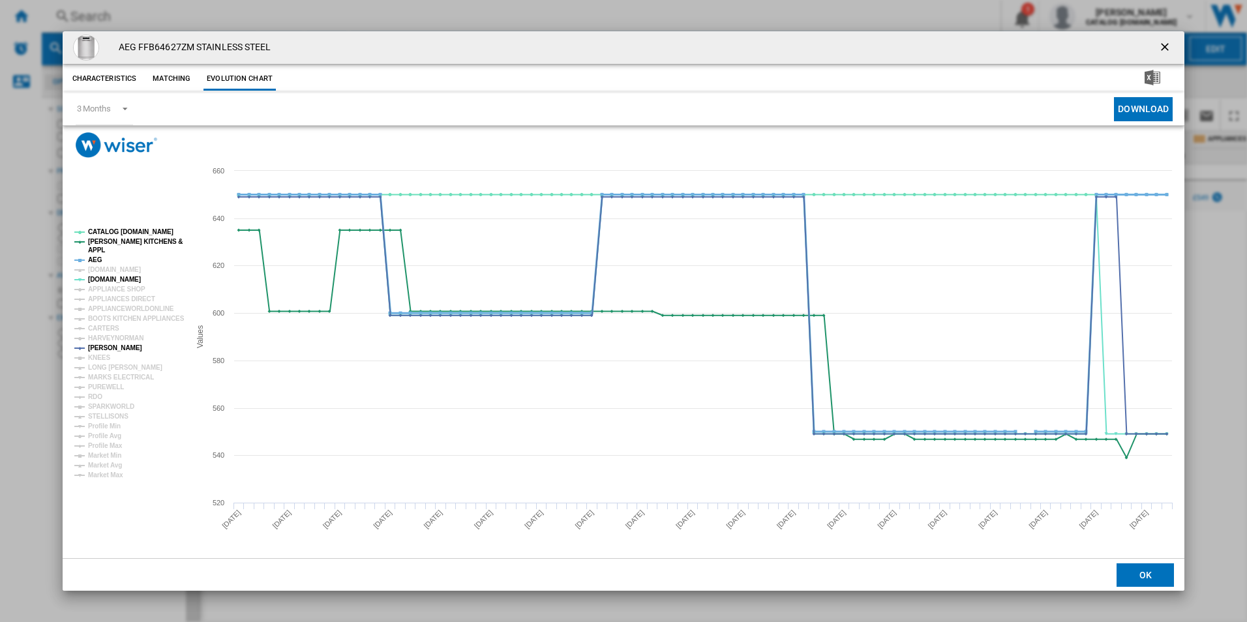
click at [95, 256] on tspan "AEG" at bounding box center [95, 259] width 14 height 7
click at [101, 244] on tspan "[PERSON_NAME] KITCHENS &" at bounding box center [135, 241] width 95 height 7
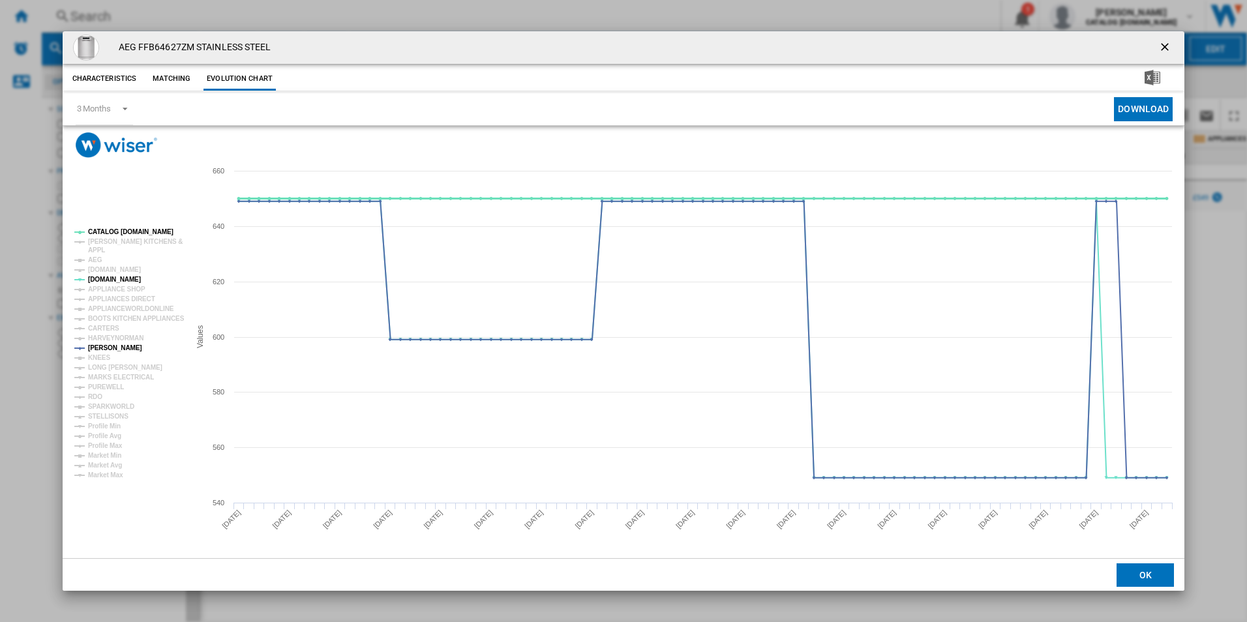
click at [120, 230] on tspan "CATALOG [DOMAIN_NAME]" at bounding box center [130, 231] width 85 height 7
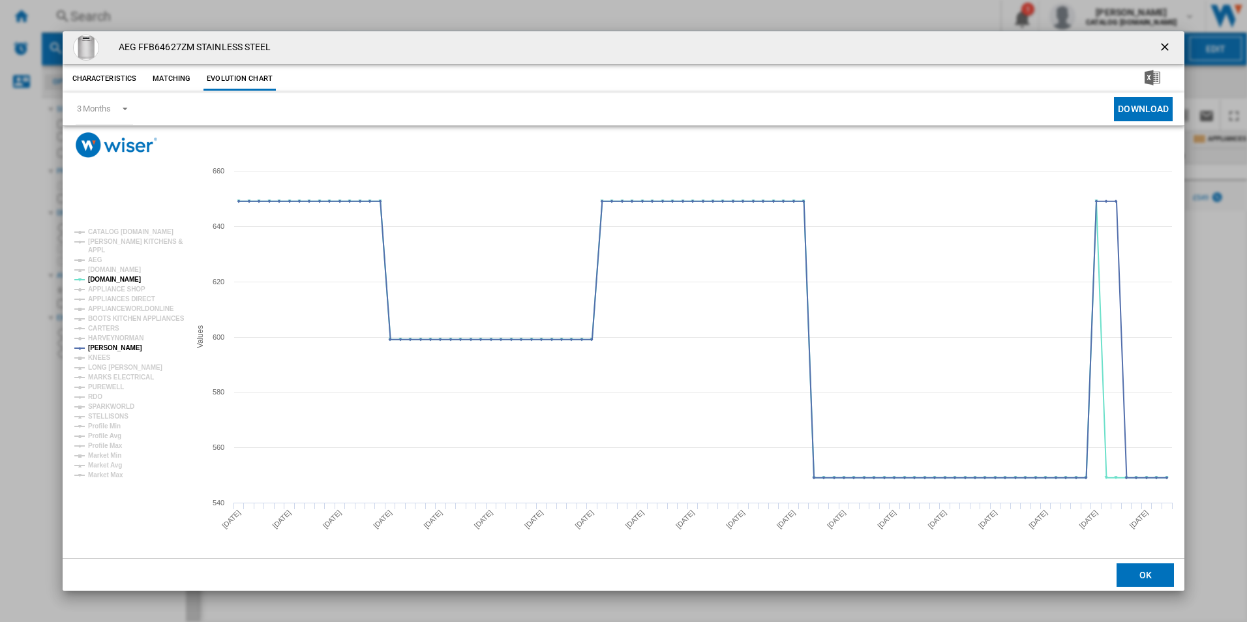
click at [1170, 44] on ng-md-icon "getI18NText('BUTTONS.CLOSE_DIALOG')" at bounding box center [1167, 48] width 16 height 16
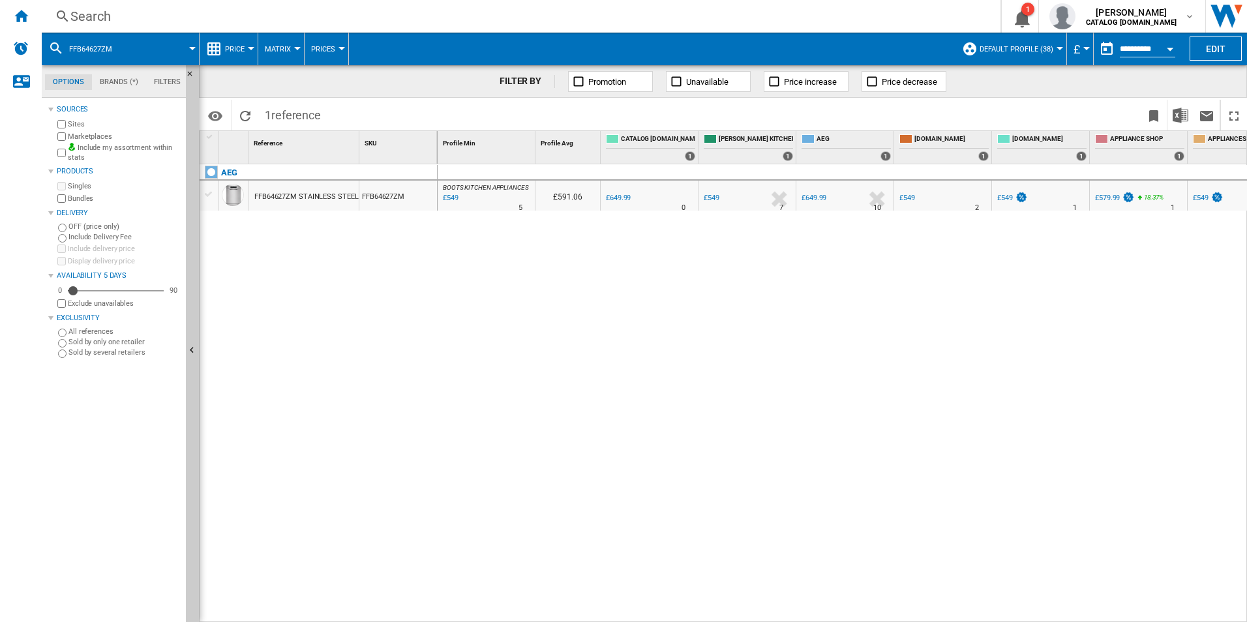
click at [552, 26] on div "Search Search 0 1 [PERSON_NAME] CATALOG [DOMAIN_NAME] CATALOG [DOMAIN_NAME] My …" at bounding box center [645, 16] width 1206 height 33
click at [552, 23] on div "Search" at bounding box center [518, 16] width 896 height 18
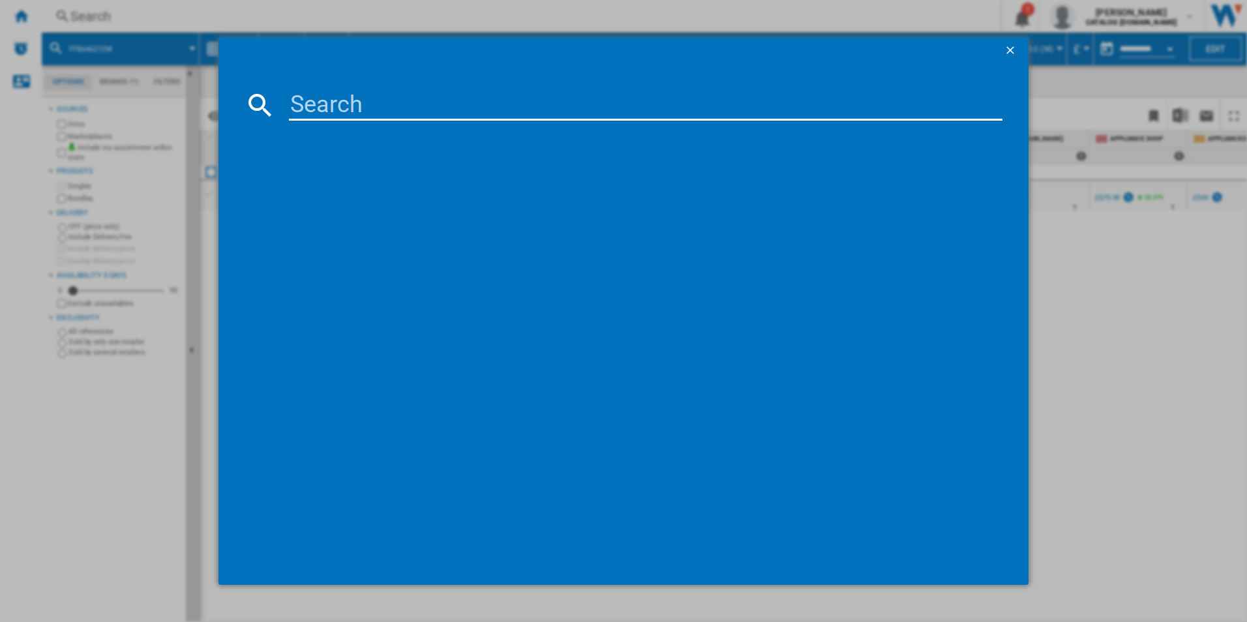
click at [417, 104] on input at bounding box center [646, 104] width 714 height 31
type input "FSE74507Z"
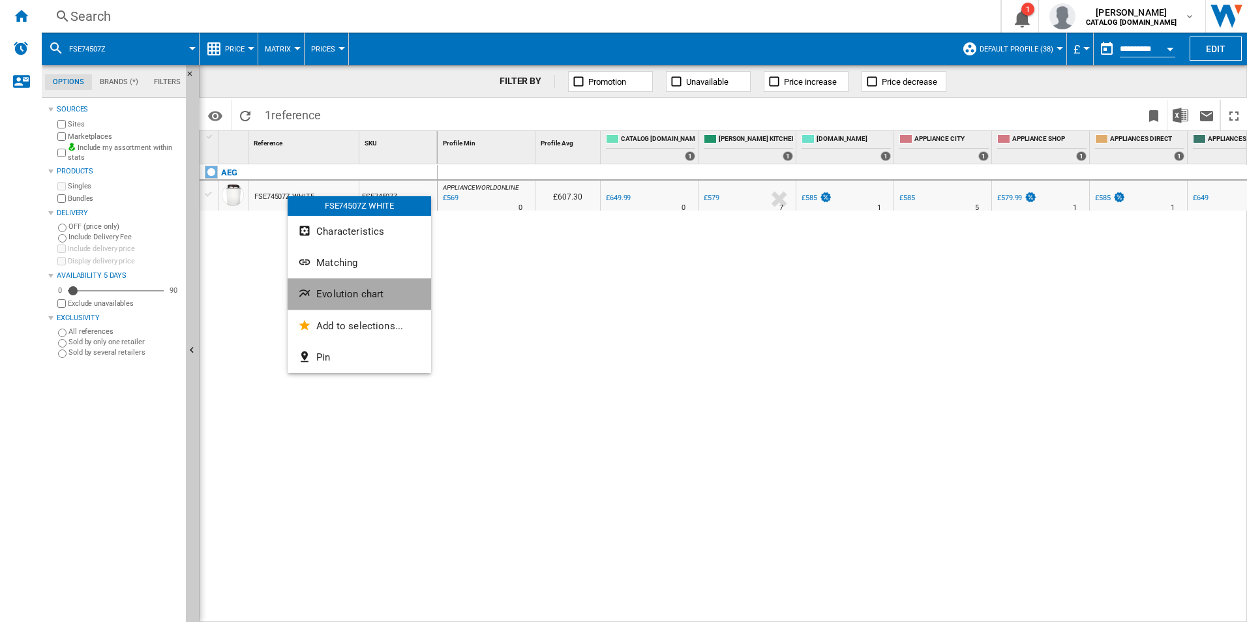
click at [304, 292] on ng-md-icon "Evolution chart" at bounding box center [306, 295] width 16 height 16
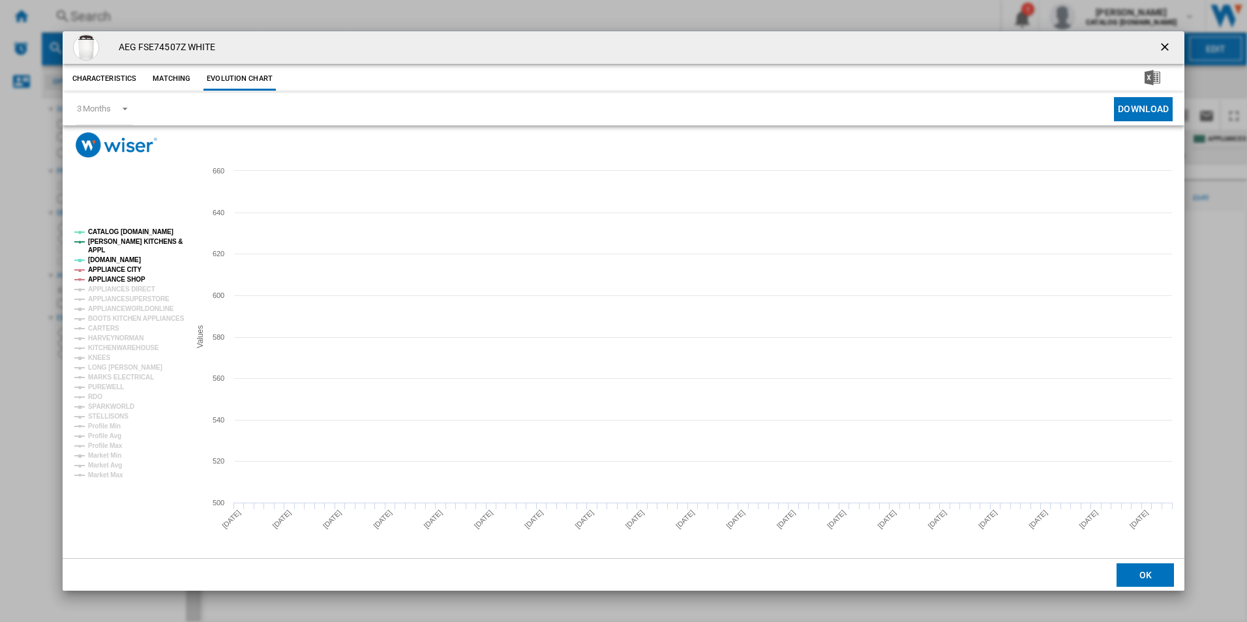
click at [117, 276] on tspan "APPLIANCE SHOP" at bounding box center [116, 279] width 57 height 7
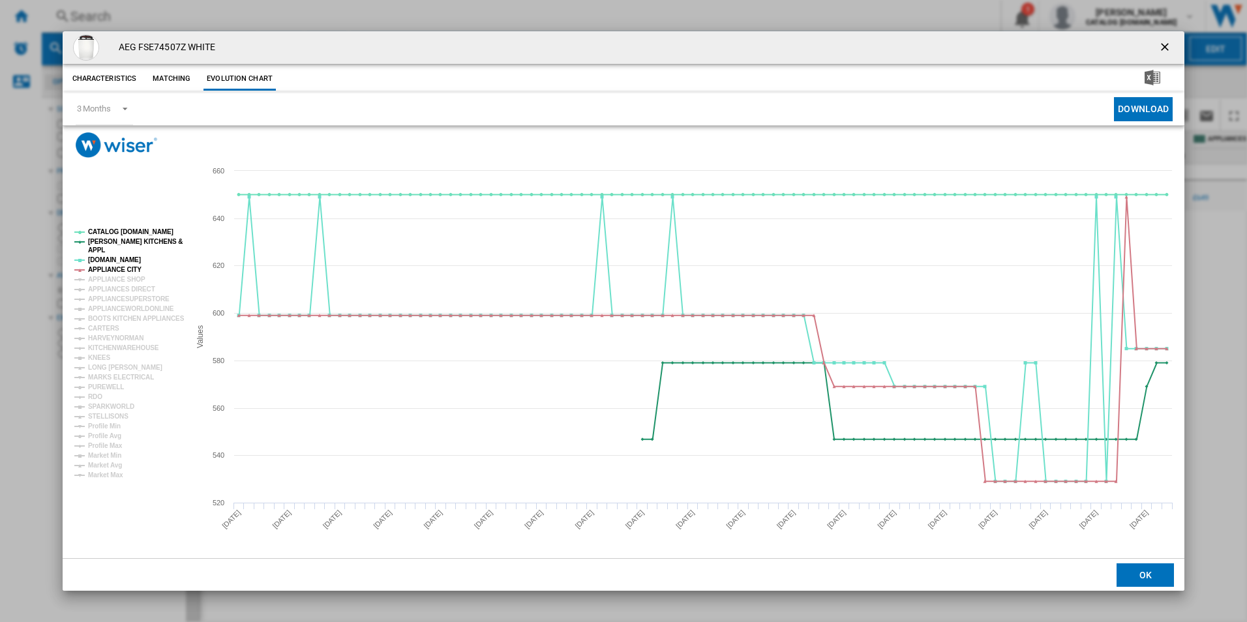
drag, startPoint x: 1168, startPoint y: 52, endPoint x: 1123, endPoint y: 49, distance: 44.5
click at [1168, 52] on ng-md-icon "getI18NText('BUTTONS.CLOSE_DIALOG')" at bounding box center [1167, 48] width 16 height 16
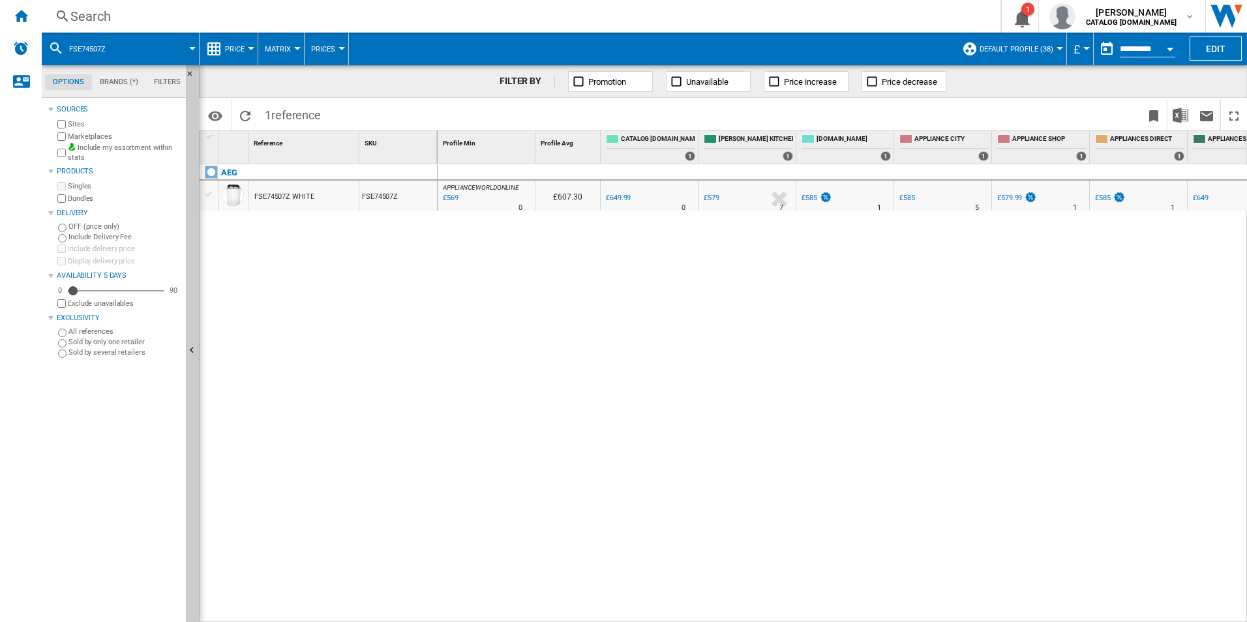
click at [594, 16] on div "Search" at bounding box center [518, 16] width 896 height 18
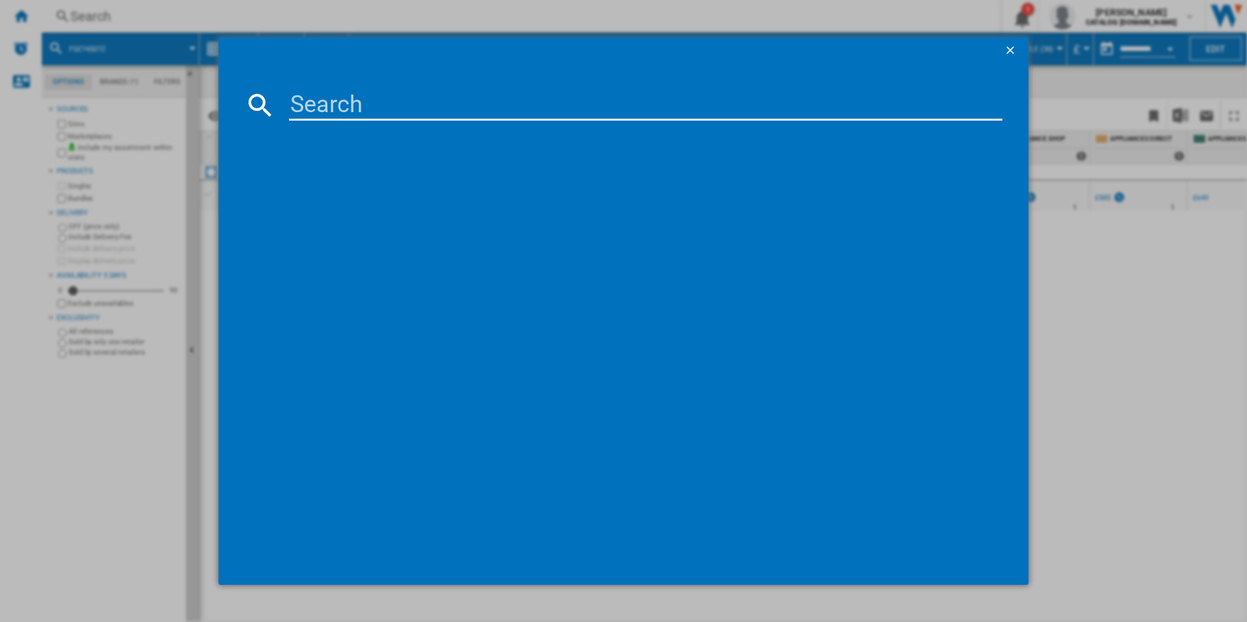
click at [416, 102] on input at bounding box center [646, 104] width 714 height 31
type input "FFB75727PM"
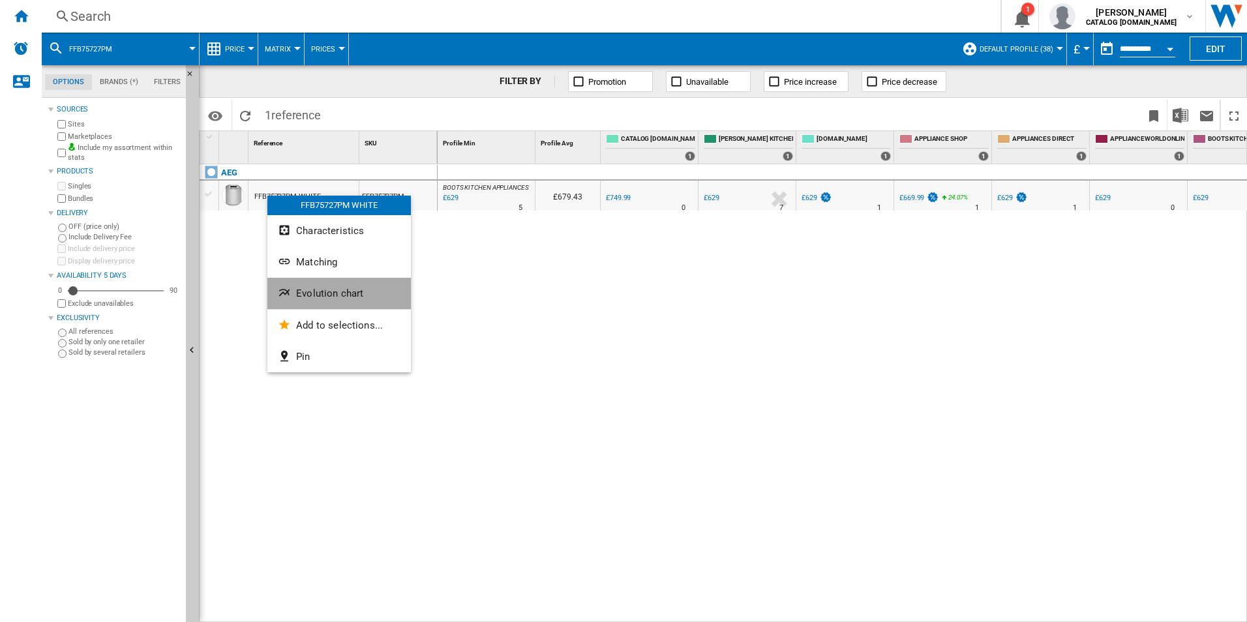
click at [297, 288] on span "Evolution chart" at bounding box center [329, 294] width 67 height 12
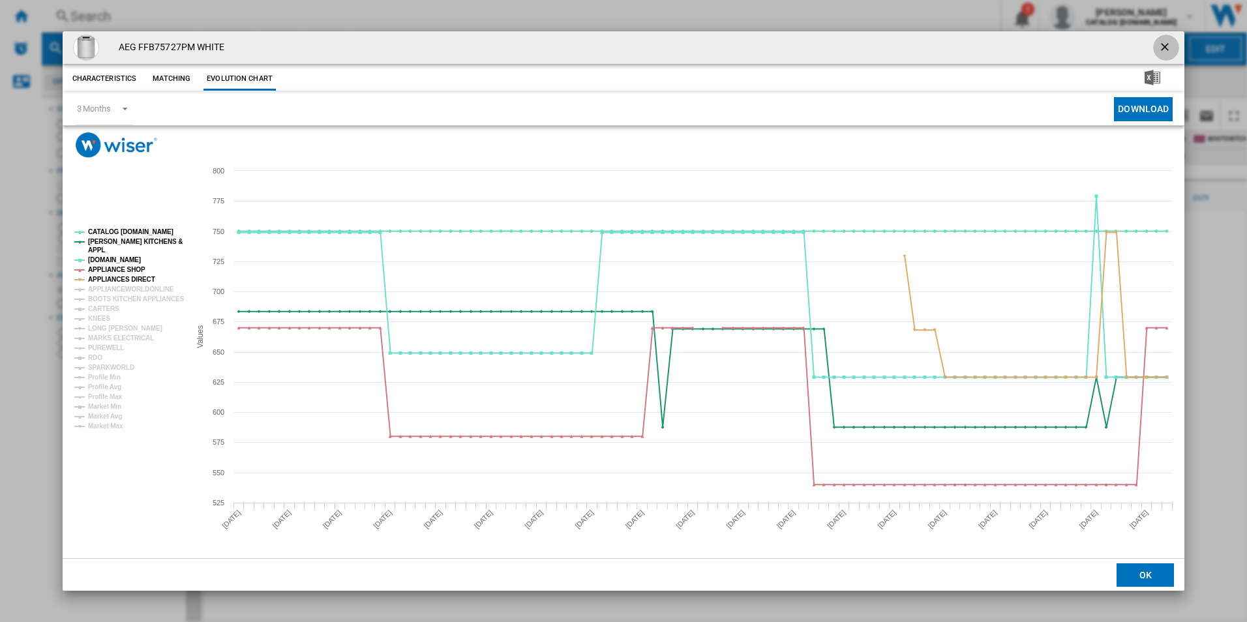
click at [1171, 39] on button "Product popup" at bounding box center [1166, 48] width 26 height 26
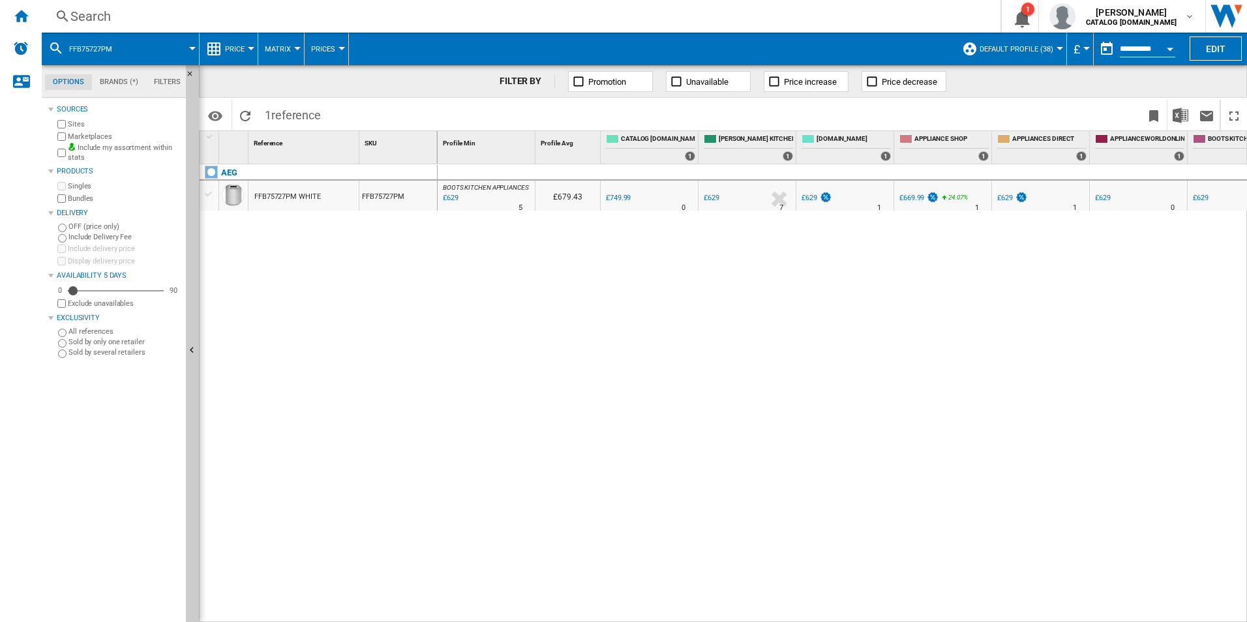
click at [691, 18] on div "Search" at bounding box center [518, 16] width 896 height 18
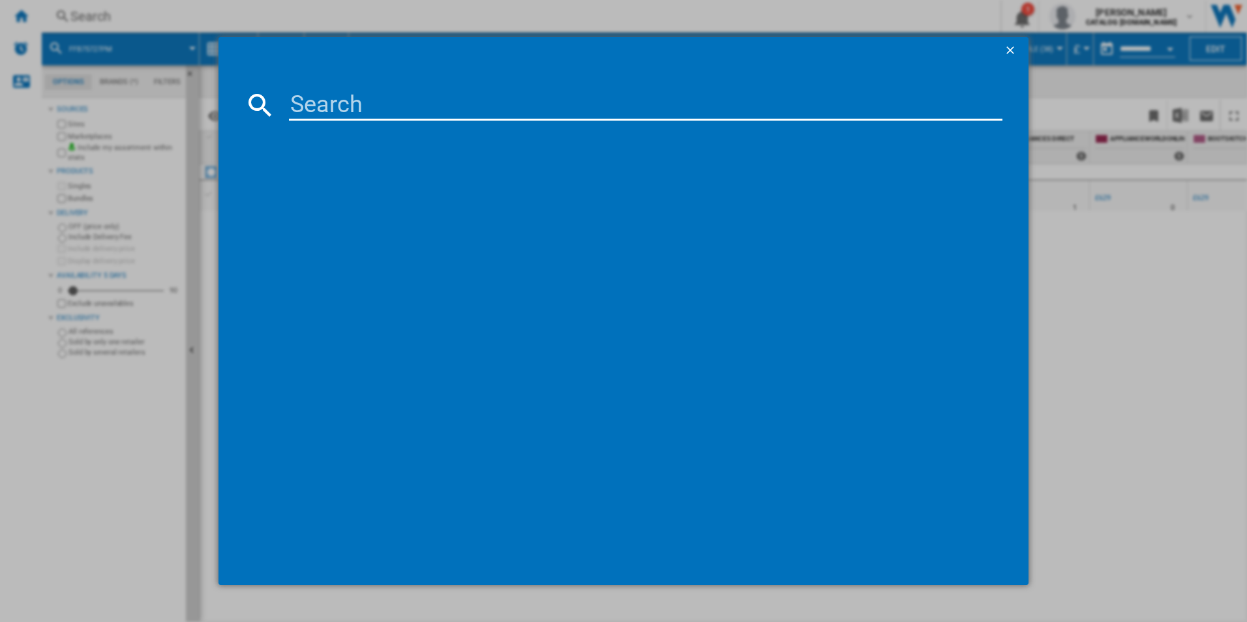
click at [472, 89] on input at bounding box center [646, 104] width 714 height 31
type input "FFB64627ZW"
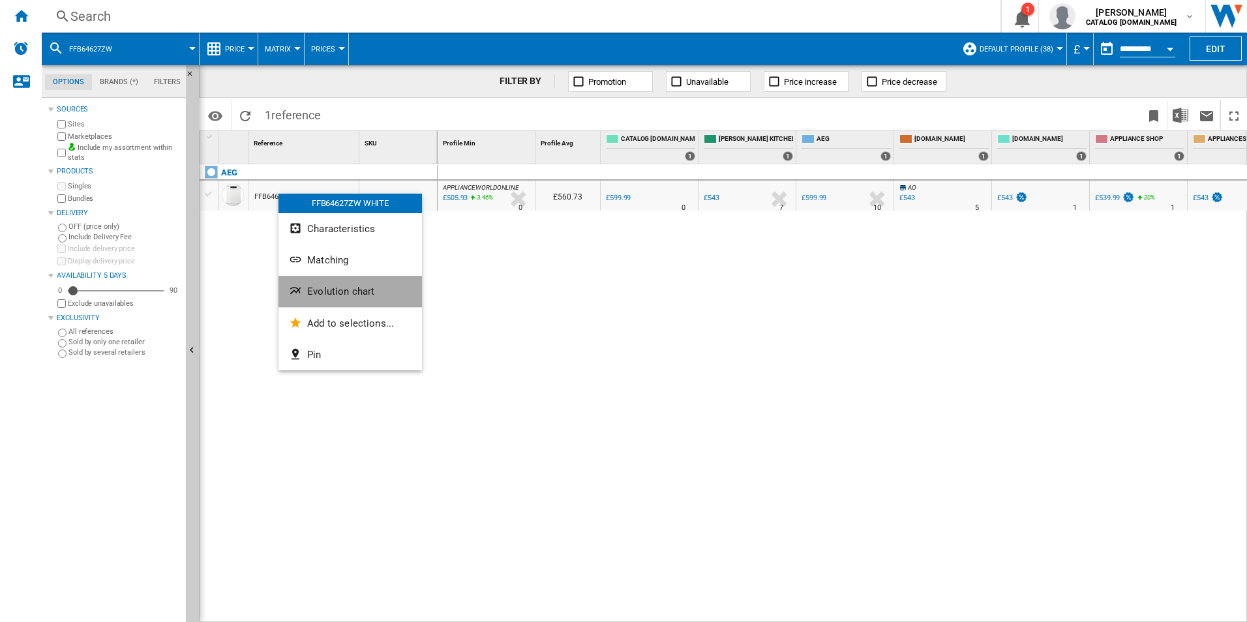
click at [306, 284] on button "Evolution chart" at bounding box center [351, 291] width 144 height 31
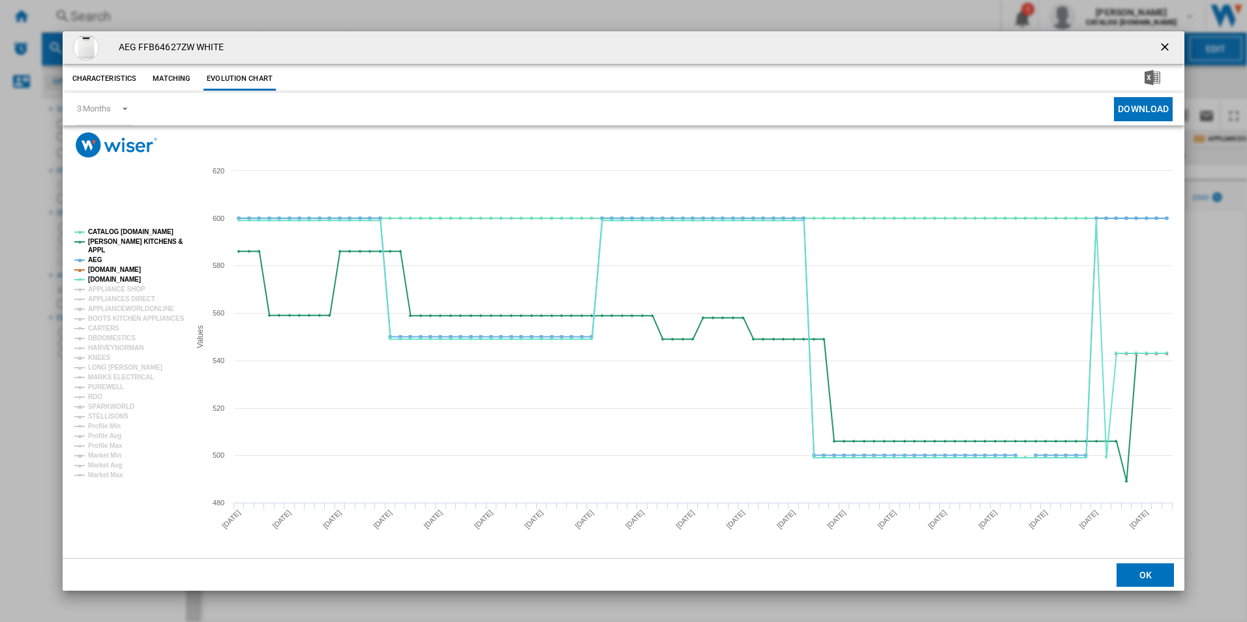
drag, startPoint x: 1168, startPoint y: 38, endPoint x: 1069, endPoint y: 42, distance: 99.3
click at [1168, 38] on button "Product popup" at bounding box center [1166, 48] width 26 height 26
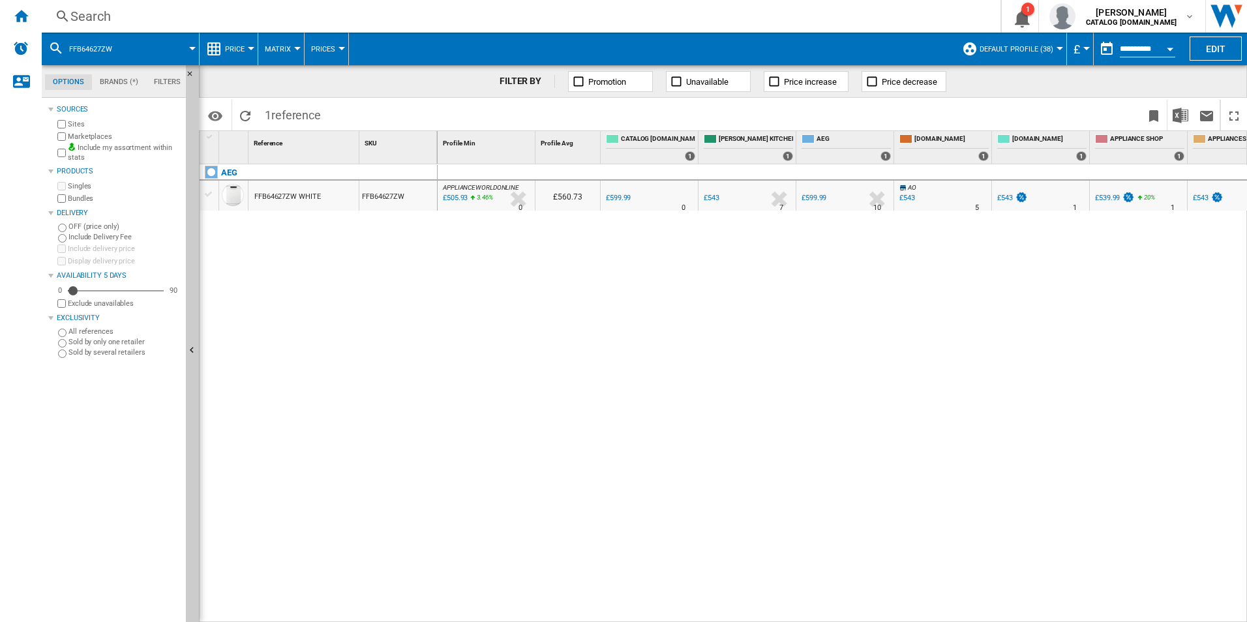
click at [596, 18] on div "Search" at bounding box center [518, 16] width 896 height 18
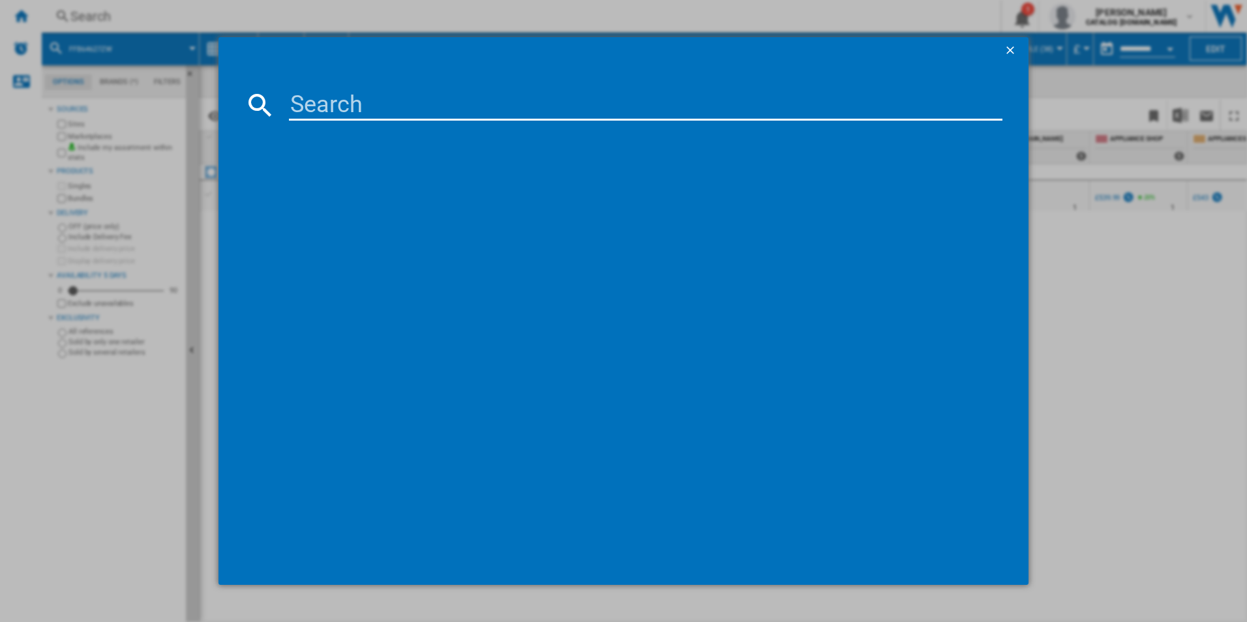
click at [461, 119] on input at bounding box center [646, 104] width 714 height 31
type input "LWX60746B"
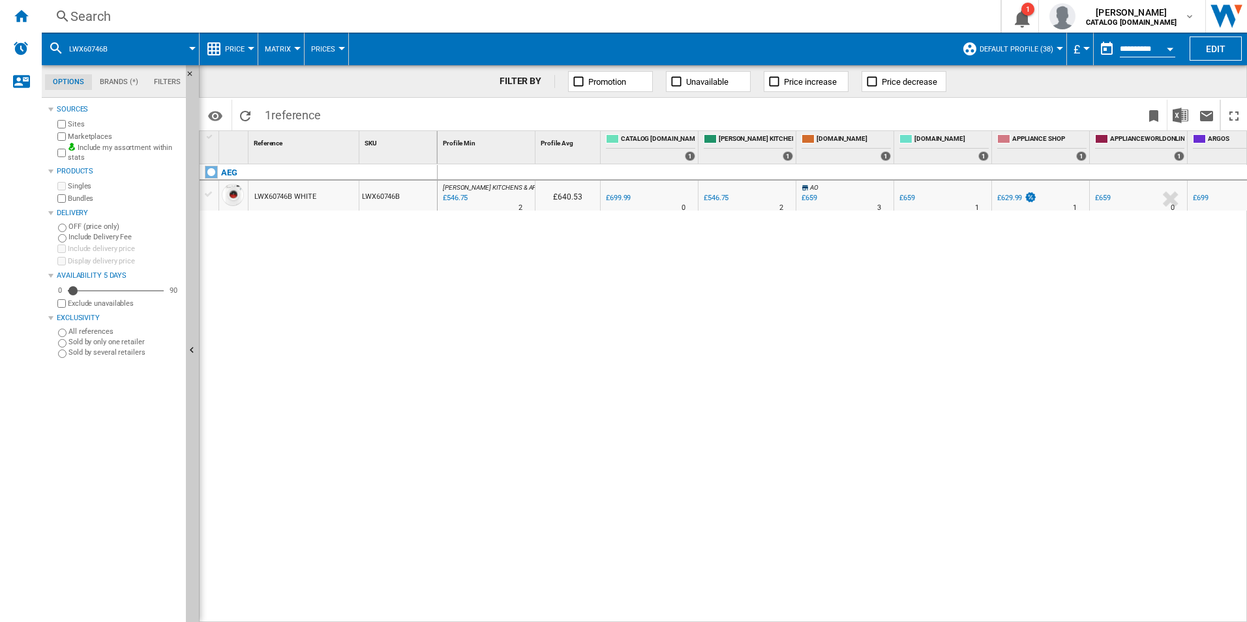
drag, startPoint x: 305, startPoint y: 222, endPoint x: 290, endPoint y: 199, distance: 27.7
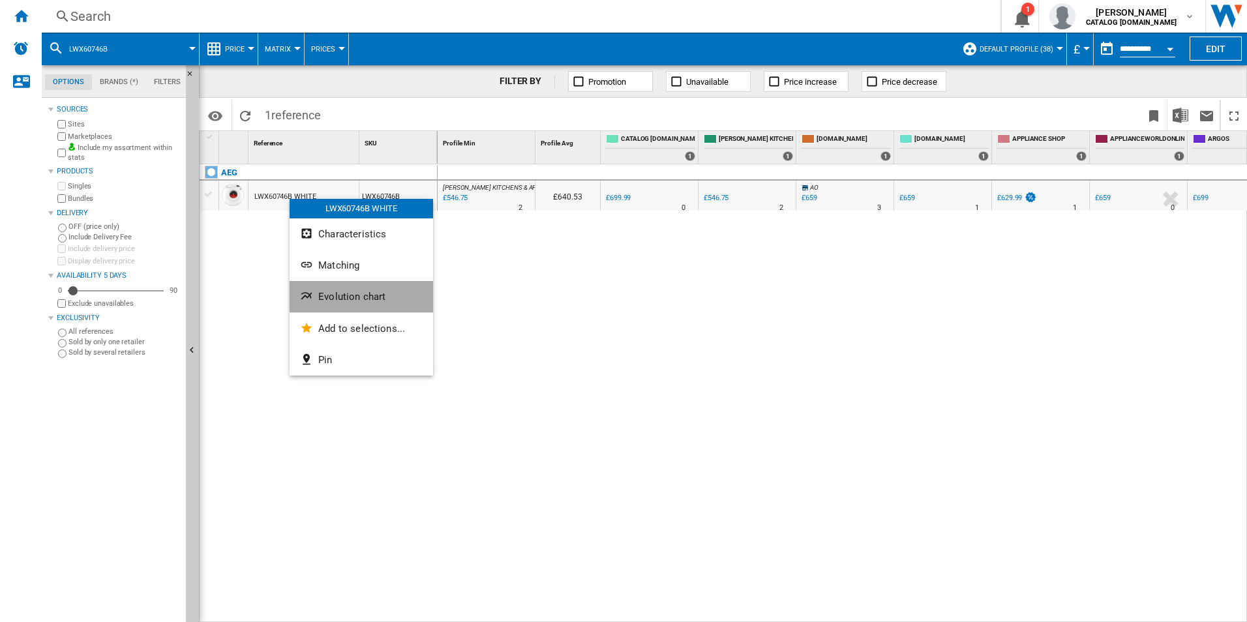
click at [341, 300] on span "Evolution chart" at bounding box center [351, 297] width 67 height 12
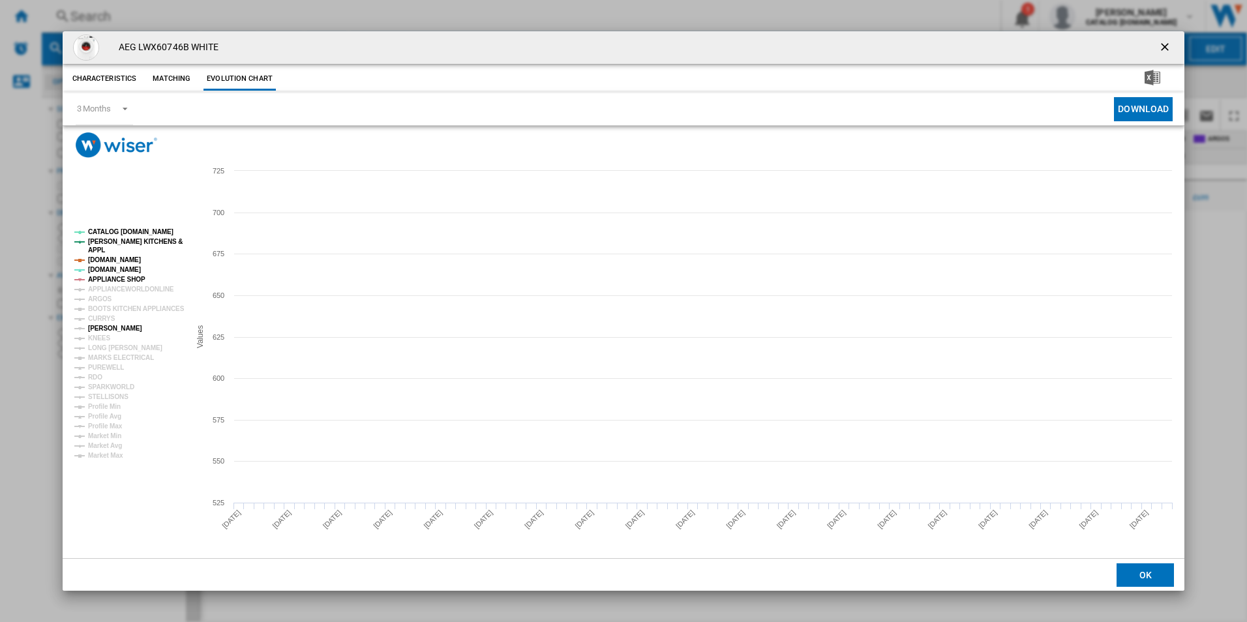
click at [104, 331] on tspan "[PERSON_NAME]" at bounding box center [115, 328] width 54 height 7
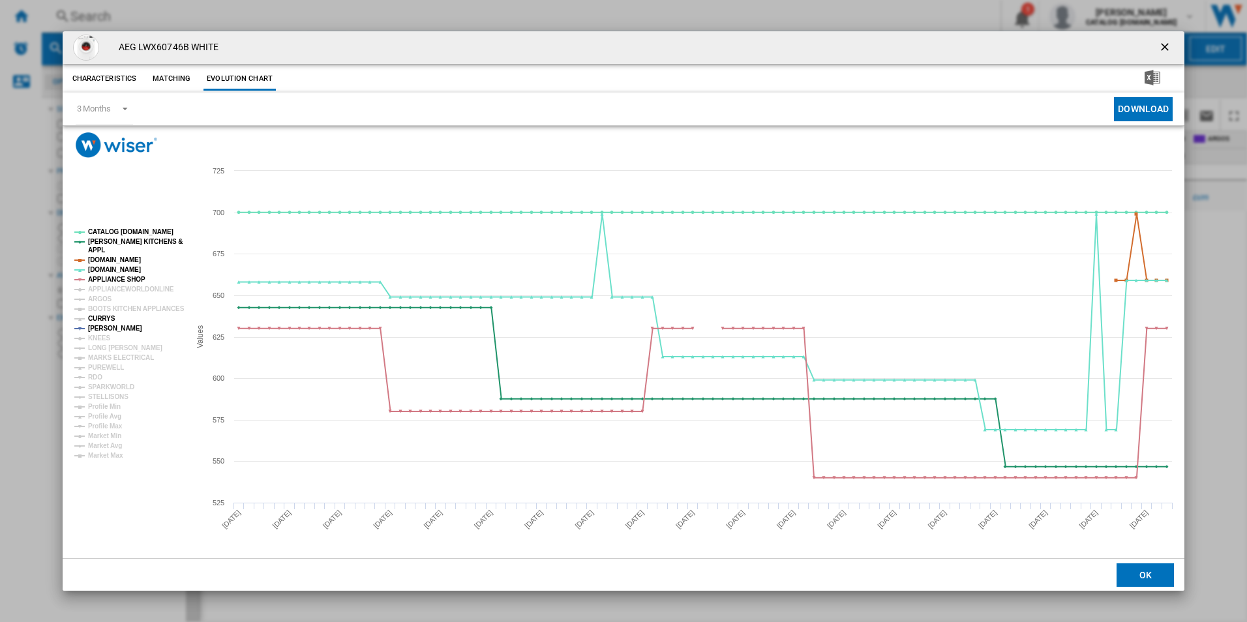
click at [102, 320] on tspan "CURRYS" at bounding box center [101, 318] width 27 height 7
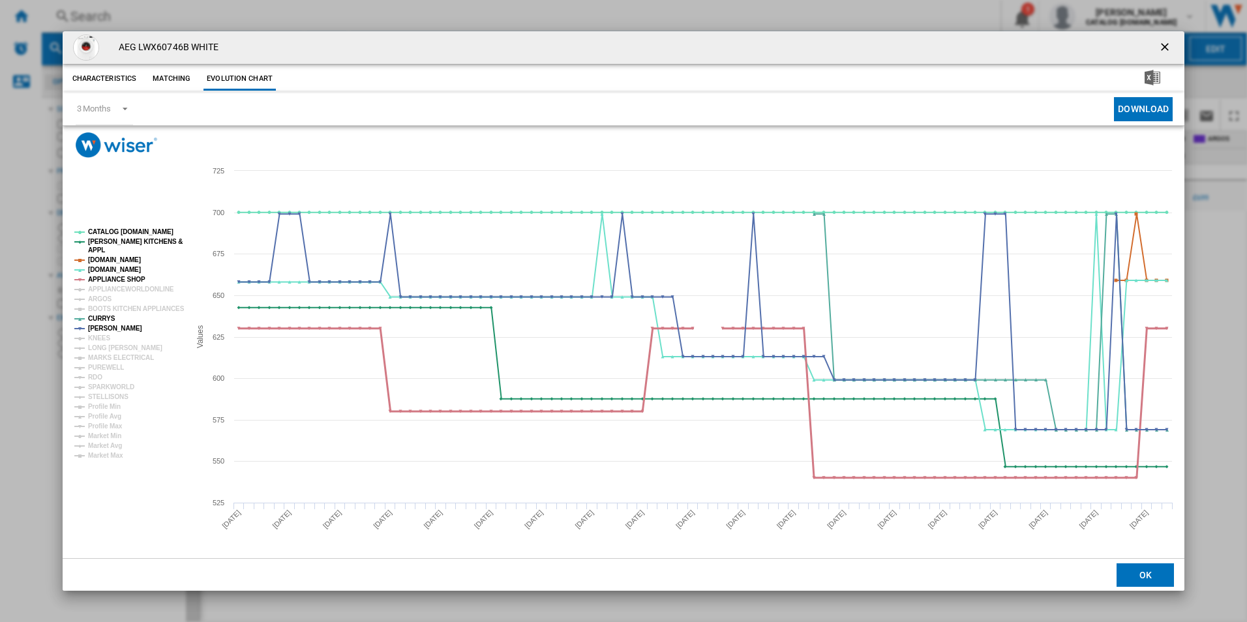
click at [128, 277] on tspan "APPLIANCE SHOP" at bounding box center [116, 279] width 57 height 7
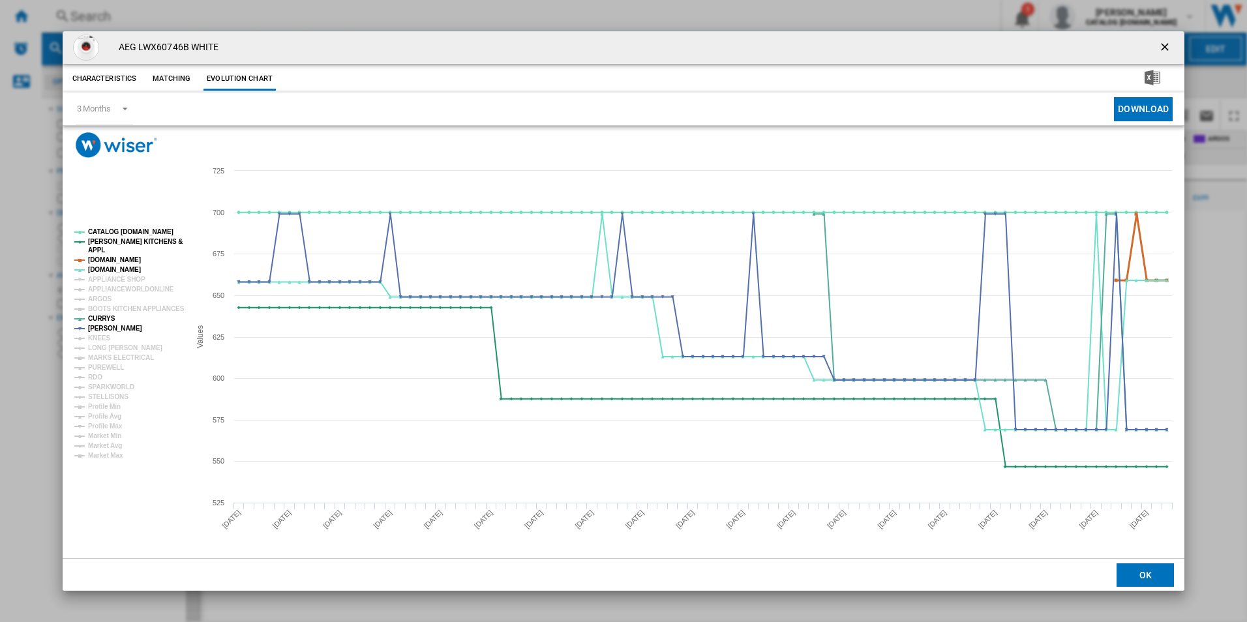
click at [128, 258] on tspan "[DOMAIN_NAME]" at bounding box center [114, 259] width 53 height 7
click at [132, 242] on tspan "[PERSON_NAME] KITCHENS &" at bounding box center [135, 241] width 95 height 7
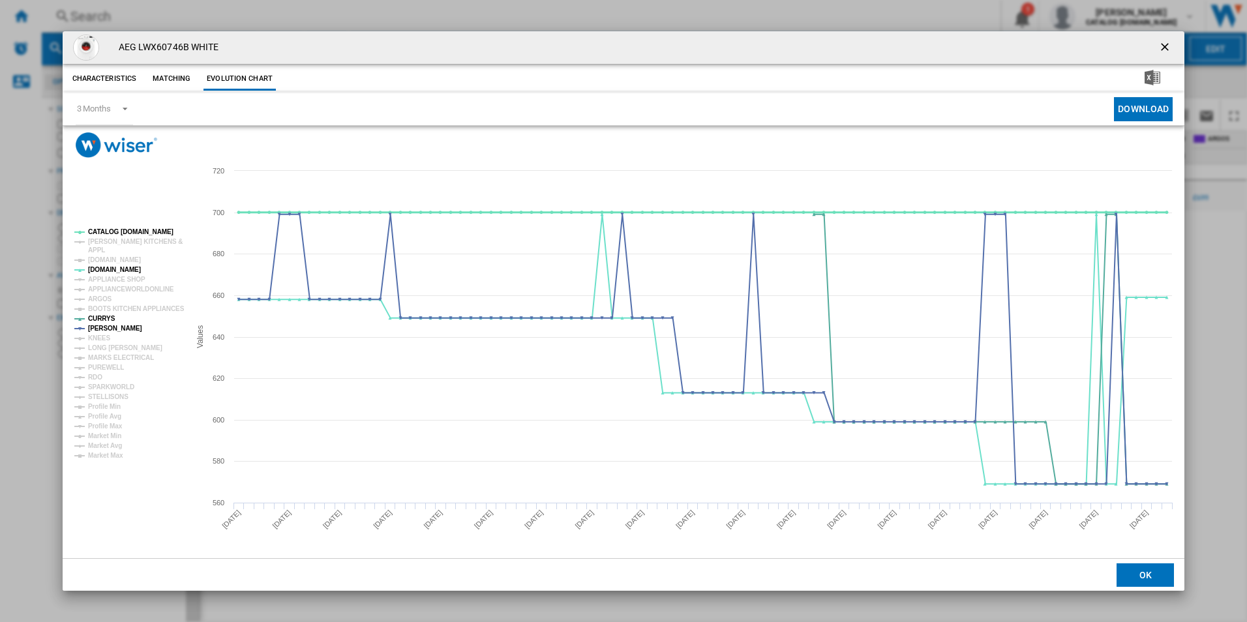
click at [138, 229] on tspan "CATALOG [DOMAIN_NAME]" at bounding box center [130, 231] width 85 height 7
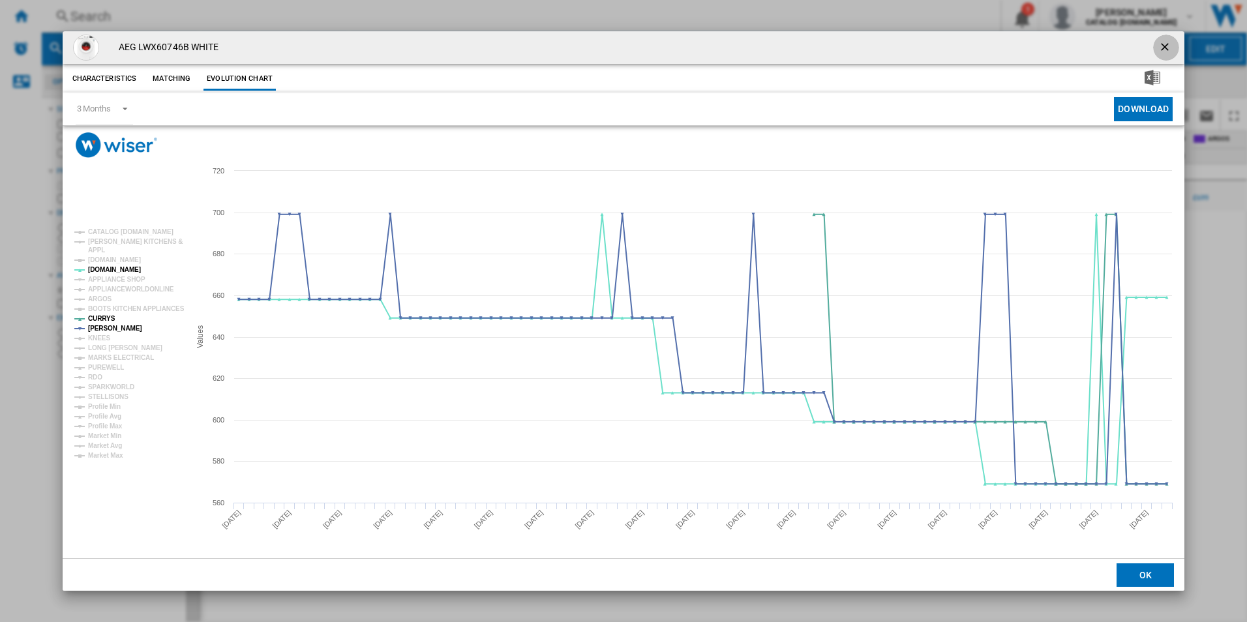
click at [1165, 48] on ng-md-icon "getI18NText('BUTTONS.CLOSE_DIALOG')" at bounding box center [1167, 48] width 16 height 16
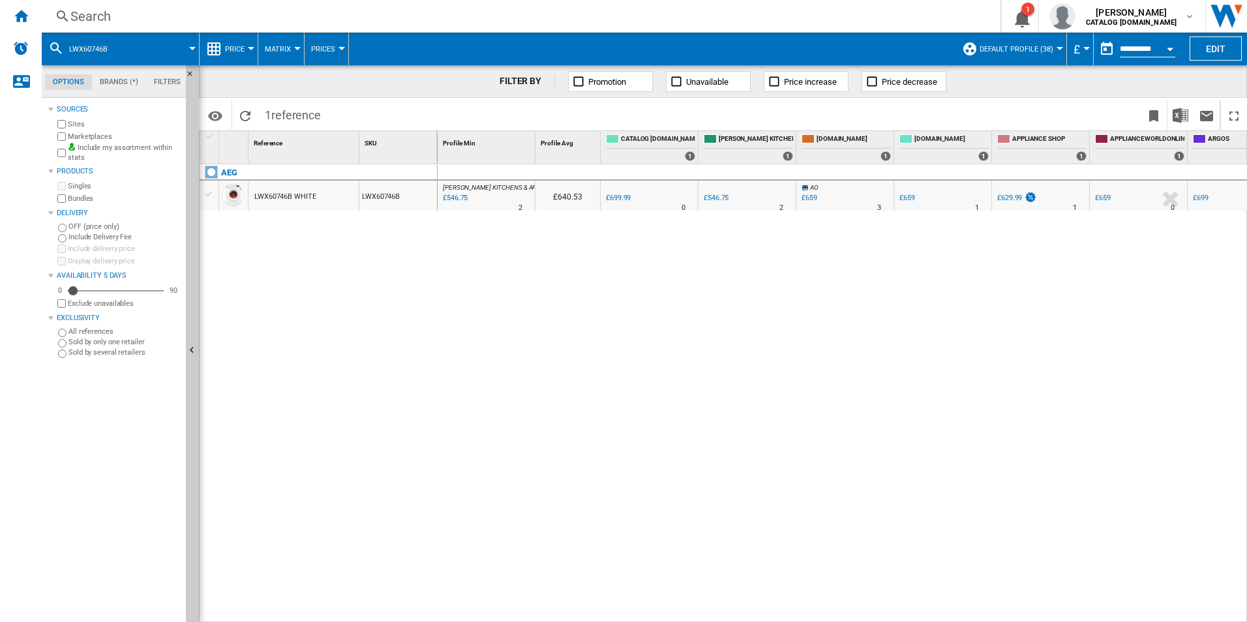
click at [611, 20] on div "Search" at bounding box center [518, 16] width 896 height 18
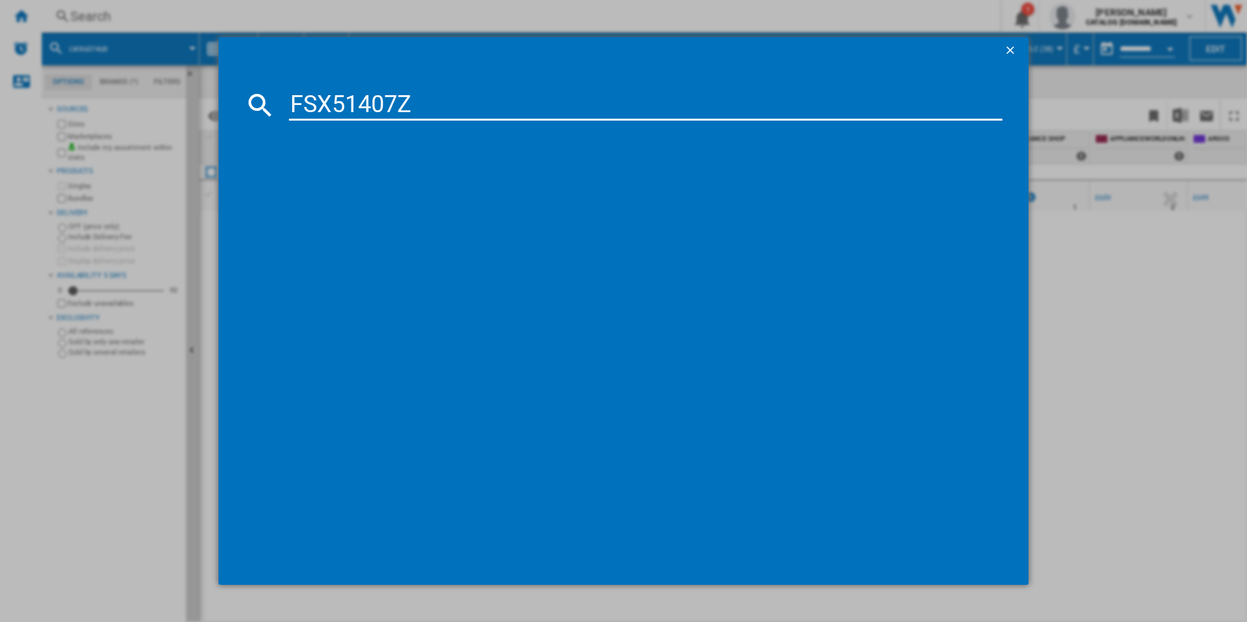
click at [424, 103] on input "FSX51407Z" at bounding box center [646, 104] width 714 height 31
type input "FSX51407Z"
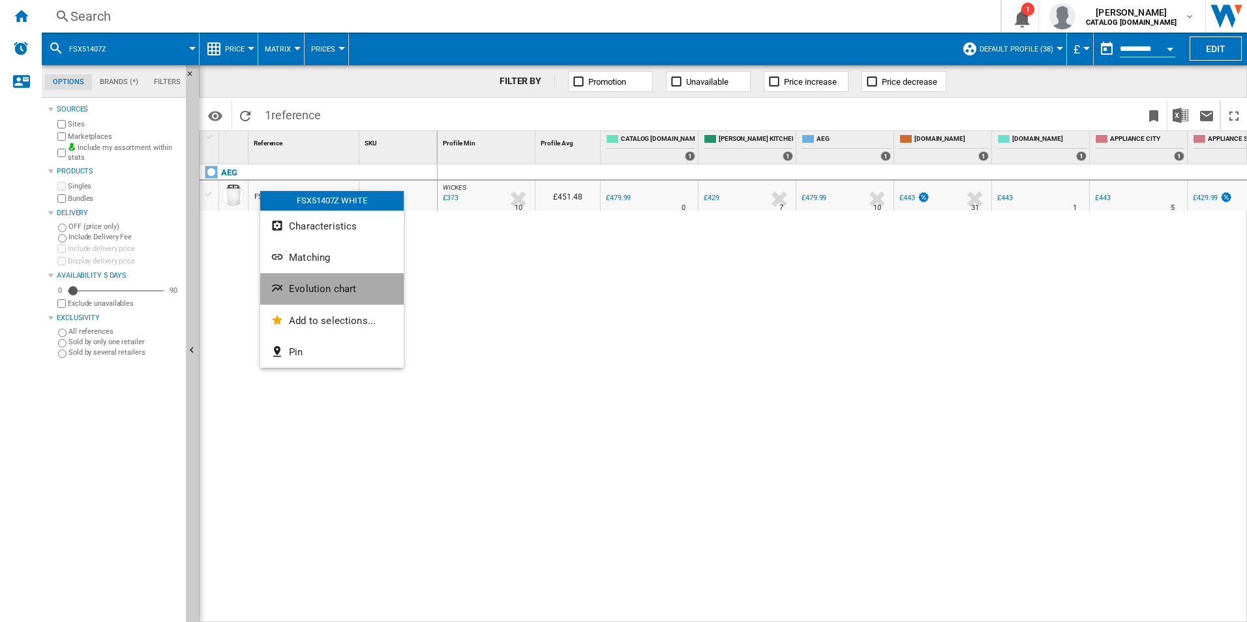
click at [301, 284] on span "Evolution chart" at bounding box center [322, 289] width 67 height 12
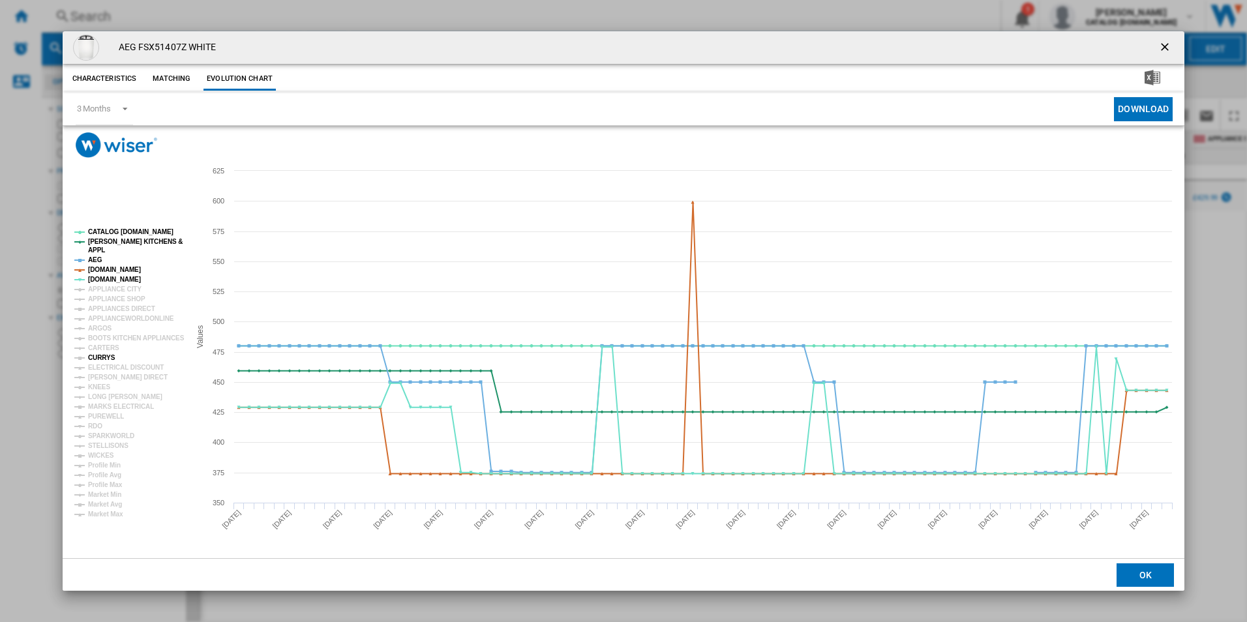
click at [102, 358] on tspan "CURRYS" at bounding box center [101, 357] width 27 height 7
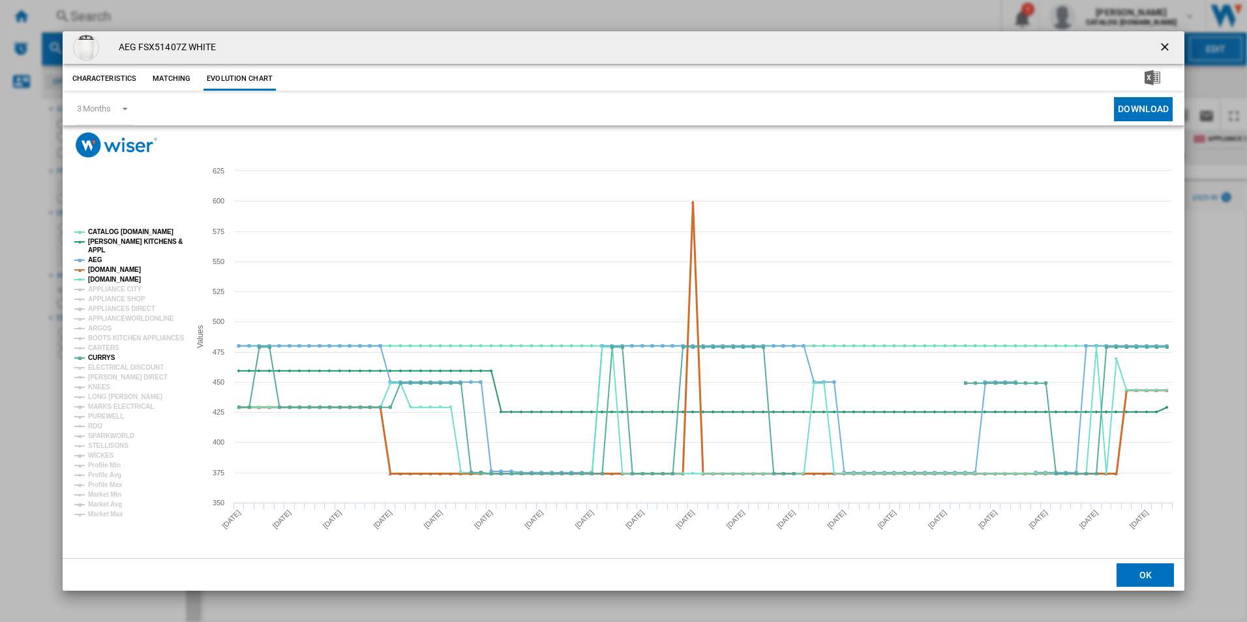
click at [112, 270] on tspan "[DOMAIN_NAME]" at bounding box center [114, 269] width 53 height 7
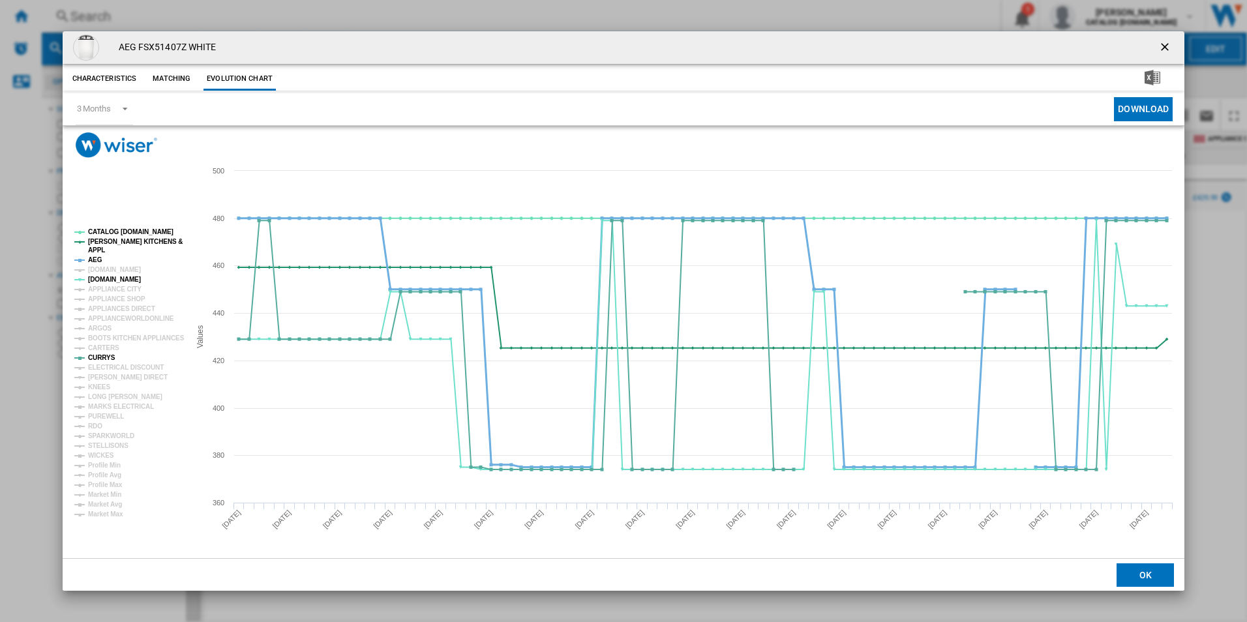
click at [94, 256] on tspan "AEG" at bounding box center [95, 259] width 14 height 7
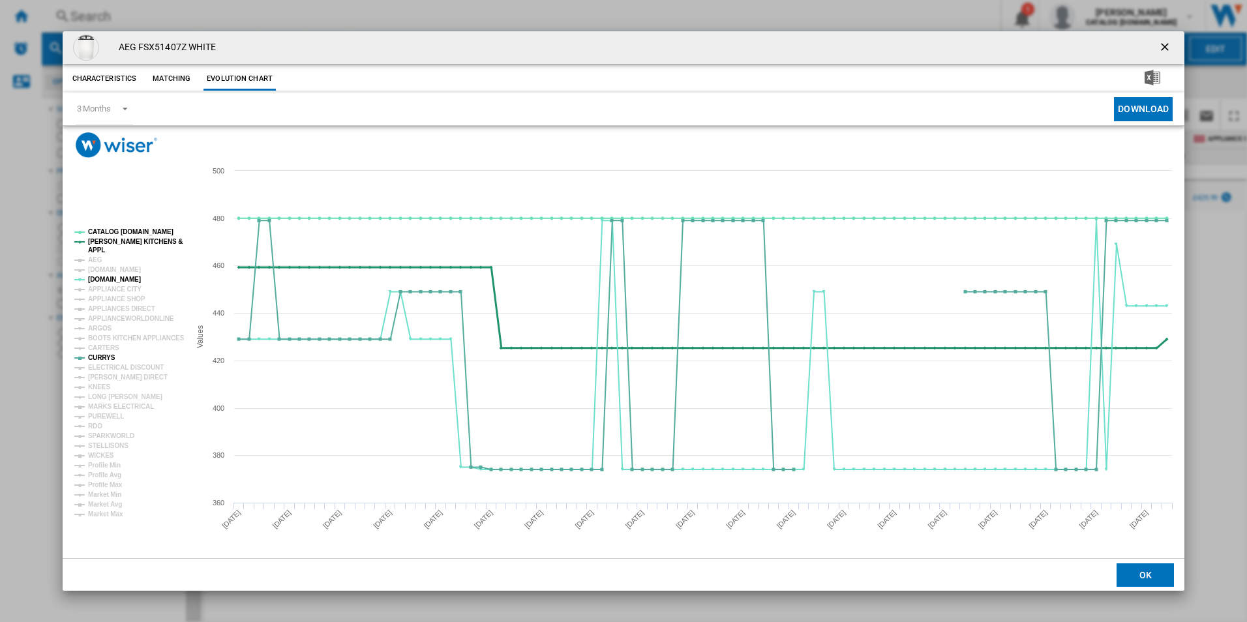
click at [115, 238] on tspan "[PERSON_NAME] KITCHENS &" at bounding box center [135, 241] width 95 height 7
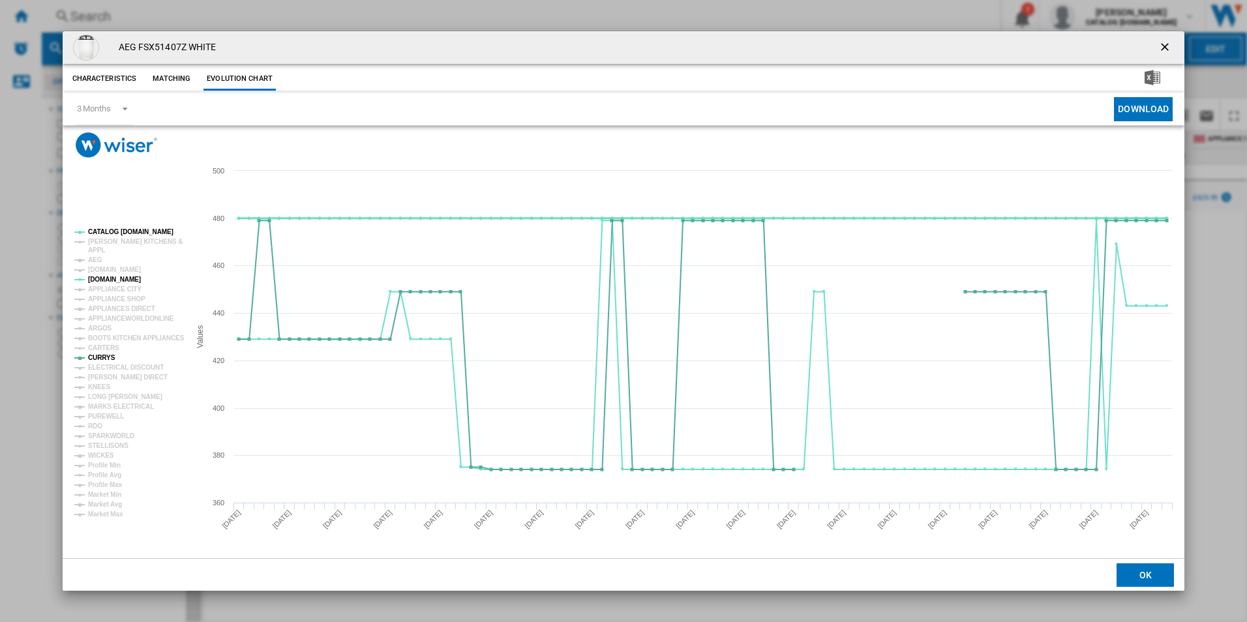
click at [119, 230] on tspan "CATALOG [DOMAIN_NAME]" at bounding box center [130, 231] width 85 height 7
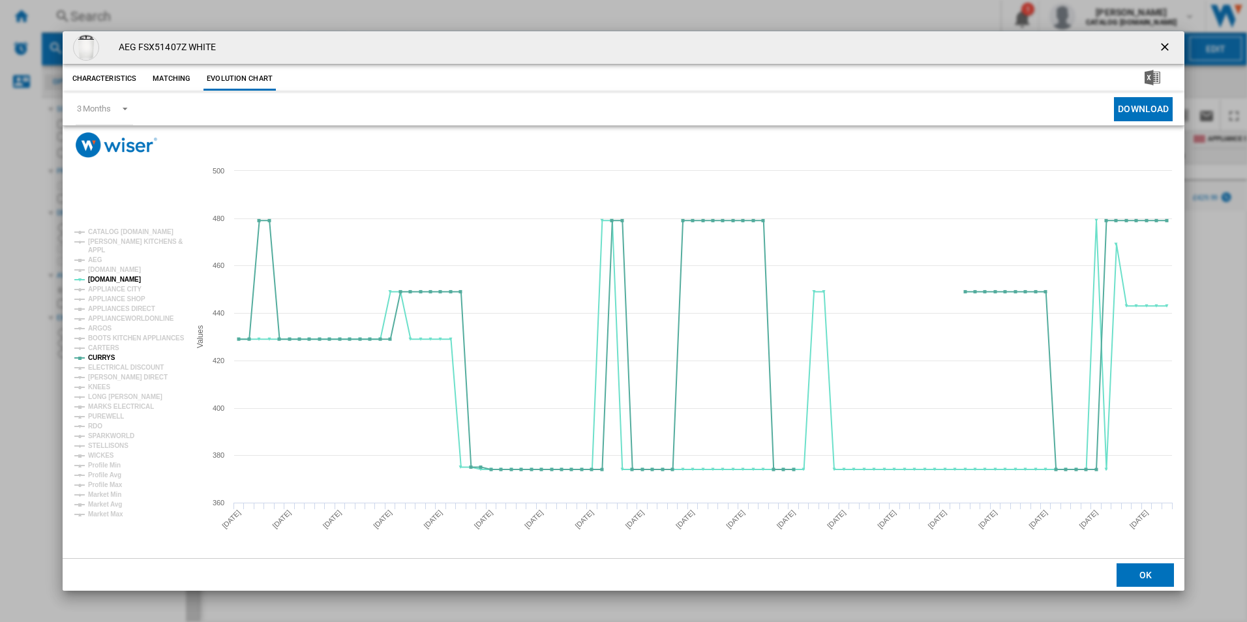
drag, startPoint x: 1166, startPoint y: 52, endPoint x: 1099, endPoint y: 48, distance: 68.0
click at [1166, 52] on ng-md-icon "getI18NText('BUTTONS.CLOSE_DIALOG')" at bounding box center [1167, 48] width 16 height 16
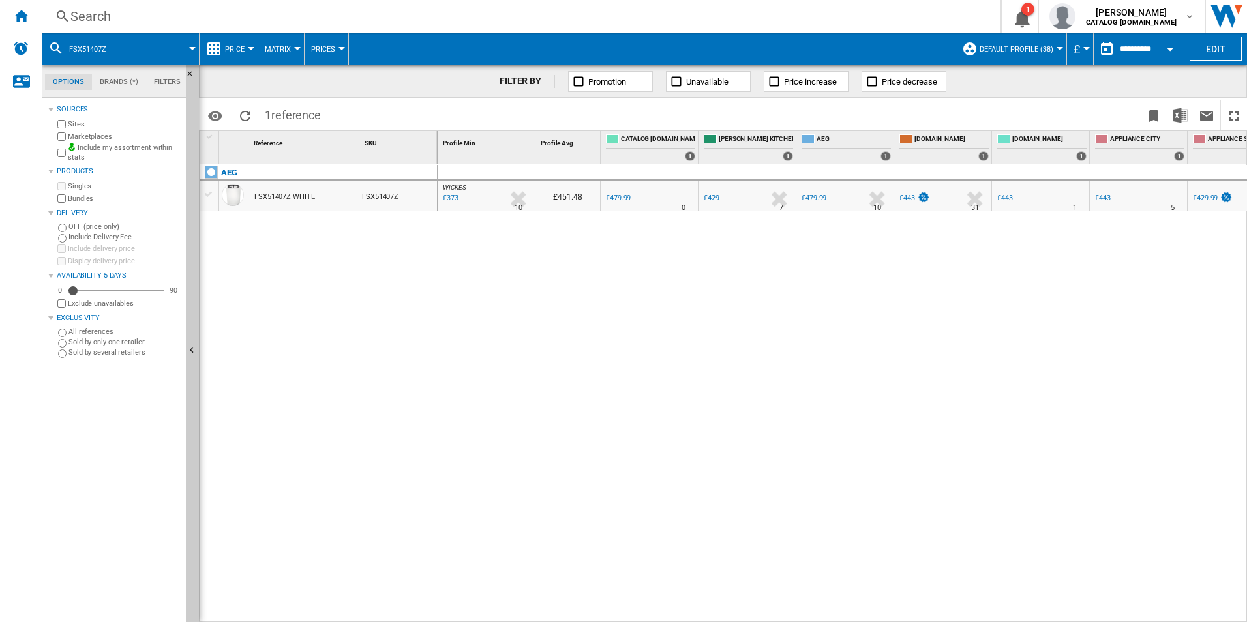
click at [383, 13] on div "Search" at bounding box center [518, 16] width 896 height 18
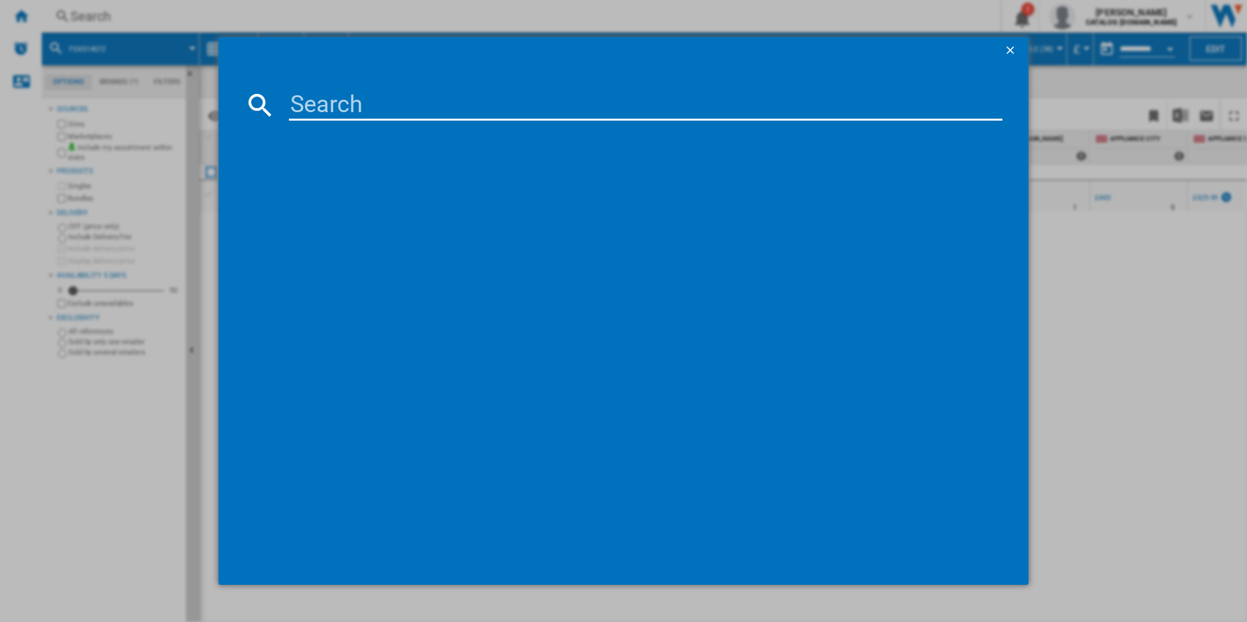
click at [317, 102] on input at bounding box center [646, 104] width 714 height 31
type input "TR849P4B"
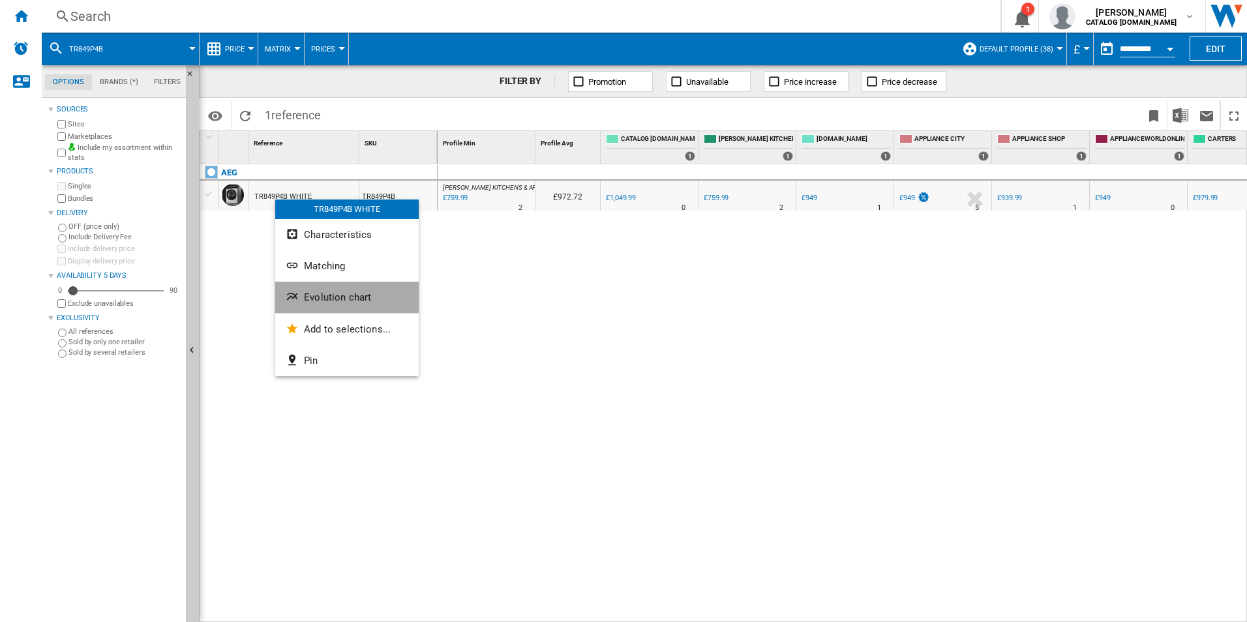
click at [303, 290] on button "Evolution chart" at bounding box center [347, 297] width 144 height 31
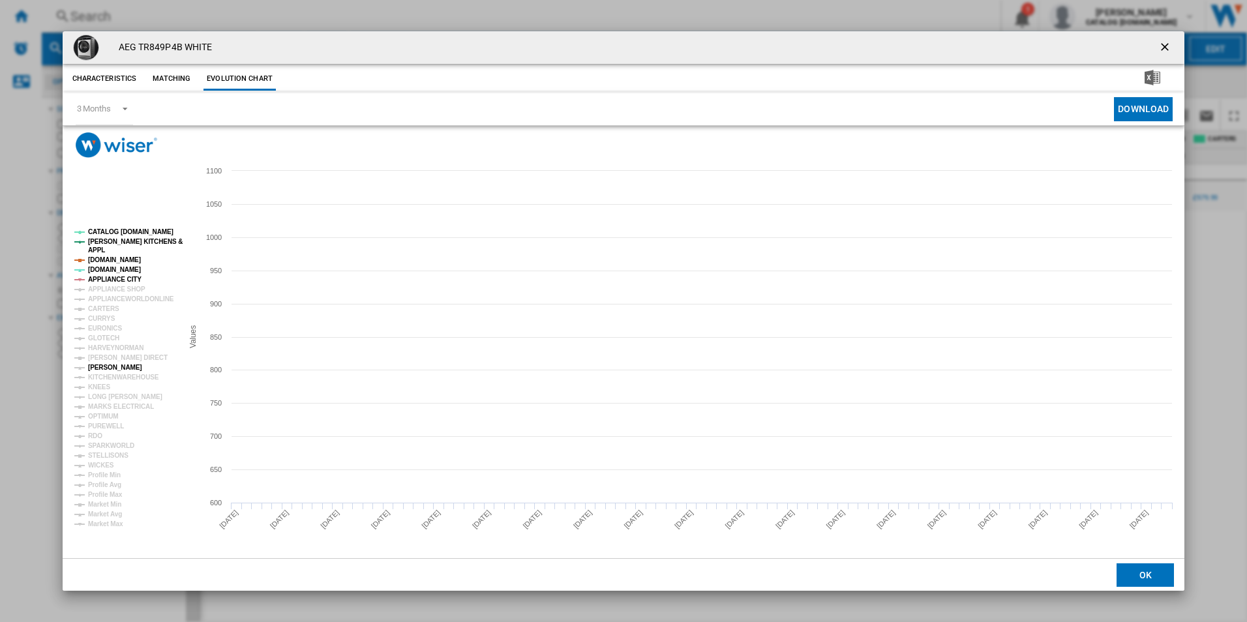
click at [112, 370] on tspan "[PERSON_NAME]" at bounding box center [115, 367] width 54 height 7
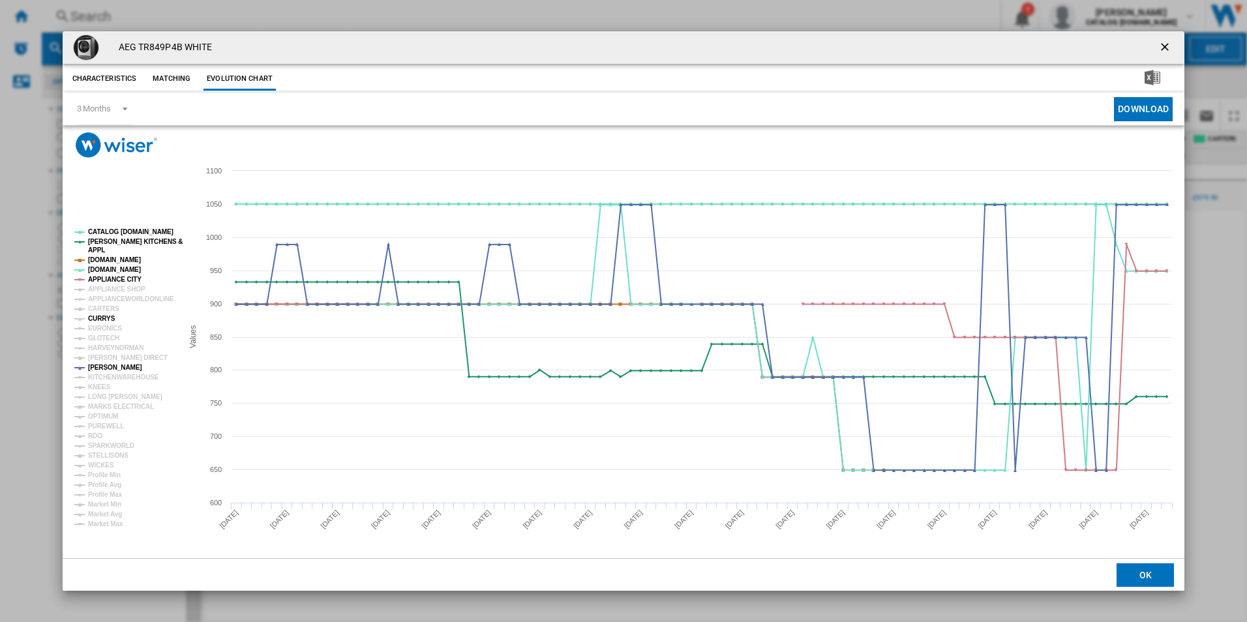
click at [108, 318] on tspan "CURRYS" at bounding box center [101, 318] width 27 height 7
click at [125, 279] on tspan "APPLIANCE CITY" at bounding box center [114, 279] width 53 height 7
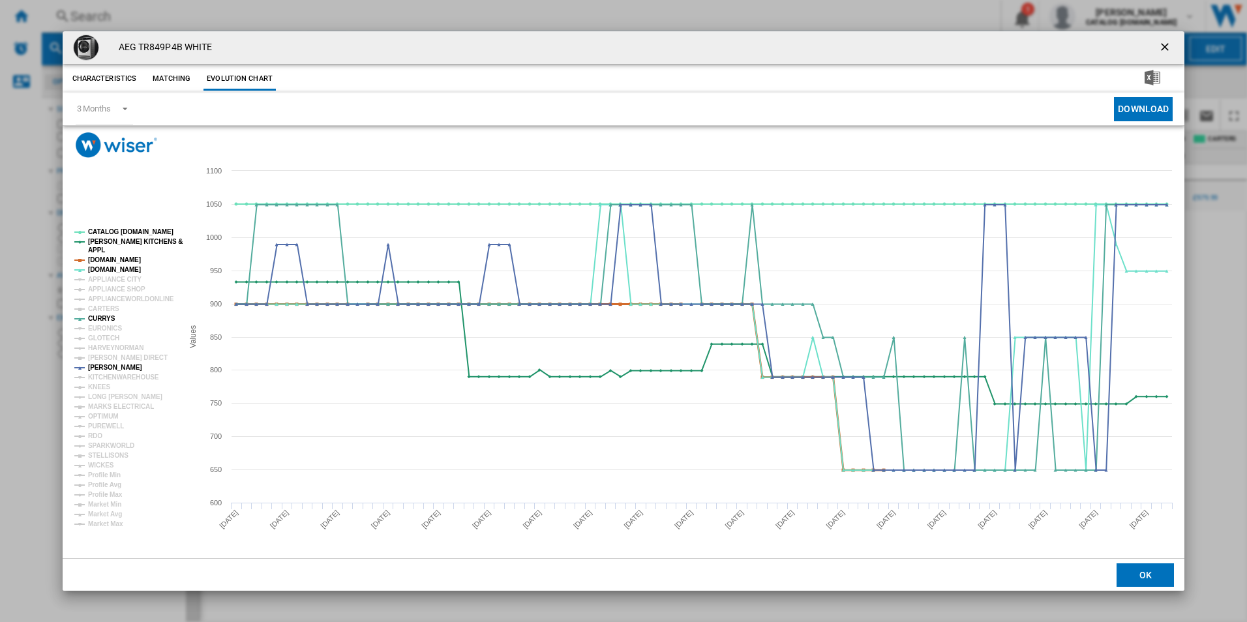
click at [123, 260] on tspan "[DOMAIN_NAME]" at bounding box center [114, 259] width 53 height 7
click at [127, 243] on tspan "[PERSON_NAME] KITCHENS &" at bounding box center [135, 241] width 95 height 7
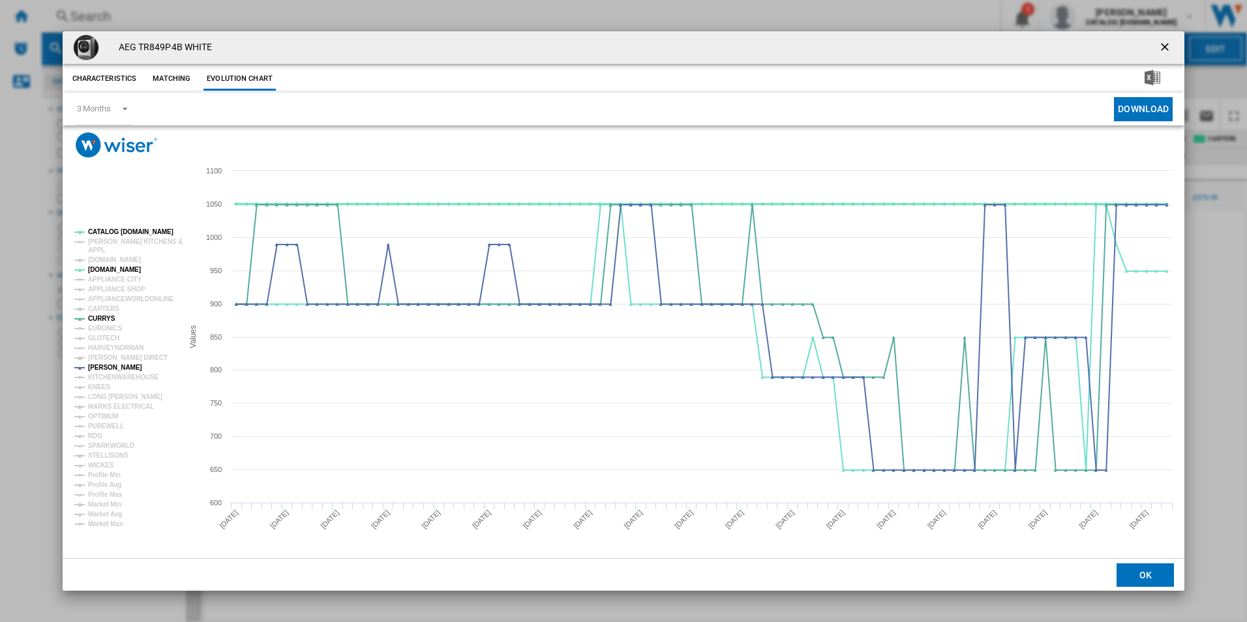
click at [127, 232] on tspan "CATALOG [DOMAIN_NAME]" at bounding box center [130, 231] width 85 height 7
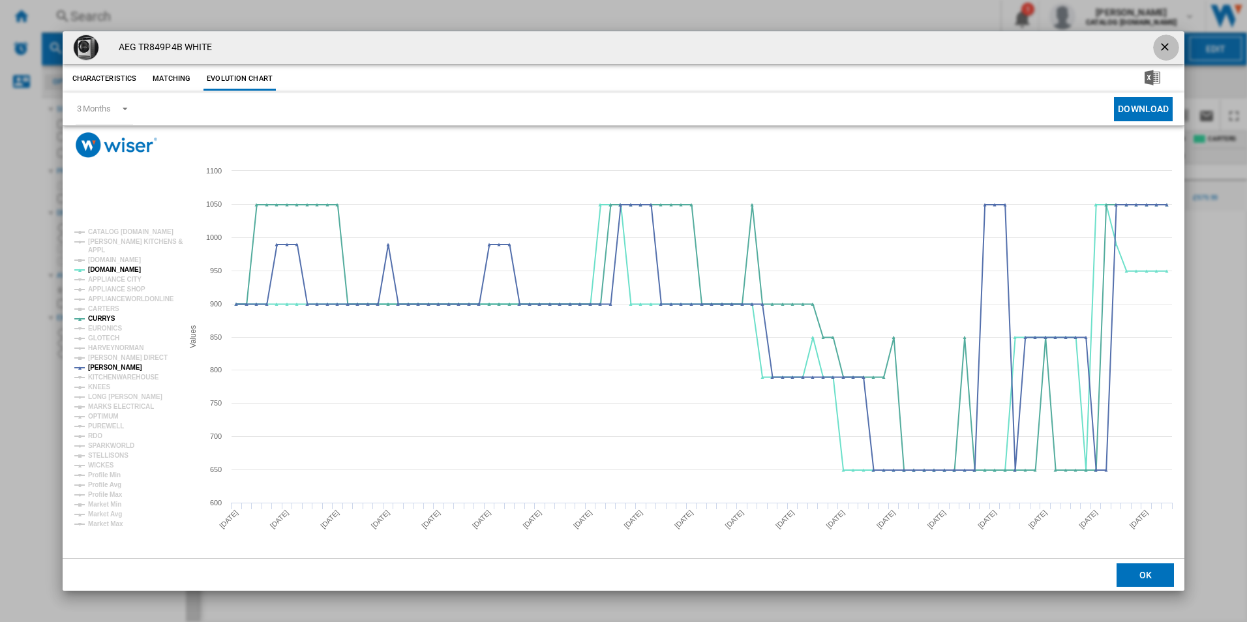
click at [1166, 48] on ng-md-icon "getI18NText('BUTTONS.CLOSE_DIALOG')" at bounding box center [1167, 48] width 16 height 16
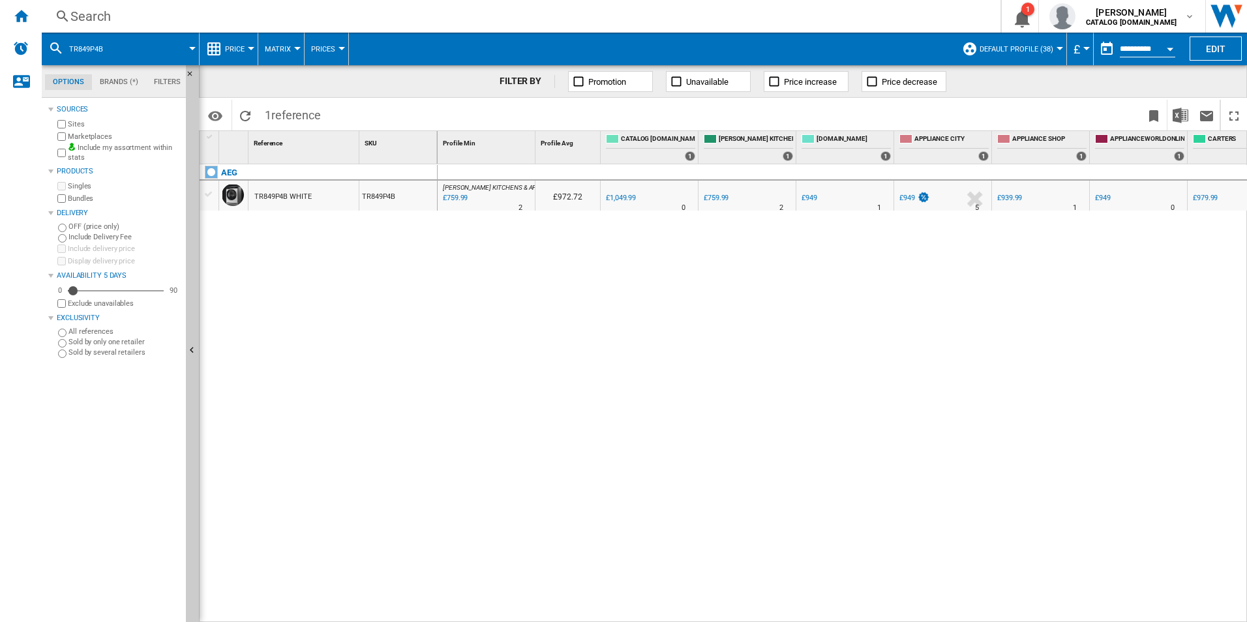
click at [631, 17] on div "Search" at bounding box center [518, 16] width 896 height 18
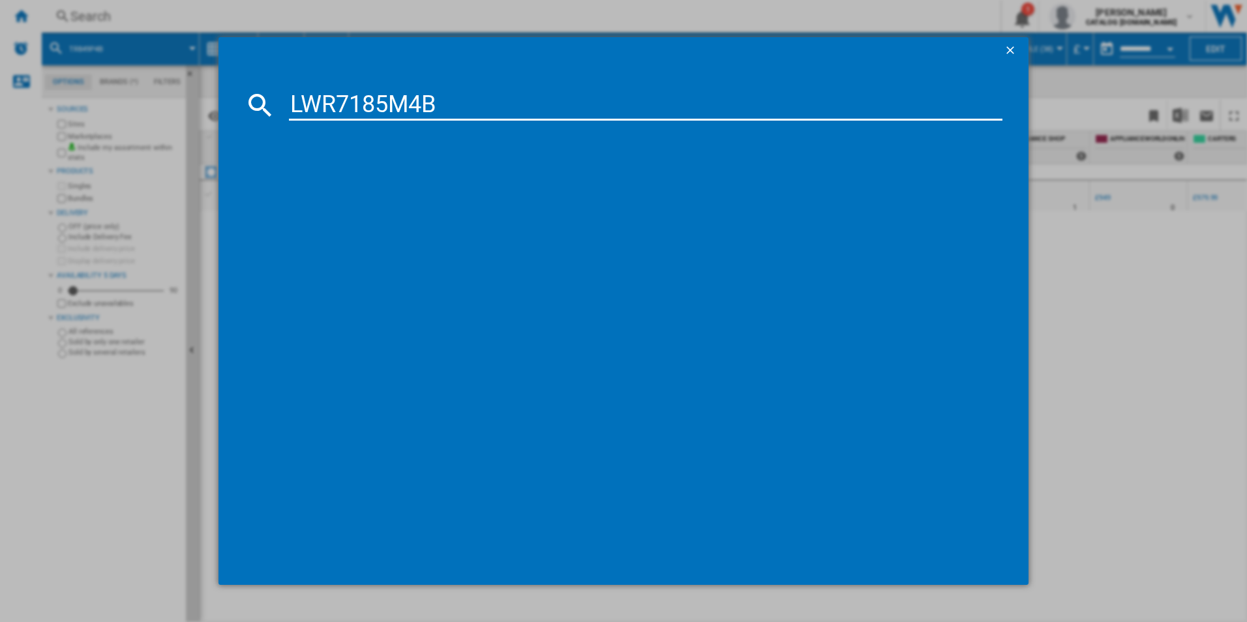
click at [427, 101] on input "LWR7185M4B" at bounding box center [646, 104] width 714 height 31
type input "LWR7185M4B"
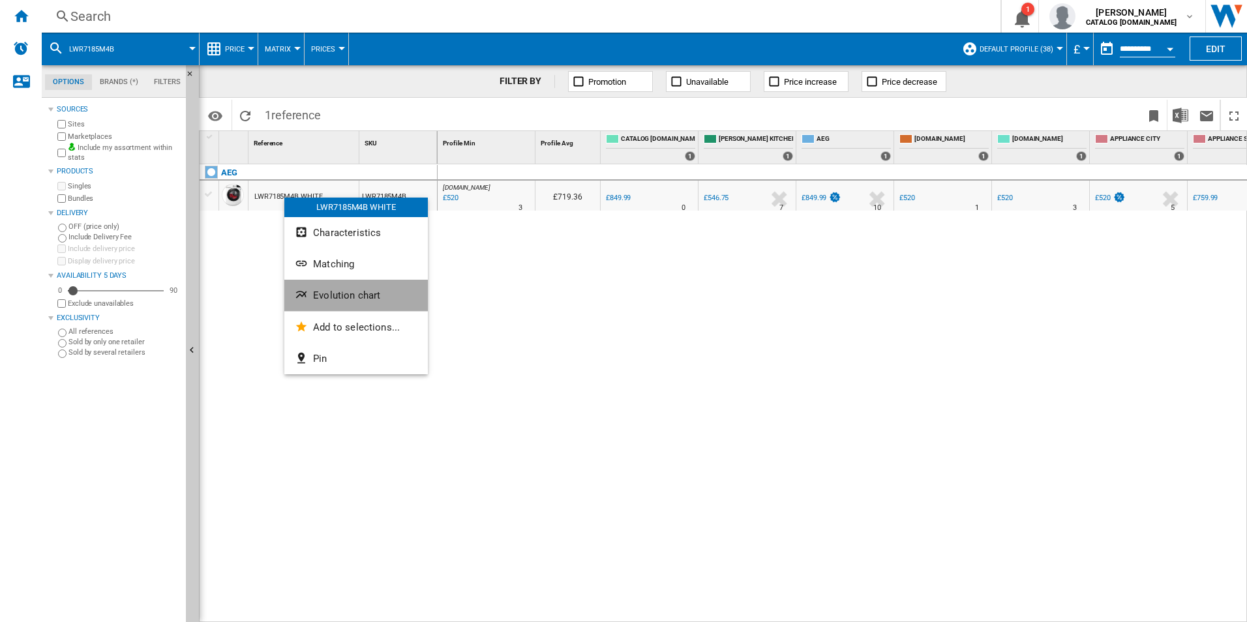
click at [316, 294] on span "Evolution chart" at bounding box center [346, 296] width 67 height 12
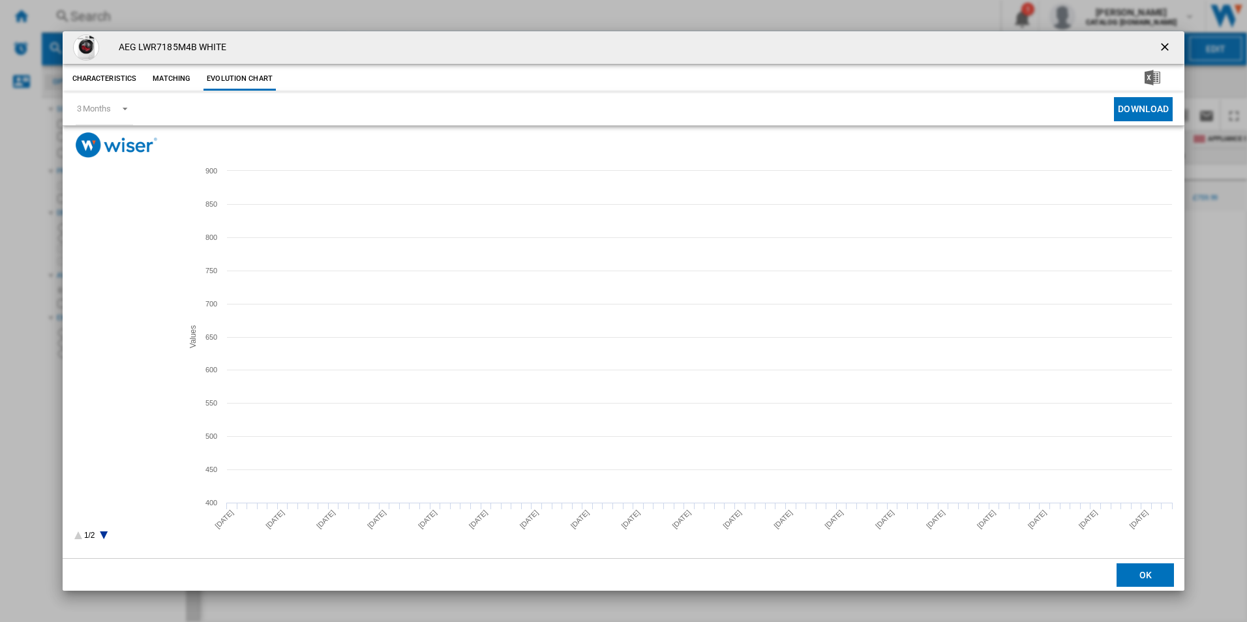
click at [107, 404] on tspan "[PERSON_NAME]" at bounding box center [115, 406] width 54 height 7
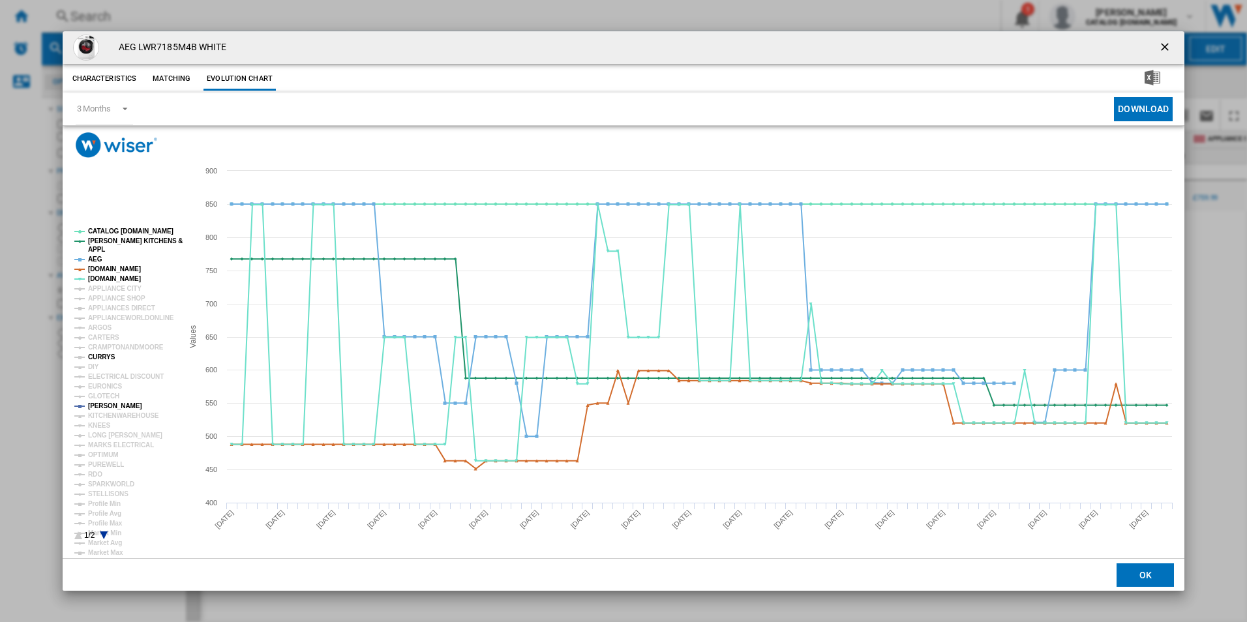
click at [104, 356] on tspan "CURRYS" at bounding box center [101, 357] width 27 height 7
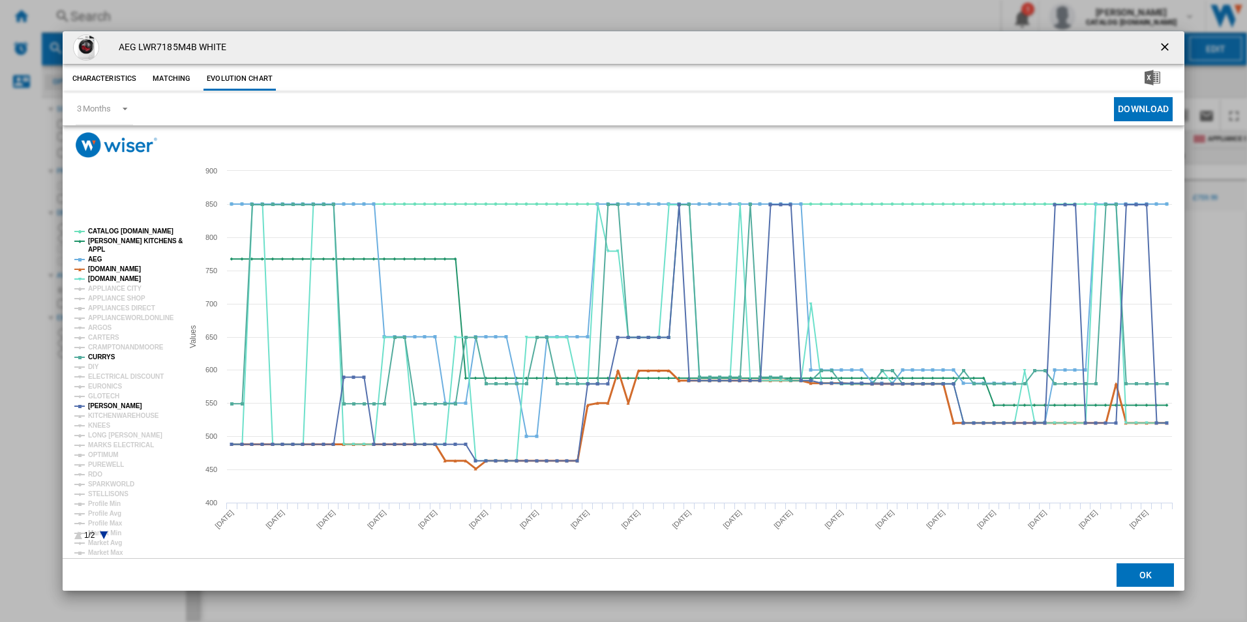
click at [112, 266] on tspan "[DOMAIN_NAME]" at bounding box center [114, 269] width 53 height 7
click at [98, 260] on tspan "AEG" at bounding box center [95, 259] width 14 height 7
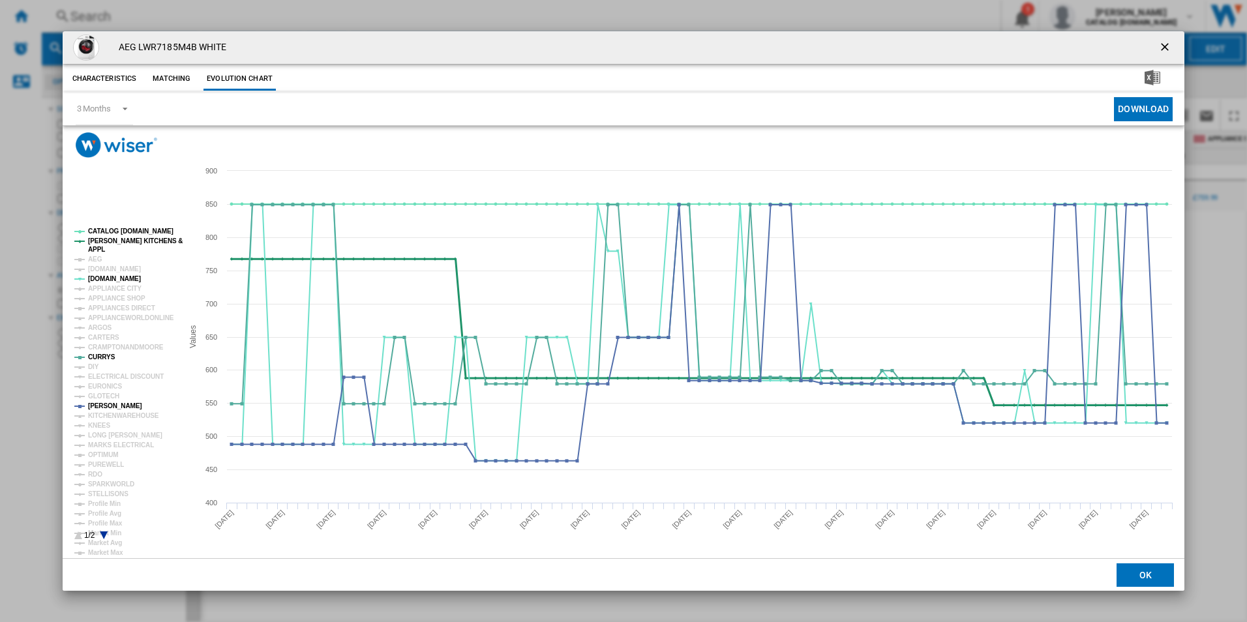
click at [108, 244] on tspan "[PERSON_NAME] KITCHENS &" at bounding box center [135, 240] width 95 height 7
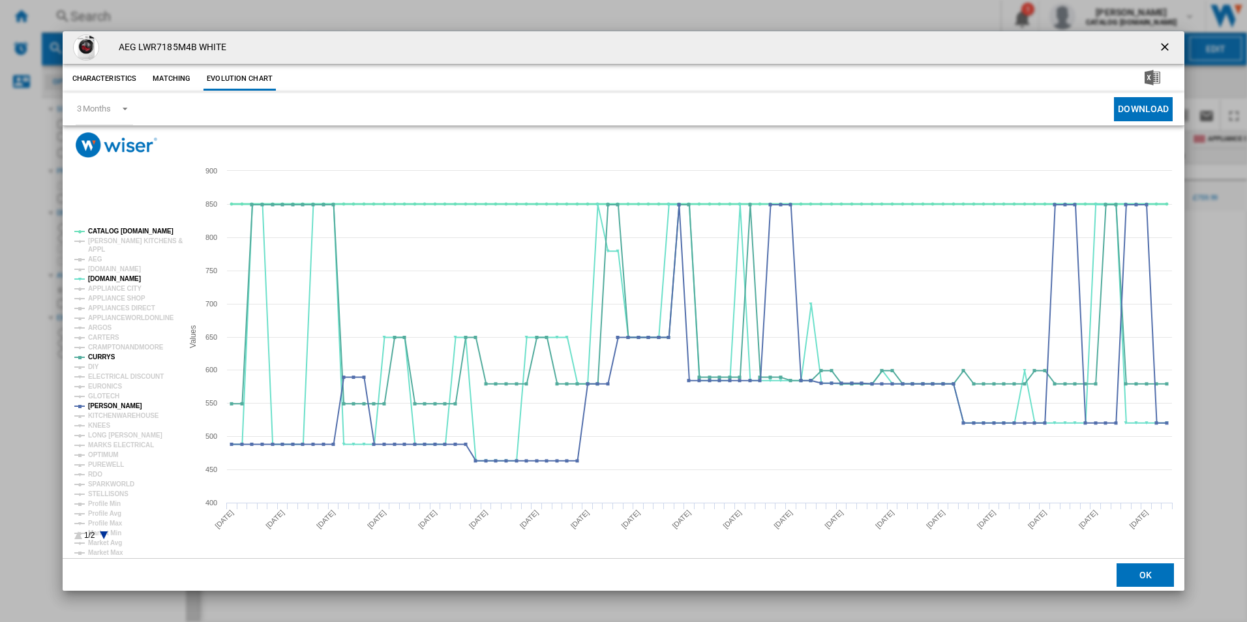
click at [124, 230] on tspan "CATALOG [DOMAIN_NAME]" at bounding box center [130, 231] width 85 height 7
